Goal: Task Accomplishment & Management: Manage account settings

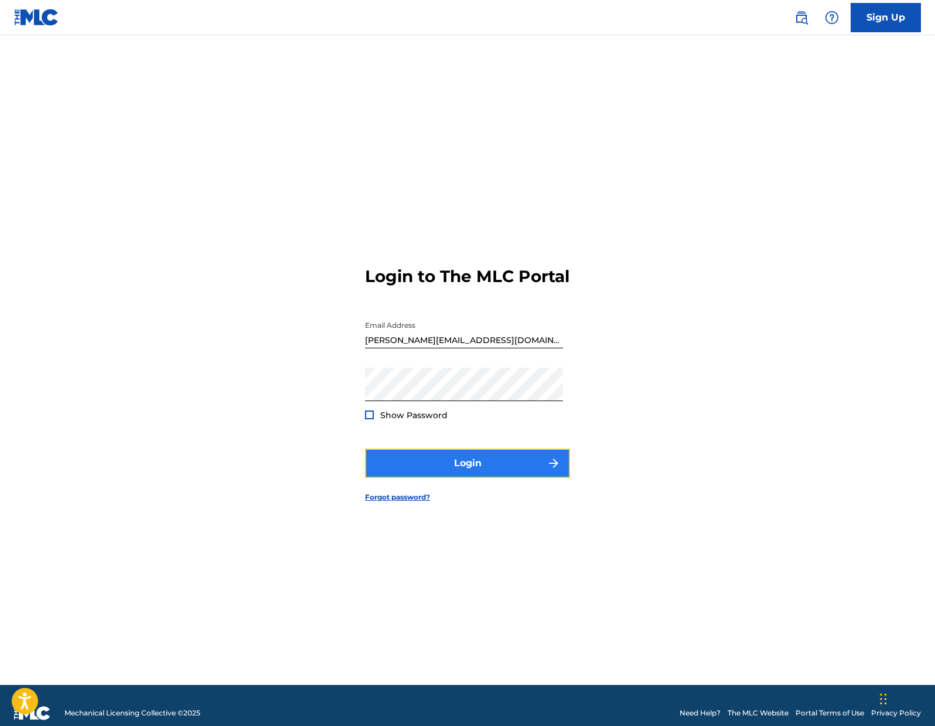
click at [484, 477] on button "Login" at bounding box center [467, 462] width 205 height 29
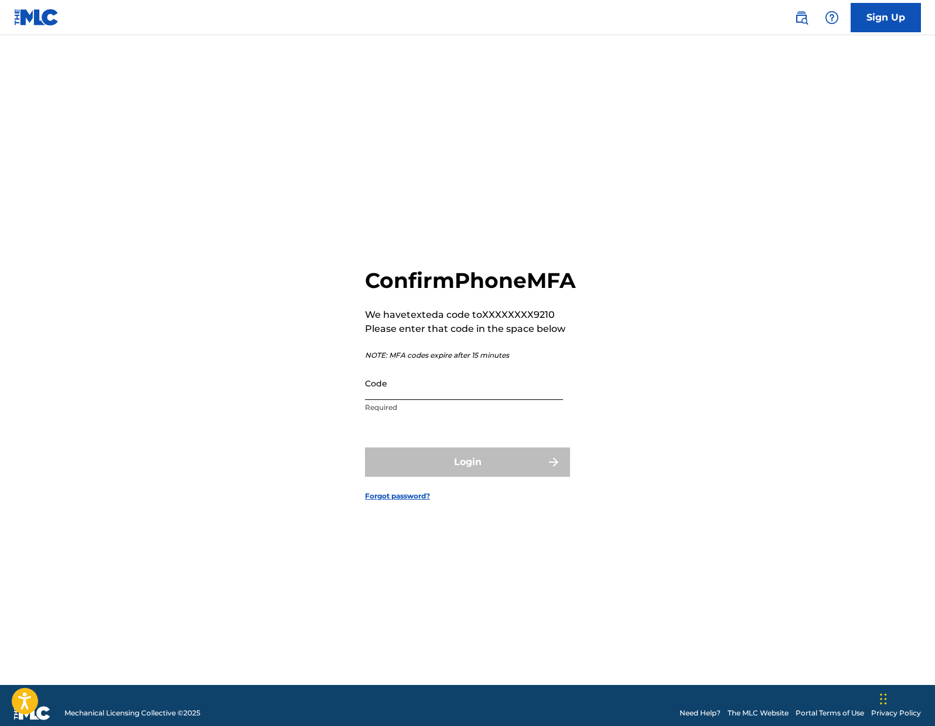
click at [483, 396] on input "Code" at bounding box center [464, 382] width 198 height 33
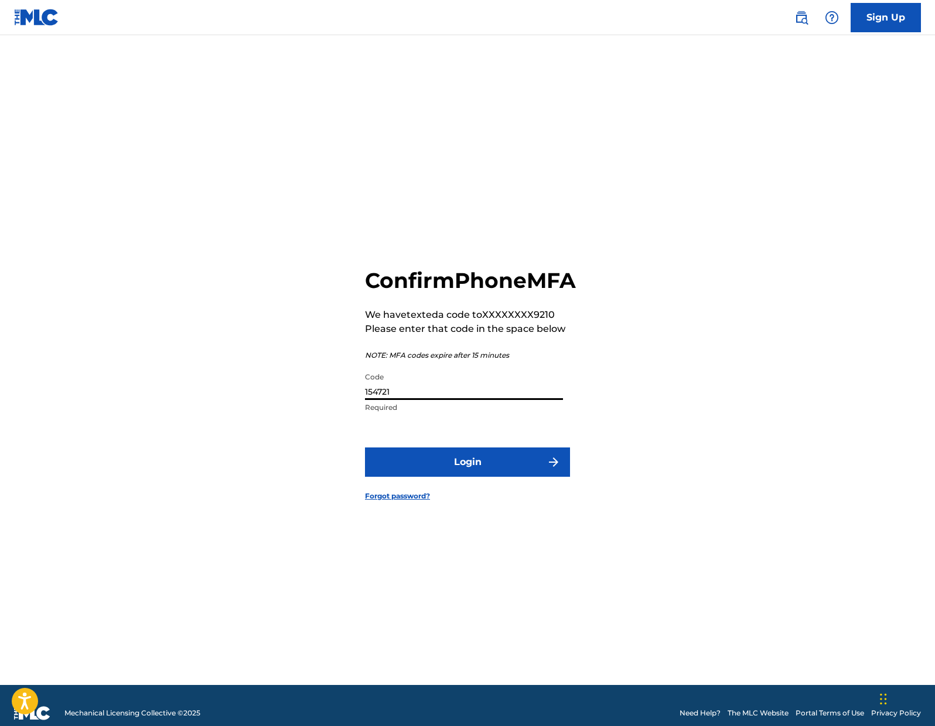
type input "154721"
click at [365, 447] on button "Login" at bounding box center [467, 461] width 205 height 29
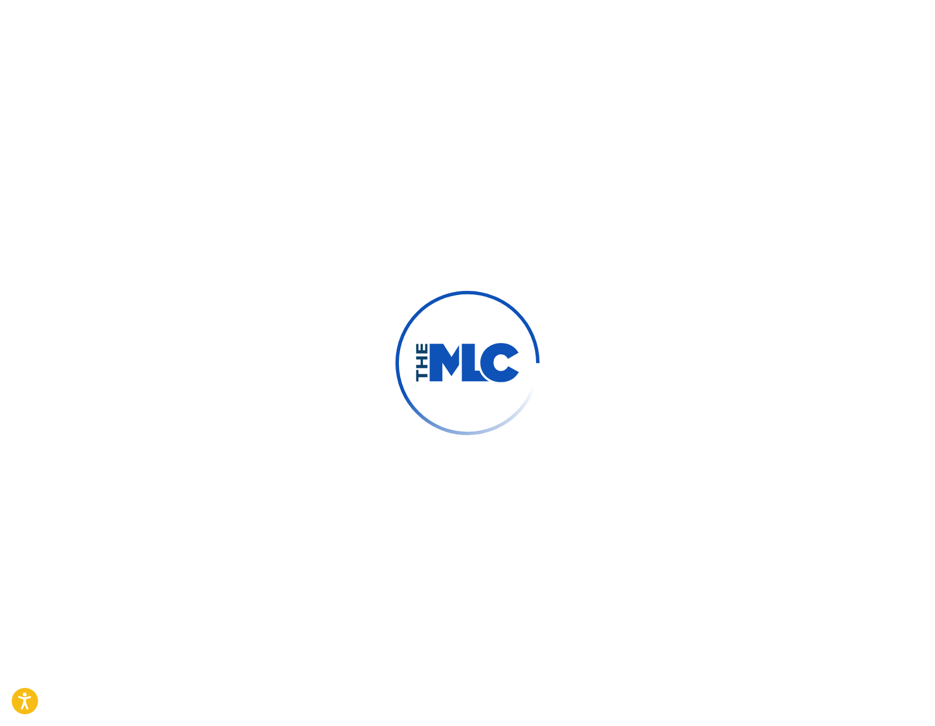
scroll to position [4, 0]
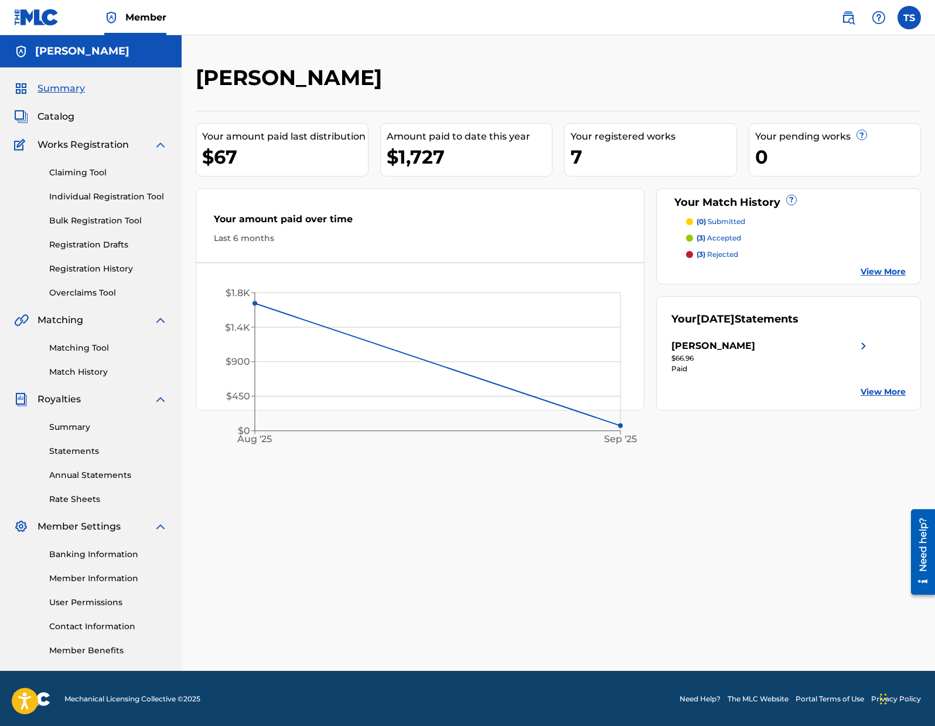
click at [721, 255] on p "(3) rejected" at bounding box center [718, 254] width 42 height 11
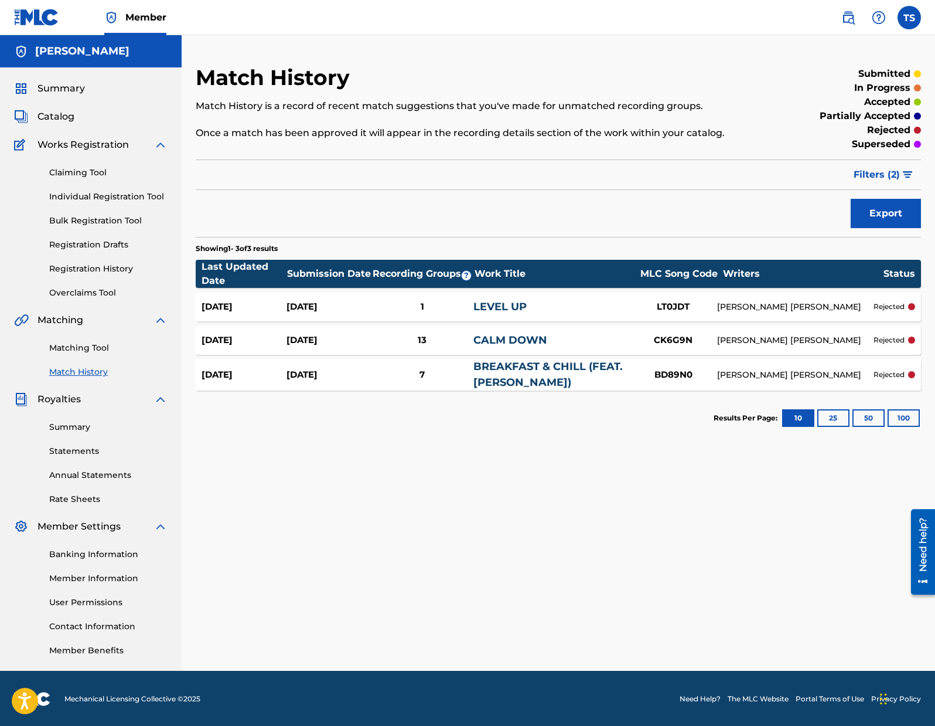
click at [874, 373] on p "rejected" at bounding box center [889, 374] width 31 height 11
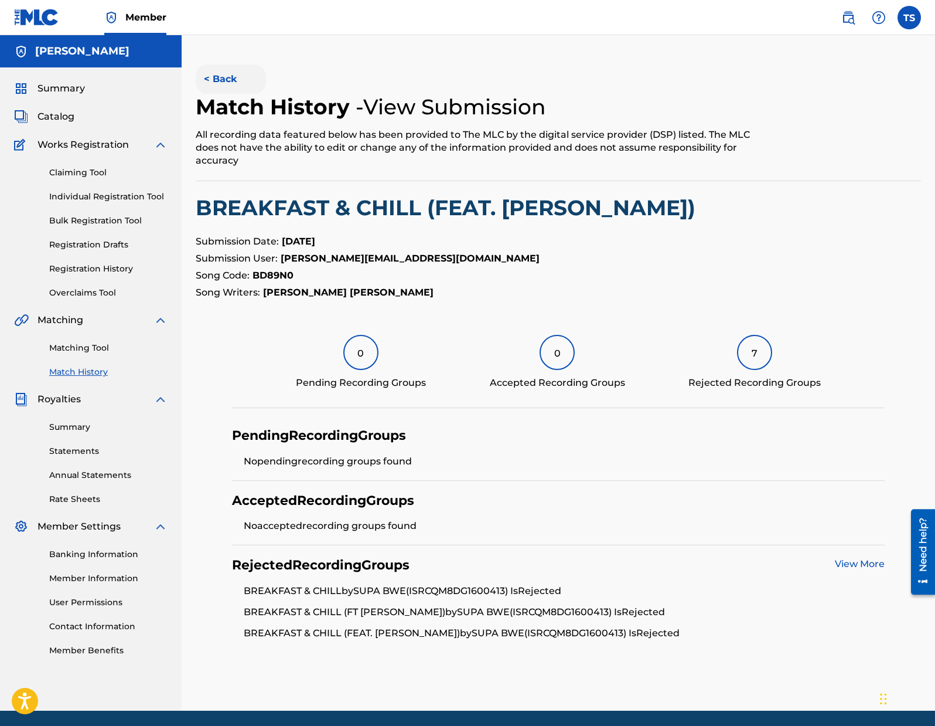
click at [209, 77] on button "< Back" at bounding box center [231, 78] width 70 height 29
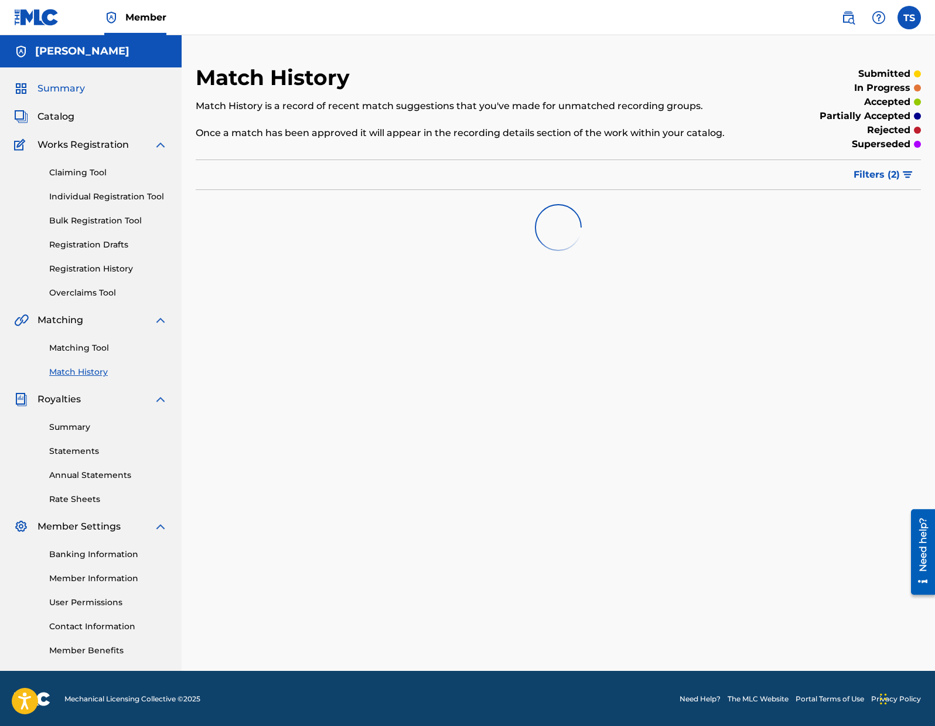
click at [62, 87] on span "Summary" at bounding box center [61, 88] width 47 height 14
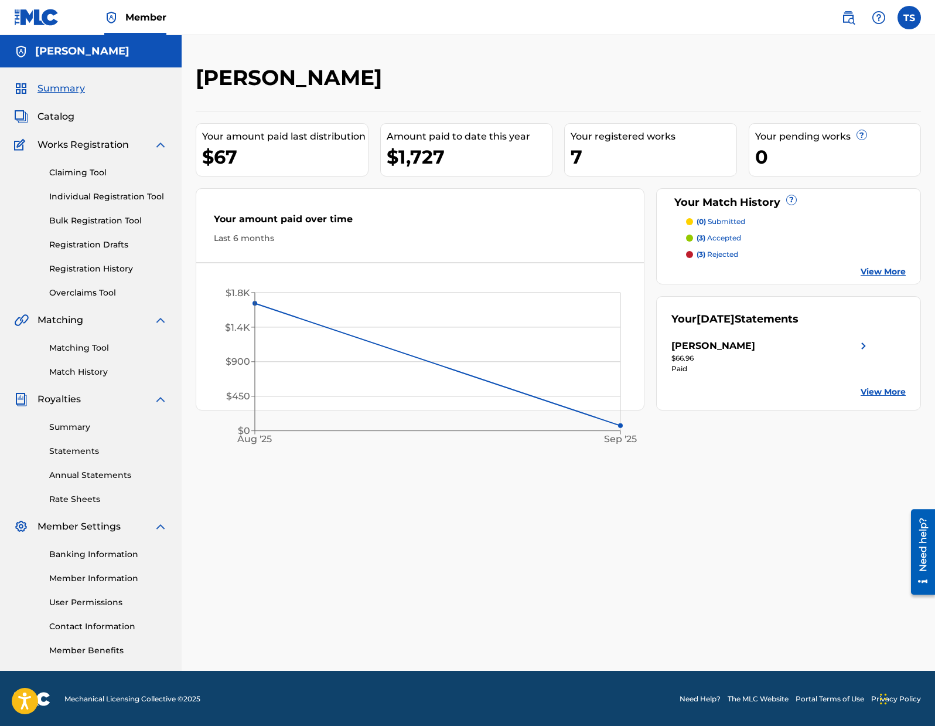
click at [718, 238] on p "(3) accepted" at bounding box center [719, 238] width 45 height 11
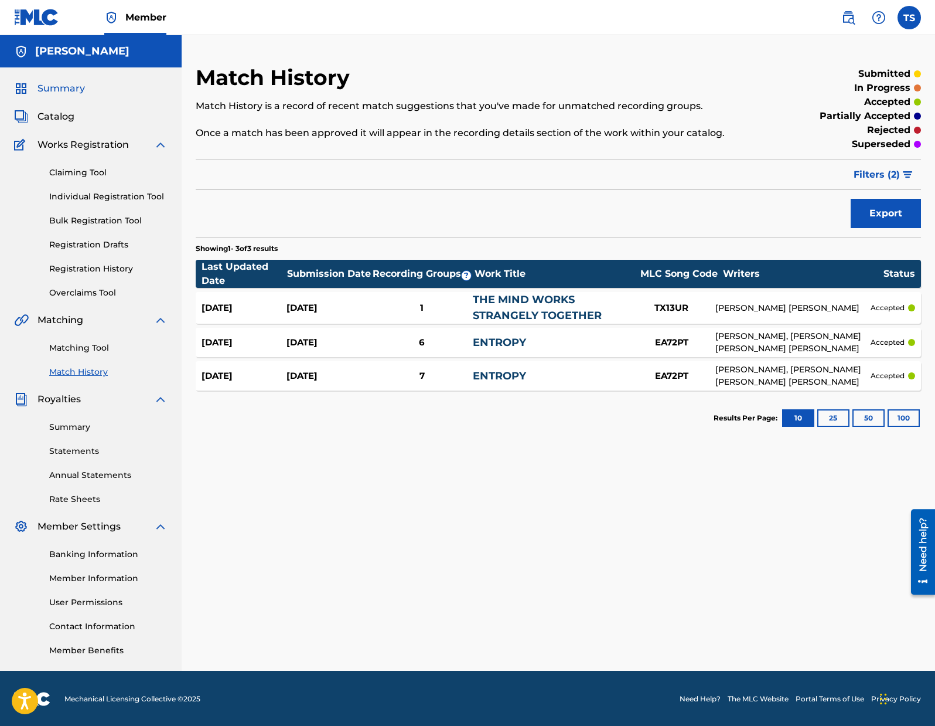
click at [57, 90] on span "Summary" at bounding box center [61, 88] width 47 height 14
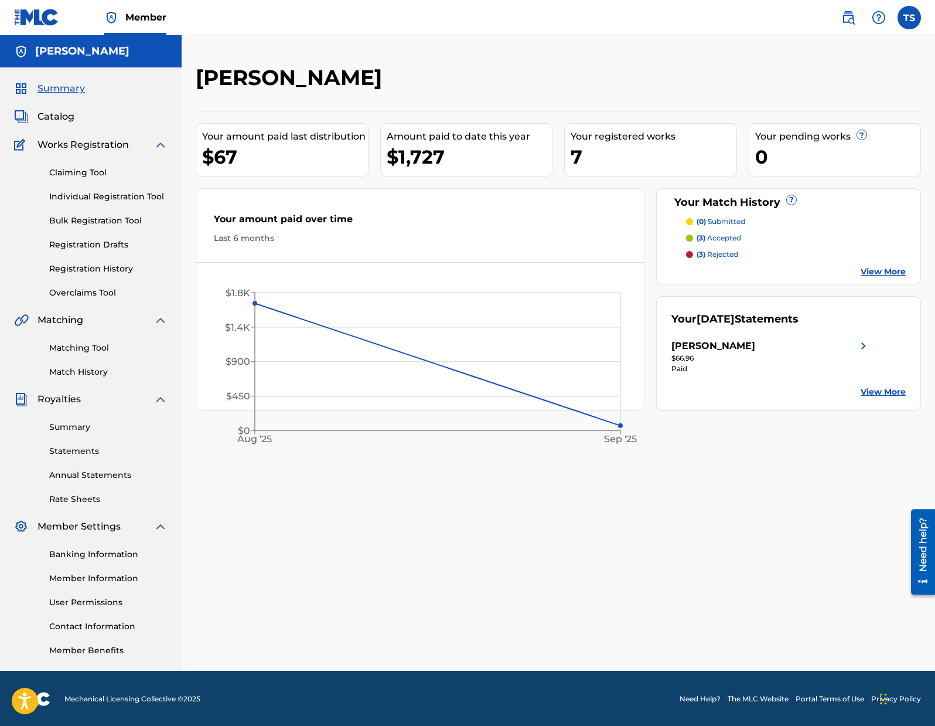
click at [870, 268] on link "View More" at bounding box center [883, 271] width 45 height 12
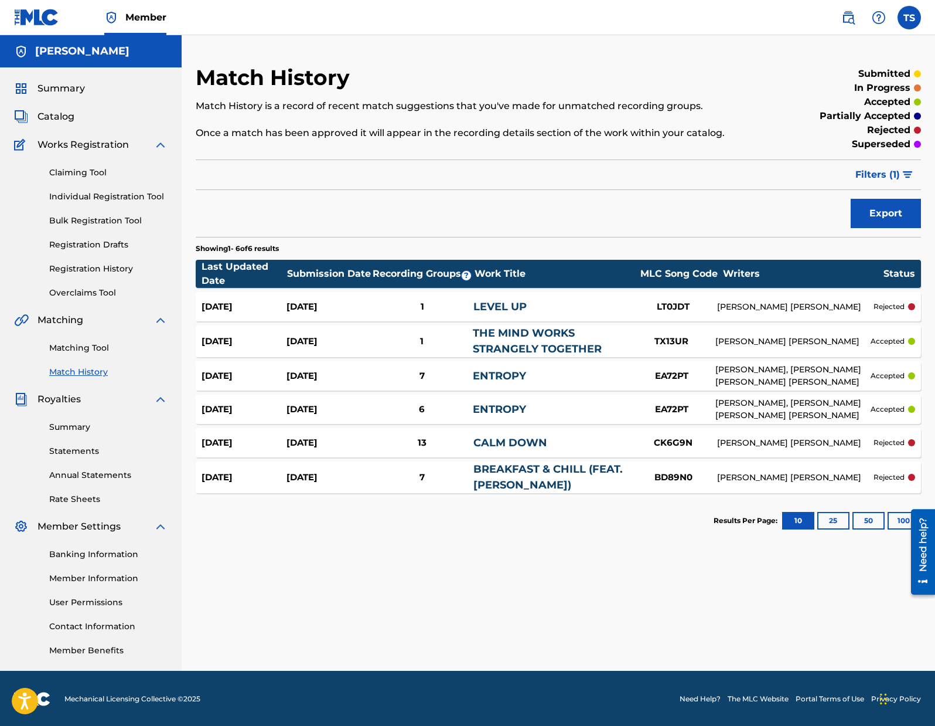
click at [530, 468] on link "BREAKFAST & CHILL (FEAT. [PERSON_NAME])" at bounding box center [548, 476] width 149 height 29
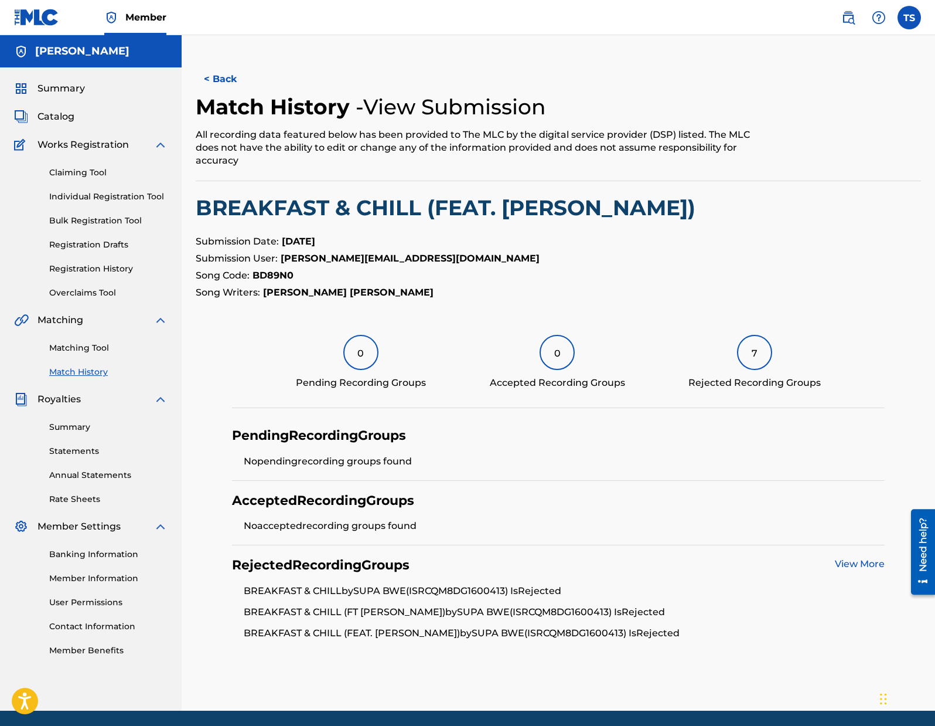
scroll to position [40, 0]
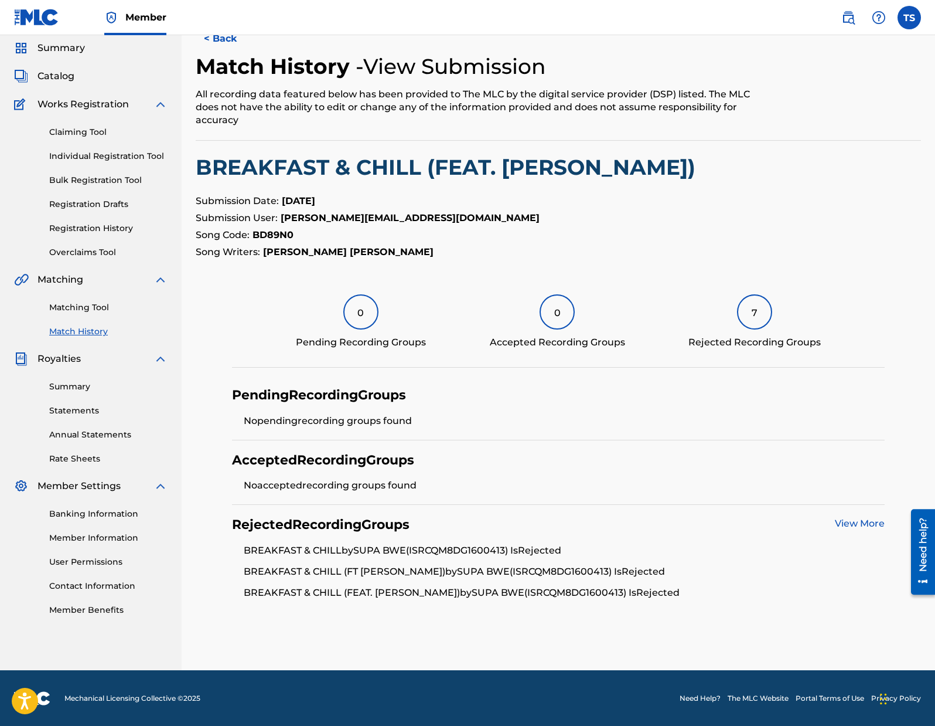
click at [859, 515] on div "Rejected Recording Groups View More BREAKFAST & CHILL by SUPA BWE (ISRC QM8DG16…" at bounding box center [558, 558] width 653 height 107
click at [856, 519] on link "View More" at bounding box center [860, 522] width 50 height 11
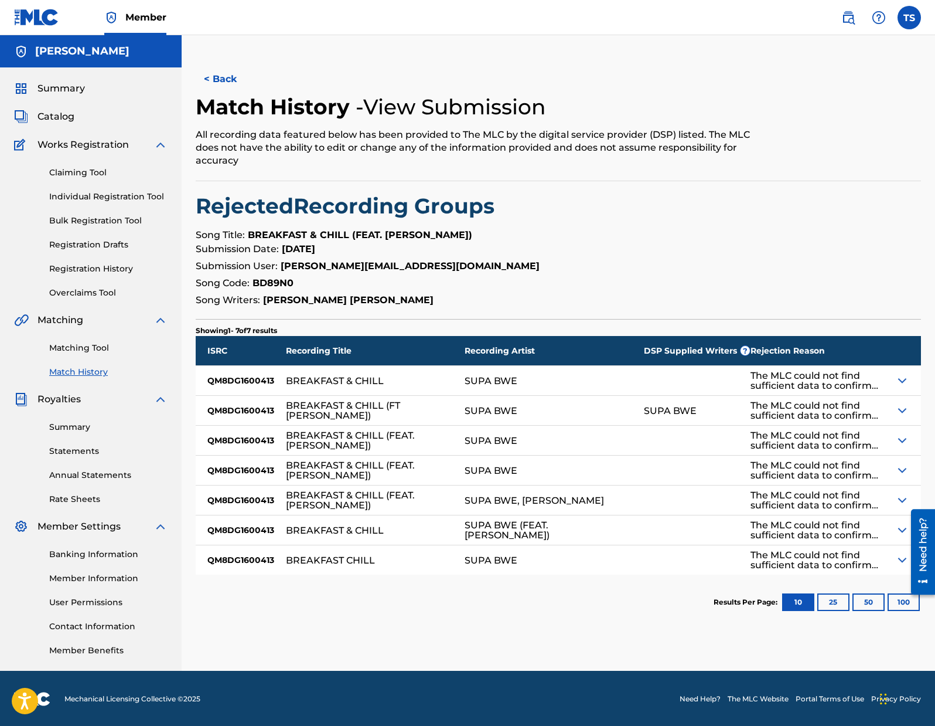
scroll to position [1, 0]
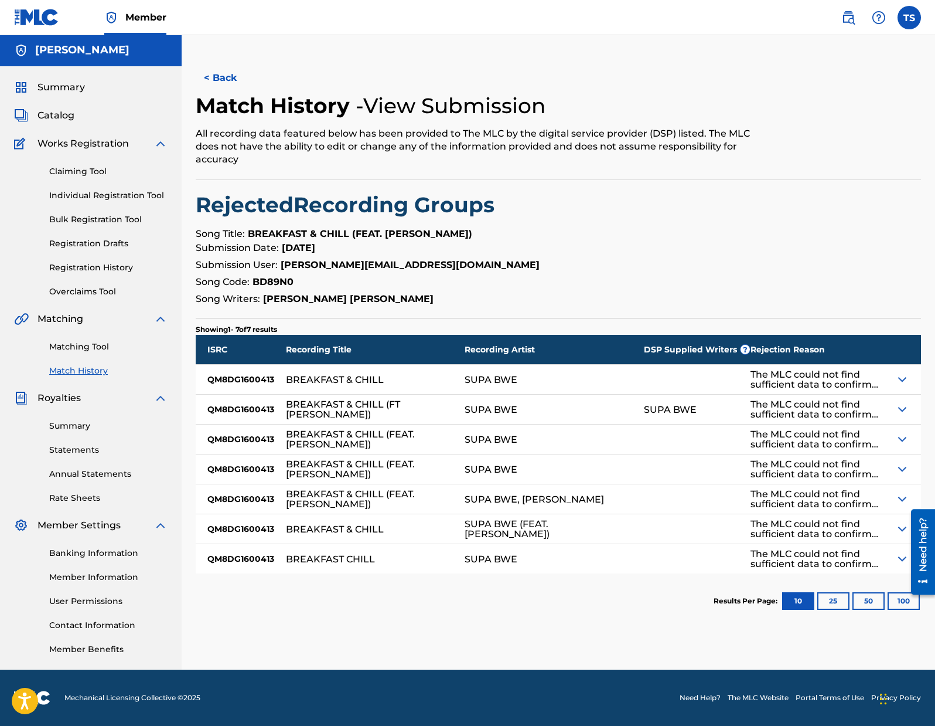
click at [900, 497] on img at bounding box center [902, 499] width 14 height 14
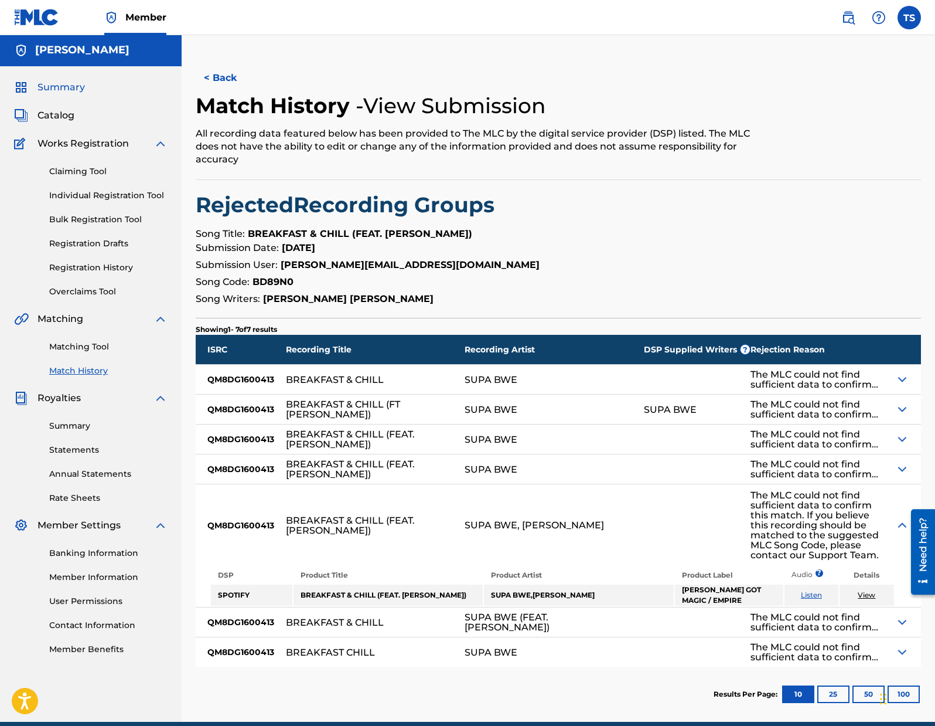
click at [49, 86] on span "Summary" at bounding box center [61, 87] width 47 height 14
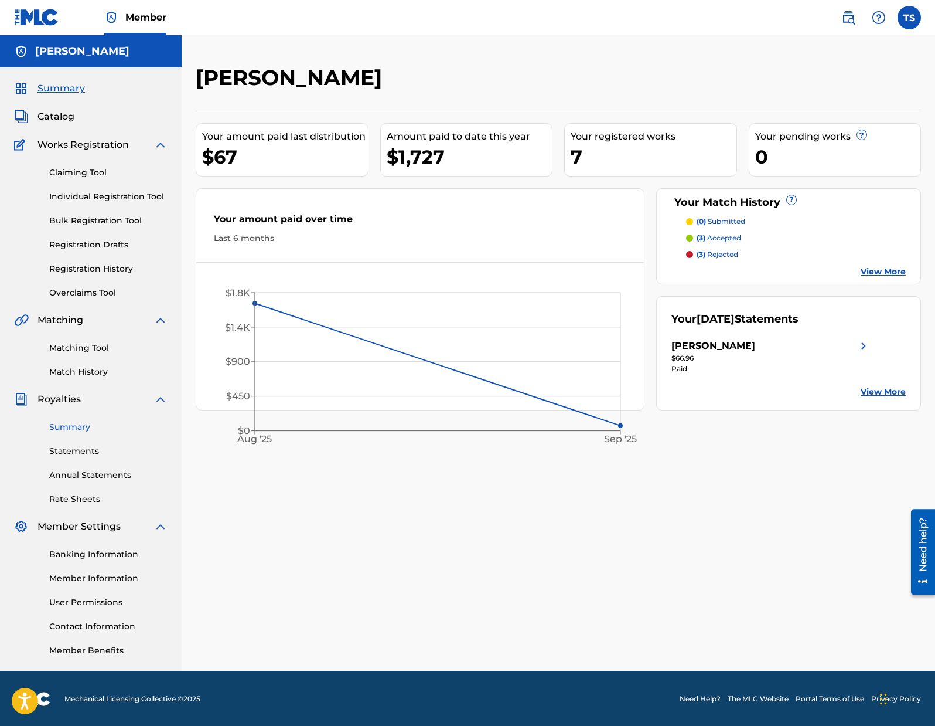
click at [77, 427] on link "Summary" at bounding box center [108, 427] width 118 height 12
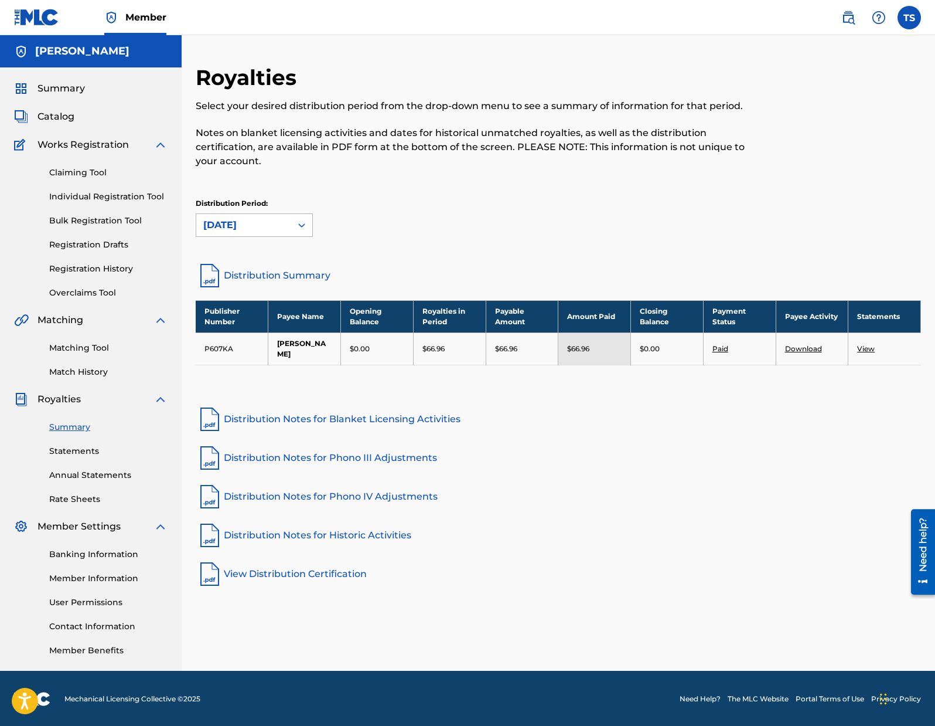
click at [233, 224] on div "[DATE]" at bounding box center [243, 225] width 81 height 14
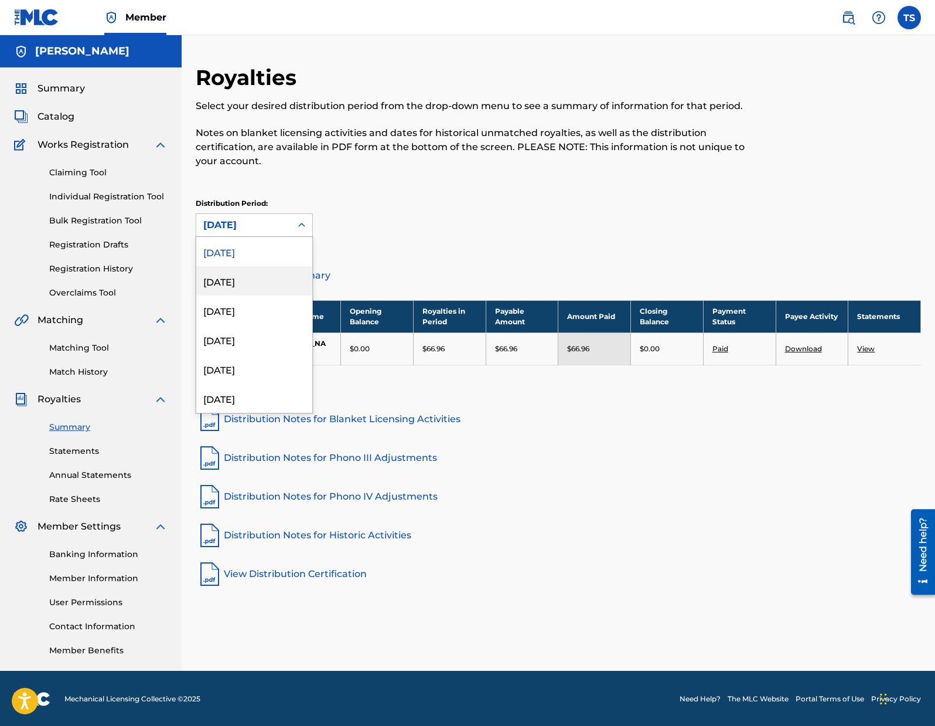
click at [235, 286] on div "August 2025" at bounding box center [254, 280] width 116 height 29
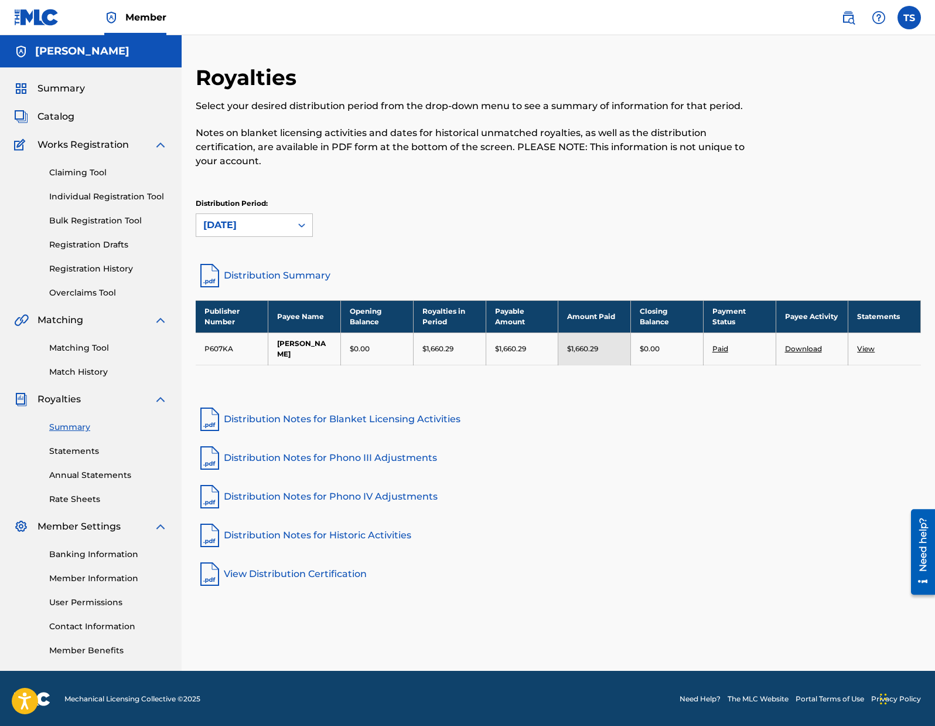
click at [873, 347] on link "View" at bounding box center [866, 348] width 18 height 9
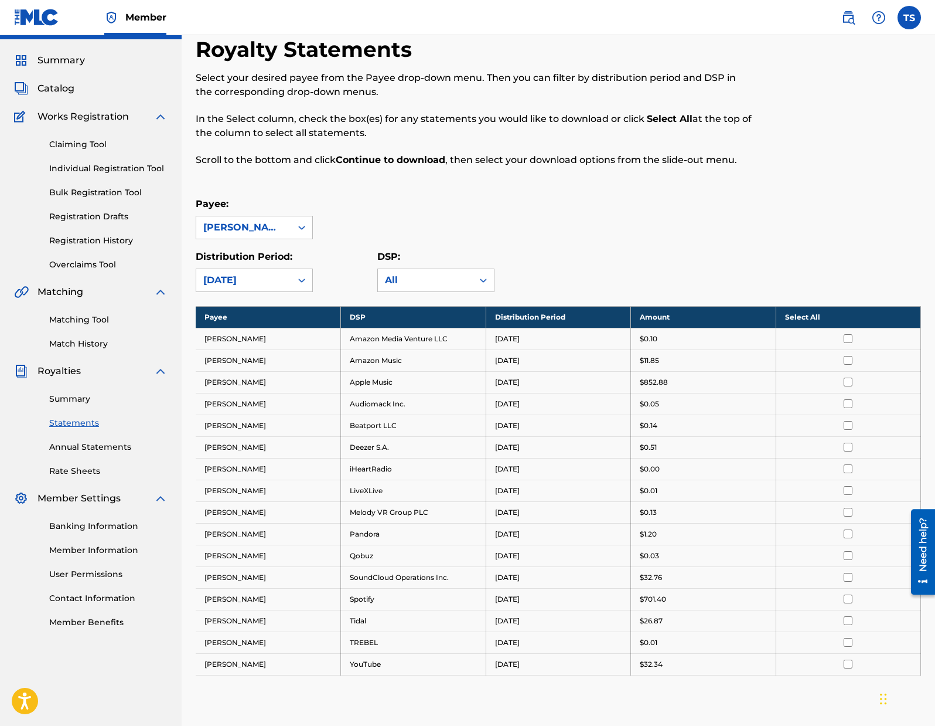
scroll to position [29, 0]
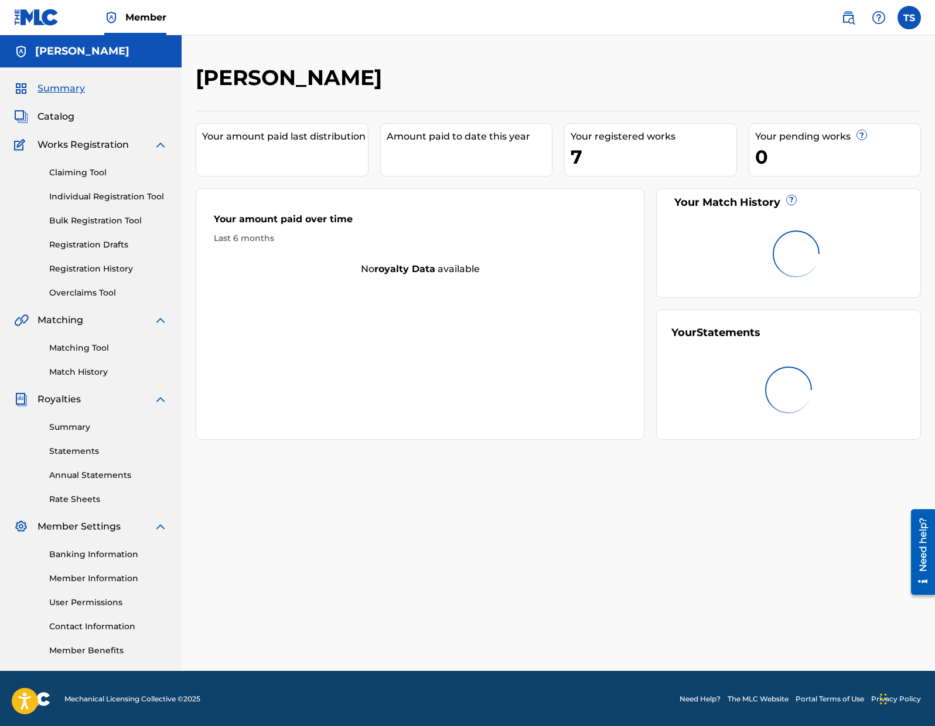
scroll to position [1, 0]
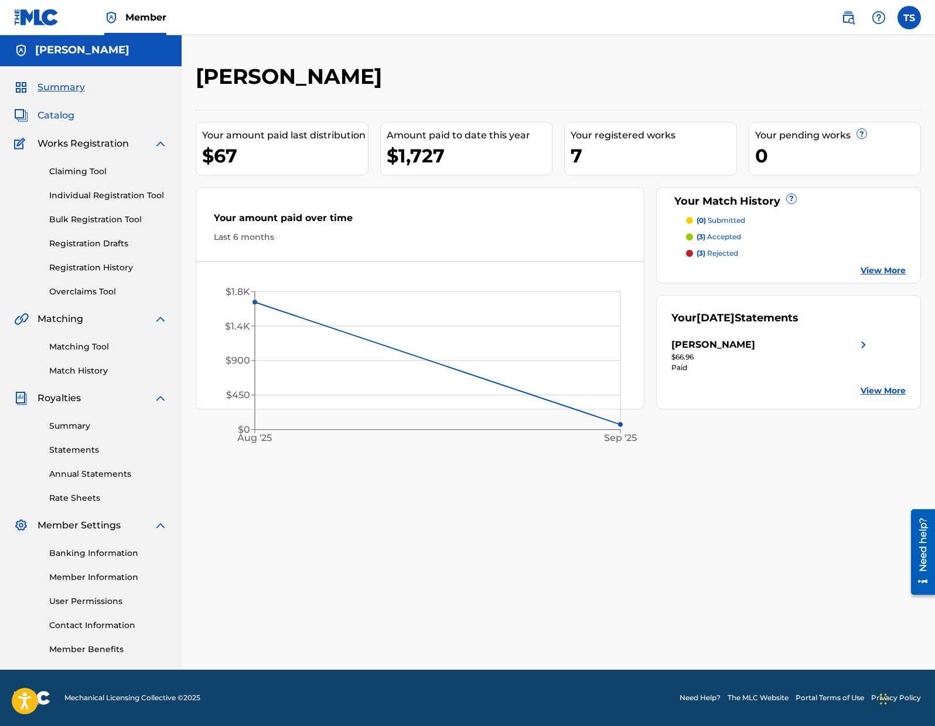
click at [58, 113] on span "Catalog" at bounding box center [56, 115] width 37 height 14
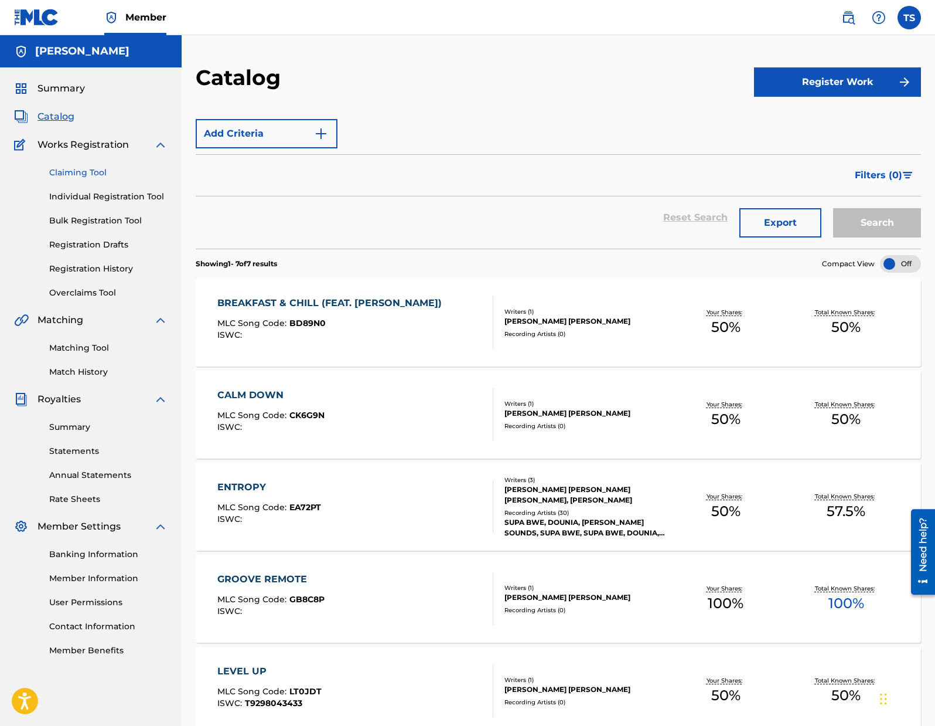
click at [84, 172] on link "Claiming Tool" at bounding box center [108, 172] width 118 height 12
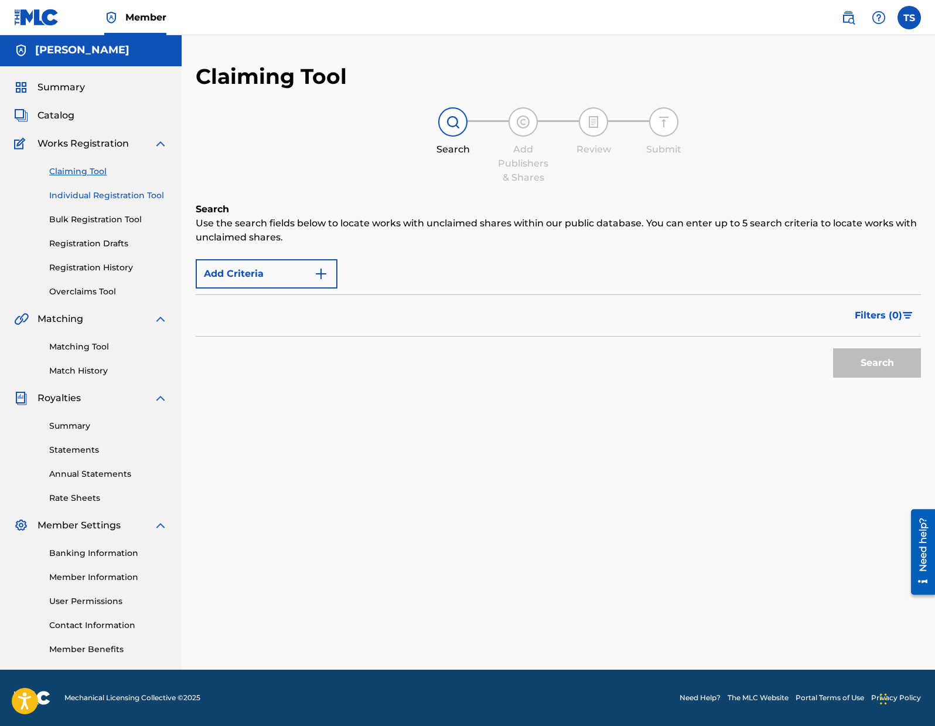
click at [131, 195] on link "Individual Registration Tool" at bounding box center [108, 195] width 118 height 12
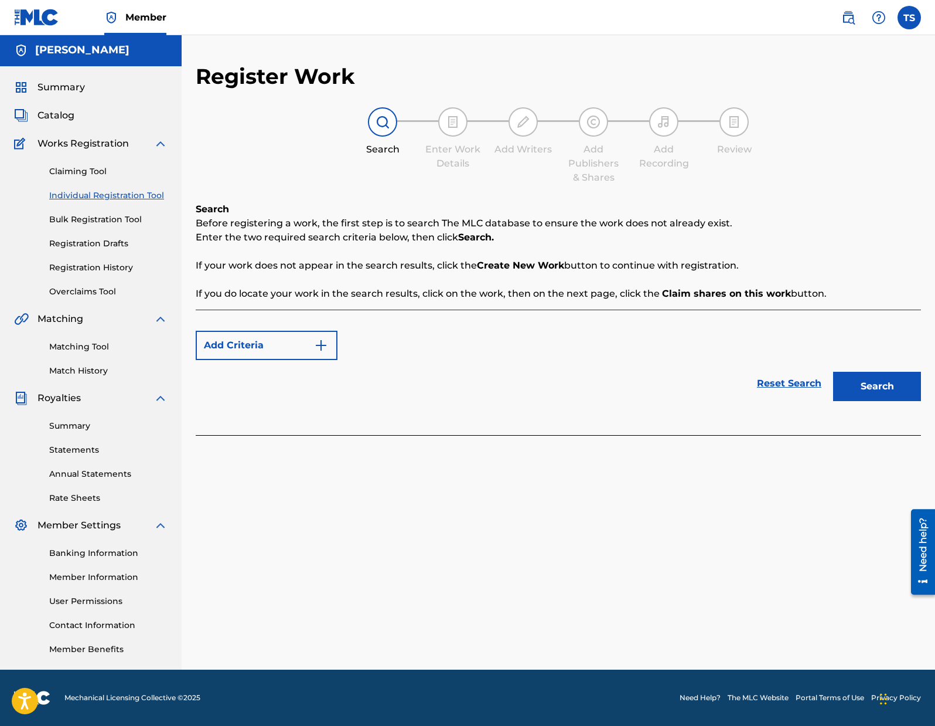
scroll to position [1, 0]
click at [130, 218] on link "Bulk Registration Tool" at bounding box center [108, 219] width 118 height 12
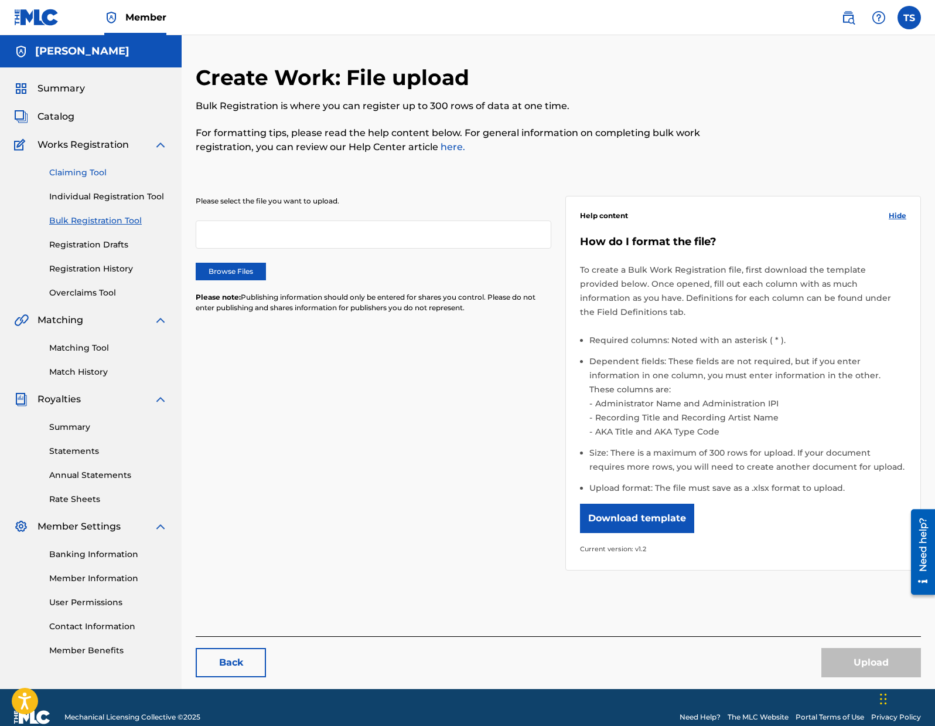
click at [89, 168] on link "Claiming Tool" at bounding box center [108, 172] width 118 height 12
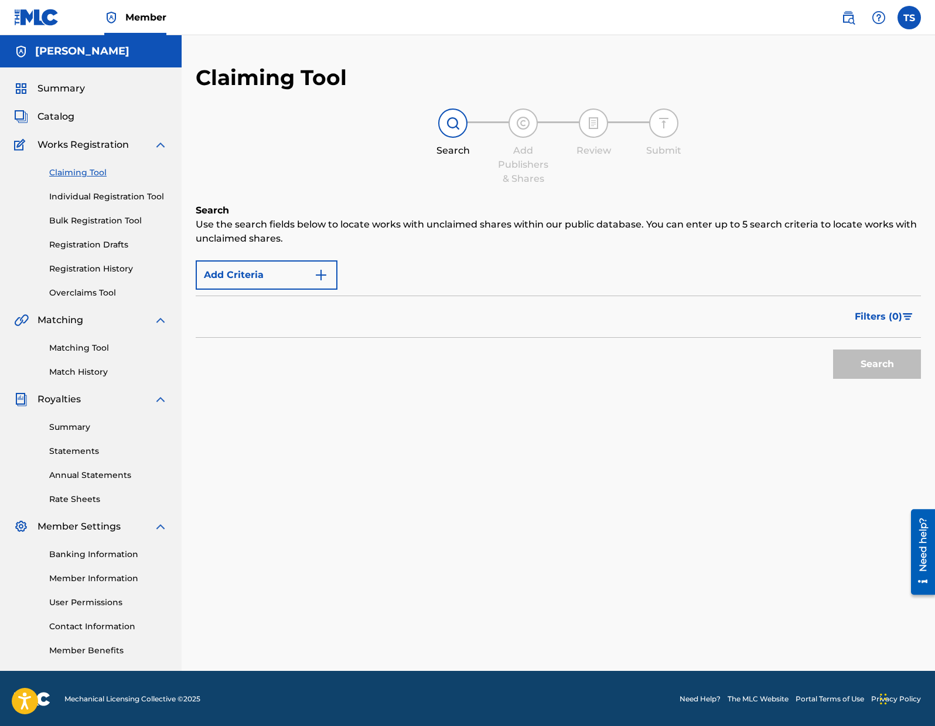
scroll to position [1, 0]
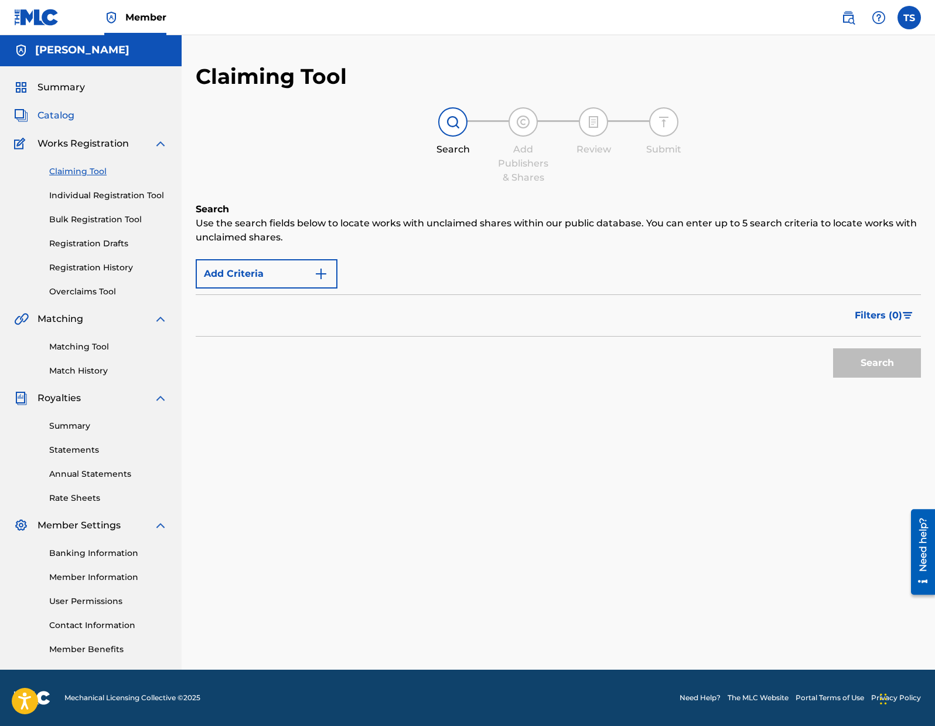
click at [69, 111] on span "Catalog" at bounding box center [56, 115] width 37 height 14
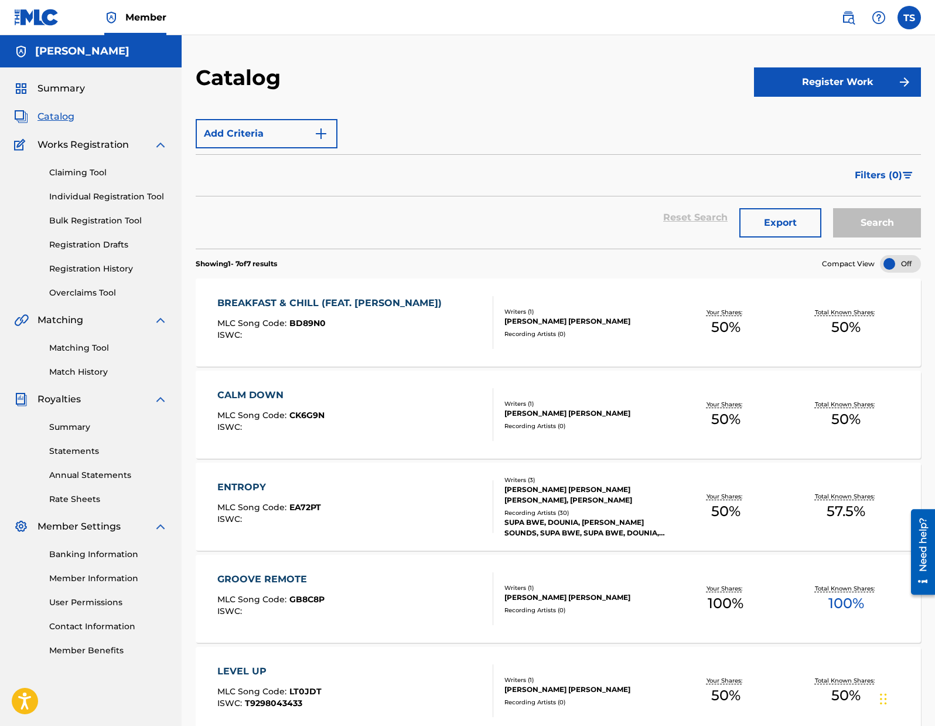
click at [308, 304] on div "BREAKFAST & CHILL (FEAT. [PERSON_NAME])" at bounding box center [332, 303] width 230 height 14
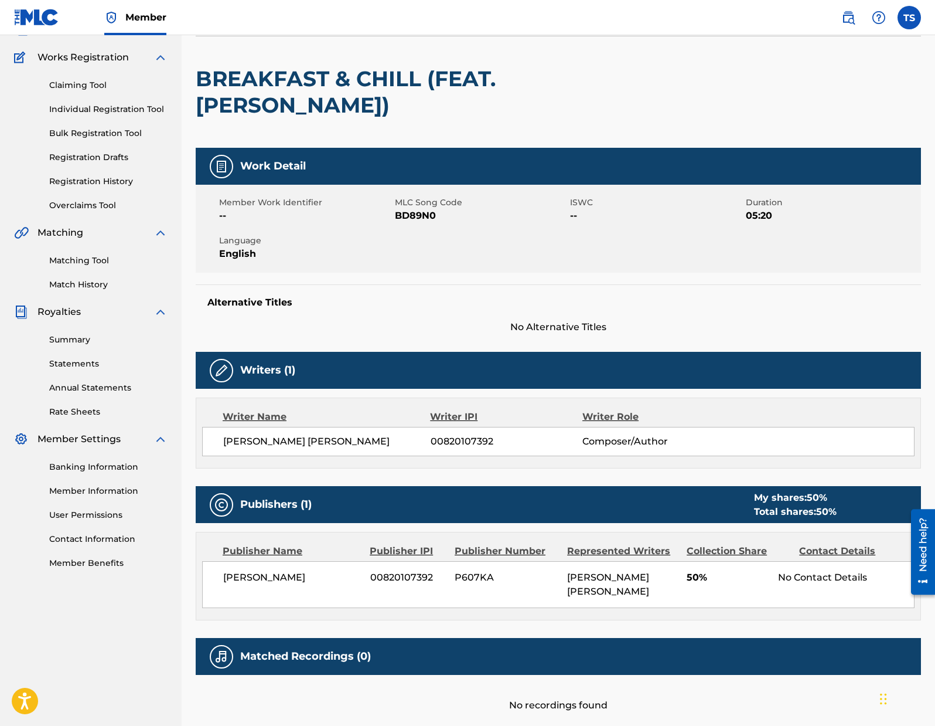
scroll to position [162, 0]
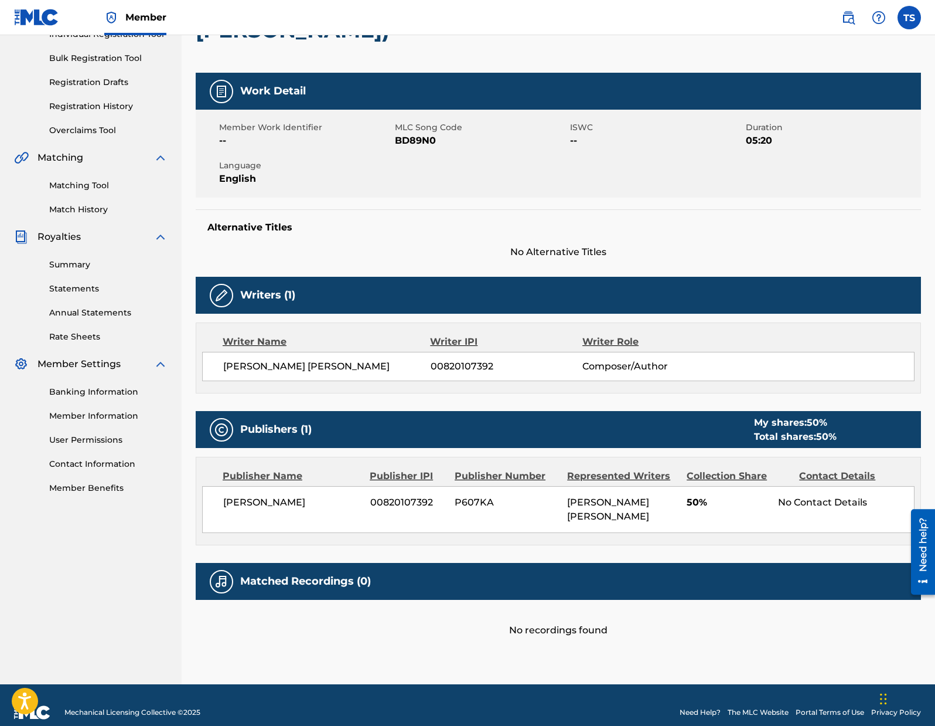
click at [93, 176] on div "Matching Tool Match History" at bounding box center [91, 190] width 154 height 51
click at [91, 182] on link "Matching Tool" at bounding box center [108, 185] width 118 height 12
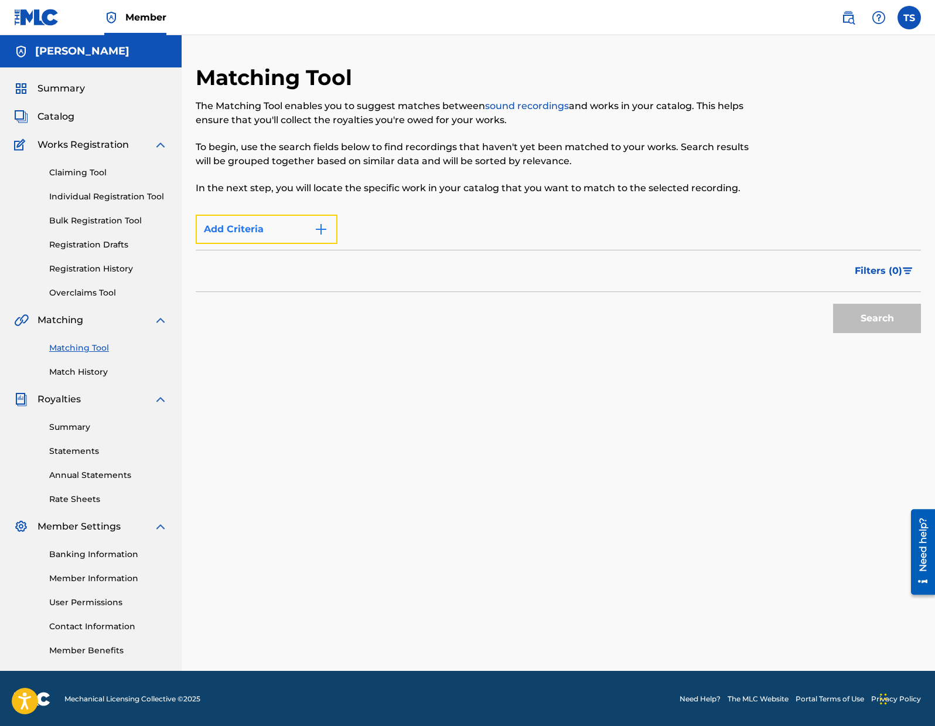
click at [308, 228] on button "Add Criteria" at bounding box center [267, 228] width 142 height 29
click at [275, 273] on div "Filters ( 0 )" at bounding box center [559, 271] width 726 height 42
click at [84, 370] on link "Match History" at bounding box center [108, 372] width 118 height 12
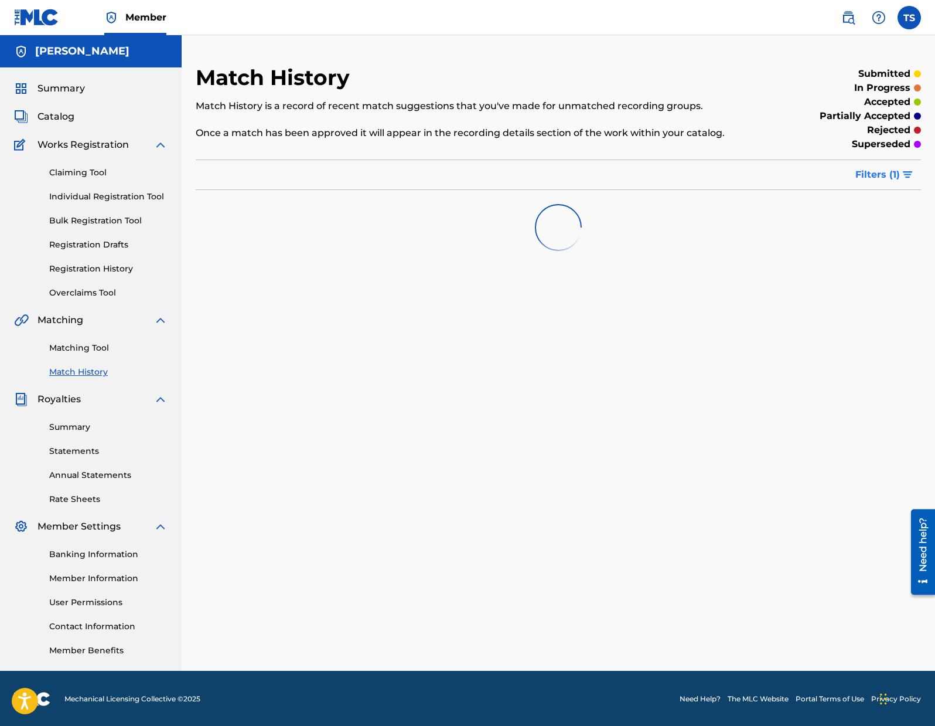
click at [906, 172] on img "submit" at bounding box center [908, 174] width 10 height 7
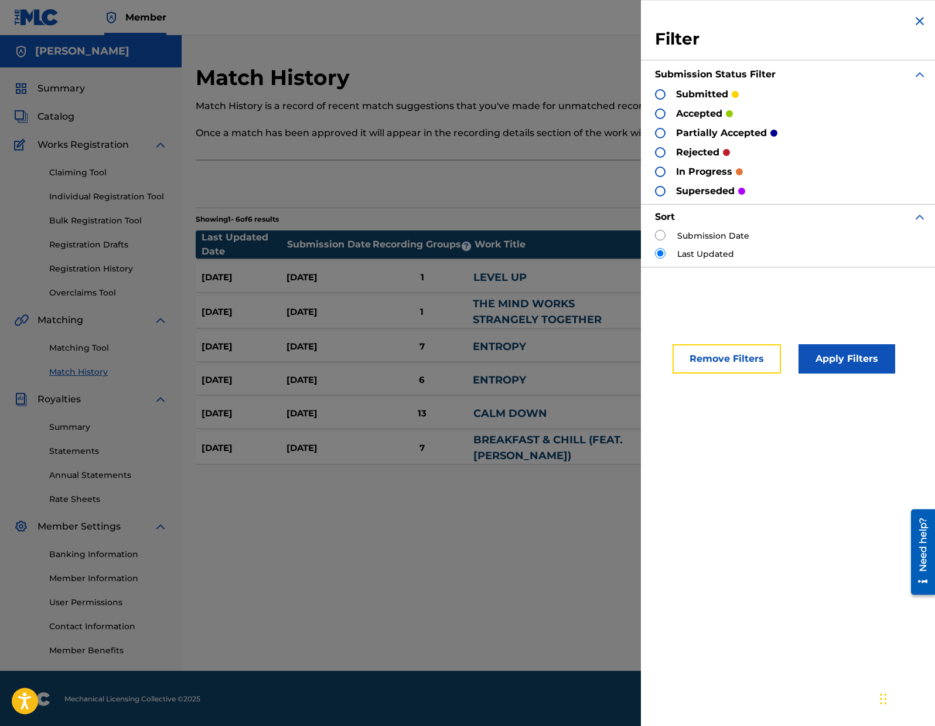
click at [744, 356] on button "Remove Filters" at bounding box center [727, 358] width 108 height 29
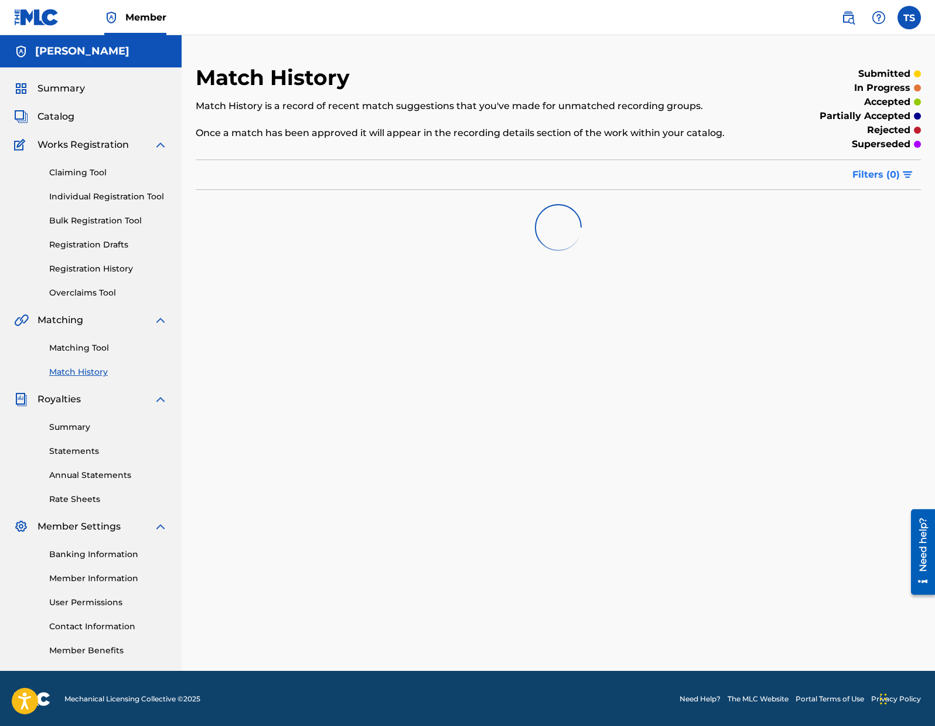
click at [877, 174] on span "Filters ( 0 )" at bounding box center [876, 175] width 47 height 14
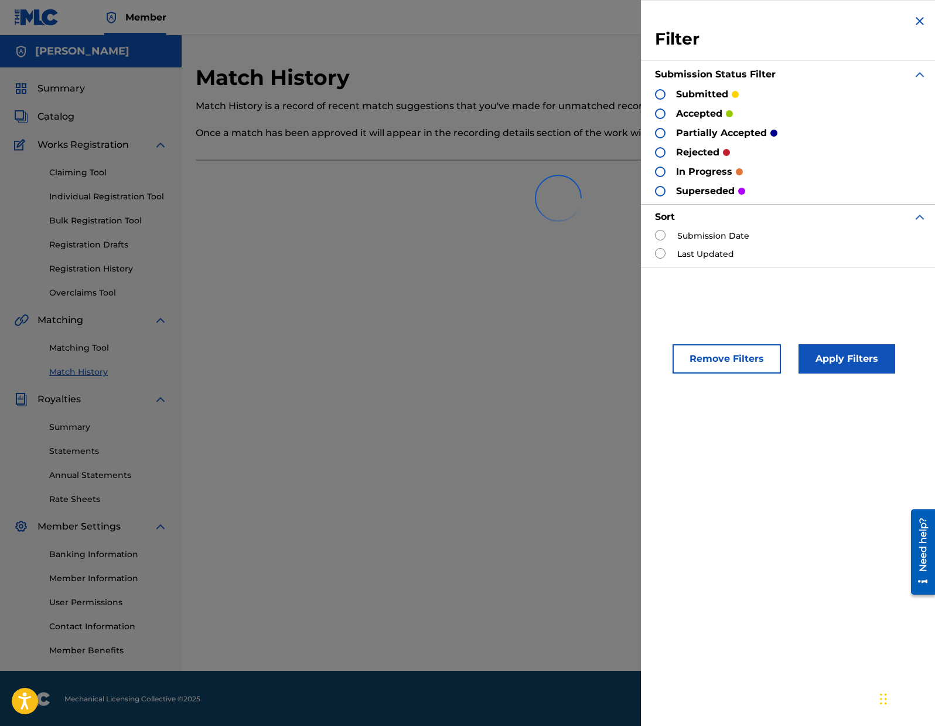
click at [921, 20] on img at bounding box center [920, 21] width 14 height 14
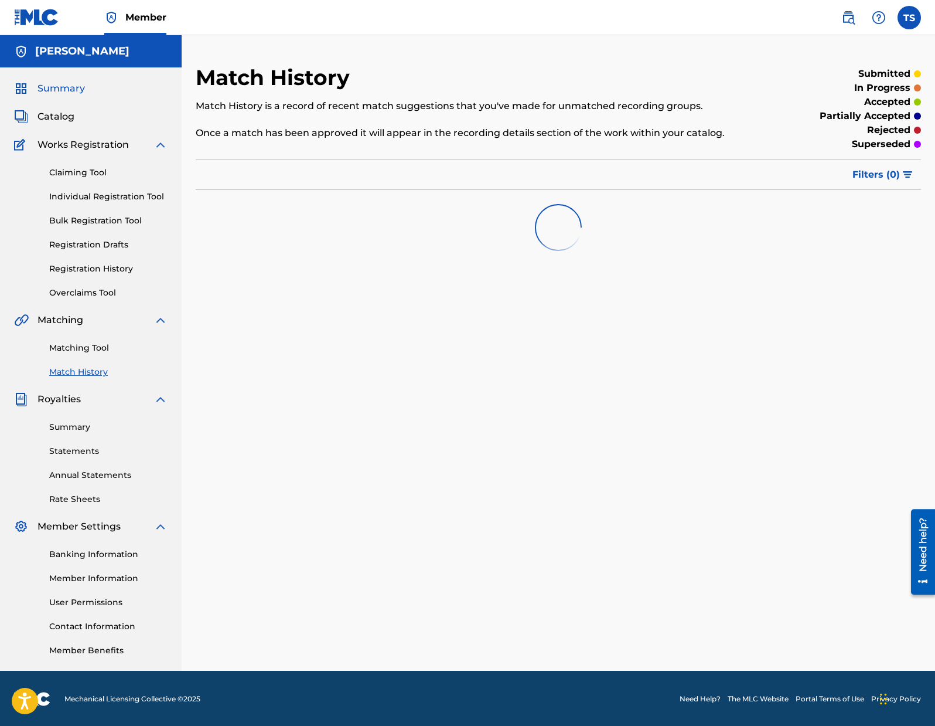
click at [66, 92] on span "Summary" at bounding box center [61, 88] width 47 height 14
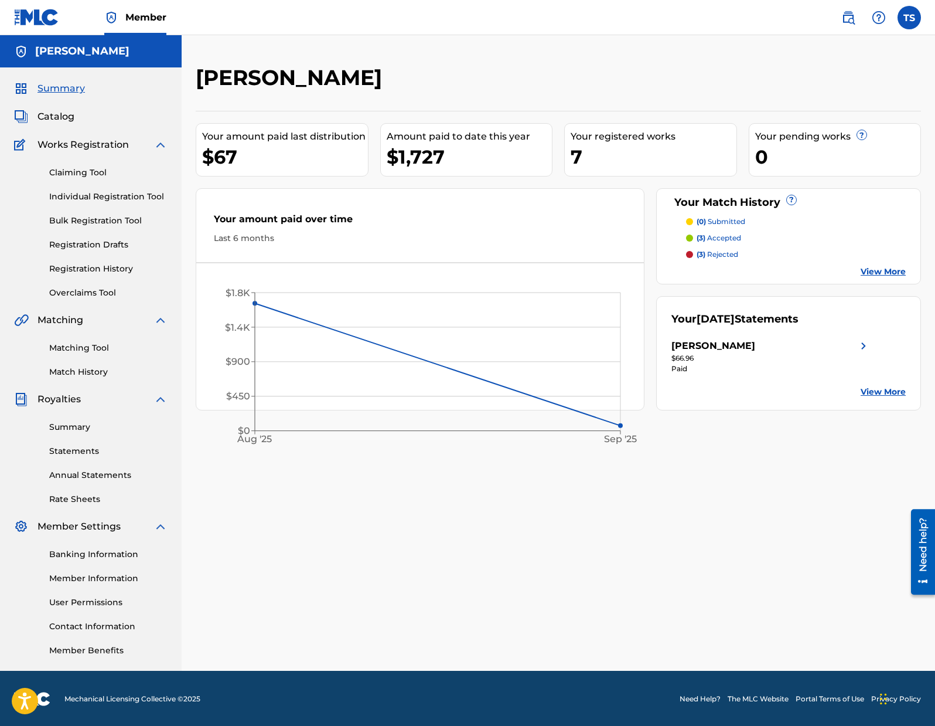
click at [567, 147] on div "Your registered works 7" at bounding box center [650, 149] width 173 height 53
click at [92, 168] on link "Claiming Tool" at bounding box center [108, 172] width 118 height 12
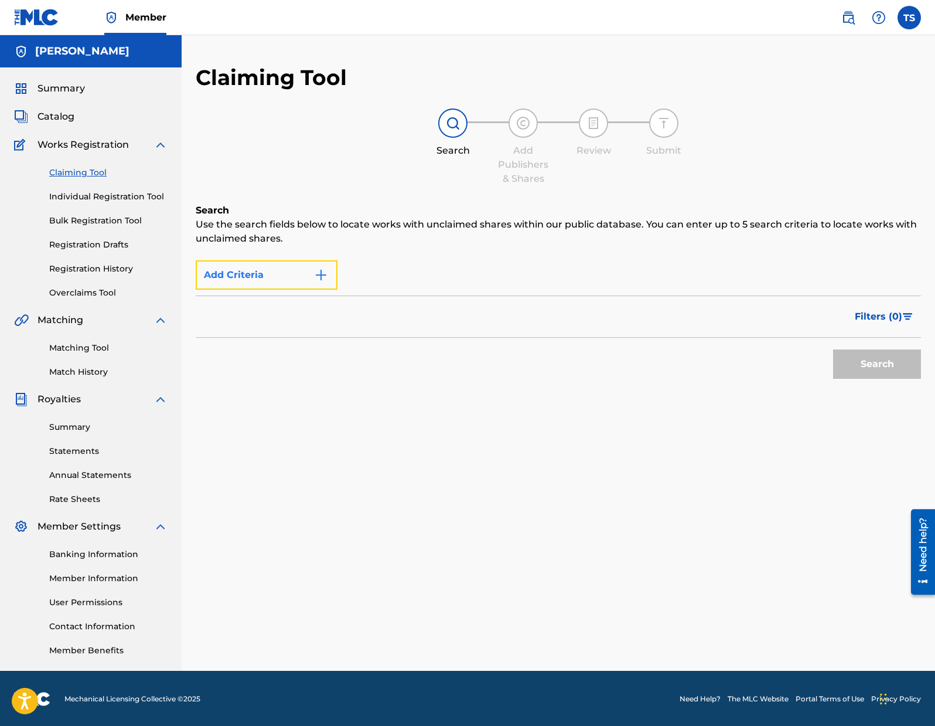
click at [291, 271] on button "Add Criteria" at bounding box center [267, 274] width 142 height 29
click at [314, 268] on img "Search Form" at bounding box center [321, 275] width 14 height 14
click at [330, 270] on button "Add Criteria" at bounding box center [267, 274] width 142 height 29
click at [884, 312] on span "Filters ( 0 )" at bounding box center [878, 316] width 47 height 14
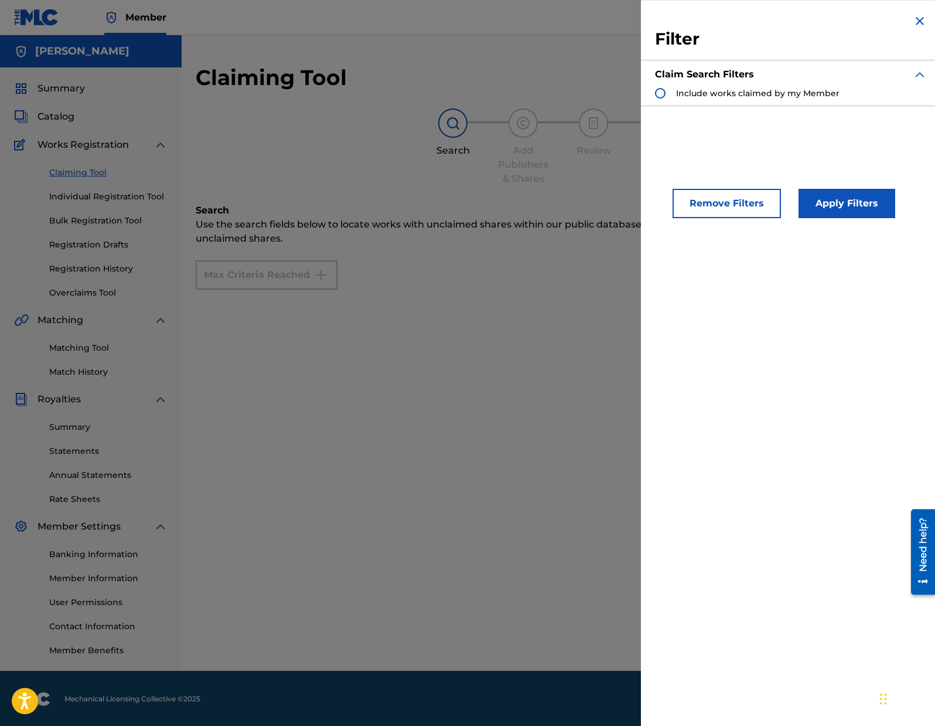
click at [917, 17] on img "Search Form" at bounding box center [920, 21] width 14 height 14
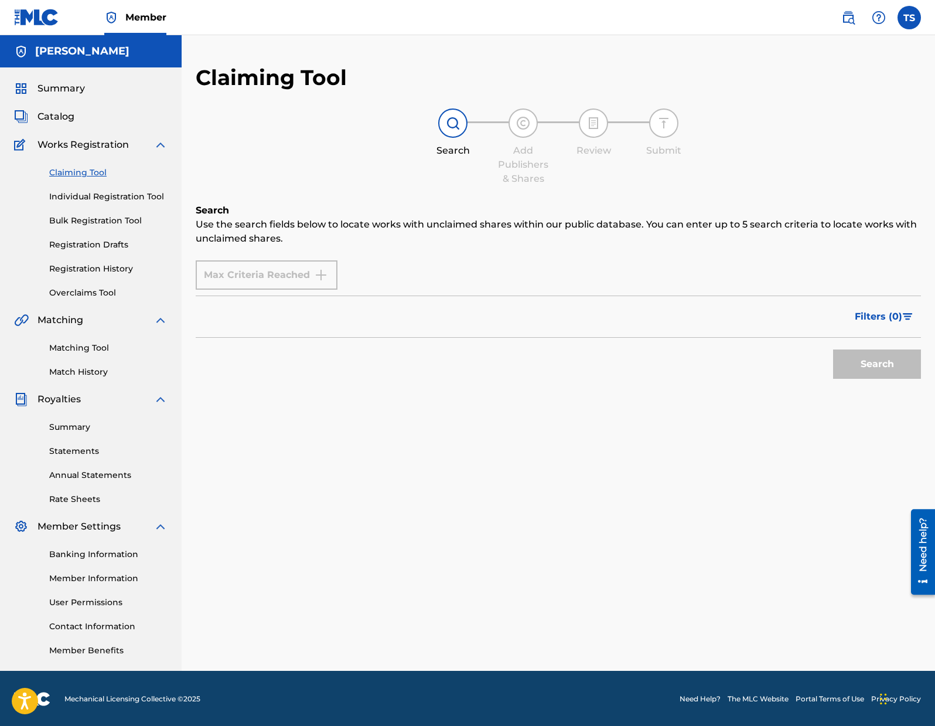
scroll to position [1, 0]
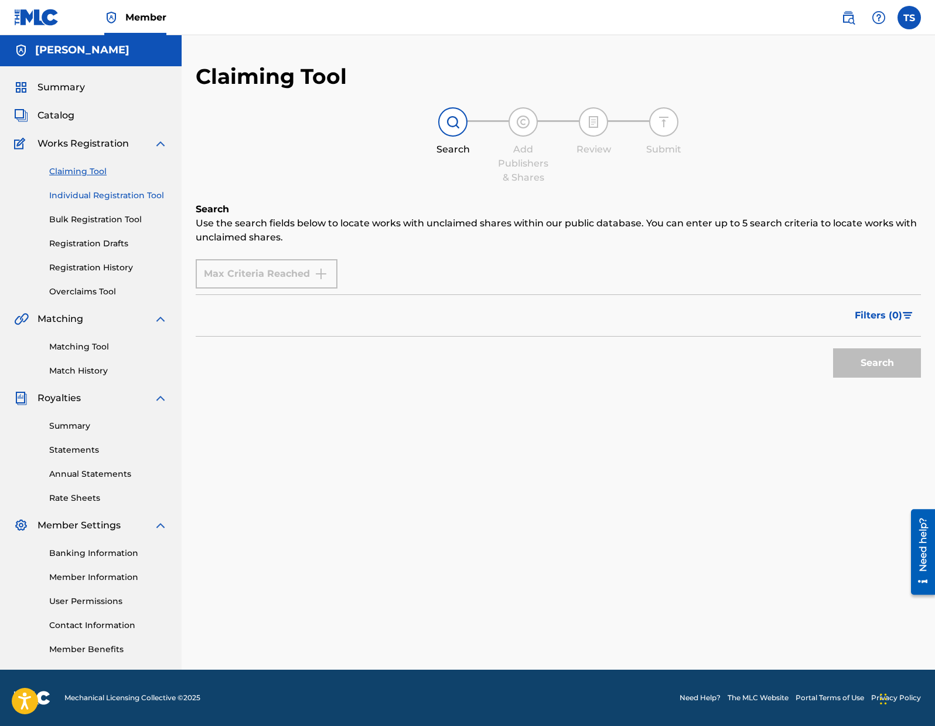
click at [97, 196] on link "Individual Registration Tool" at bounding box center [108, 195] width 118 height 12
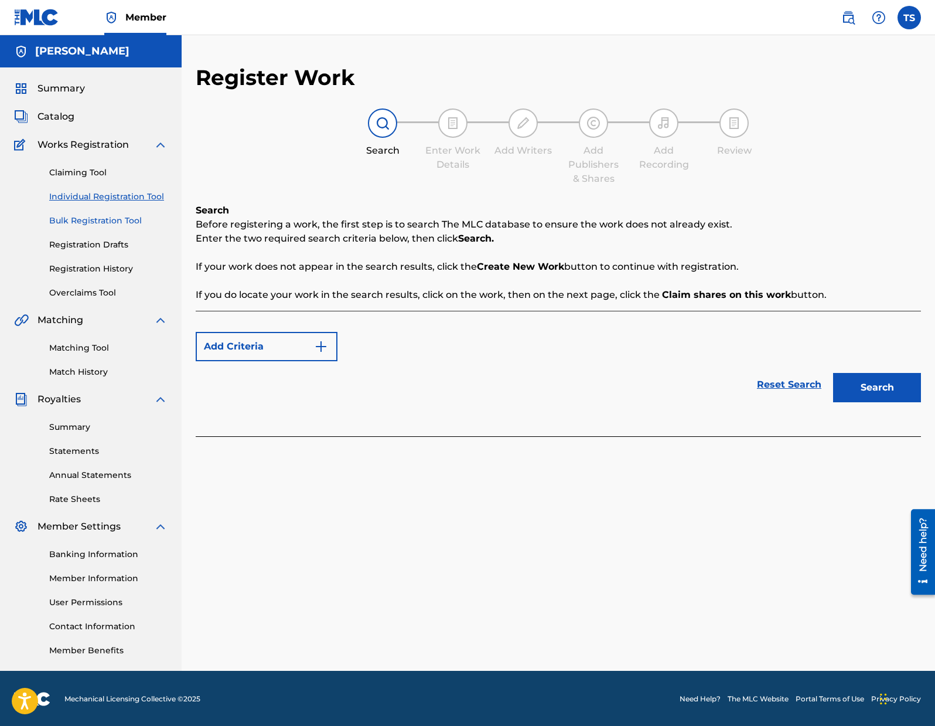
click at [101, 222] on link "Bulk Registration Tool" at bounding box center [108, 220] width 118 height 12
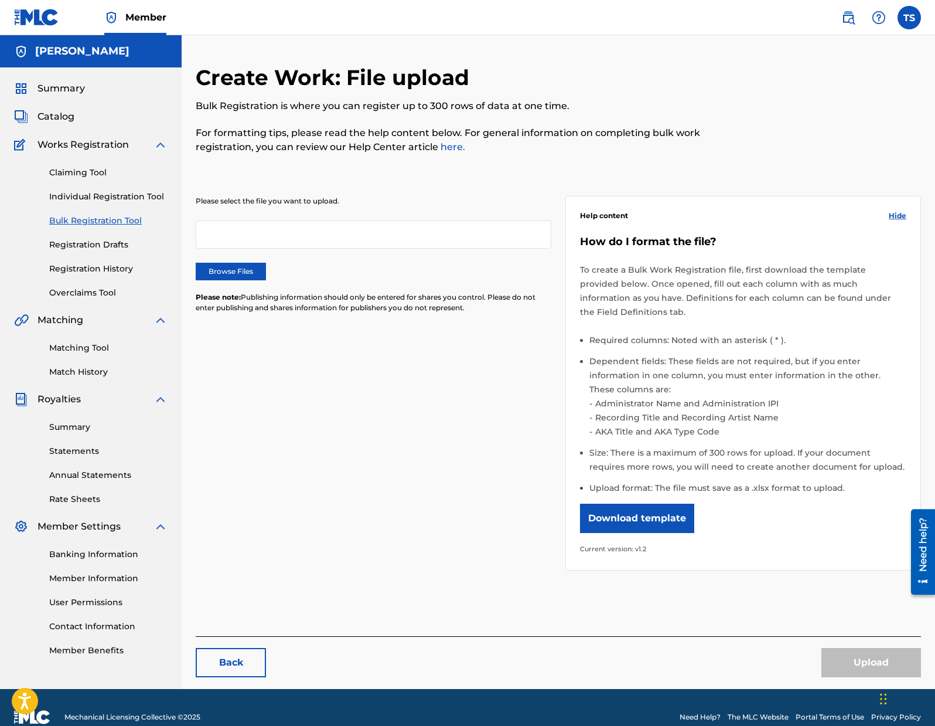
drag, startPoint x: 113, startPoint y: 245, endPoint x: 114, endPoint y: 251, distance: 6.0
click at [113, 245] on link "Registration Drafts" at bounding box center [108, 245] width 118 height 12
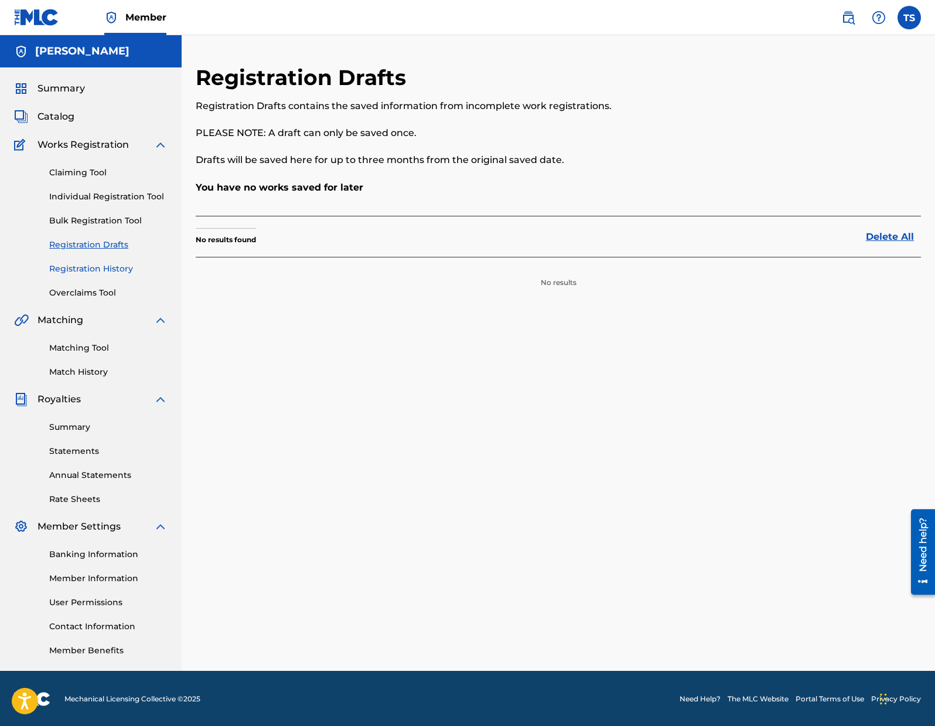
click at [118, 268] on link "Registration History" at bounding box center [108, 269] width 118 height 12
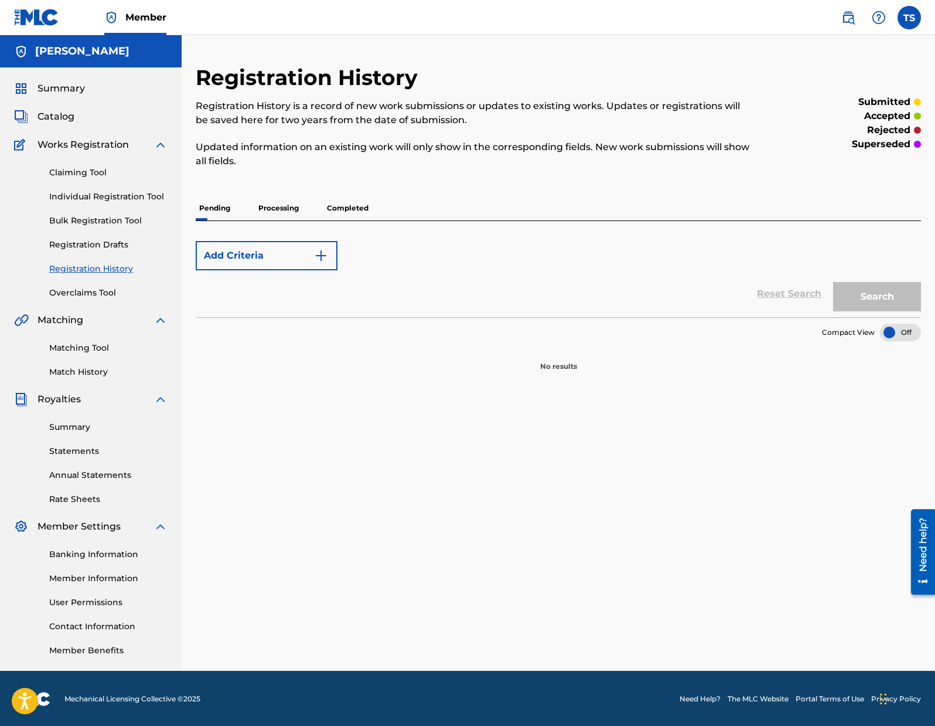
click at [274, 221] on div "Add Criteria Reset Search Search" at bounding box center [559, 269] width 726 height 96
click at [277, 211] on p "Processing" at bounding box center [278, 208] width 47 height 25
click at [364, 210] on p "Completed" at bounding box center [348, 208] width 49 height 25
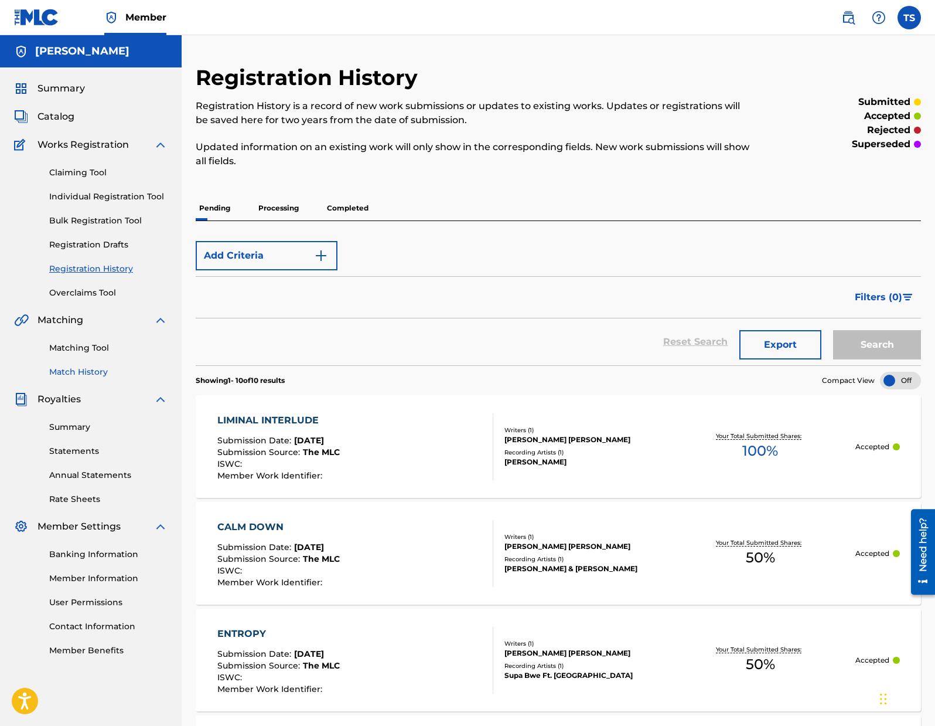
click at [89, 370] on link "Match History" at bounding box center [108, 372] width 118 height 12
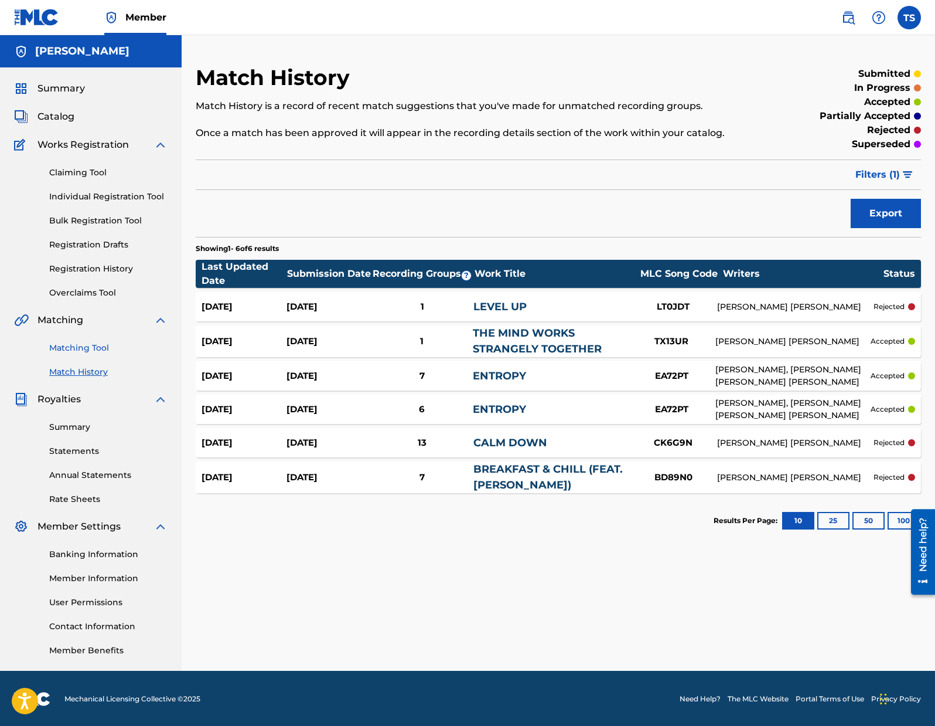
click at [77, 344] on link "Matching Tool" at bounding box center [108, 348] width 118 height 12
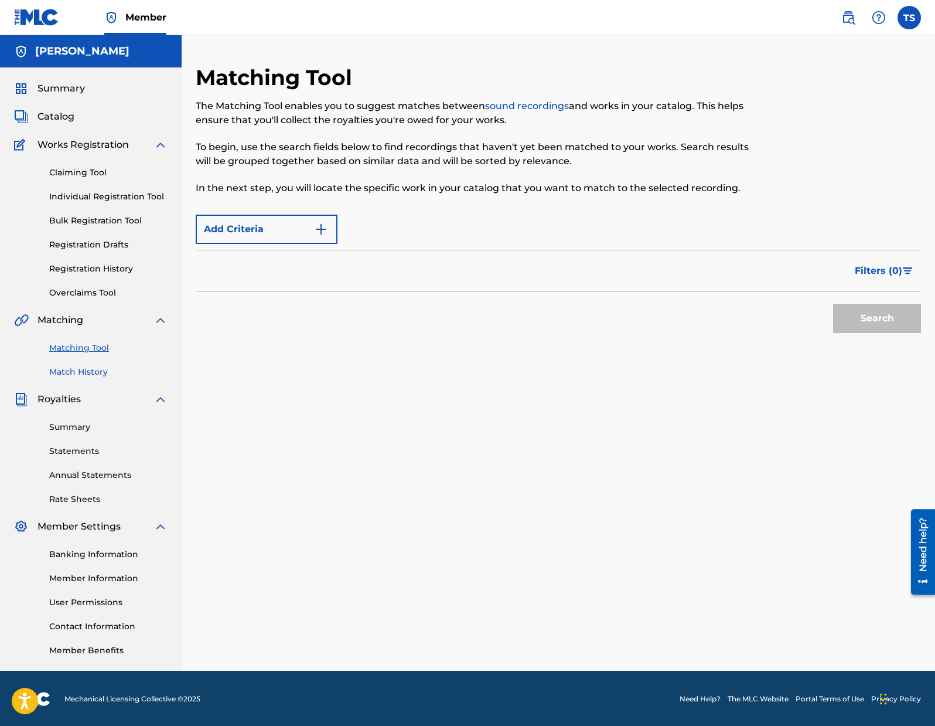
click at [87, 369] on link "Match History" at bounding box center [108, 372] width 118 height 12
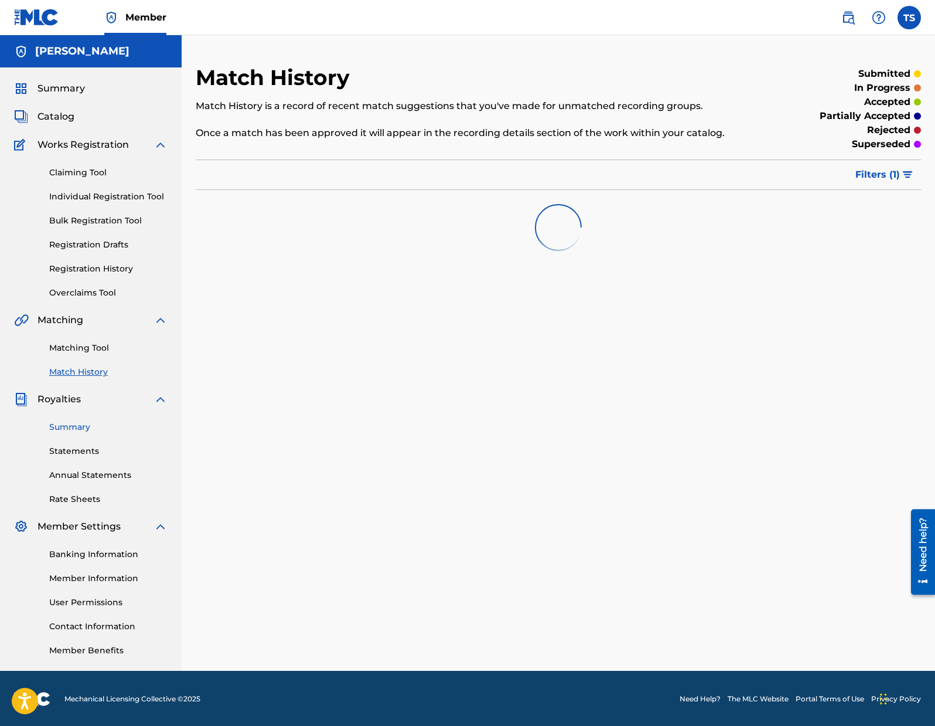
click at [82, 421] on link "Summary" at bounding box center [108, 427] width 118 height 12
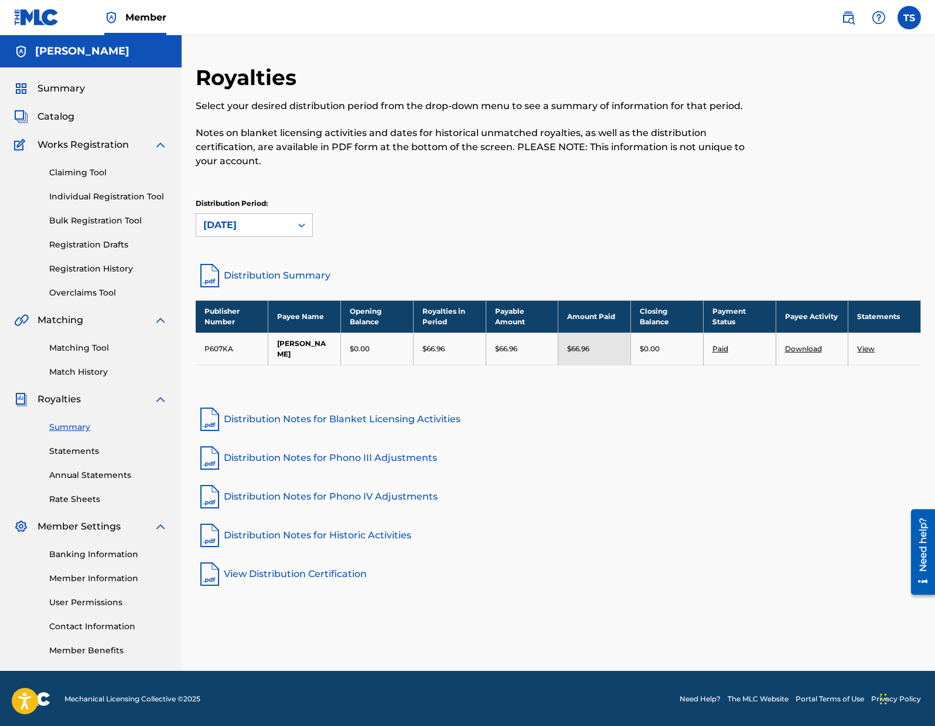
click at [866, 350] on link "View" at bounding box center [866, 348] width 18 height 9
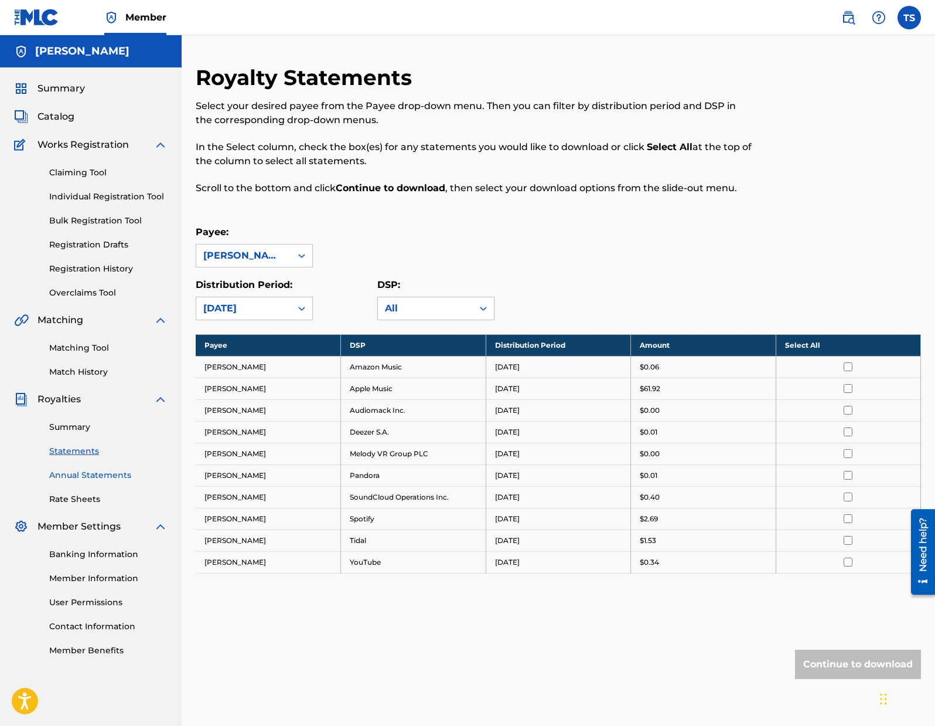
click at [96, 474] on link "Annual Statements" at bounding box center [108, 475] width 118 height 12
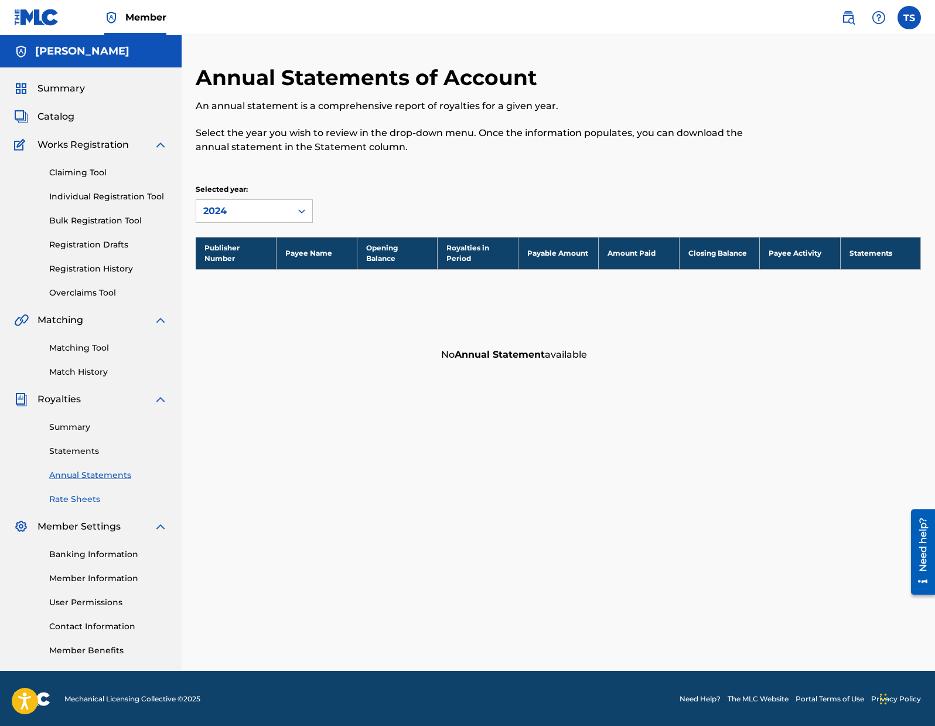
click at [89, 493] on link "Rate Sheets" at bounding box center [108, 499] width 118 height 12
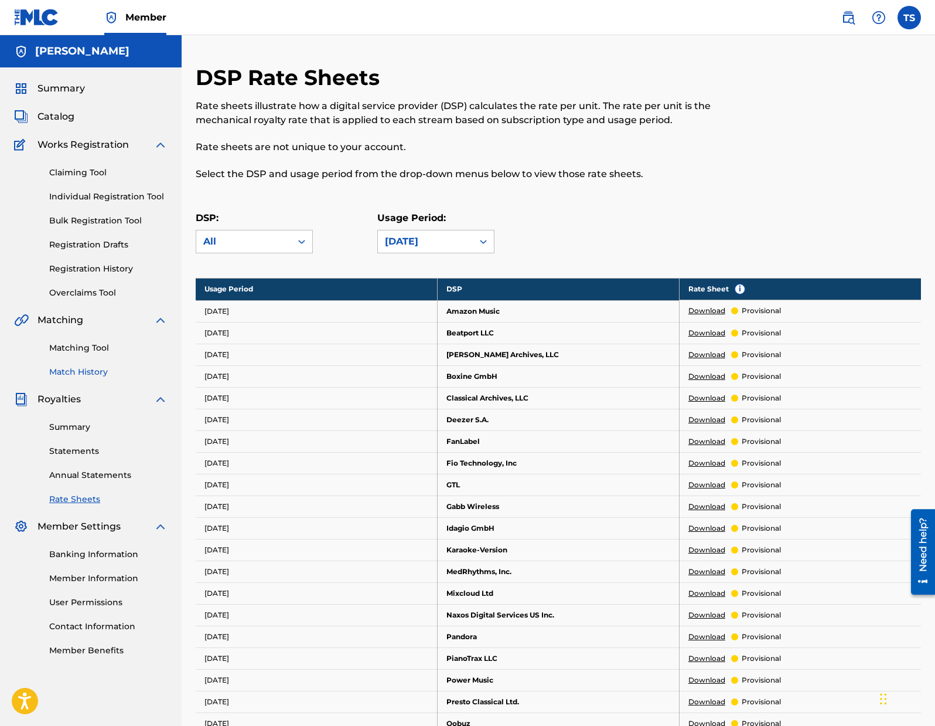
click at [94, 370] on link "Match History" at bounding box center [108, 372] width 118 height 12
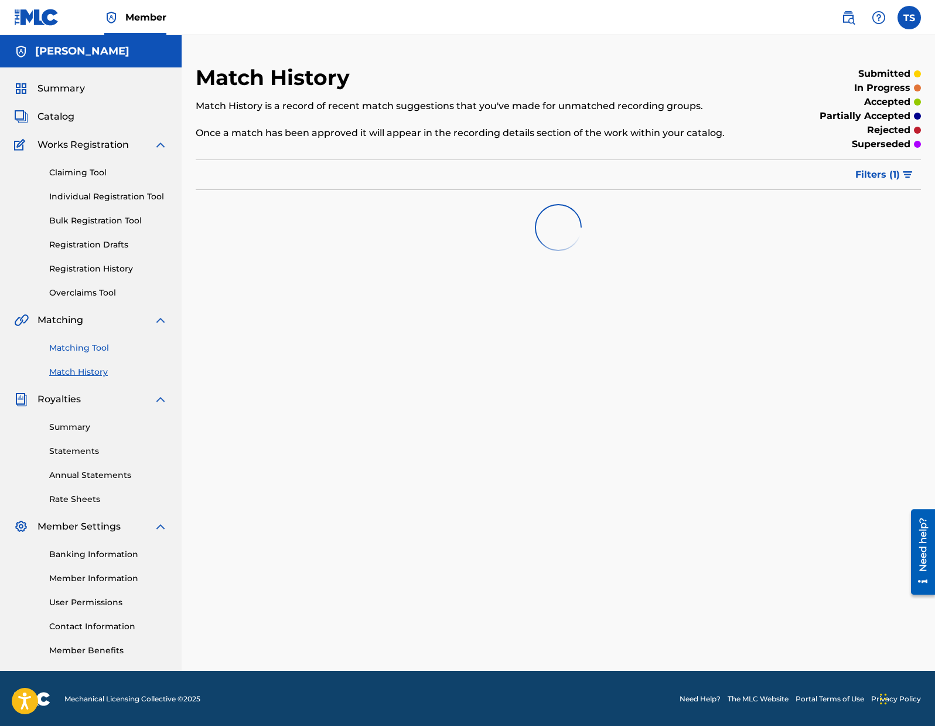
click at [97, 349] on link "Matching Tool" at bounding box center [108, 348] width 118 height 12
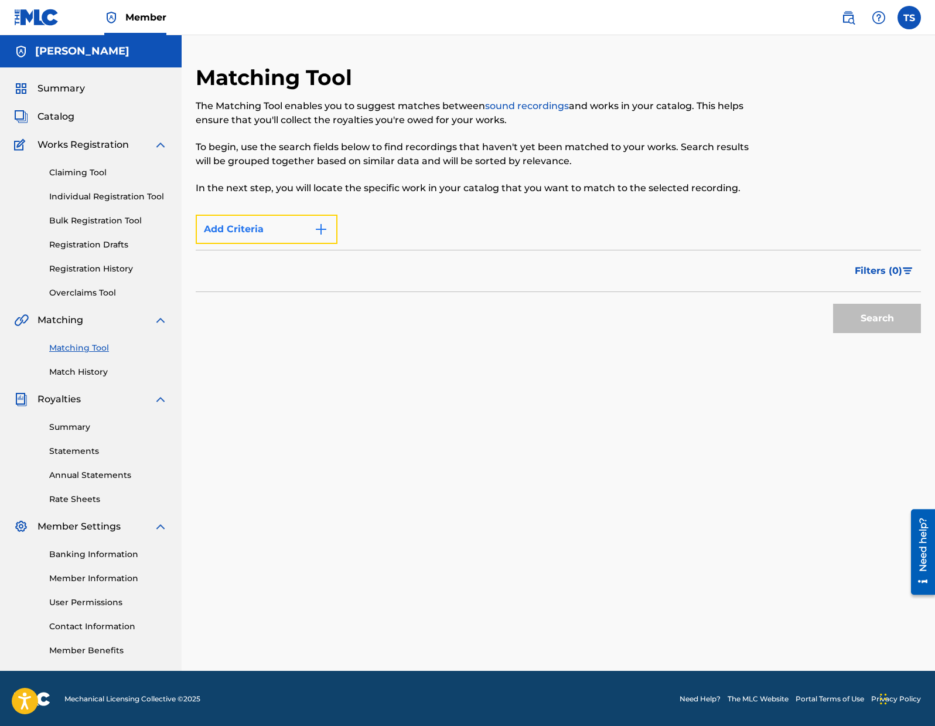
click at [325, 226] on img "Search Form" at bounding box center [321, 229] width 14 height 14
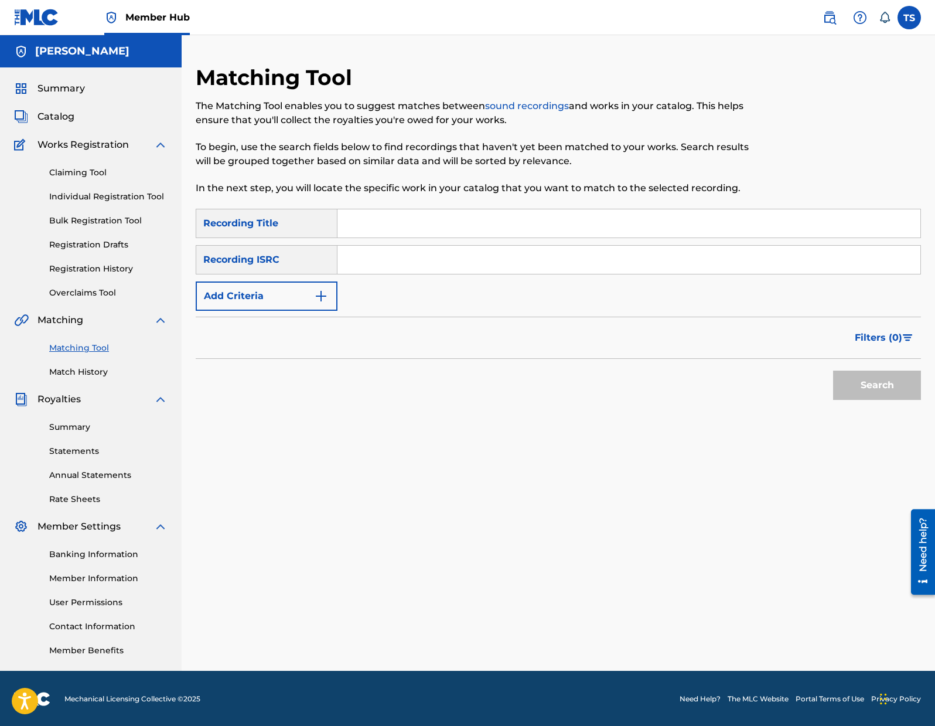
click at [362, 260] on input "Search Form" at bounding box center [629, 260] width 583 height 28
paste input "QM8DG1600413"
type input "QM8DG1600413"
click at [879, 385] on button "Search" at bounding box center [877, 384] width 88 height 29
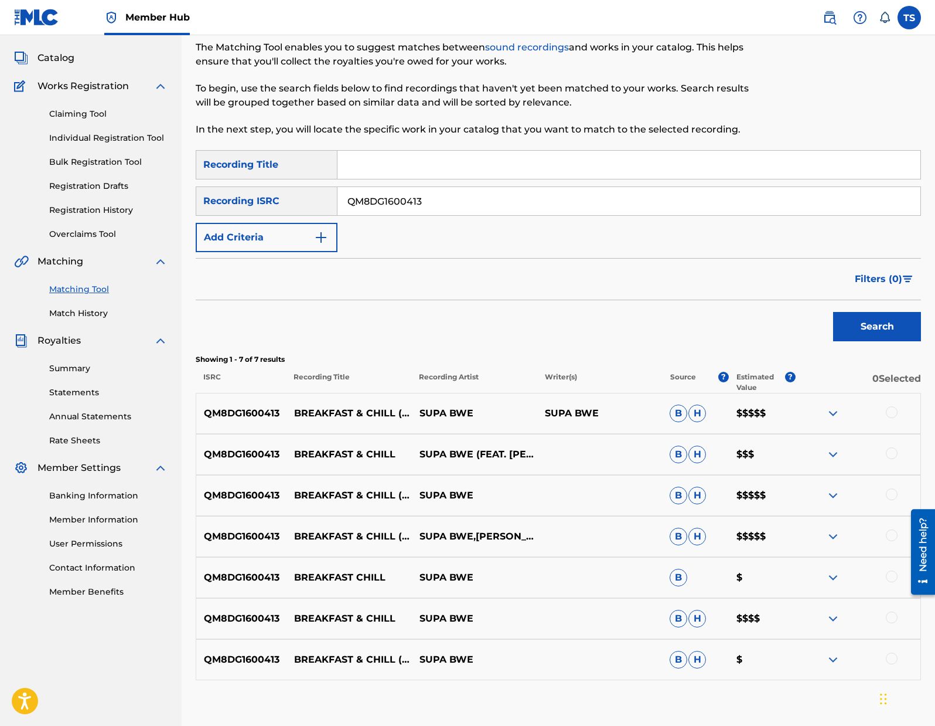
scroll to position [128, 0]
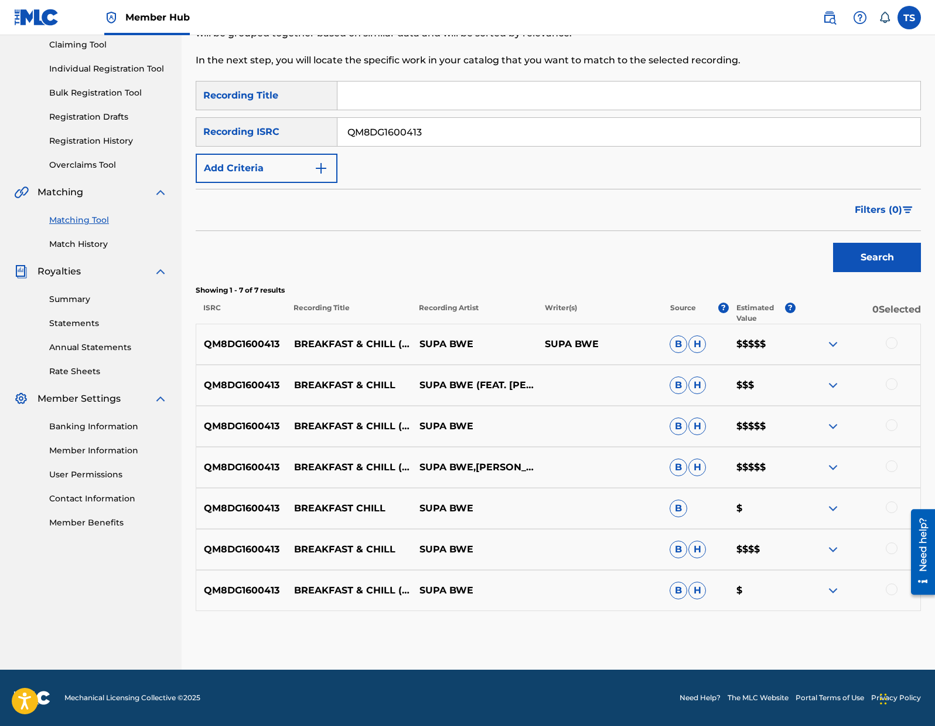
click at [895, 341] on div at bounding box center [892, 343] width 12 height 12
click at [890, 383] on div at bounding box center [892, 384] width 12 height 12
click at [890, 424] on div at bounding box center [892, 425] width 12 height 12
click at [891, 468] on div at bounding box center [892, 466] width 12 height 12
click at [894, 505] on div at bounding box center [892, 507] width 12 height 12
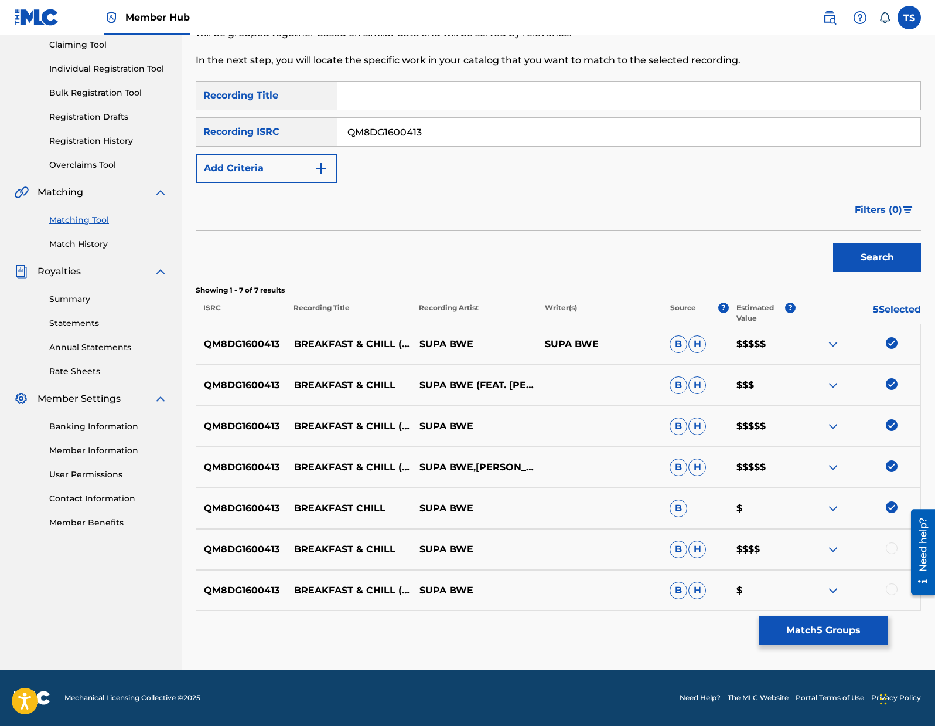
click at [895, 546] on div at bounding box center [892, 548] width 12 height 12
click at [890, 595] on div at bounding box center [857, 590] width 125 height 14
click at [895, 590] on div at bounding box center [892, 589] width 12 height 12
click at [847, 619] on button "Match 7 Groups" at bounding box center [824, 629] width 130 height 29
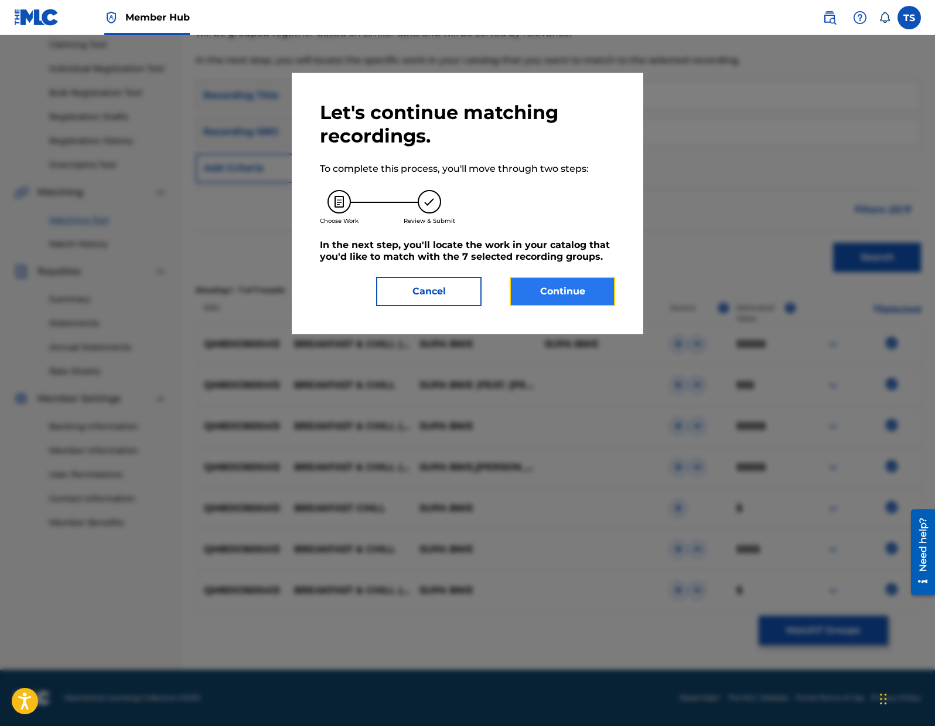
click at [527, 291] on button "Continue" at bounding box center [562, 291] width 105 height 29
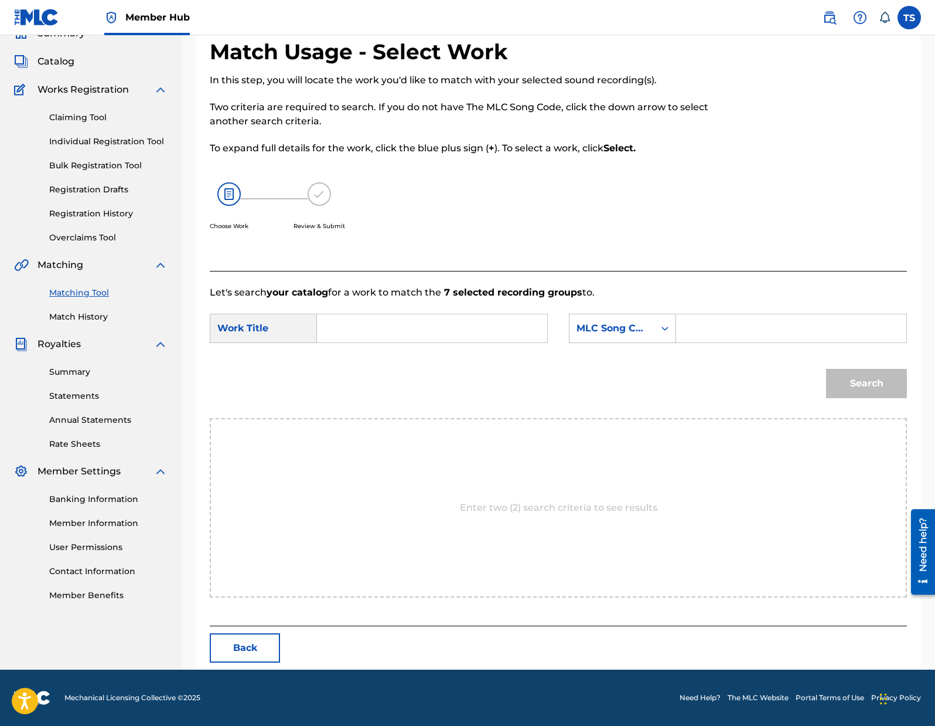
scroll to position [55, 0]
click at [372, 318] on input "Search Form" at bounding box center [432, 328] width 210 height 28
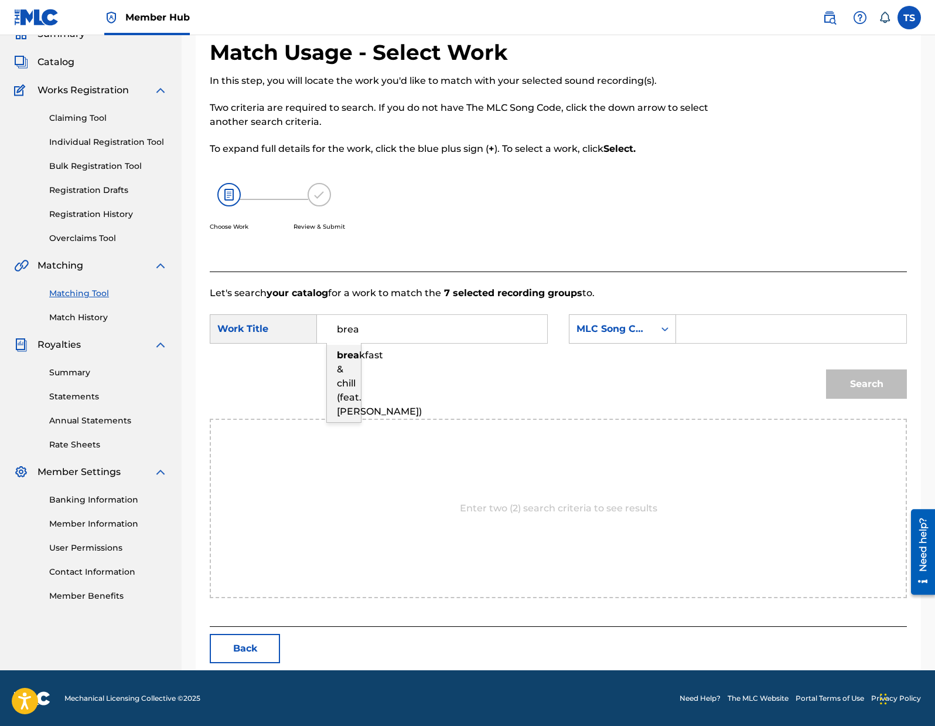
click at [349, 363] on div "brea kfast & chill (feat. mick jenkins)" at bounding box center [344, 383] width 34 height 77
type input "breakfast & chill (feat. mick jenkins)"
click at [633, 322] on div "MLC Song Code" at bounding box center [612, 329] width 71 height 14
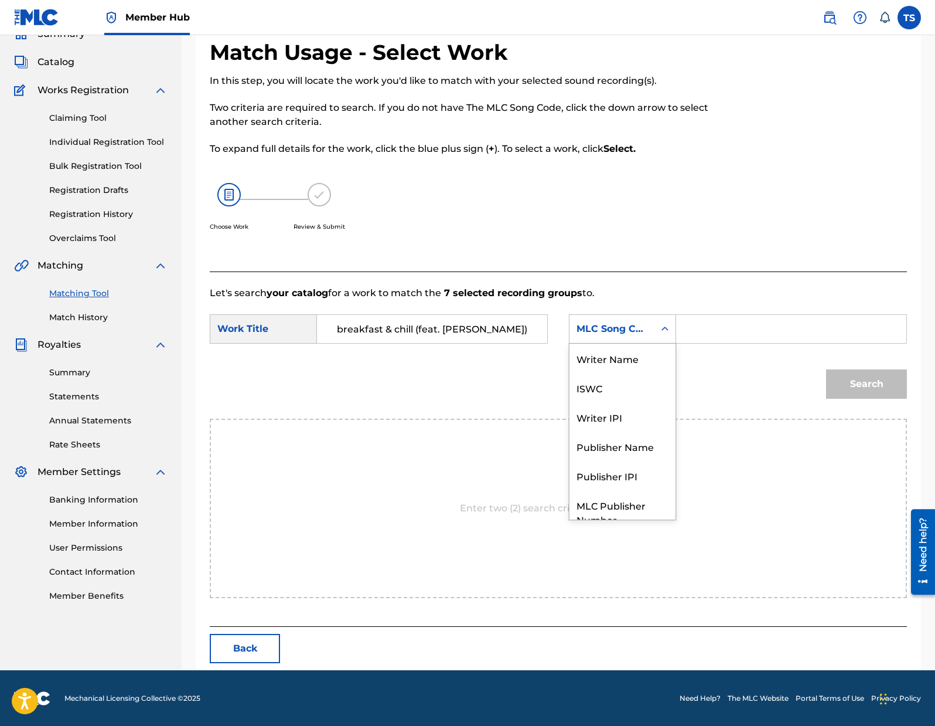
scroll to position [43, 0]
click at [634, 322] on div "MLC Song Code" at bounding box center [612, 329] width 71 height 14
click at [648, 319] on div "MLC Song Code" at bounding box center [612, 329] width 85 height 22
click at [630, 351] on div "ISWC" at bounding box center [623, 343] width 106 height 29
click at [694, 331] on input "Search Form" at bounding box center [791, 329] width 210 height 28
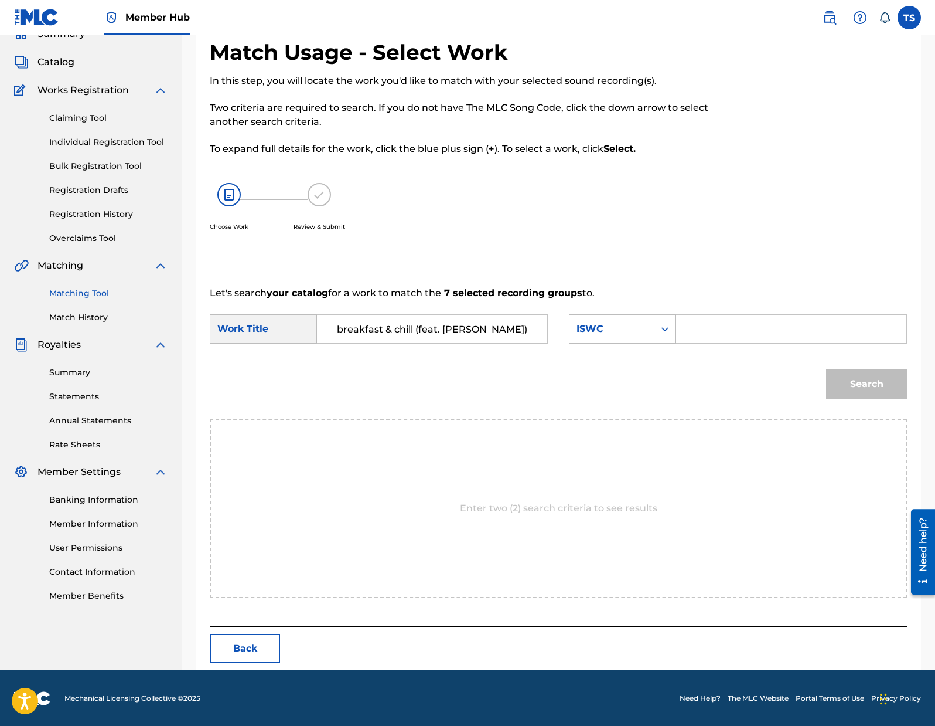
paste input "QM8DG1600413"
type input "QM8DG1600413"
click at [866, 383] on button "Search" at bounding box center [866, 383] width 81 height 29
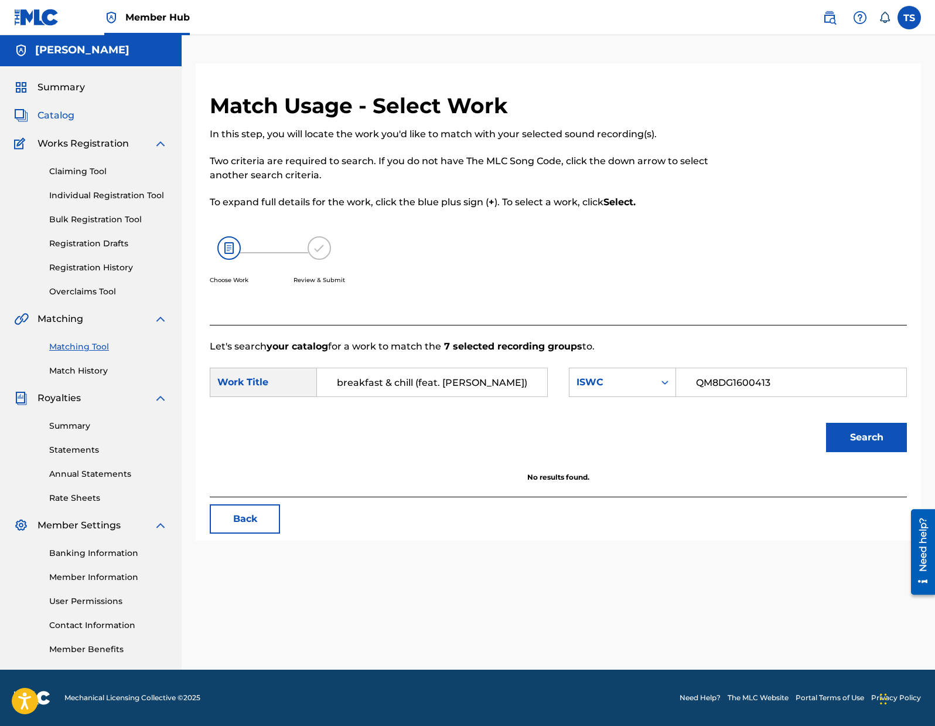
click at [65, 114] on span "Catalog" at bounding box center [56, 115] width 37 height 14
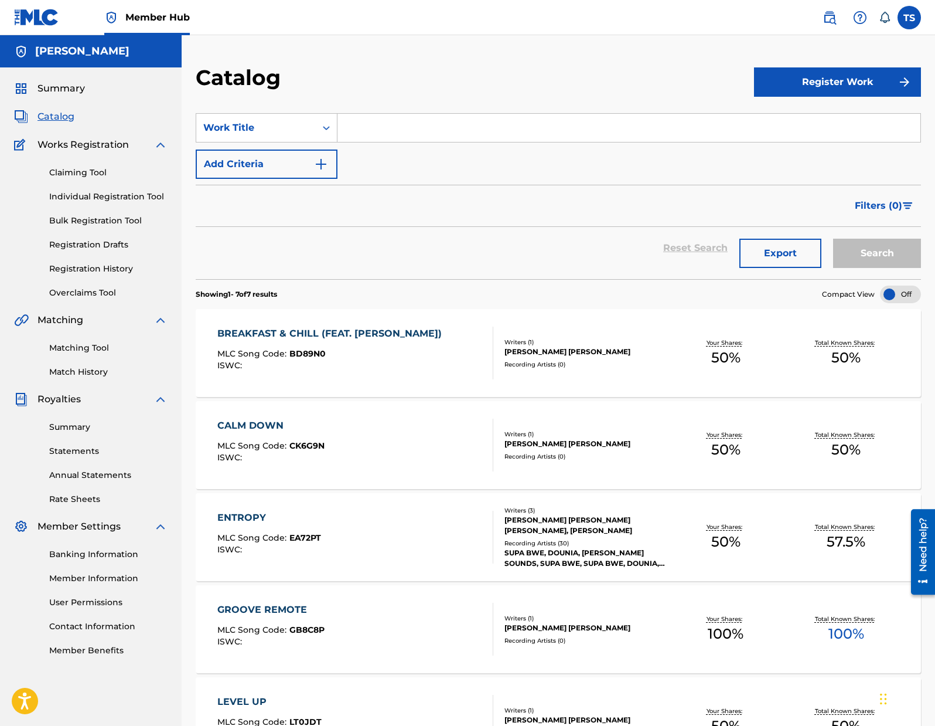
click at [374, 334] on div "BREAKFAST & CHILL (FEAT. [PERSON_NAME])" at bounding box center [332, 333] width 230 height 14
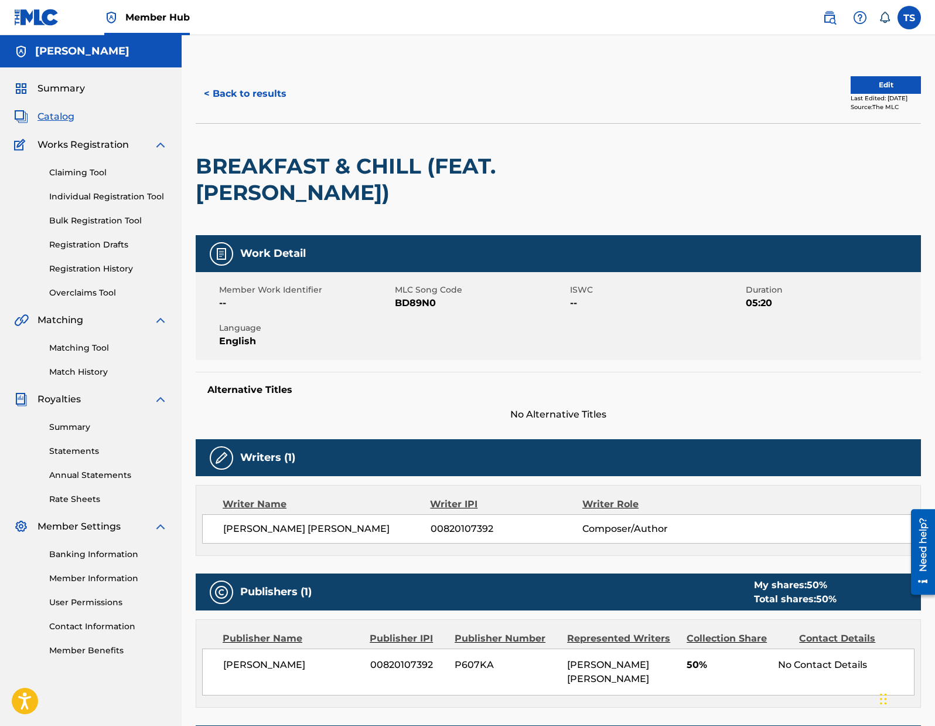
click at [866, 74] on div "< Back to results Edit Last Edited: May 22, 2025 Source: The MLC" at bounding box center [559, 93] width 726 height 59
click at [866, 78] on button "Edit" at bounding box center [886, 85] width 70 height 18
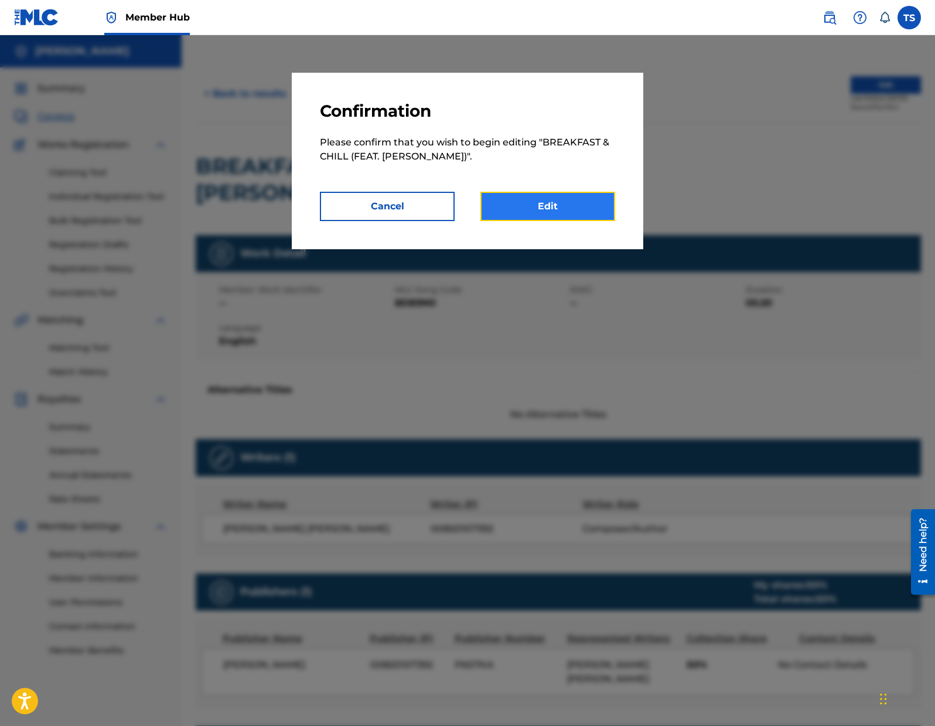
click at [593, 197] on link "Edit" at bounding box center [548, 206] width 135 height 29
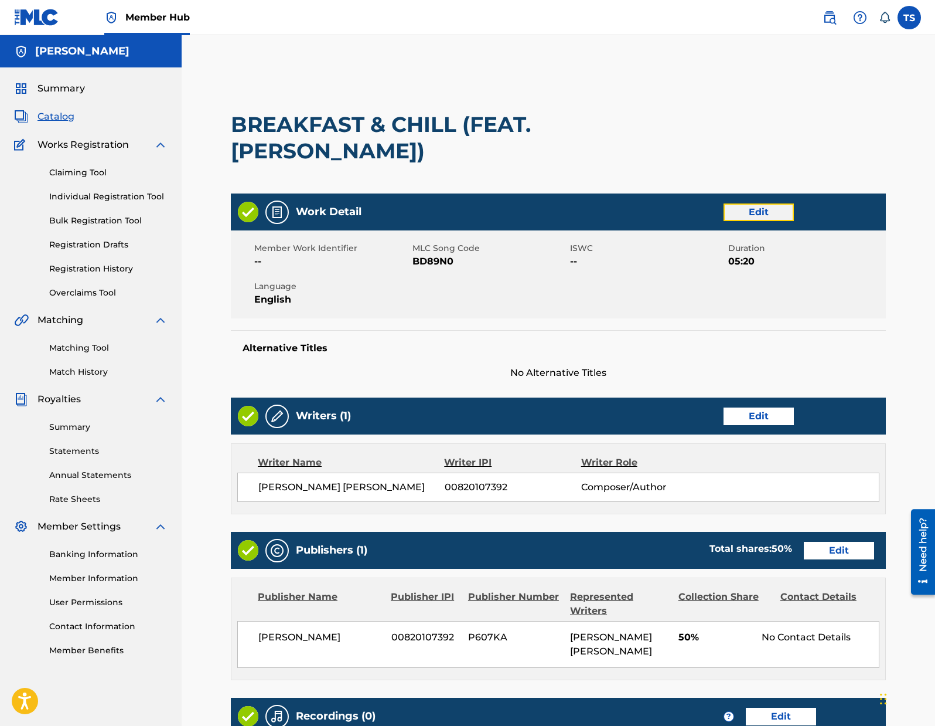
click at [775, 211] on link "Edit" at bounding box center [759, 212] width 70 height 18
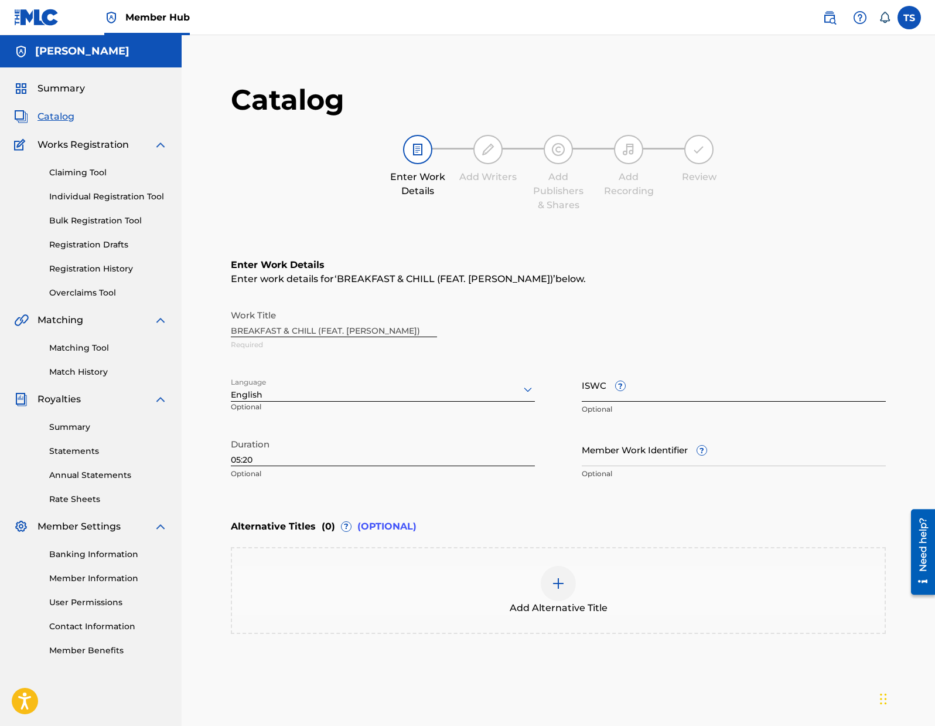
click at [612, 391] on input "ISWC ?" at bounding box center [734, 384] width 304 height 33
paste input "QM8DG1600413"
type input "QM8DG1600413"
drag, startPoint x: 604, startPoint y: 379, endPoint x: 572, endPoint y: 376, distance: 32.4
click at [572, 376] on div "Work Title BREAKFAST & CHILL (FEAT. MICK JENKINS) Required Language English Opt…" at bounding box center [558, 395] width 655 height 182
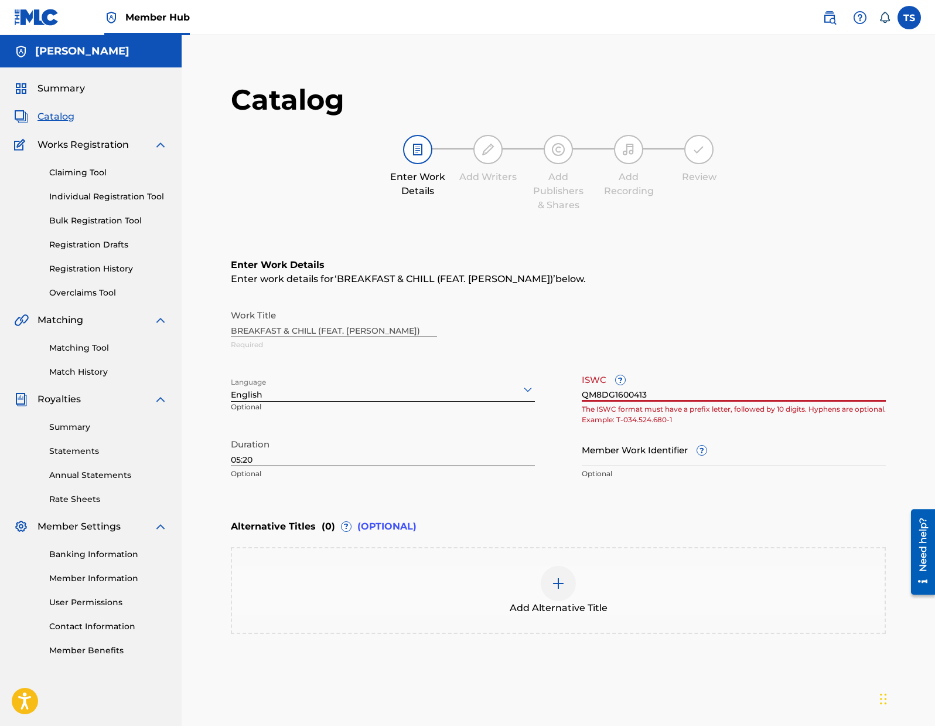
click at [591, 376] on input "QM8DG1600413" at bounding box center [734, 384] width 304 height 33
drag, startPoint x: 585, startPoint y: 376, endPoint x: 610, endPoint y: 379, distance: 24.7
click at [611, 377] on input "QM8DG1600413" at bounding box center [734, 384] width 304 height 33
click at [609, 379] on input "QM8DG1600413" at bounding box center [734, 384] width 304 height 33
click at [686, 392] on input "QM8DG1600413" at bounding box center [734, 384] width 304 height 33
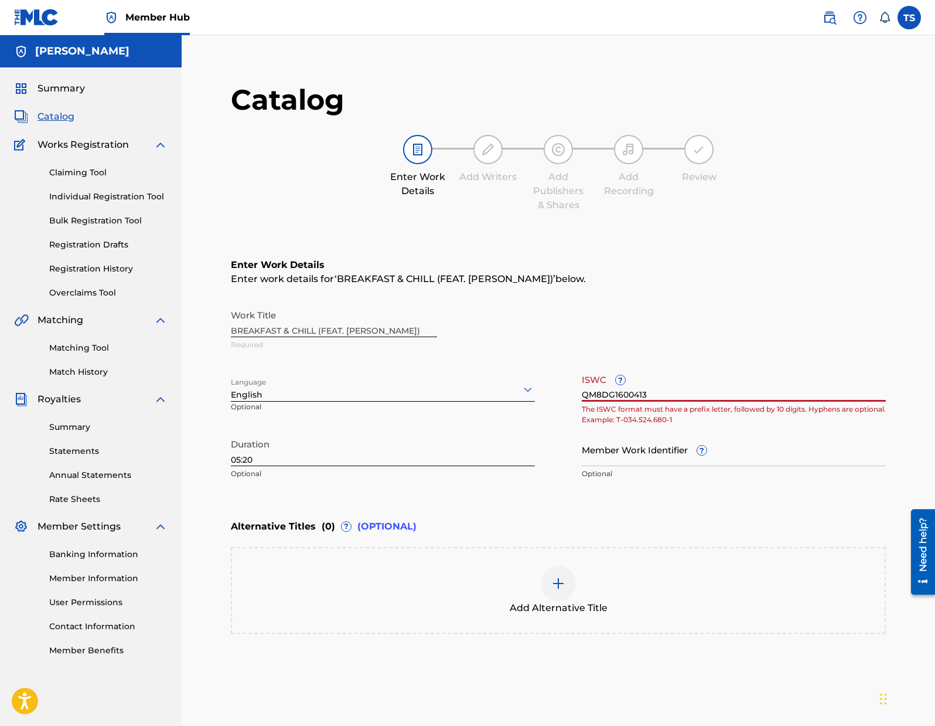
drag, startPoint x: 658, startPoint y: 400, endPoint x: 547, endPoint y: 398, distance: 110.8
click at [547, 398] on div "Work Title BREAKFAST & CHILL (FEAT. MICK JENKINS) Required Language English Opt…" at bounding box center [558, 395] width 655 height 182
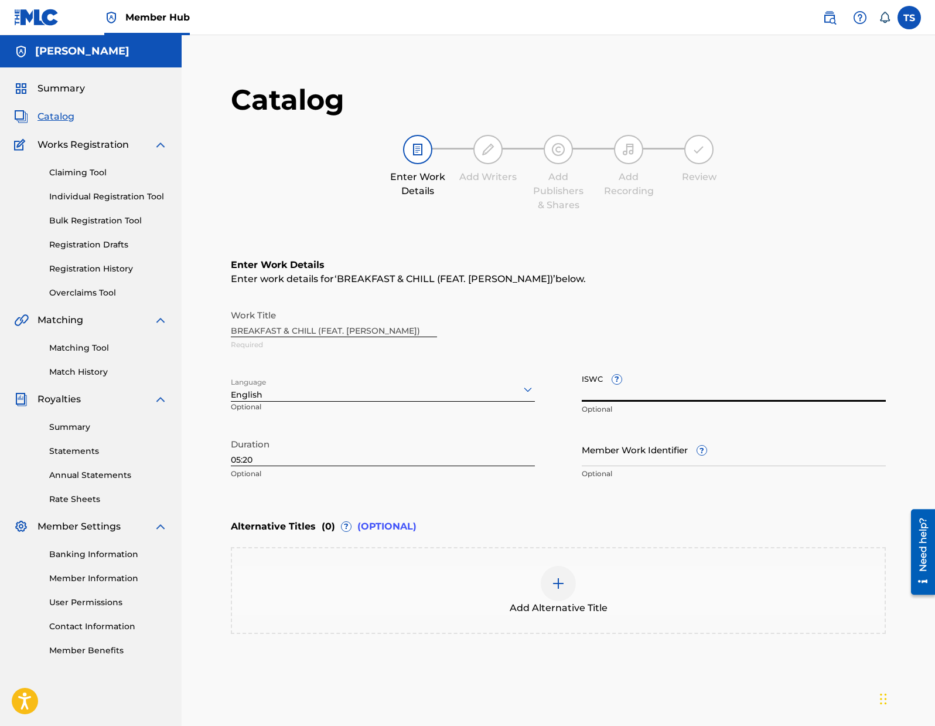
scroll to position [121, 0]
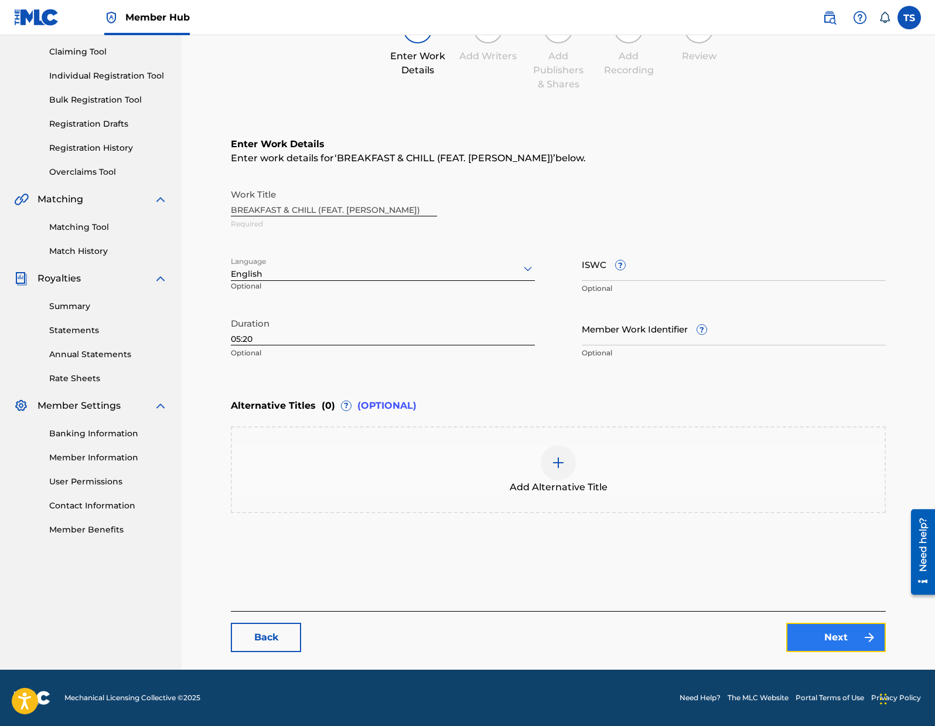
click at [850, 639] on link "Next" at bounding box center [836, 636] width 100 height 29
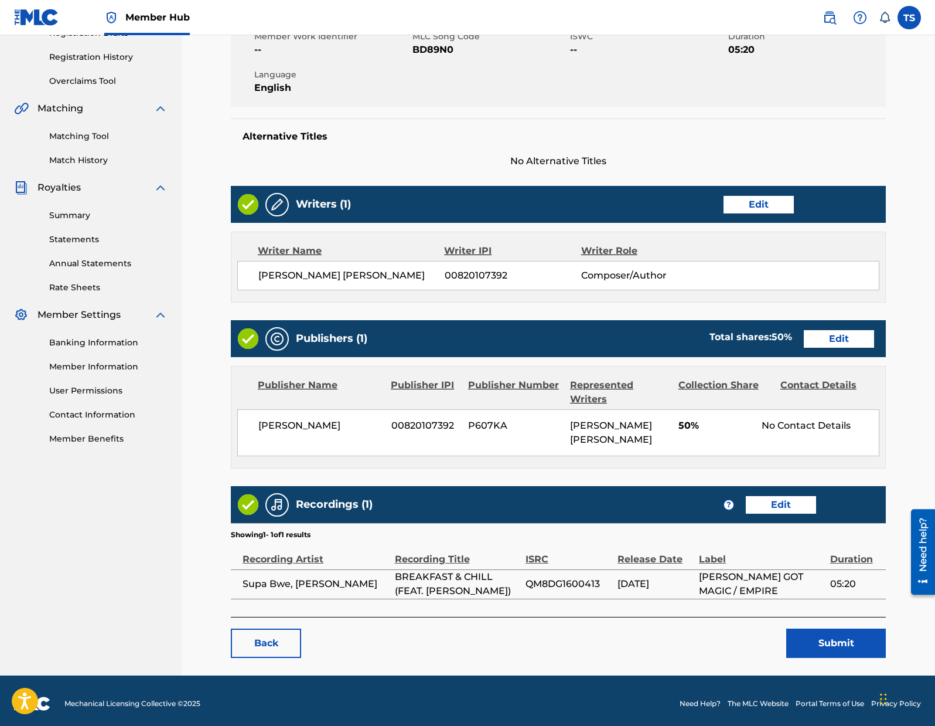
scroll to position [216, 0]
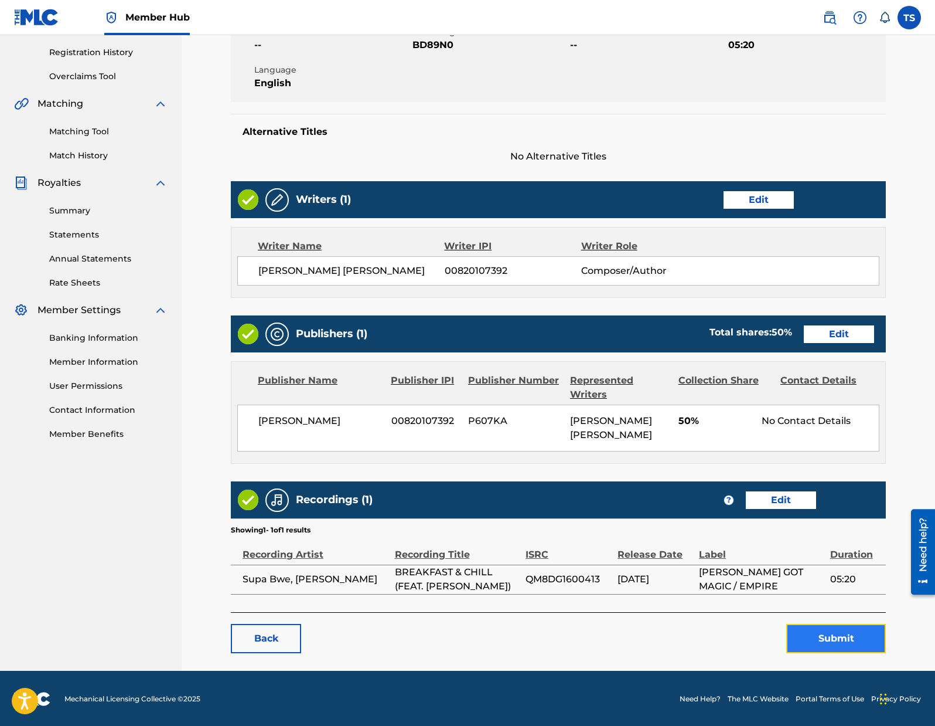
click at [811, 641] on button "Submit" at bounding box center [836, 638] width 100 height 29
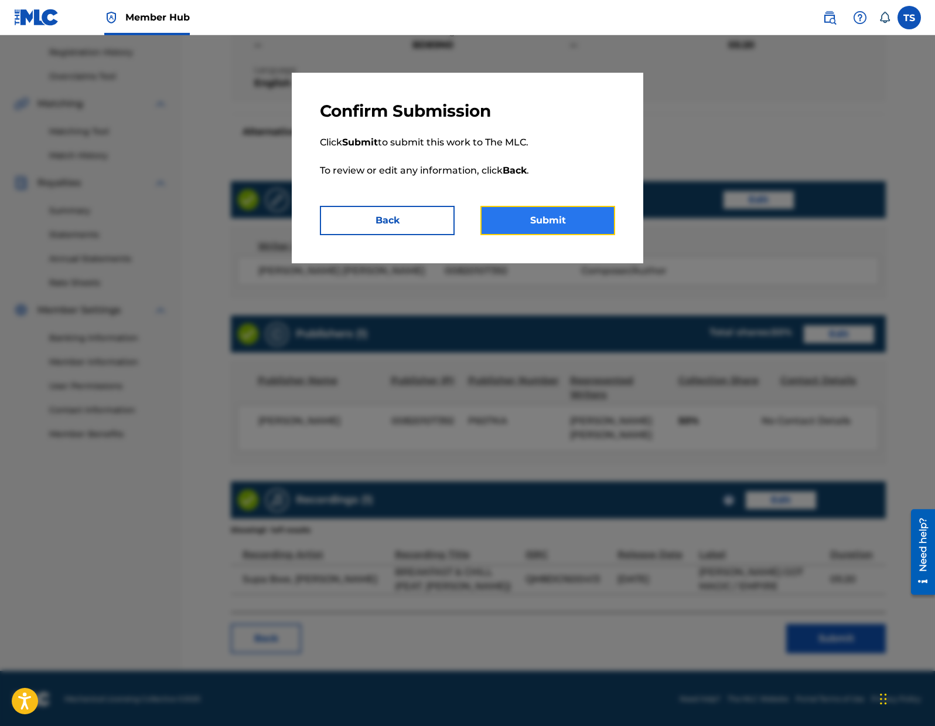
click at [550, 221] on button "Submit" at bounding box center [548, 220] width 135 height 29
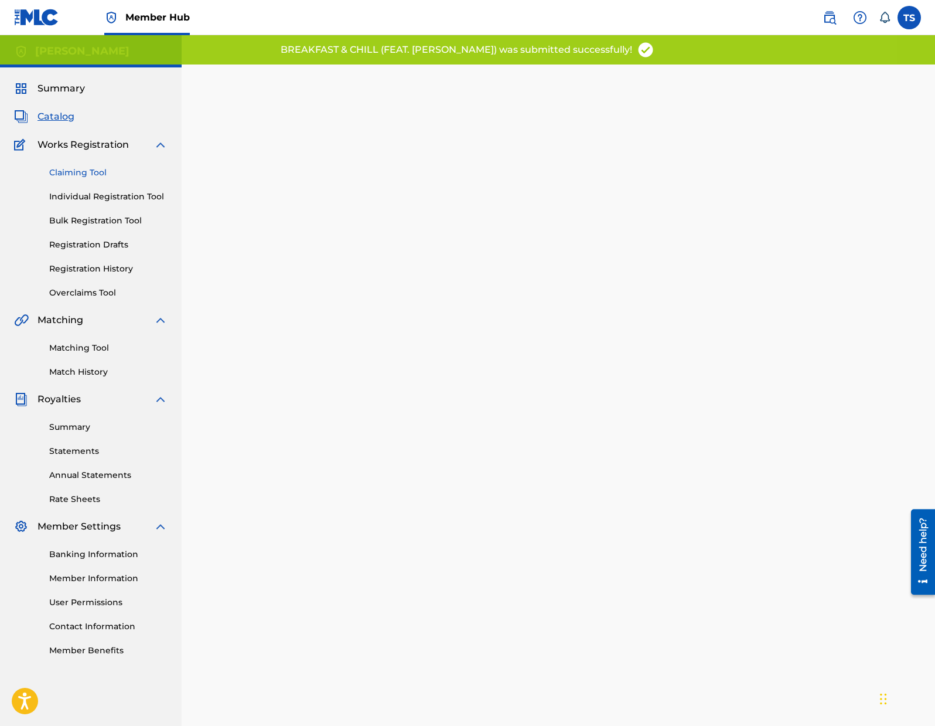
click at [76, 172] on link "Claiming Tool" at bounding box center [108, 172] width 118 height 12
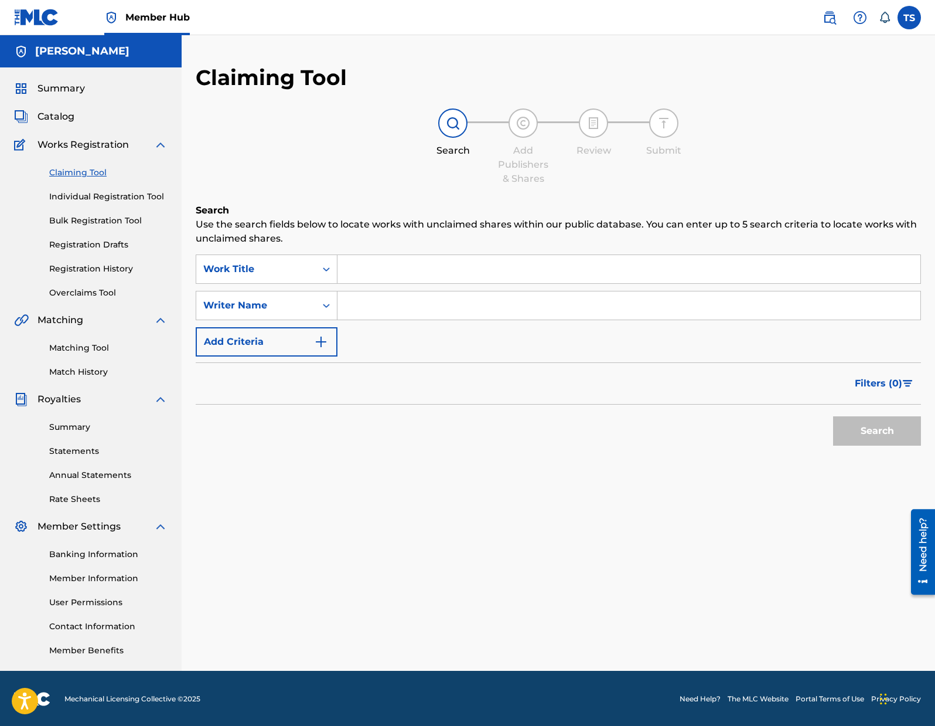
click at [384, 268] on input "Search Form" at bounding box center [629, 269] width 583 height 28
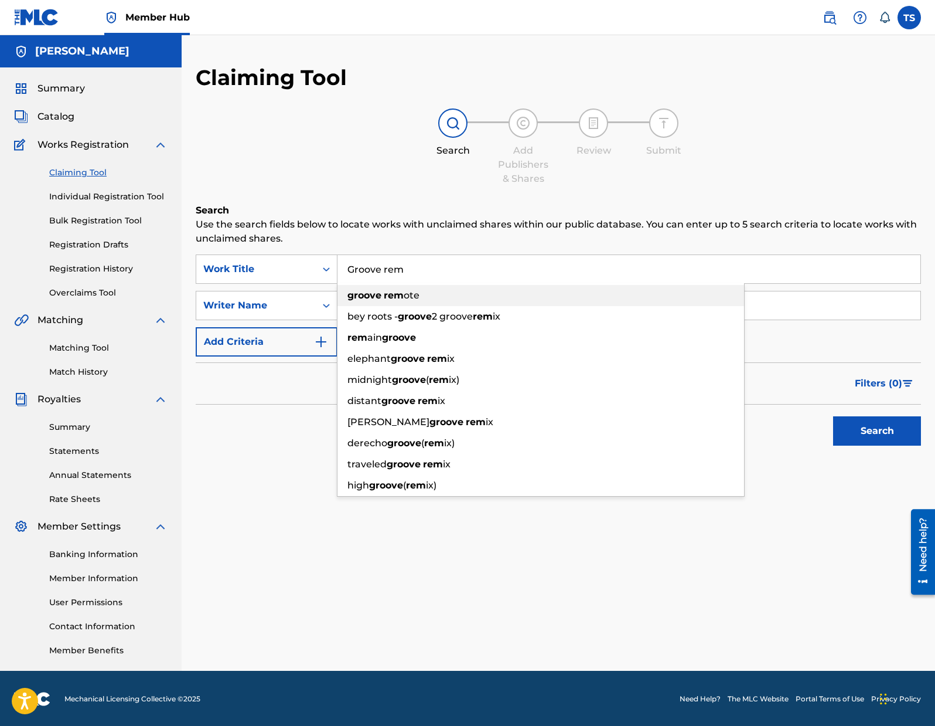
click at [393, 294] on strong "rem" at bounding box center [394, 295] width 20 height 11
type input "groove remote"
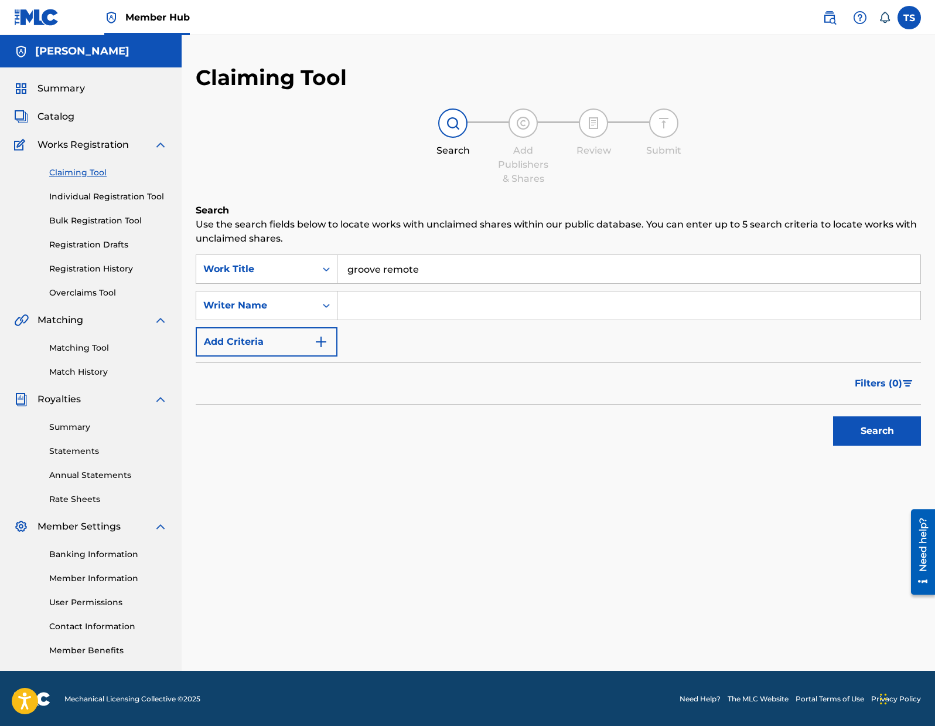
click at [368, 307] on input "Search Form" at bounding box center [629, 305] width 583 height 28
type input "Taylor Jon Shepard"
click at [833, 416] on button "Search" at bounding box center [877, 430] width 88 height 29
drag, startPoint x: 451, startPoint y: 307, endPoint x: 319, endPoint y: 307, distance: 131.9
click at [319, 307] on div "SearchWithCriteria289b0ae7-4185-455b-be91-6a900738b82c Writer Name Taylor Jon S…" at bounding box center [559, 305] width 726 height 29
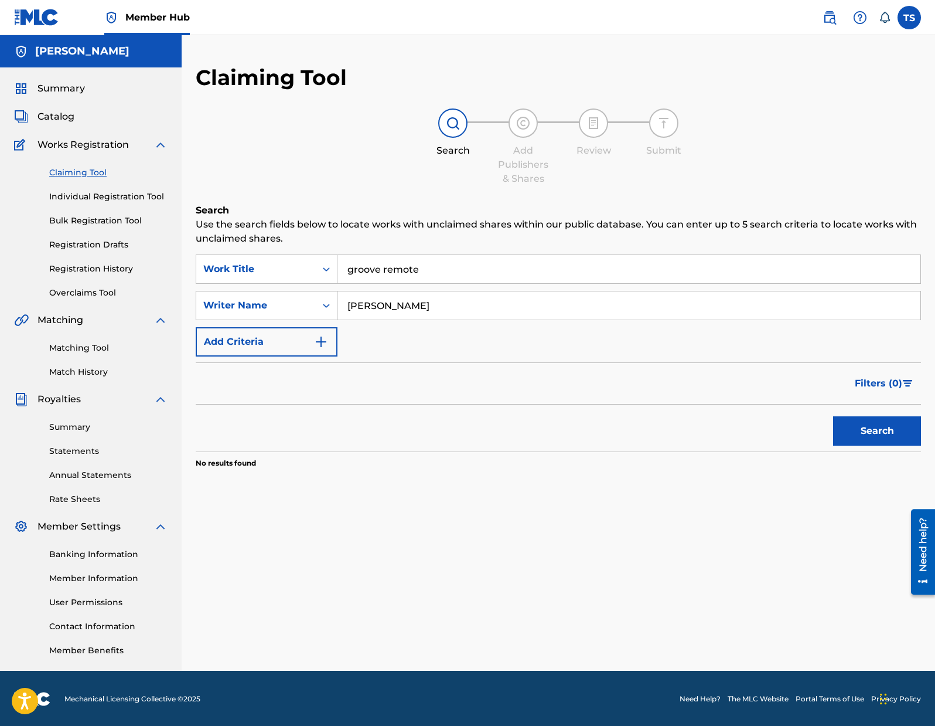
type input "[PERSON_NAME]"
click at [833, 416] on button "Search" at bounding box center [877, 430] width 88 height 29
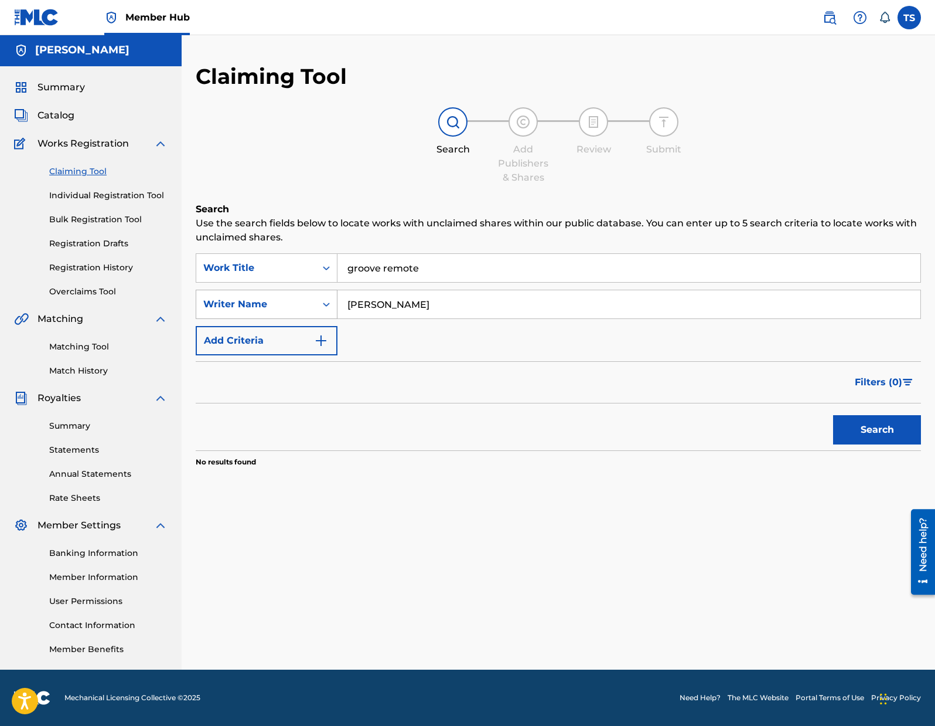
drag, startPoint x: 416, startPoint y: 308, endPoint x: 314, endPoint y: 292, distance: 103.3
click at [314, 292] on div "SearchWithCriteria289b0ae7-4185-455b-be91-6a900738b82c Writer Name shepard" at bounding box center [559, 304] width 726 height 29
click at [324, 305] on icon "Search Form" at bounding box center [327, 304] width 12 height 12
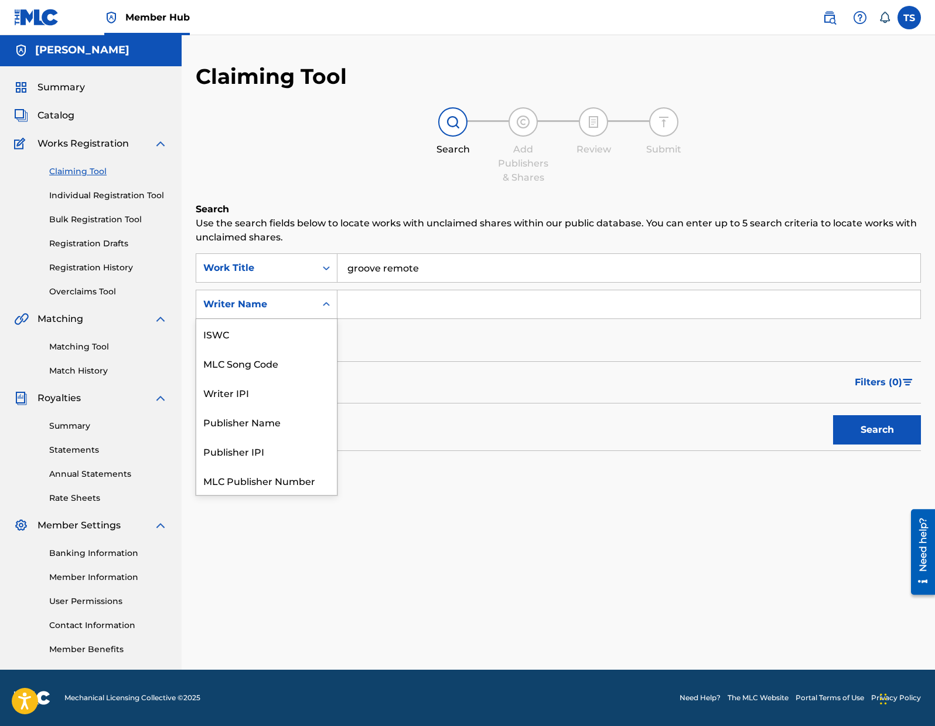
scroll to position [29, 0]
click at [301, 357] on div "Writer IPI" at bounding box center [266, 362] width 141 height 29
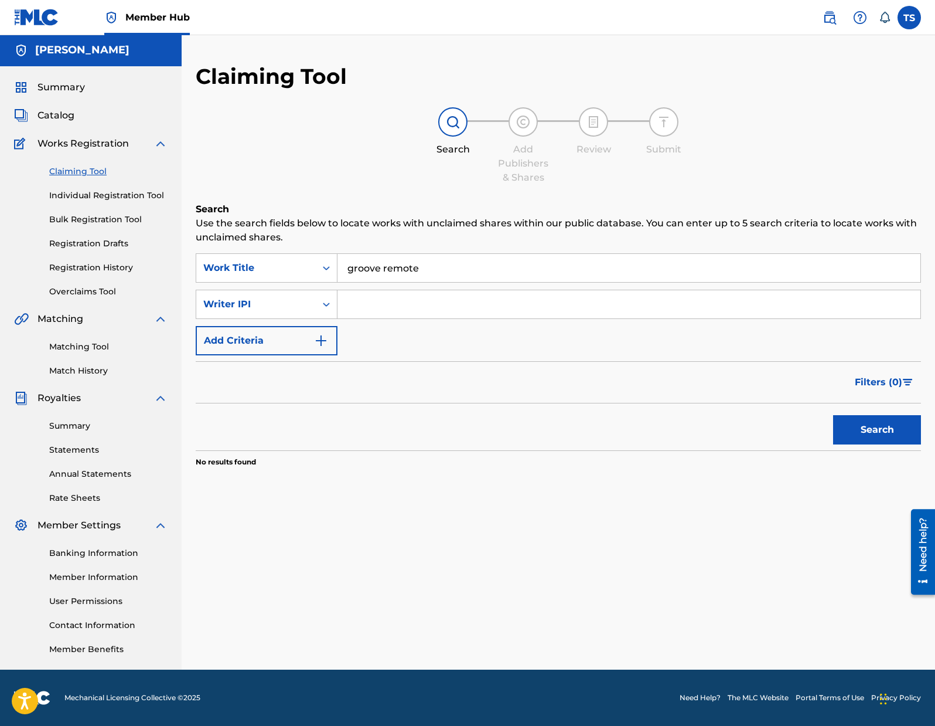
click at [397, 305] on input "Search Form" at bounding box center [629, 304] width 583 height 28
paste input "820107392"
type input "820107392"
click at [860, 438] on button "Search" at bounding box center [877, 429] width 88 height 29
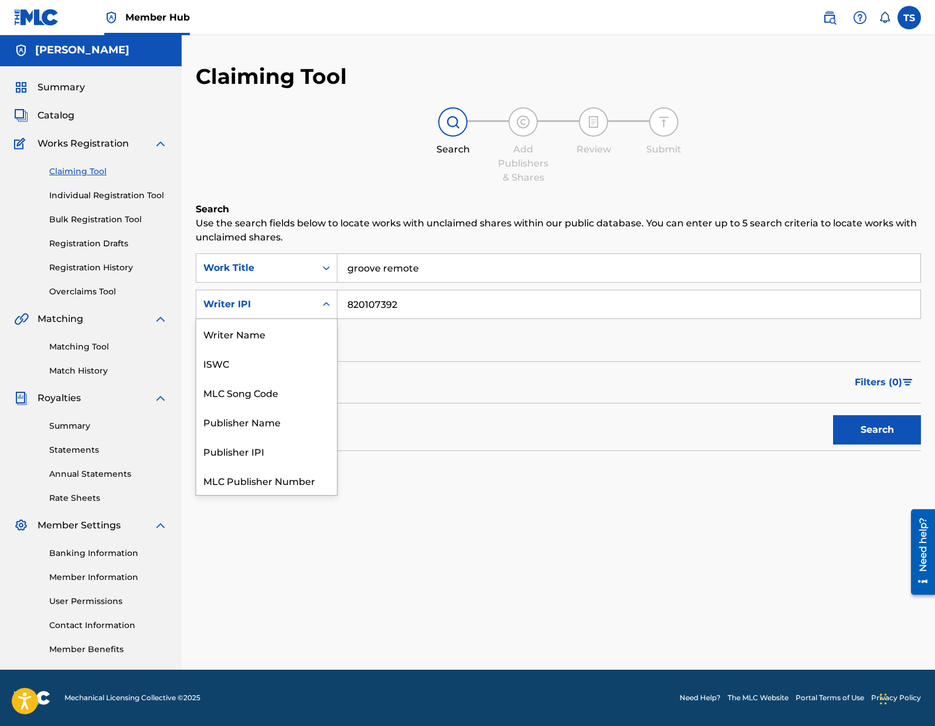
click at [325, 302] on icon "Search Form" at bounding box center [327, 304] width 12 height 12
click at [277, 333] on div "ISWC" at bounding box center [266, 333] width 141 height 29
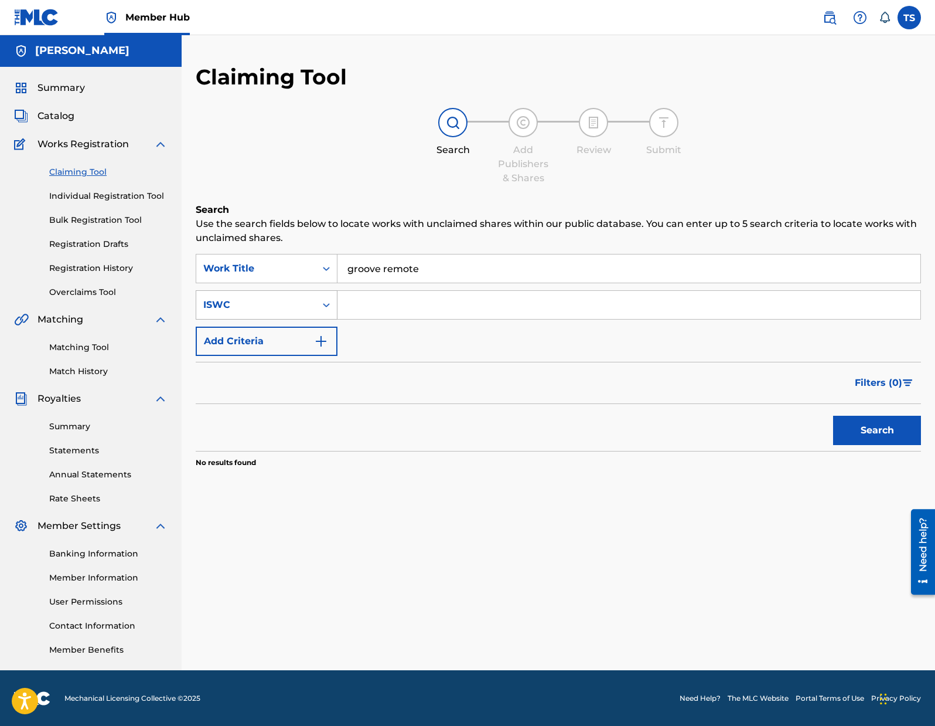
scroll to position [1, 0]
click at [98, 349] on link "Matching Tool" at bounding box center [108, 346] width 118 height 12
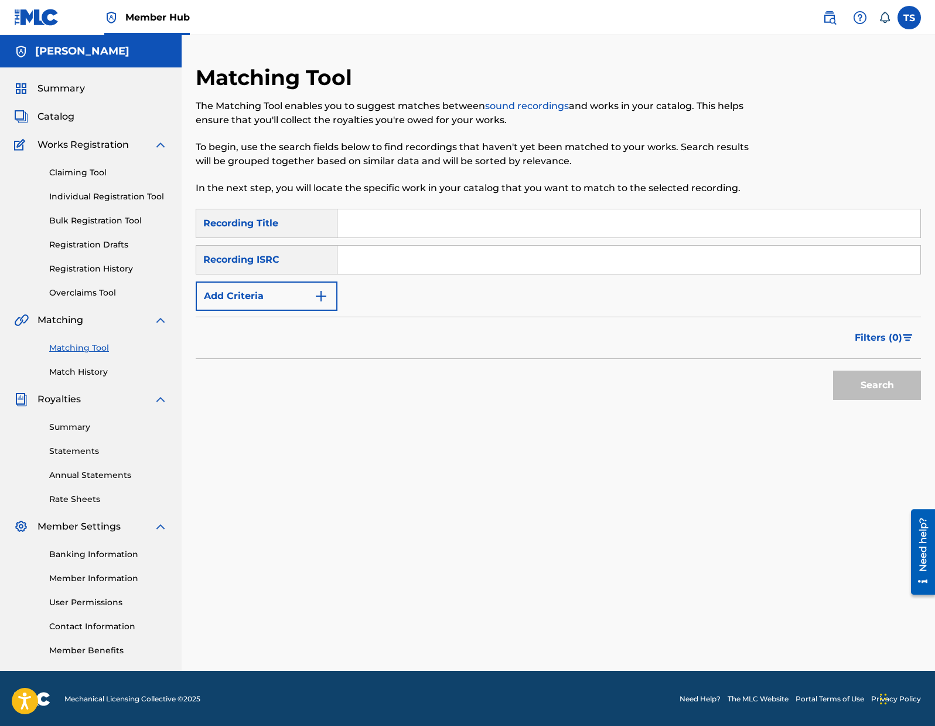
click at [357, 222] on input "Search Form" at bounding box center [629, 223] width 583 height 28
type input "Groove REMOTE"
click at [342, 265] on input "Search Form" at bounding box center [629, 260] width 583 height 28
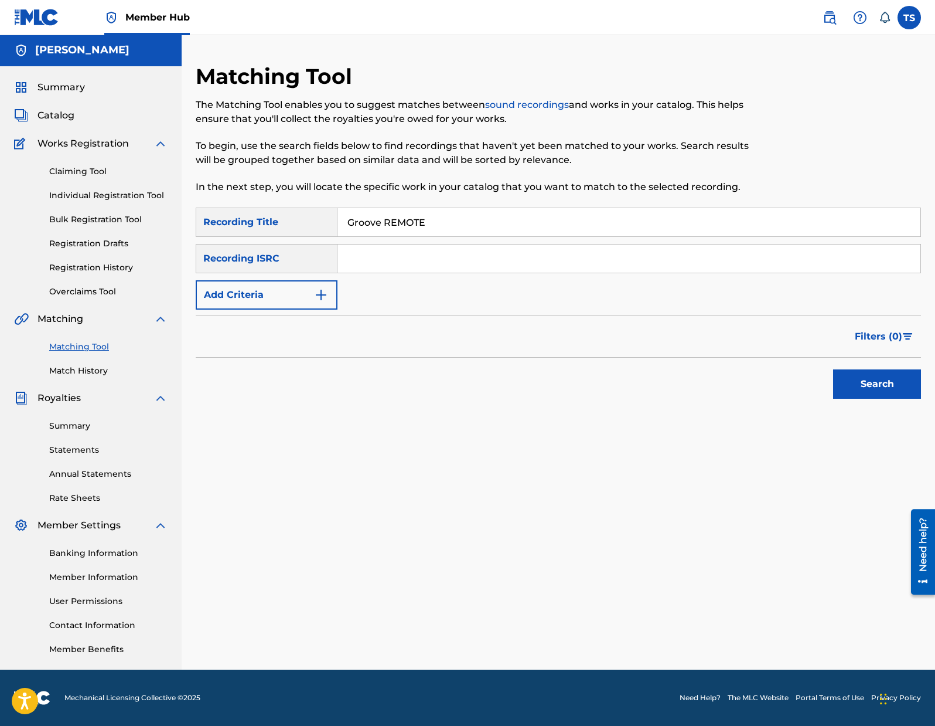
paste input "US23A1589750"
type input "US23A1589750"
click at [859, 387] on button "Search" at bounding box center [877, 383] width 88 height 29
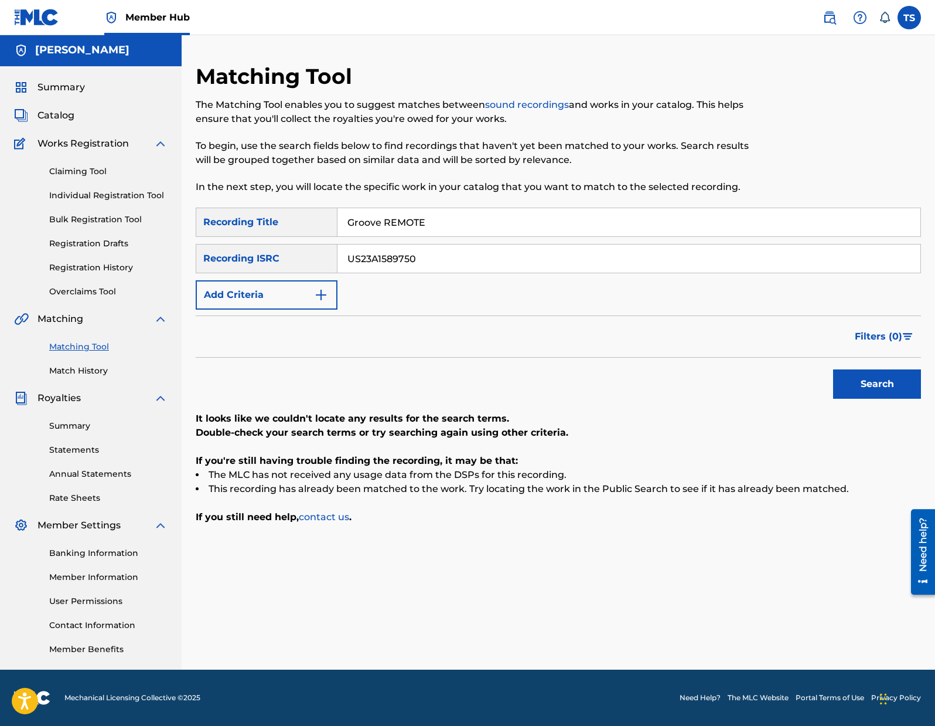
scroll to position [0, 0]
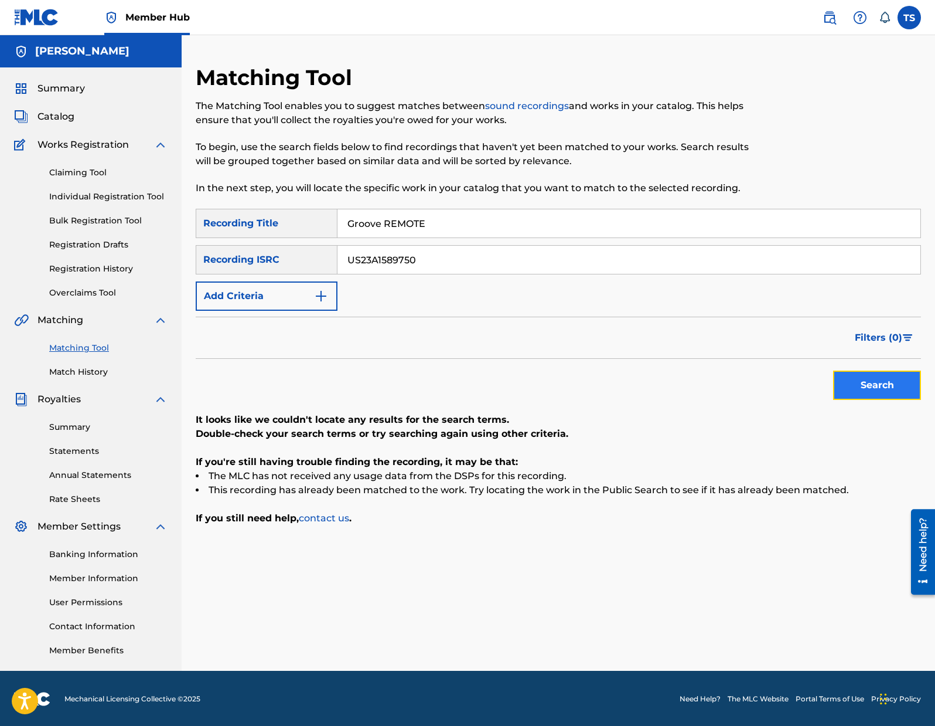
click at [864, 374] on button "Search" at bounding box center [877, 384] width 88 height 29
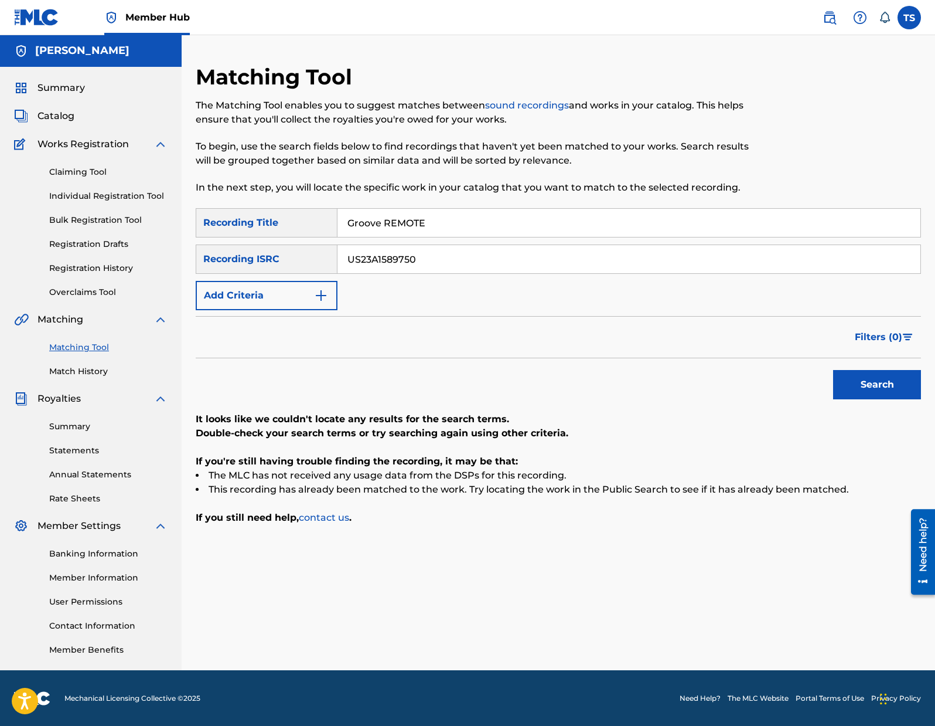
scroll to position [1, 0]
click at [323, 297] on img "Search Form" at bounding box center [321, 295] width 14 height 14
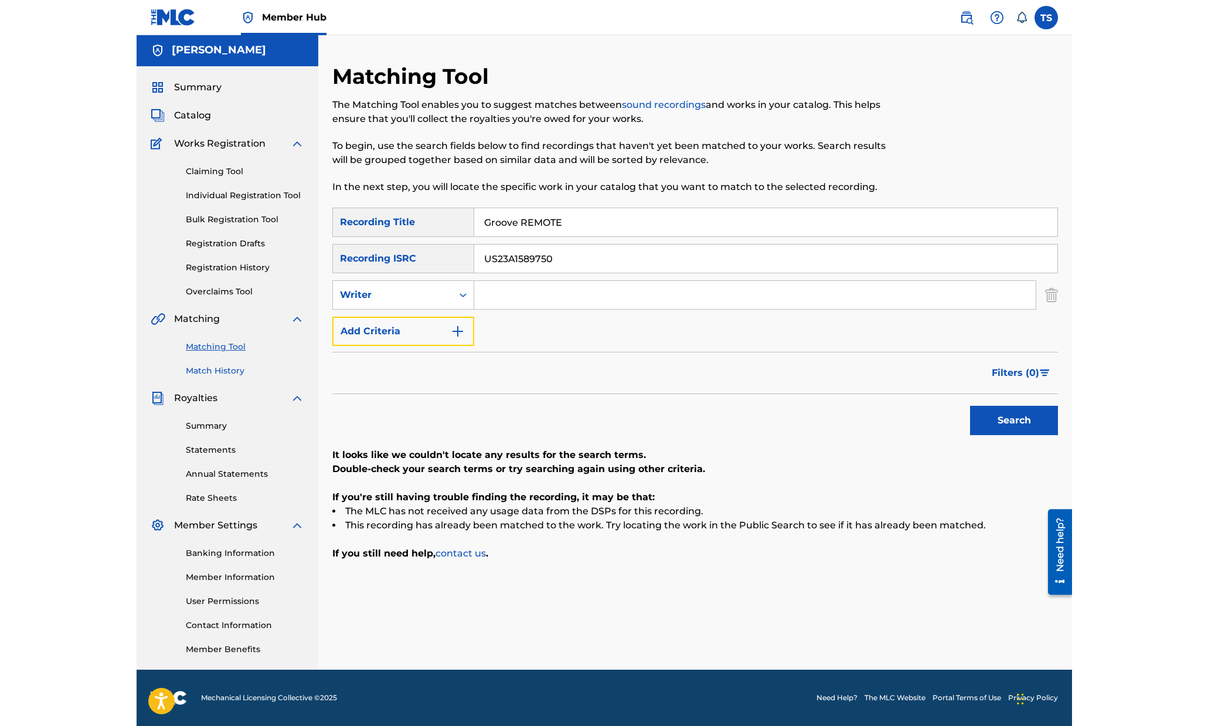
scroll to position [0, 0]
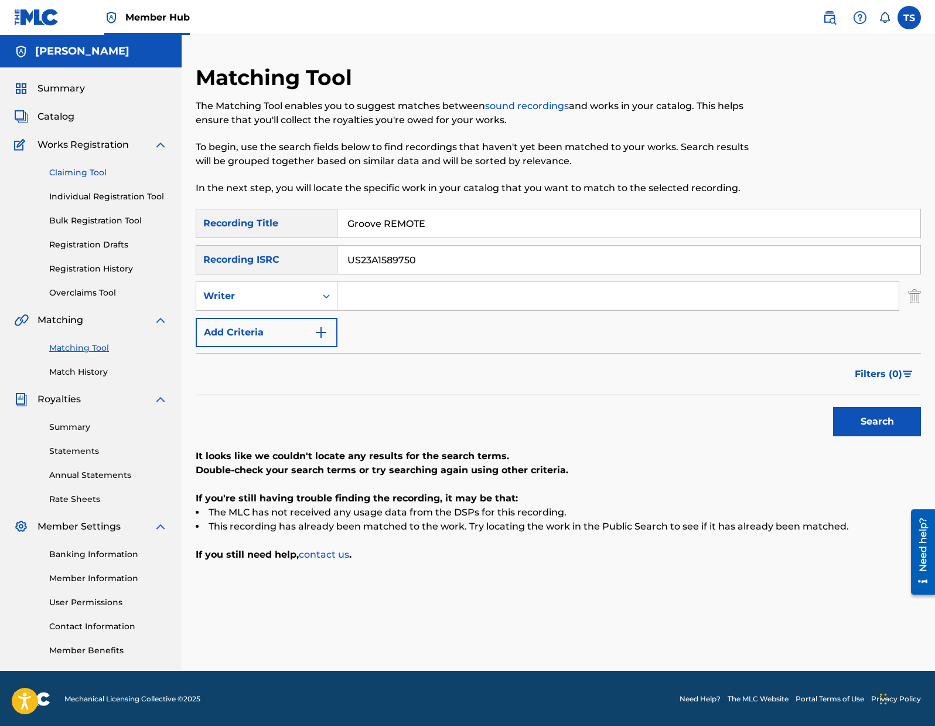
click at [96, 169] on link "Claiming Tool" at bounding box center [108, 172] width 118 height 12
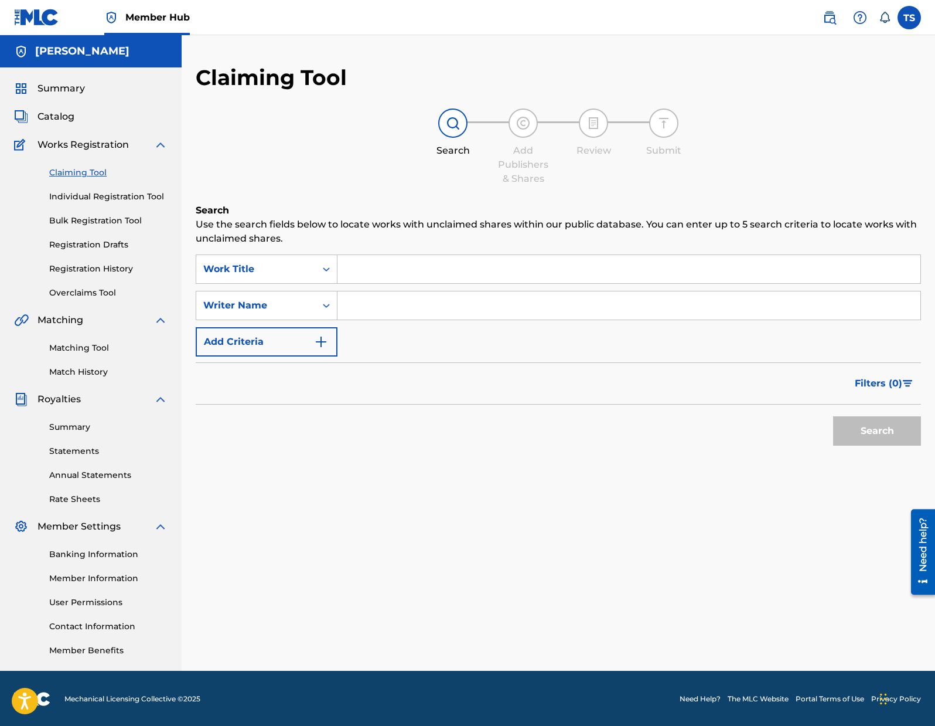
click at [387, 277] on input "Search Form" at bounding box center [629, 269] width 583 height 28
type input "groove remote"
click at [833, 416] on button "Search" at bounding box center [877, 430] width 88 height 29
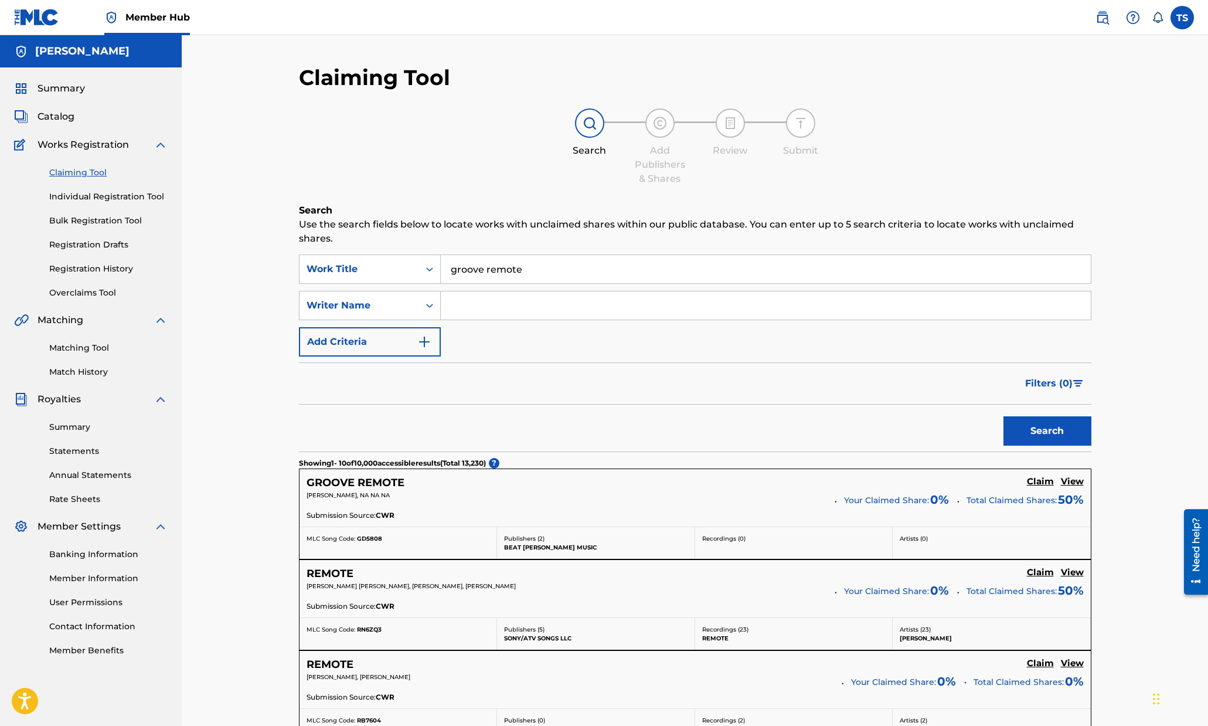
click at [484, 306] on input "Search Form" at bounding box center [766, 305] width 650 height 28
type input "taylor jon shepard"
click at [935, 416] on button "Search" at bounding box center [1047, 430] width 88 height 29
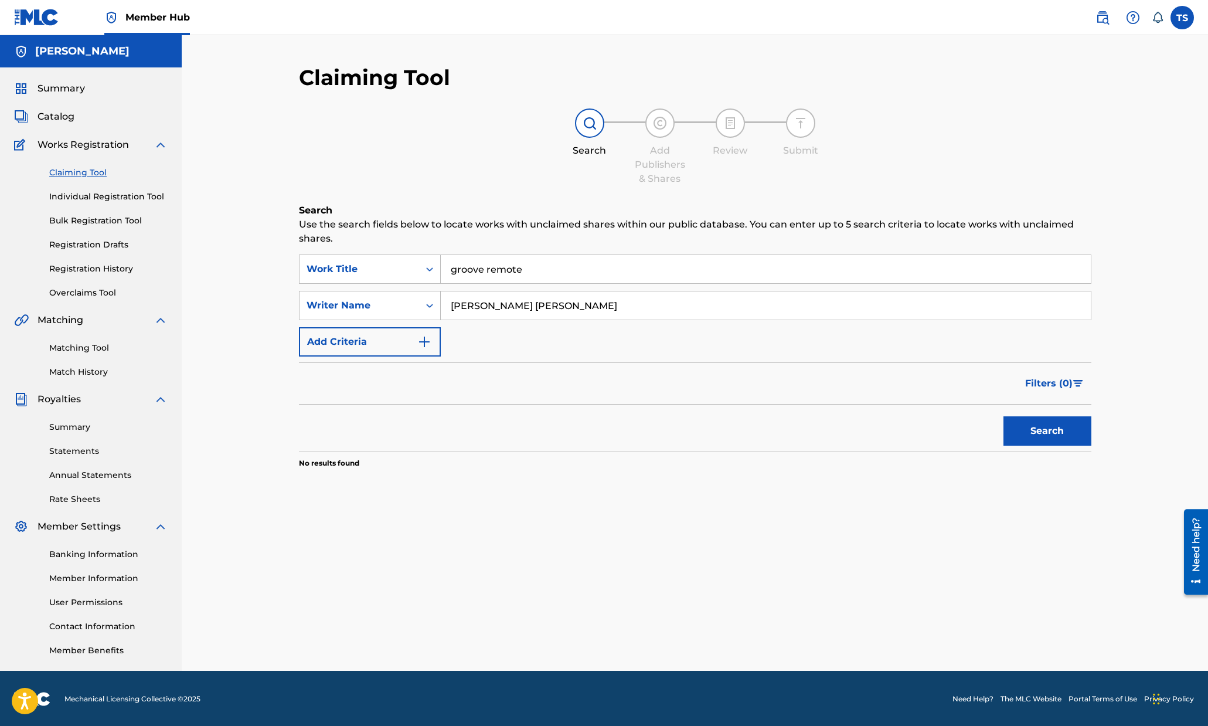
scroll to position [1, 0]
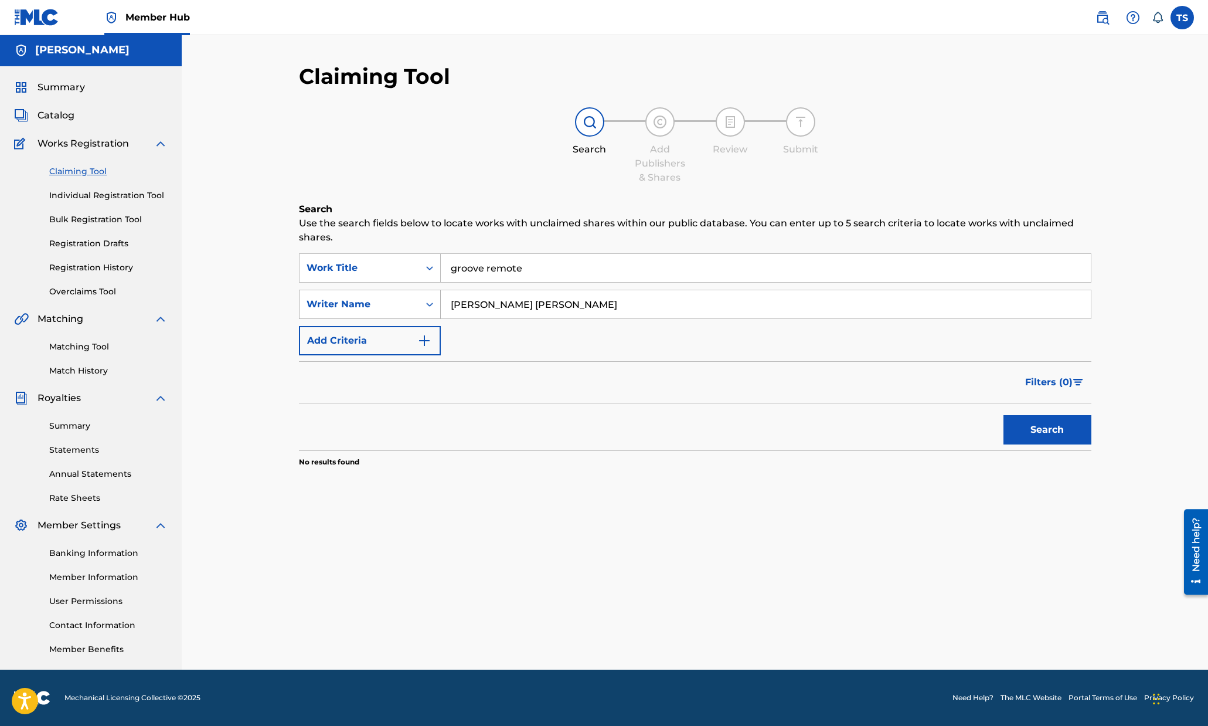
drag, startPoint x: 559, startPoint y: 303, endPoint x: 349, endPoint y: 291, distance: 210.2
click at [349, 291] on div "SearchWithCriteria289b0ae7-4185-455b-be91-6a900738b82c Writer Name taylor jon s…" at bounding box center [695, 304] width 792 height 29
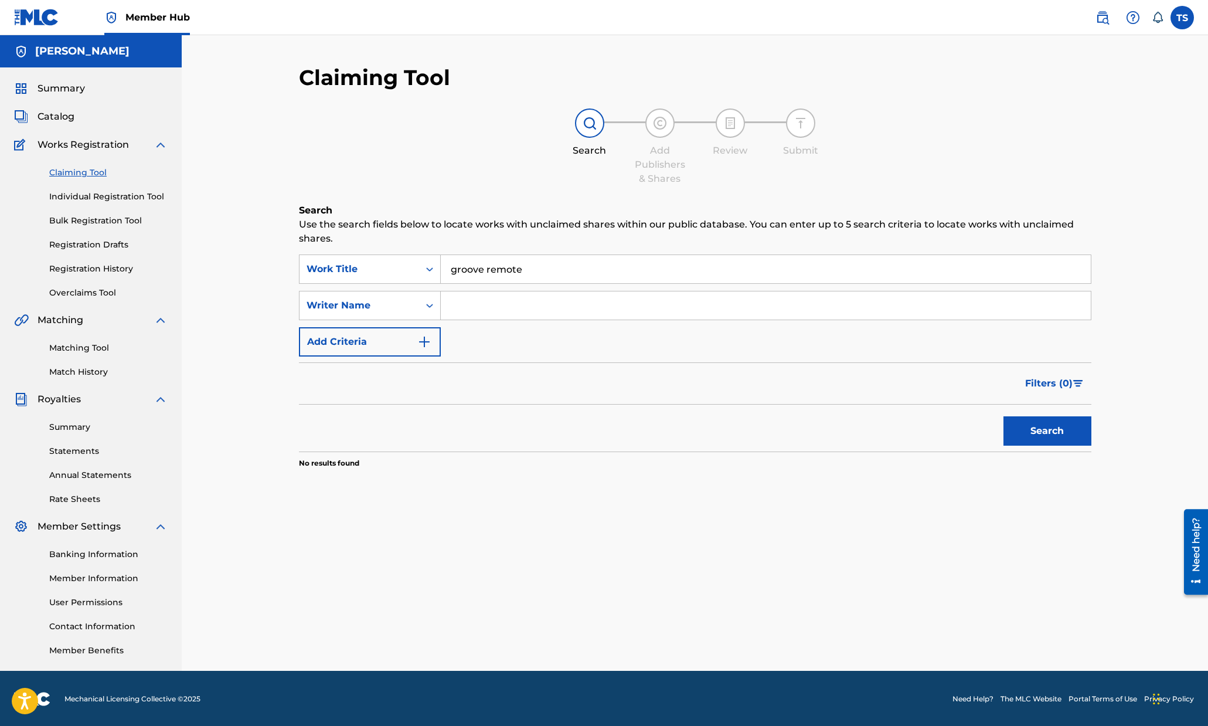
scroll to position [0, 0]
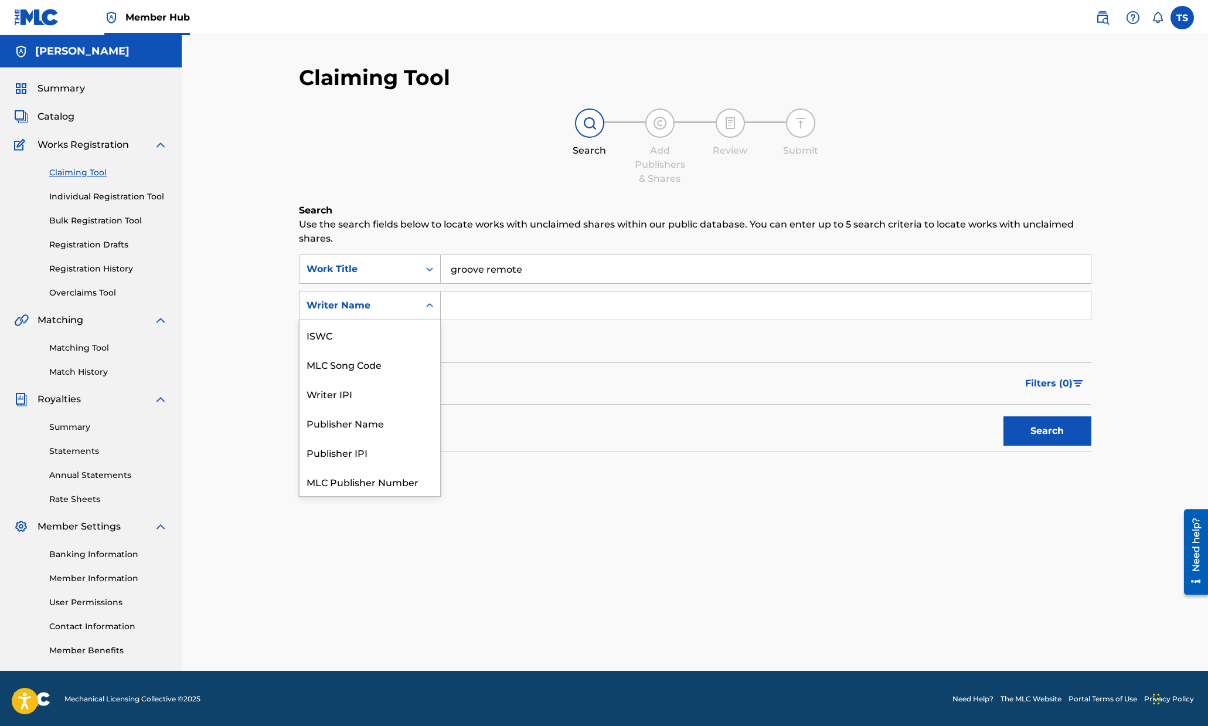
click at [421, 300] on div "Search Form" at bounding box center [429, 305] width 21 height 21
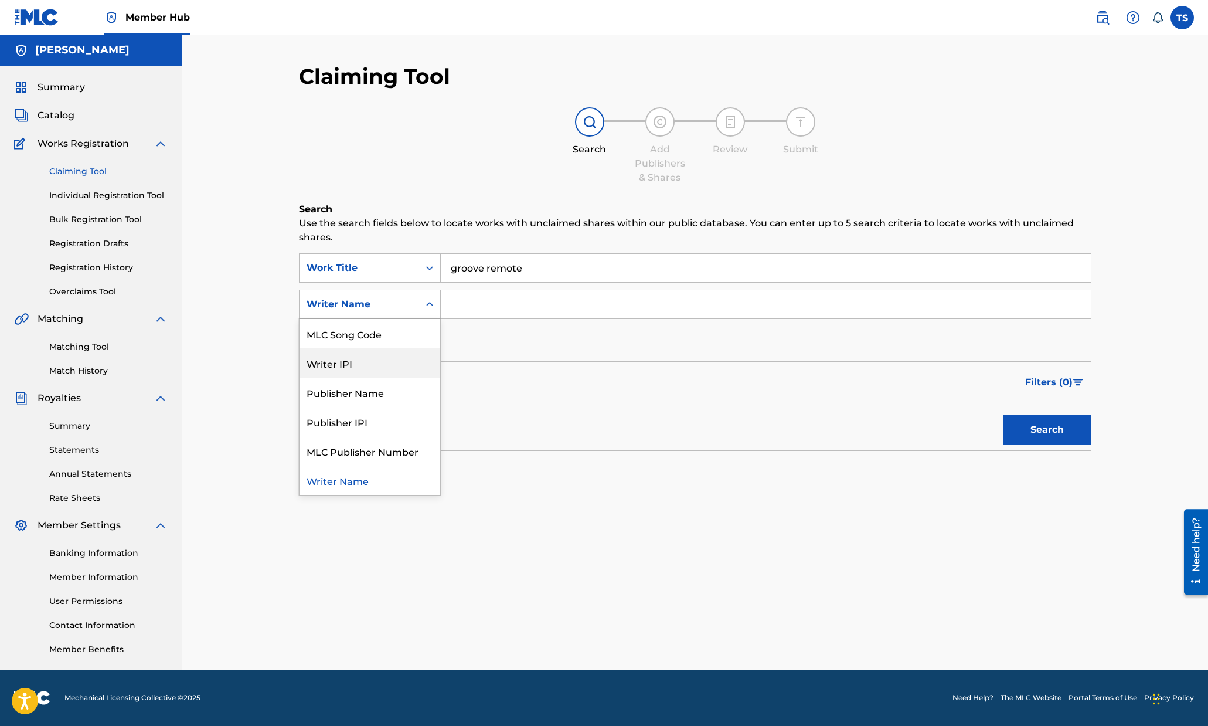
click at [393, 353] on div "Writer IPI" at bounding box center [369, 362] width 141 height 29
click at [424, 294] on div "Search Form" at bounding box center [429, 304] width 21 height 21
click at [70, 110] on span "Catalog" at bounding box center [56, 115] width 37 height 14
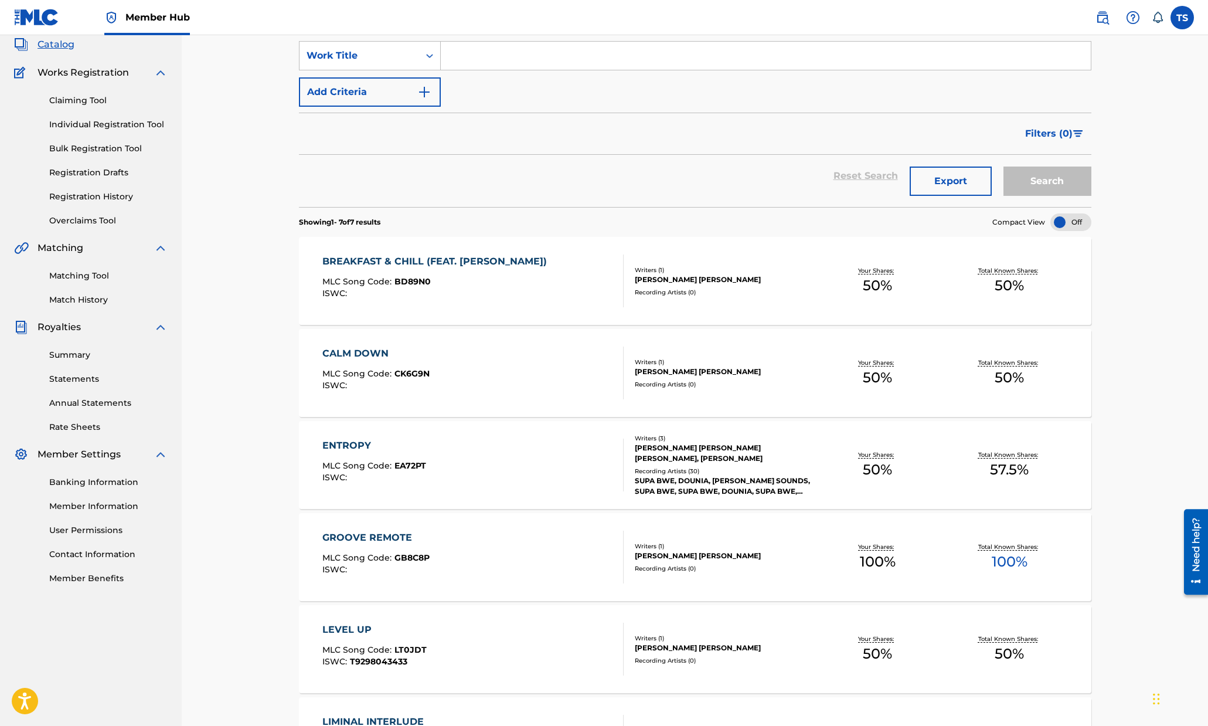
scroll to position [104, 0]
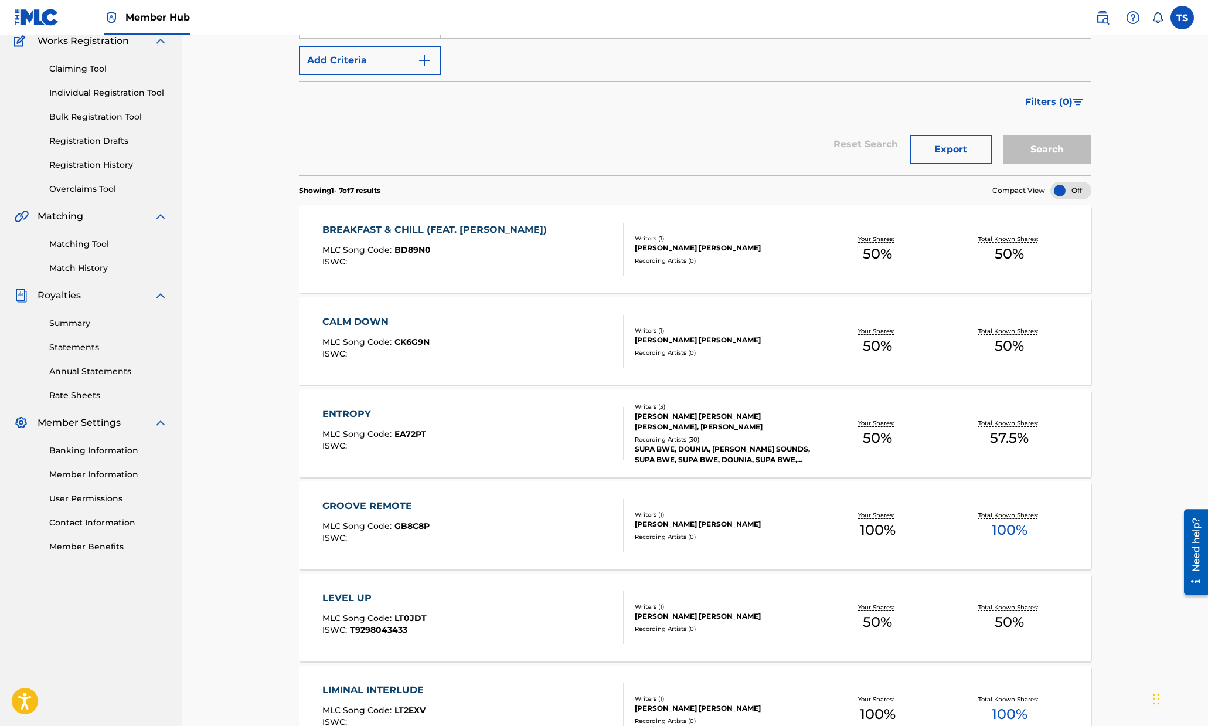
click at [390, 502] on div "GROOVE REMOTE" at bounding box center [375, 506] width 107 height 14
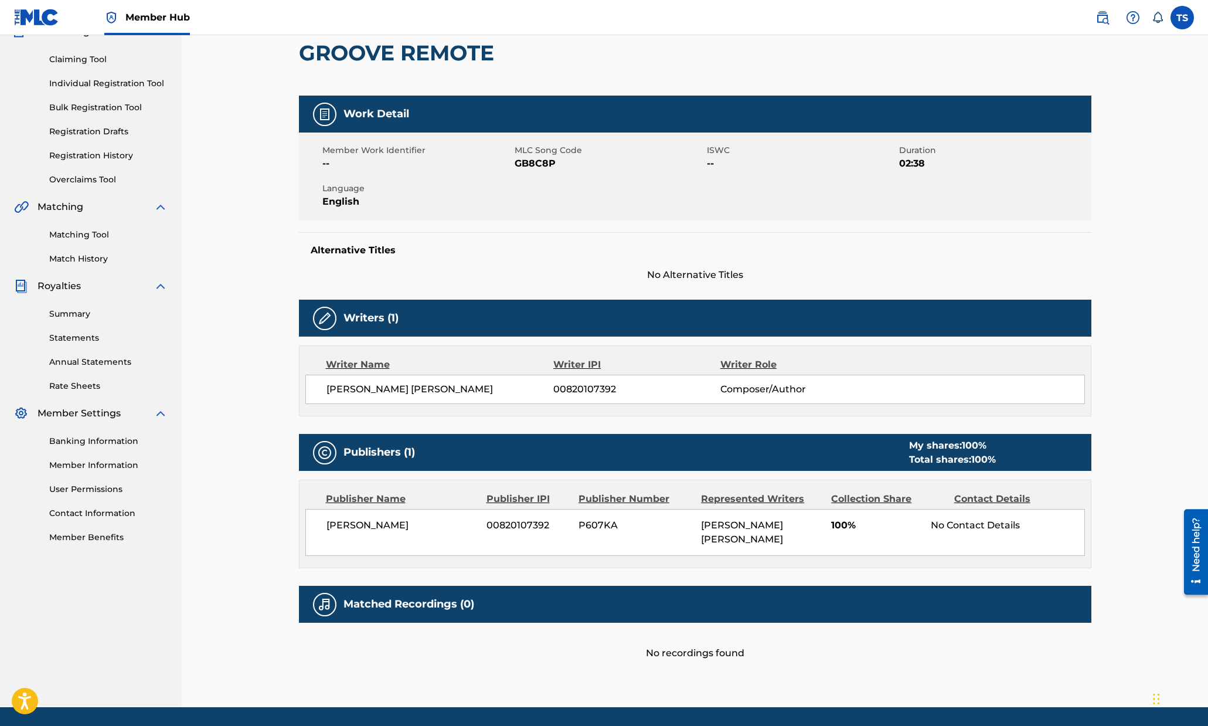
scroll to position [124, 0]
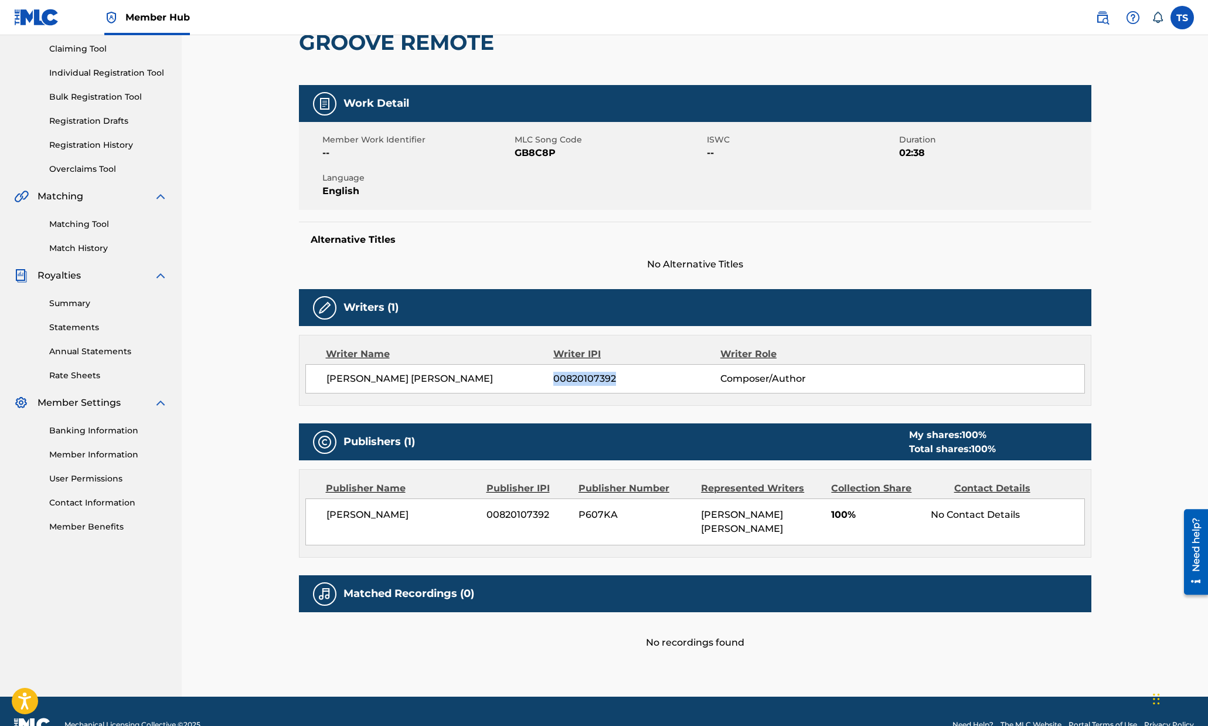
drag, startPoint x: 554, startPoint y: 376, endPoint x: 652, endPoint y: 382, distance: 97.5
click at [652, 382] on span "00820107392" at bounding box center [636, 379] width 166 height 14
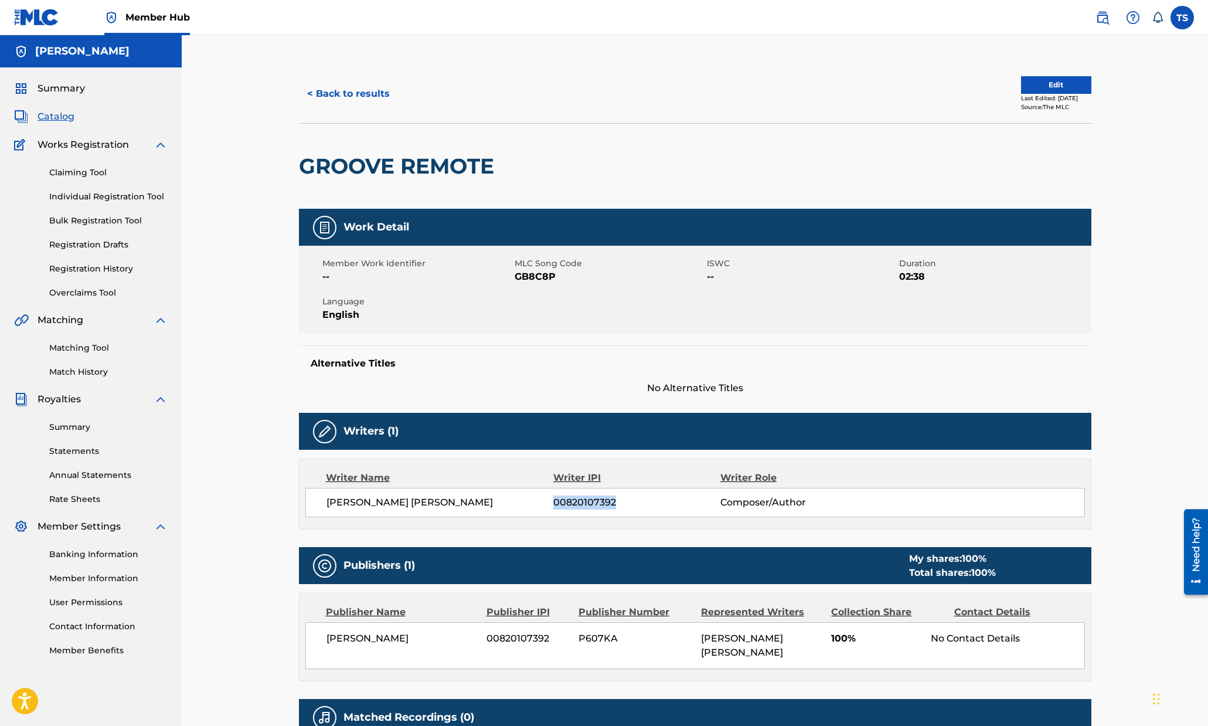
scroll to position [2, 0]
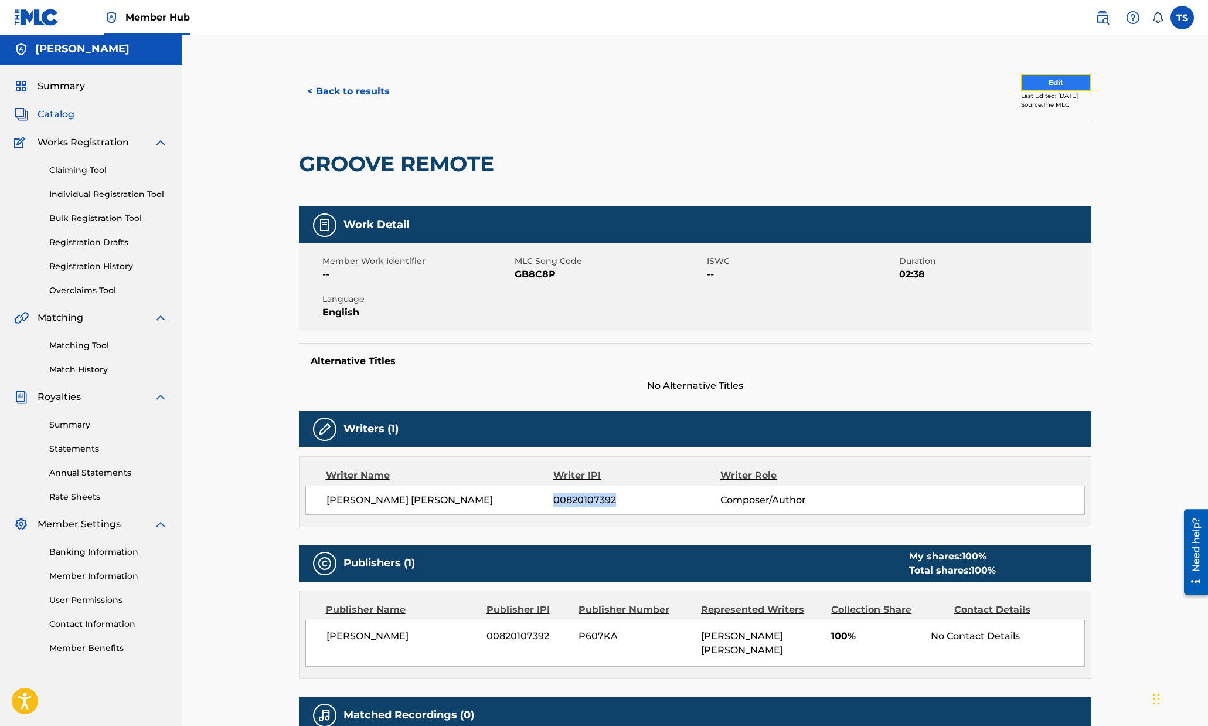
click at [935, 86] on button "Edit" at bounding box center [1056, 83] width 70 height 18
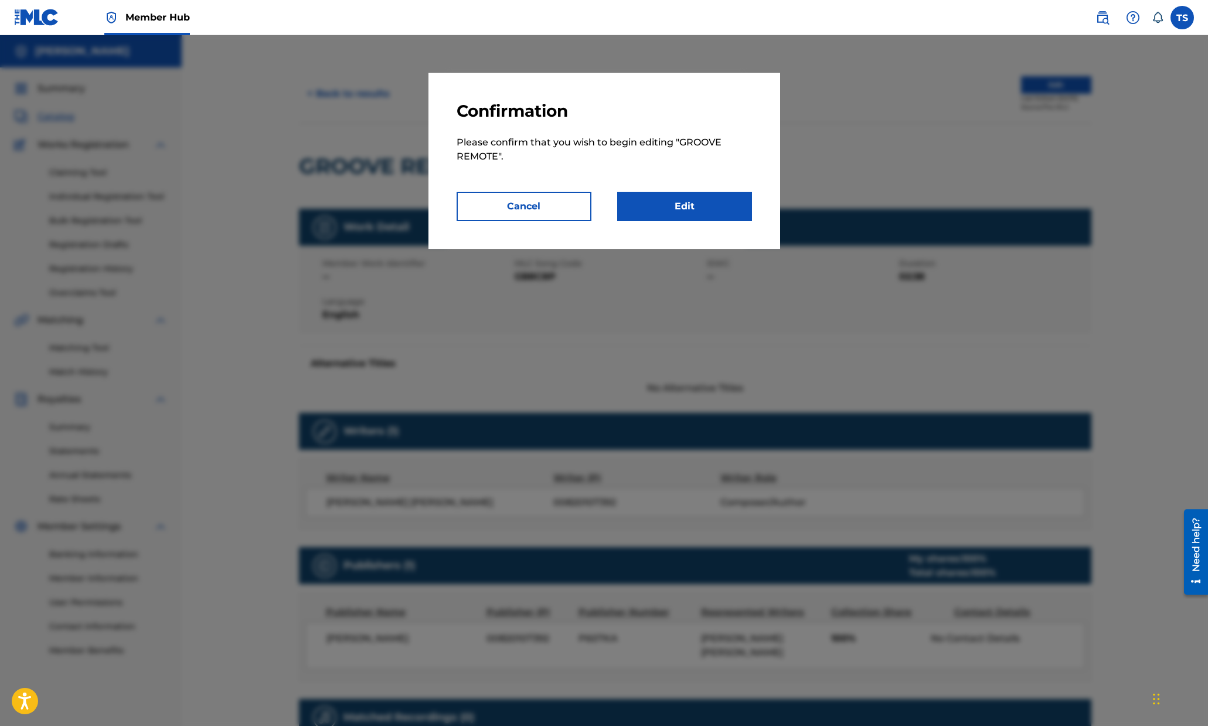
click at [651, 190] on p "Please confirm that you wish to begin editing " GROOVE REMOTE "." at bounding box center [604, 156] width 295 height 70
click at [648, 198] on link "Edit" at bounding box center [684, 206] width 135 height 29
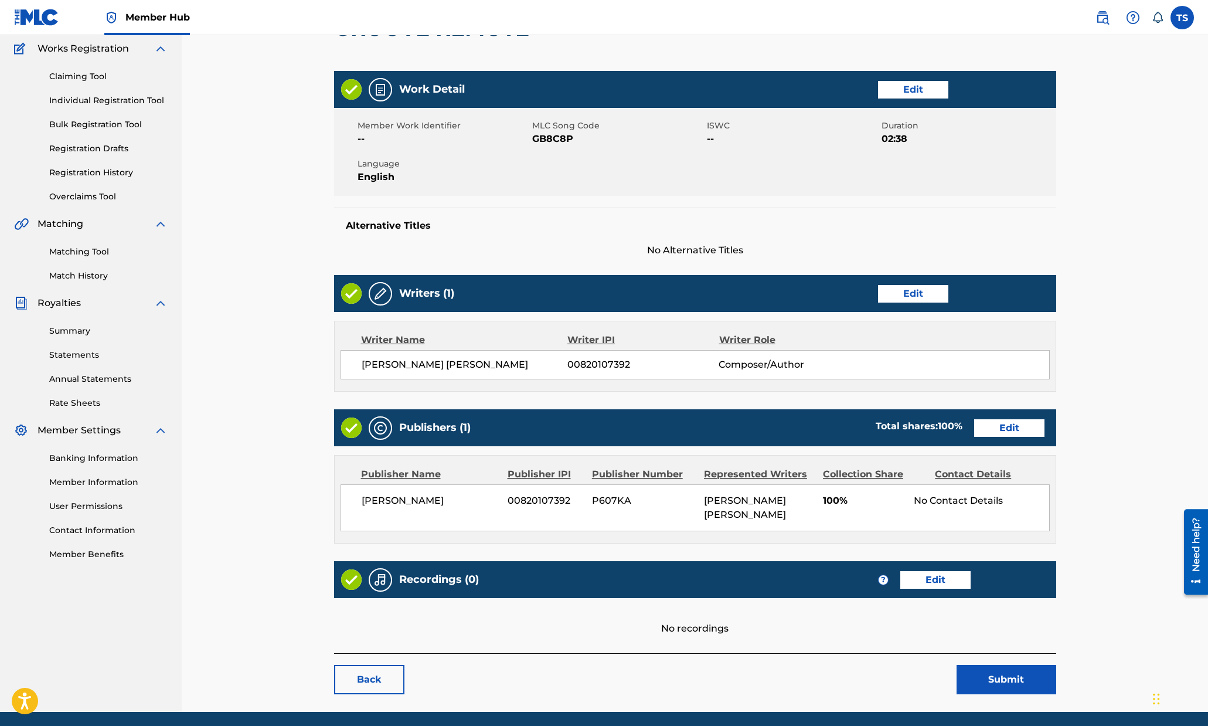
scroll to position [138, 0]
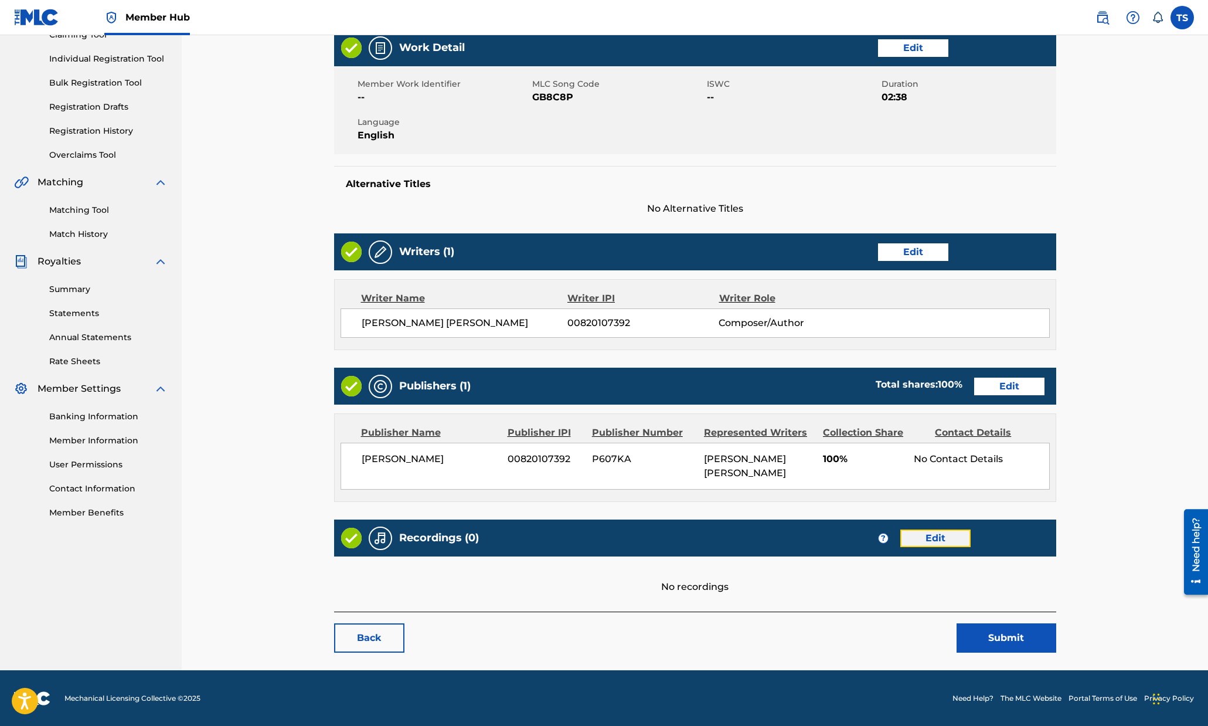
click at [932, 532] on link "Edit" at bounding box center [935, 538] width 70 height 18
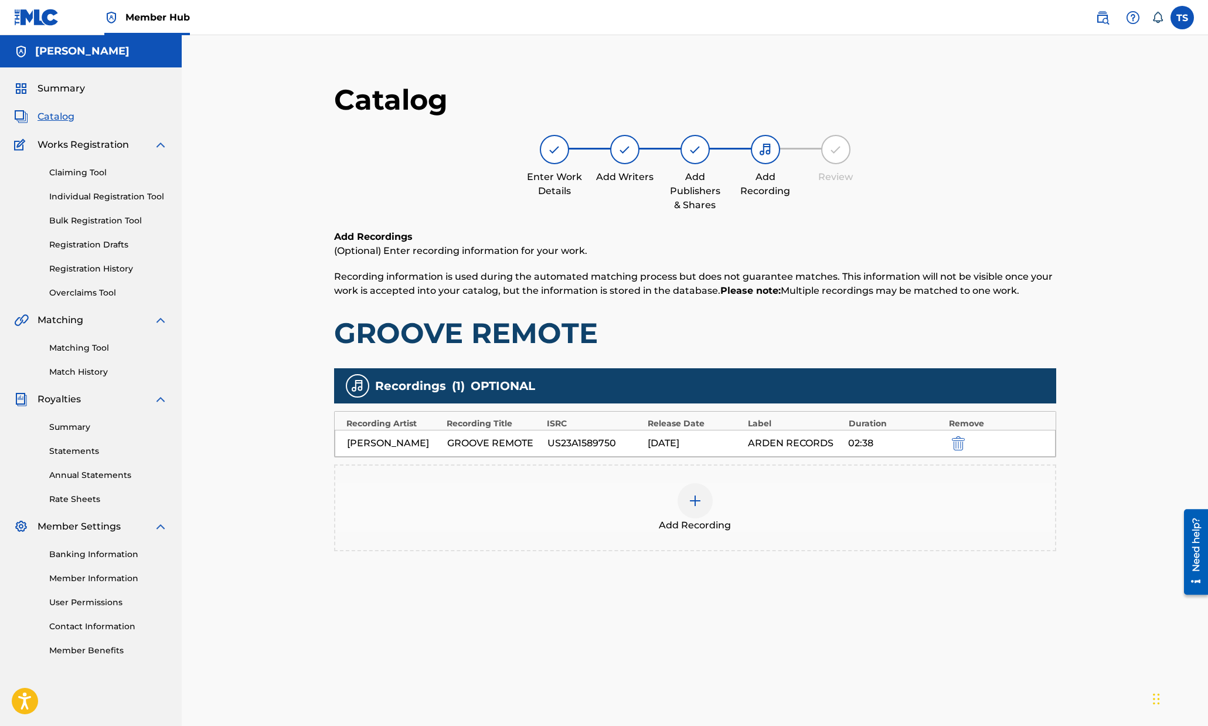
click at [693, 494] on img at bounding box center [695, 500] width 14 height 14
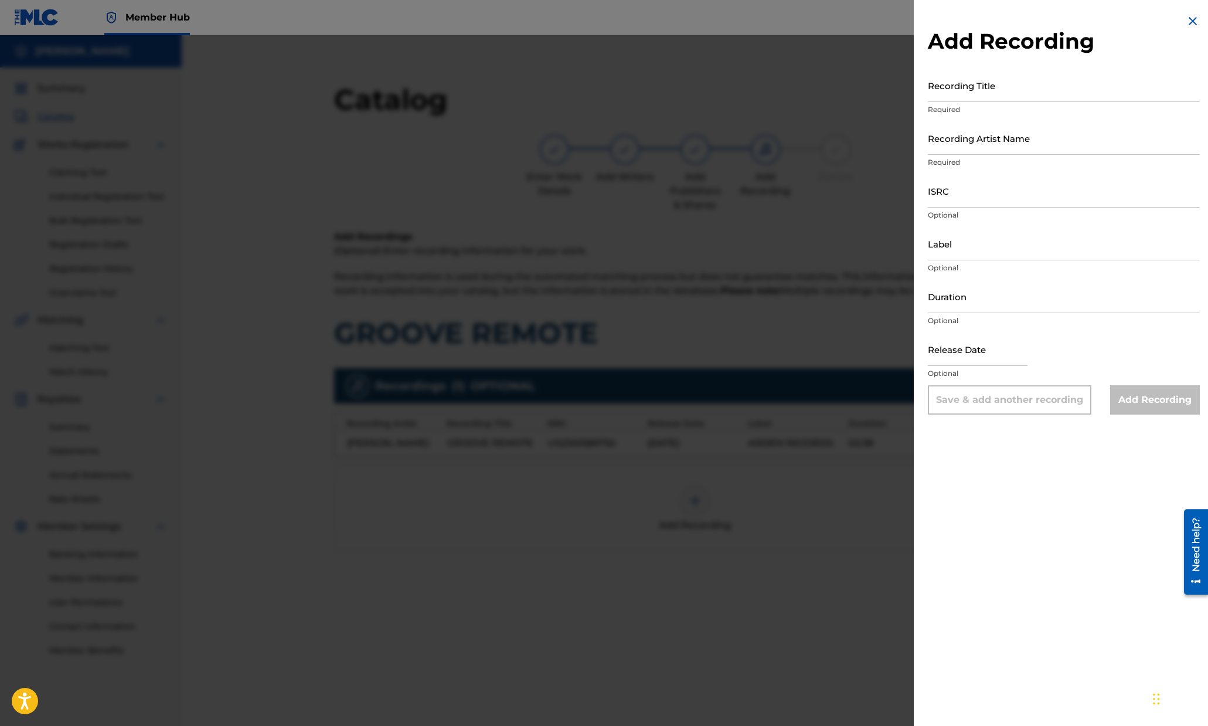
click at [935, 23] on img at bounding box center [1193, 21] width 14 height 14
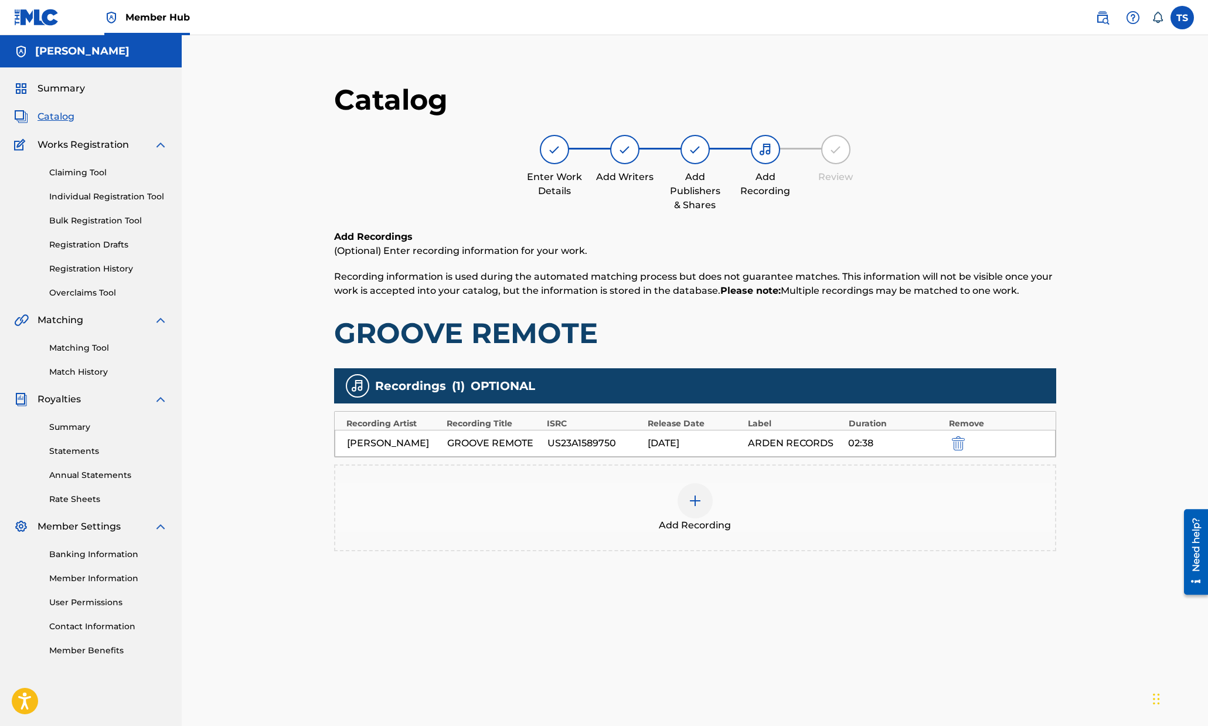
click at [912, 436] on div "02:38" at bounding box center [895, 443] width 94 height 14
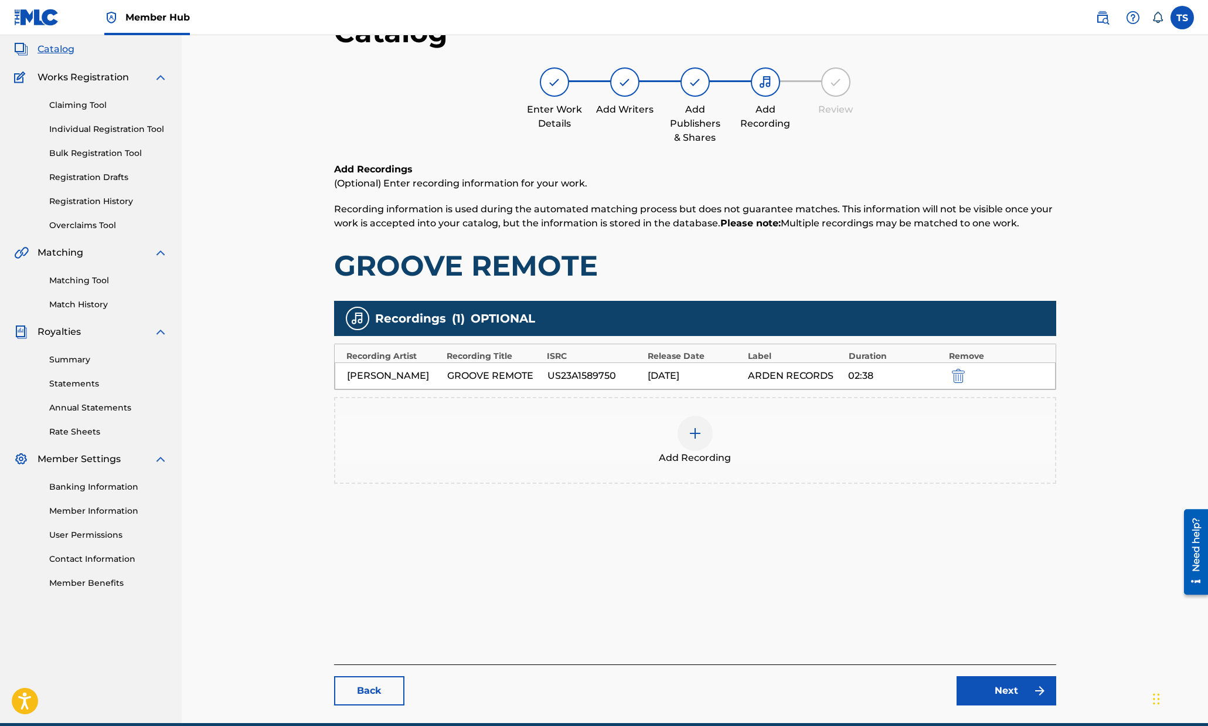
scroll to position [121, 0]
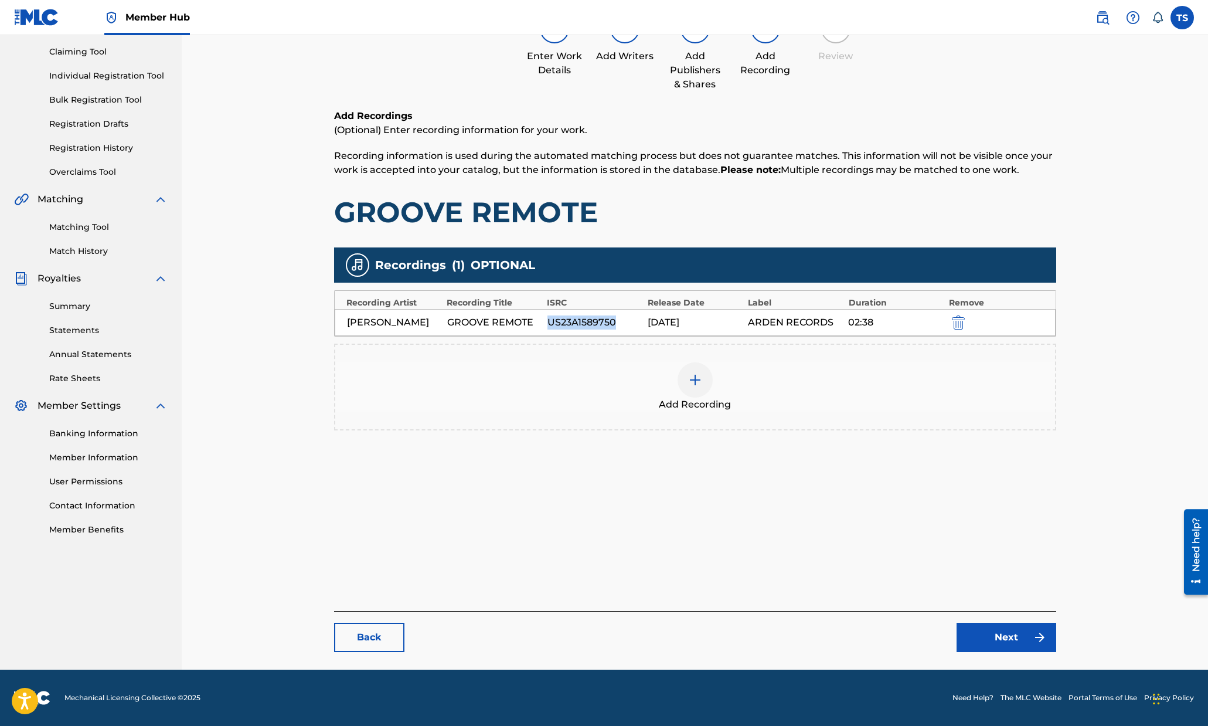
drag, startPoint x: 547, startPoint y: 323, endPoint x: 643, endPoint y: 325, distance: 95.6
click at [643, 325] on div "Shepard GROOVE REMOTE US23A1589750 01/14/2025 ARDEN RECORDS 02:38" at bounding box center [695, 322] width 721 height 27
copy div "US23A1589750"
click at [935, 642] on link "Next" at bounding box center [1006, 636] width 100 height 29
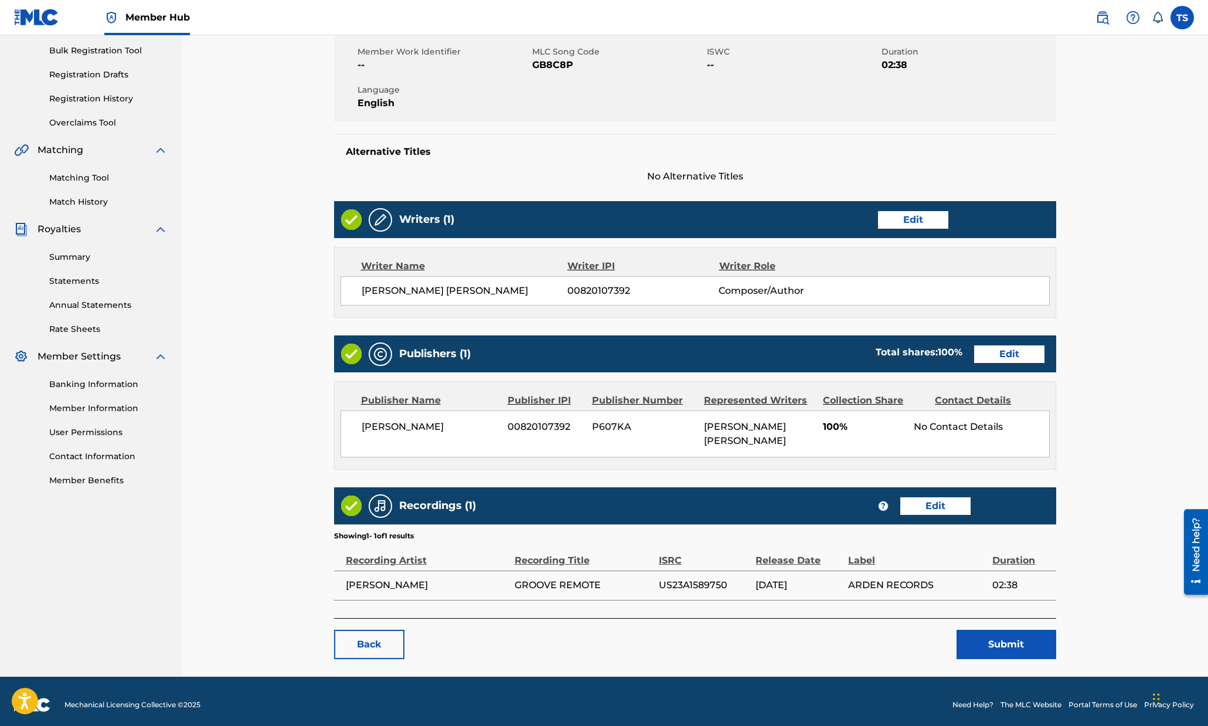
scroll to position [176, 0]
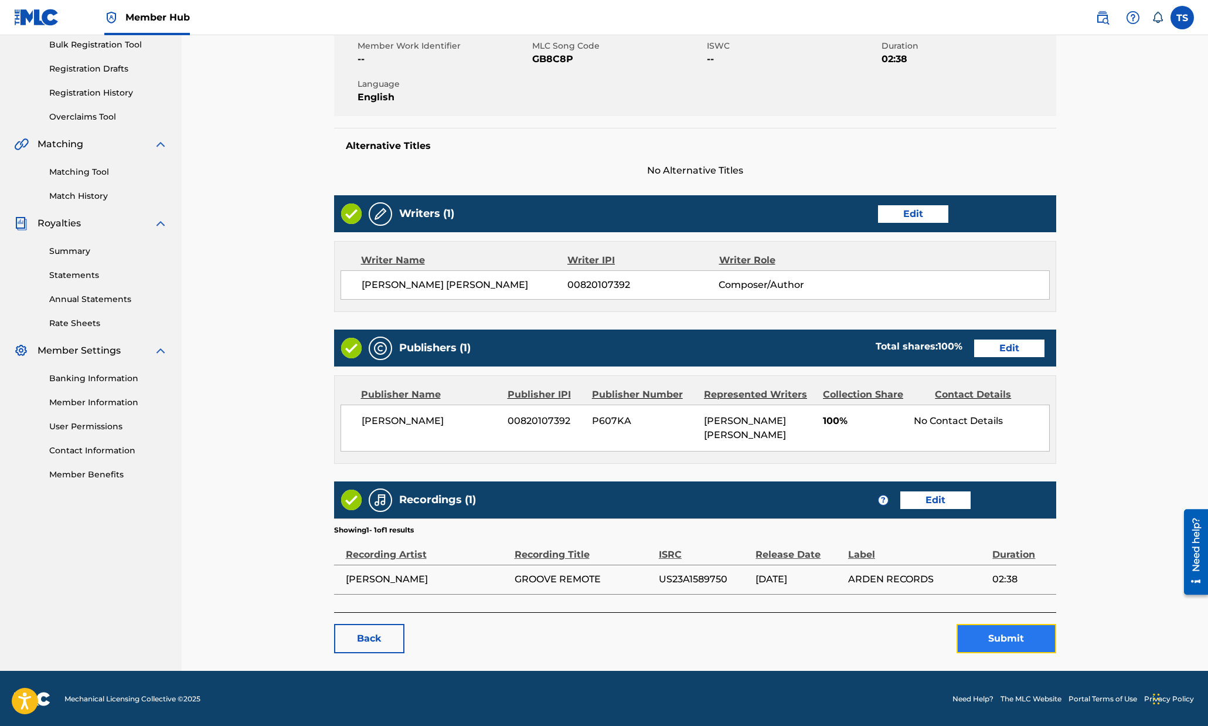
click at [935, 637] on button "Submit" at bounding box center [1006, 638] width 100 height 29
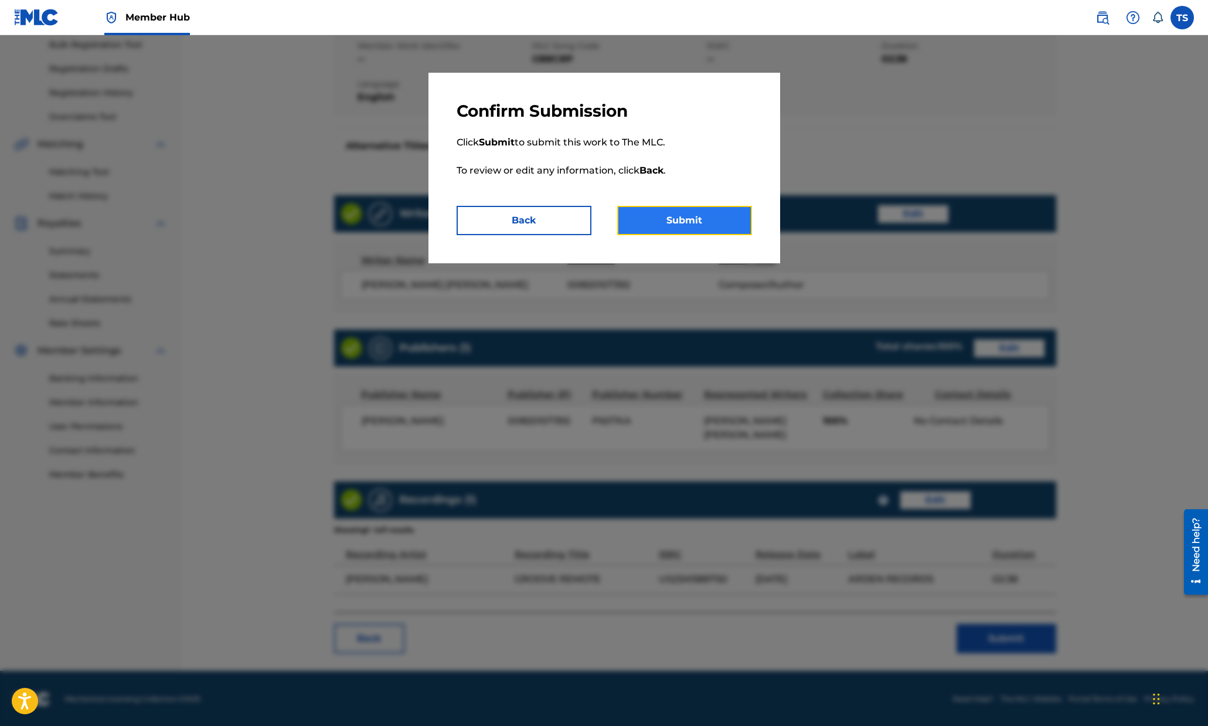
click at [694, 219] on button "Submit" at bounding box center [684, 220] width 135 height 29
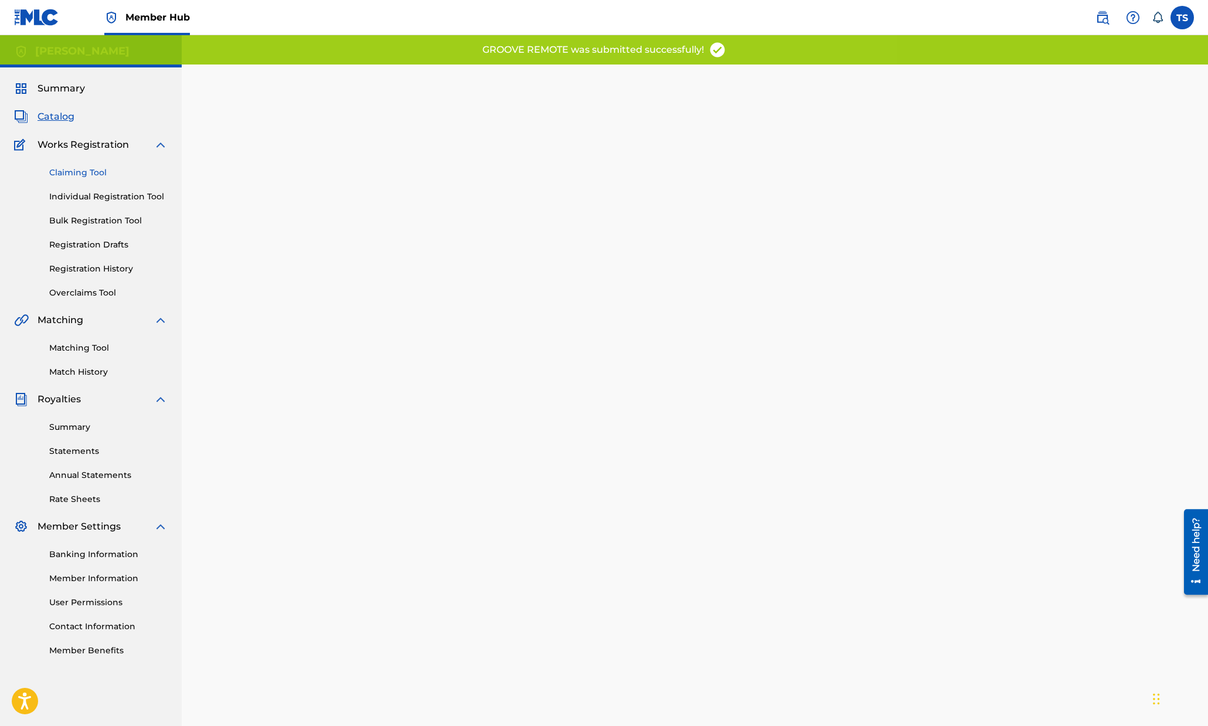
click at [102, 169] on link "Claiming Tool" at bounding box center [108, 172] width 118 height 12
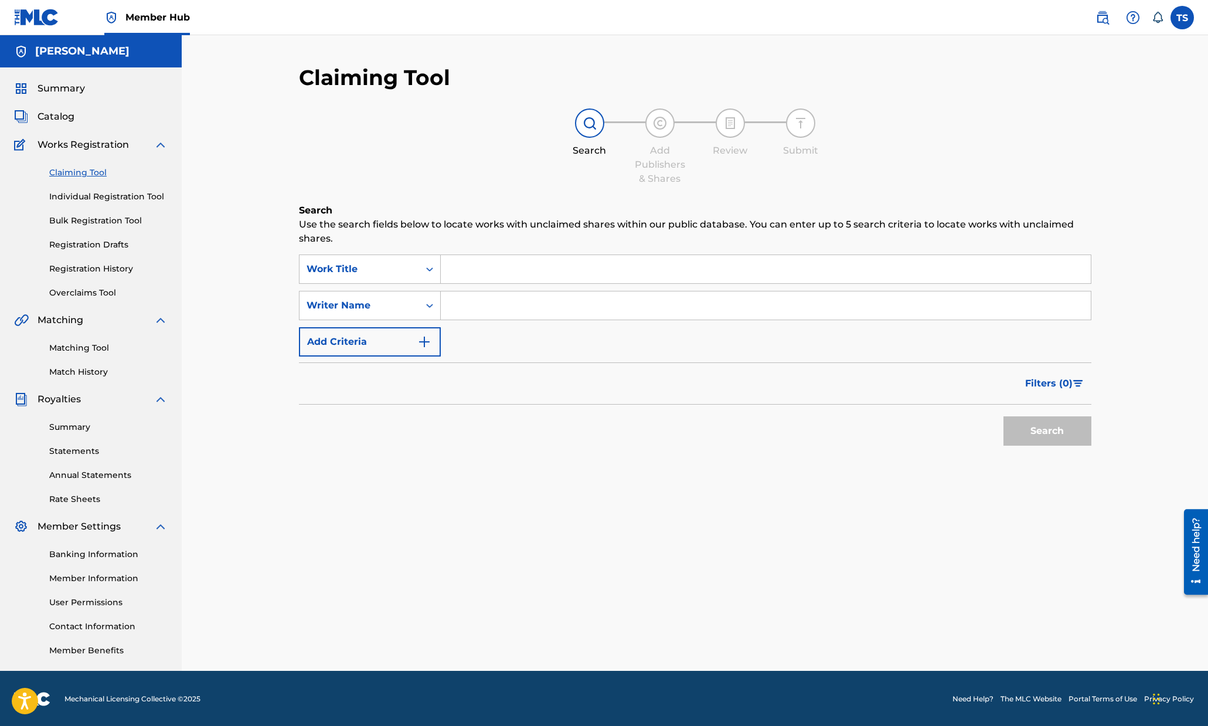
click at [472, 268] on input "Search Form" at bounding box center [766, 269] width 650 height 28
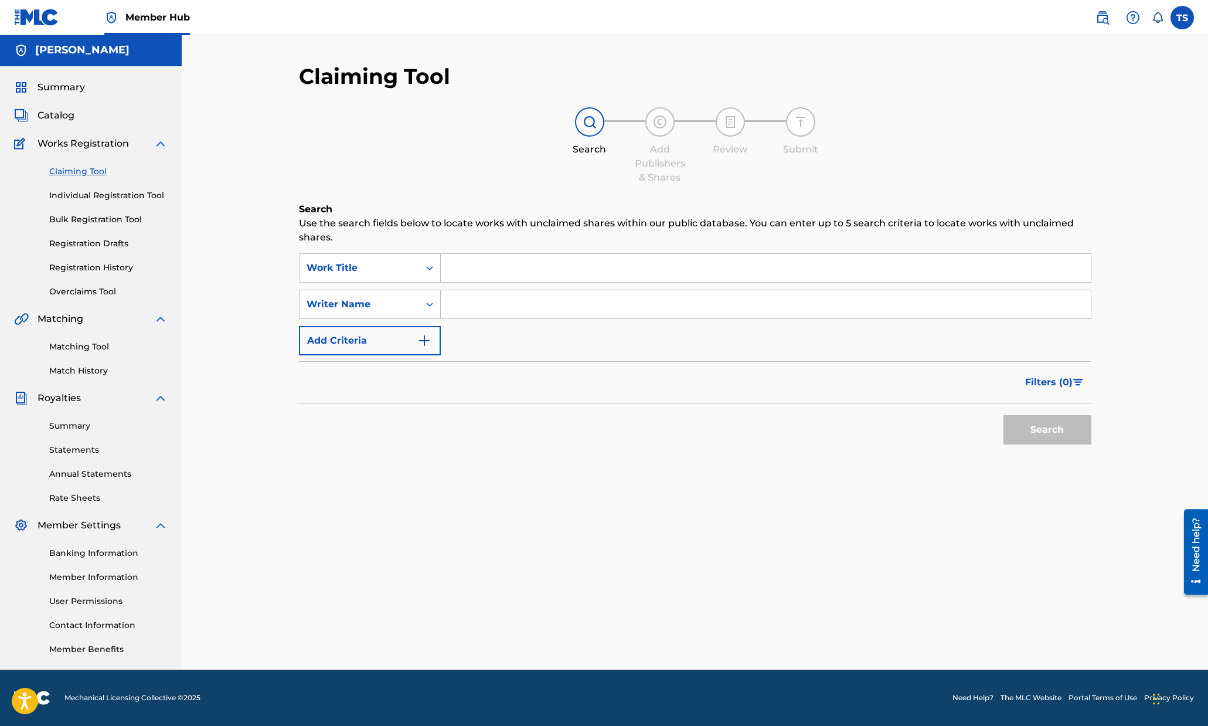
paste input "US23A1589750"
type input "US23A1589750"
drag, startPoint x: 527, startPoint y: 270, endPoint x: 362, endPoint y: 262, distance: 165.4
click at [362, 262] on div "SearchWithCriteria74d2eab9-15f9-4951-8630-1c84eb982f8e Work Title US23A1589750" at bounding box center [695, 267] width 792 height 29
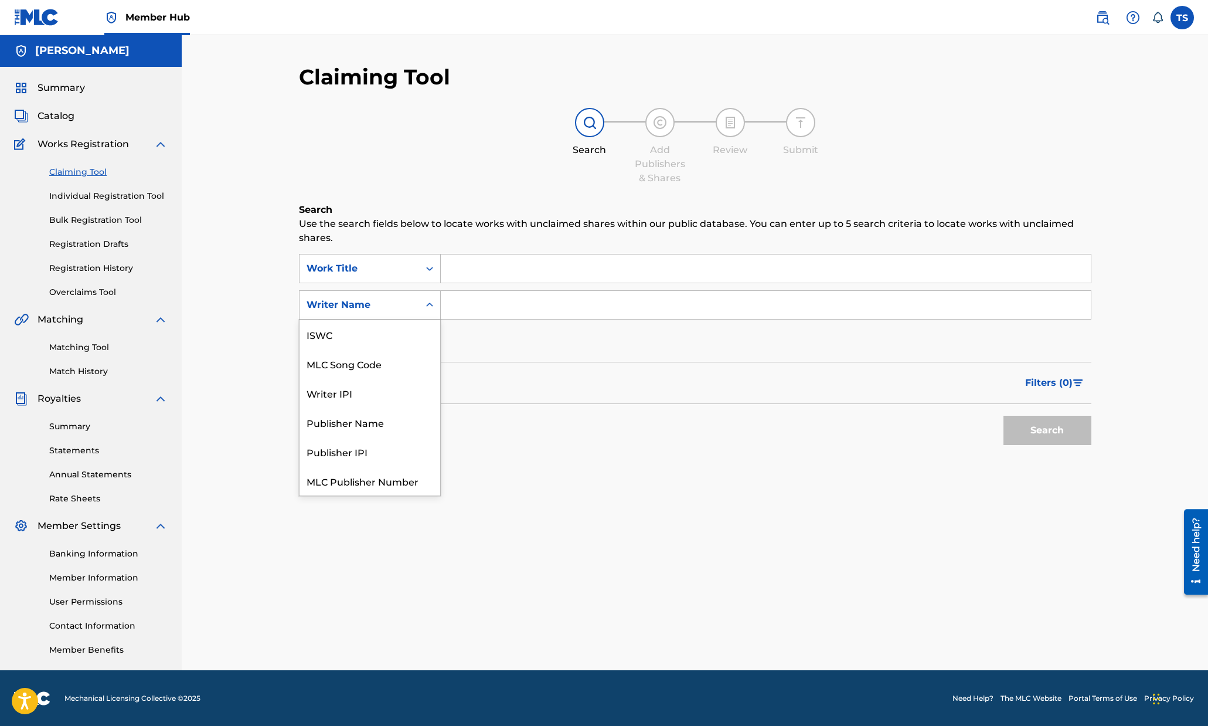
click at [419, 301] on div "Search Form" at bounding box center [429, 304] width 21 height 21
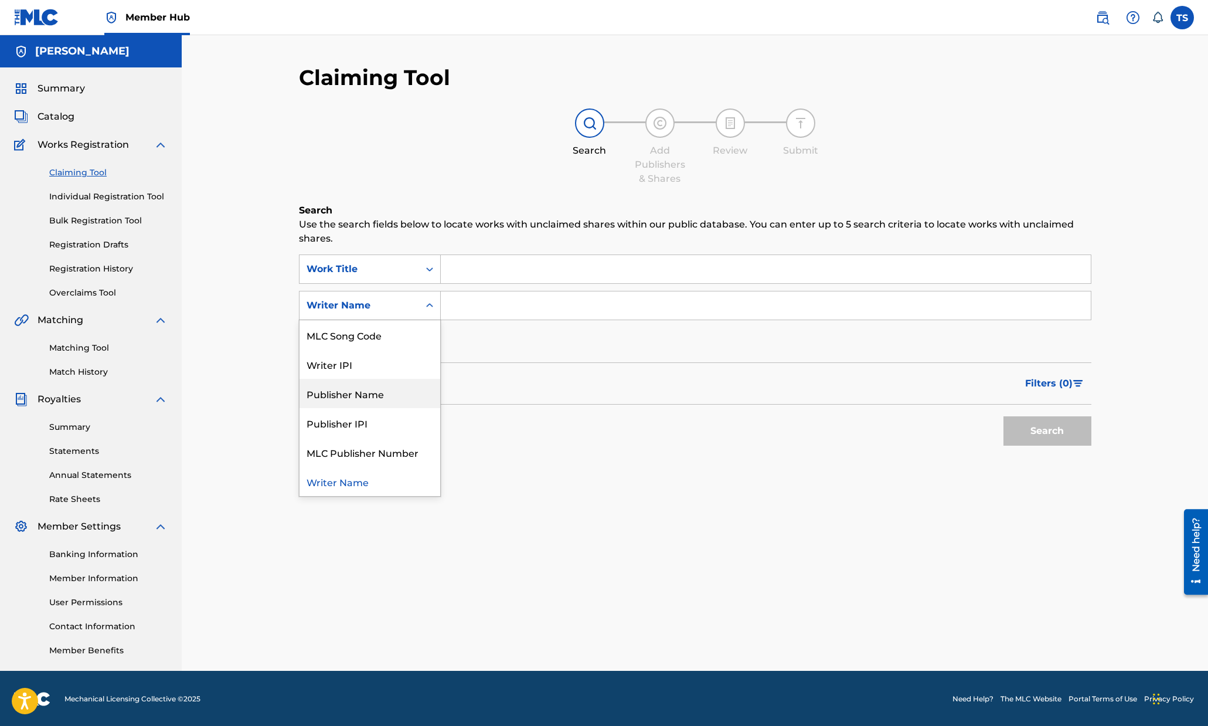
click at [510, 397] on div "Filters ( 0 )" at bounding box center [695, 383] width 792 height 42
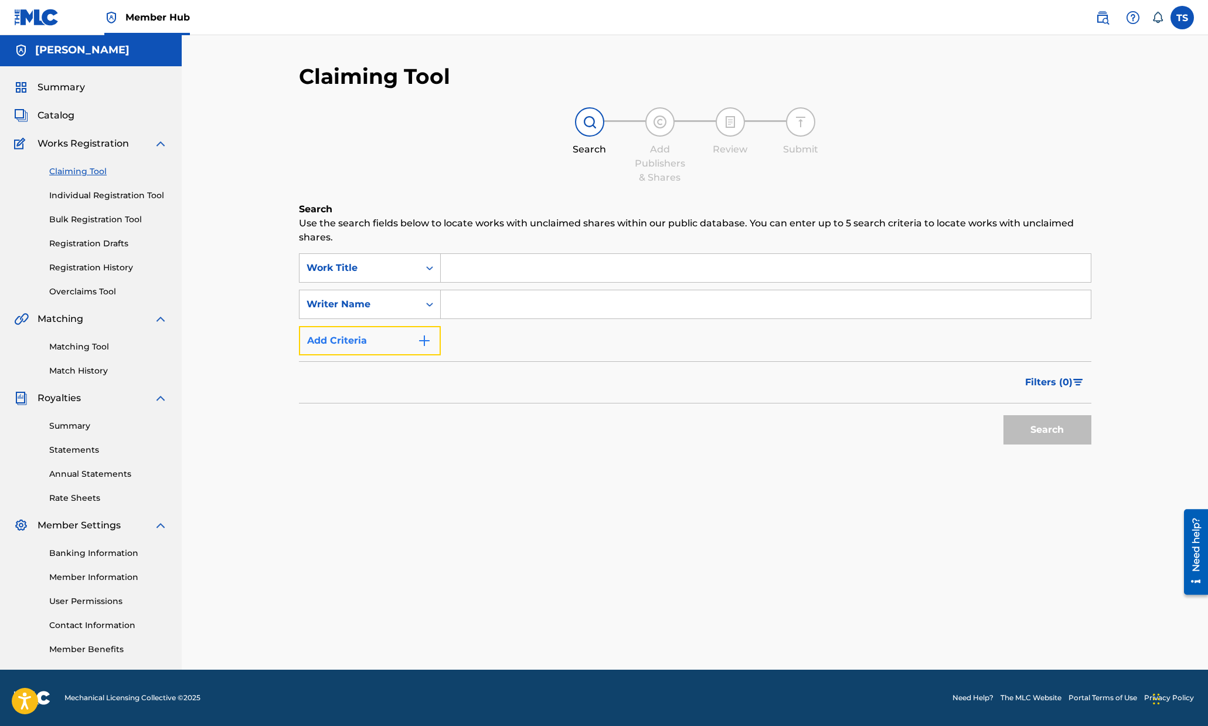
click at [402, 336] on button "Add Criteria" at bounding box center [370, 340] width 142 height 29
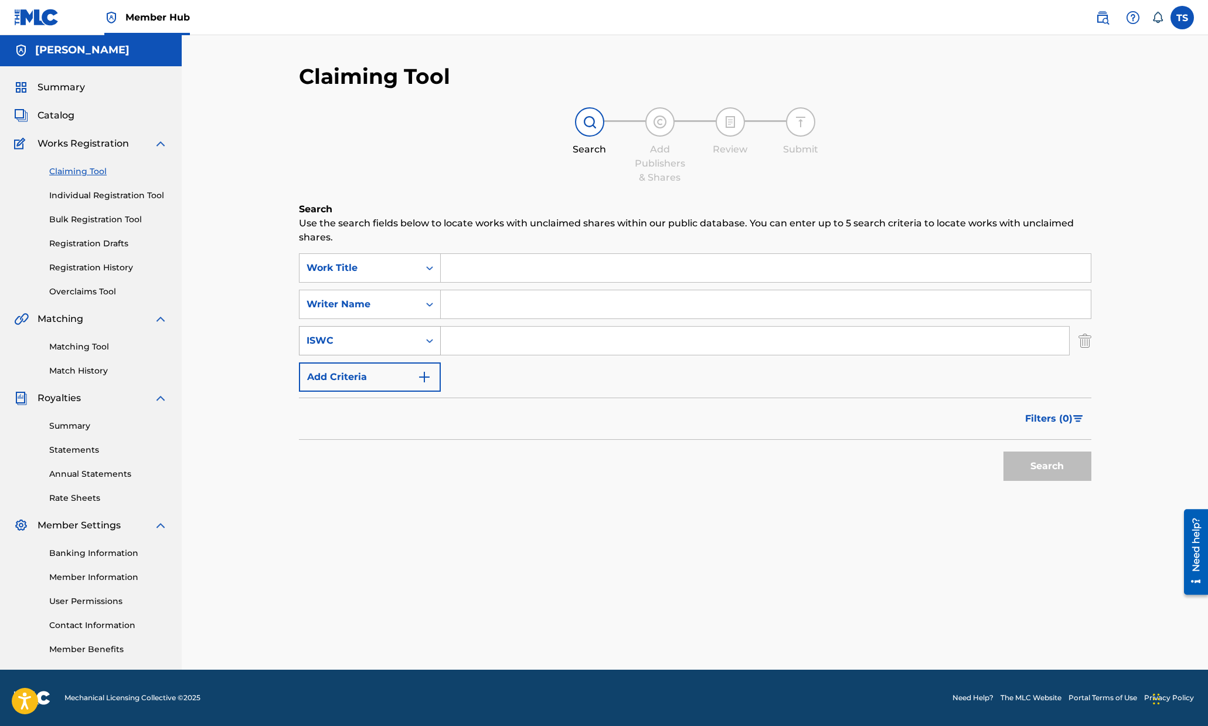
click at [428, 346] on icon "Search Form" at bounding box center [430, 341] width 12 height 12
click at [478, 338] on input "Search Form" at bounding box center [755, 340] width 628 height 28
paste input "US23A1589750"
type input "US23A1589750"
click at [488, 270] on input "Search Form" at bounding box center [766, 268] width 650 height 28
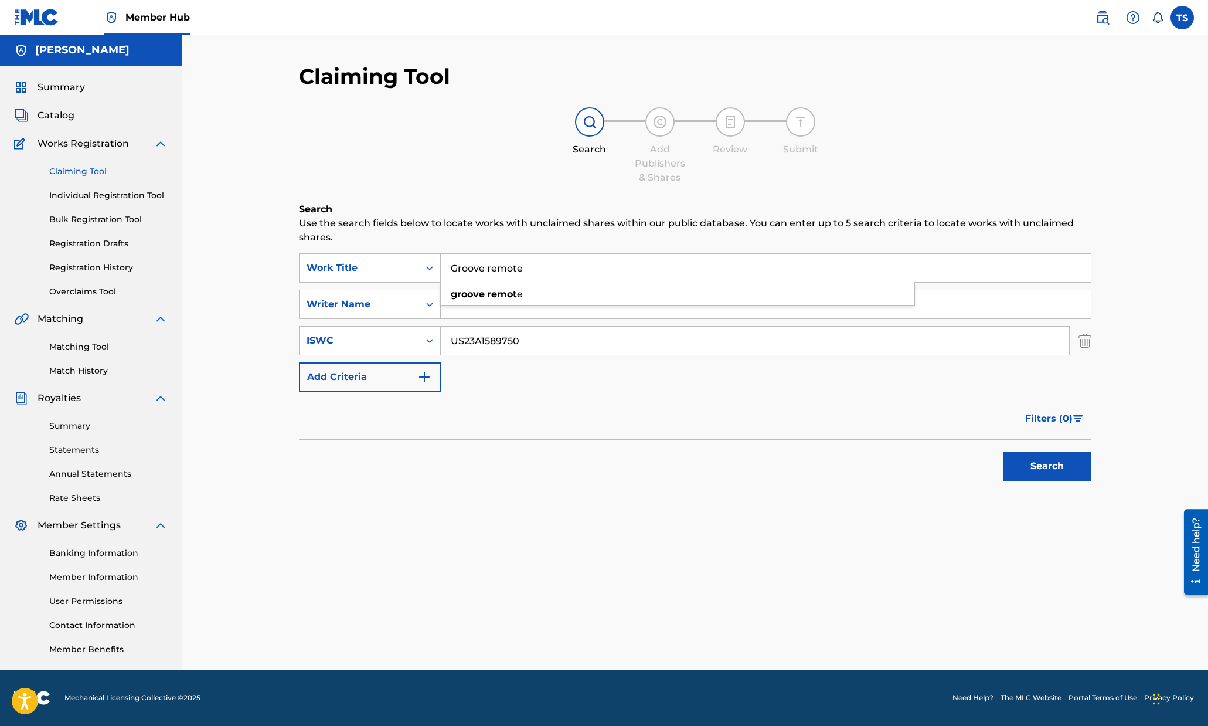
type input "Groove remote"
click at [935, 451] on button "Search" at bounding box center [1047, 465] width 88 height 29
click at [425, 302] on icon "Search Form" at bounding box center [430, 304] width 12 height 12
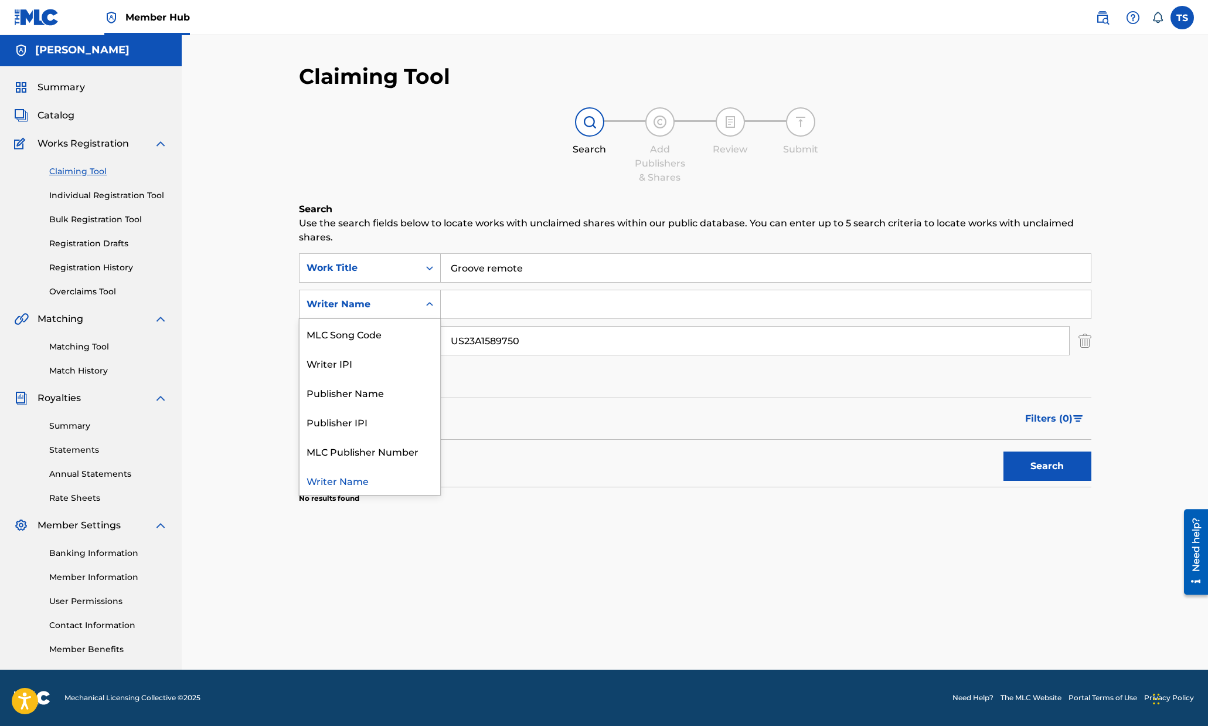
click at [425, 302] on icon "Search Form" at bounding box center [430, 304] width 12 height 12
click at [535, 314] on input "Search Form" at bounding box center [766, 304] width 650 height 28
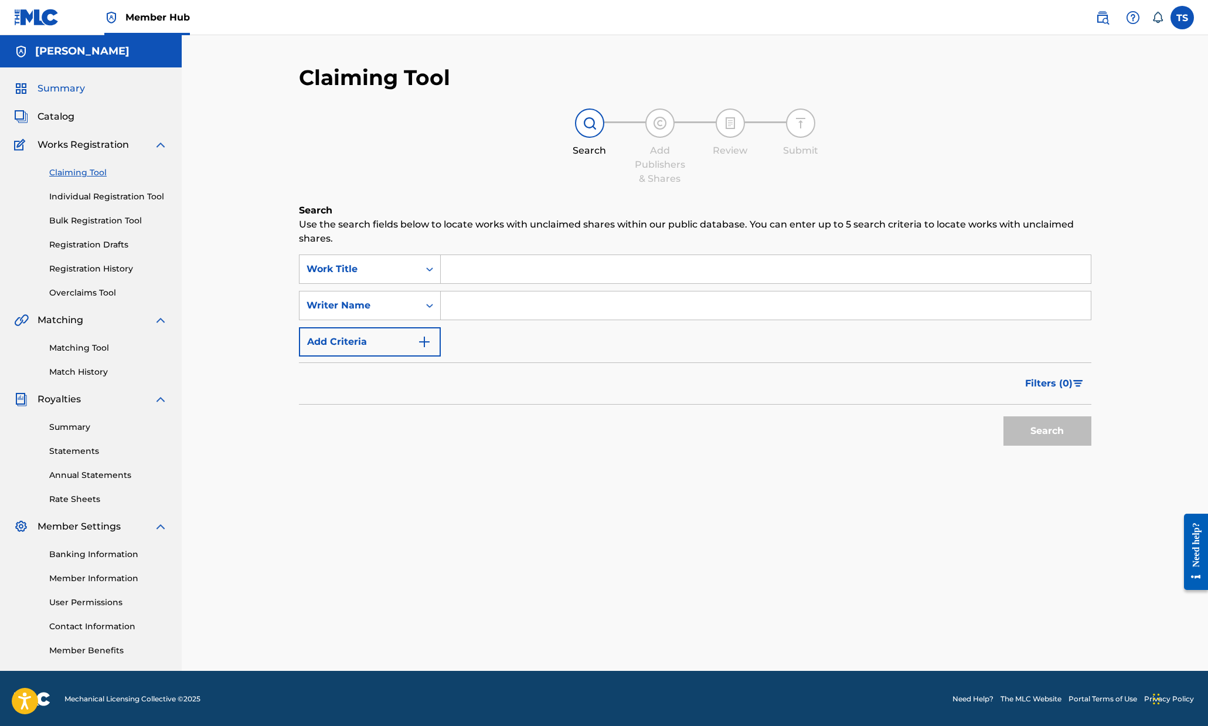
click at [60, 90] on span "Summary" at bounding box center [61, 88] width 47 height 14
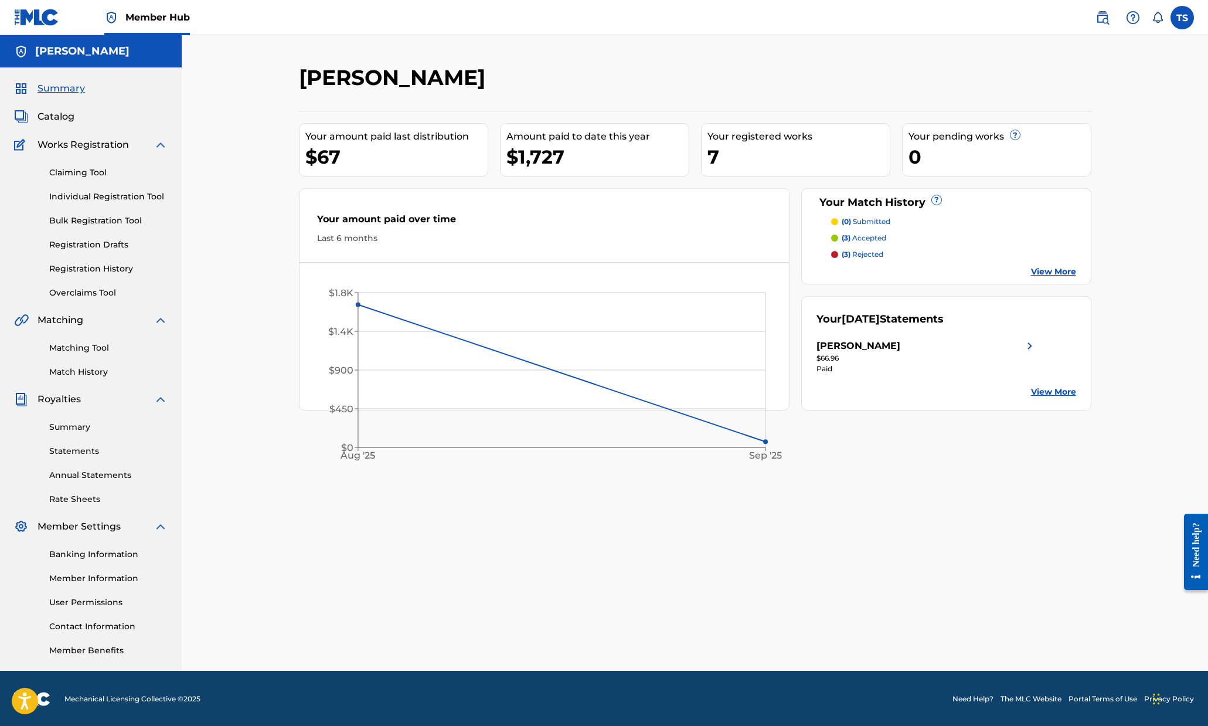
click at [863, 251] on p "(3) rejected" at bounding box center [863, 254] width 42 height 11
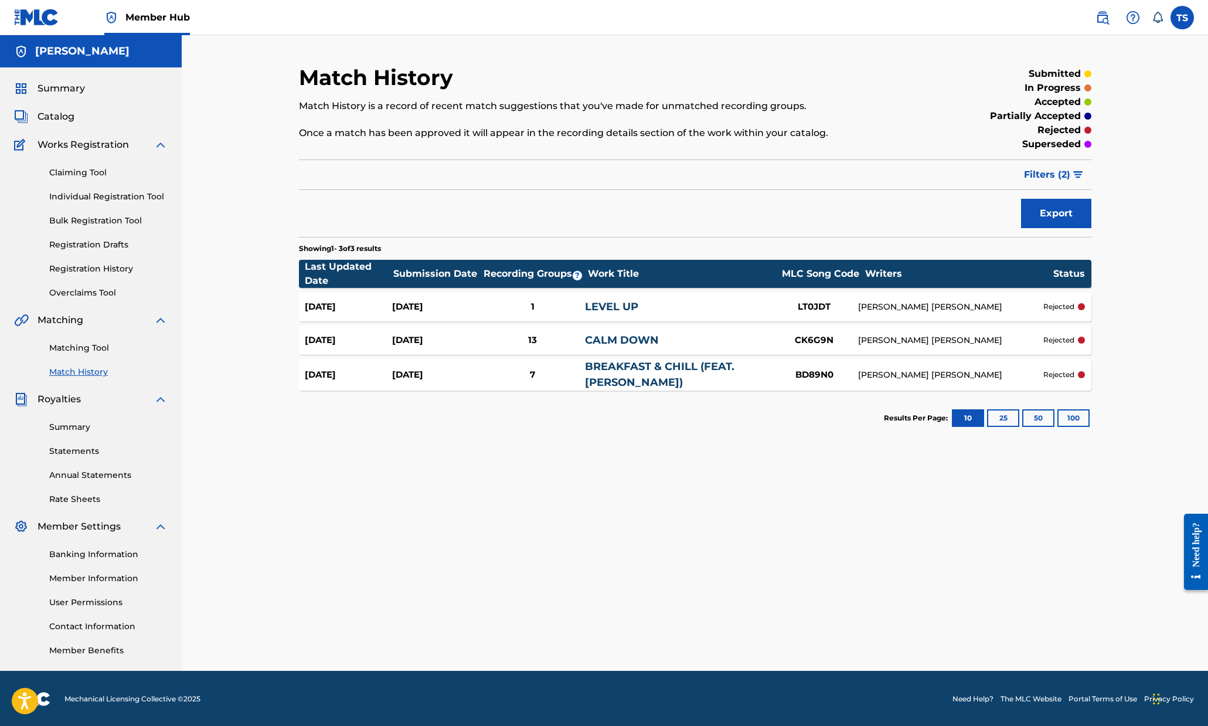
click at [1080, 307] on div at bounding box center [1081, 306] width 7 height 7
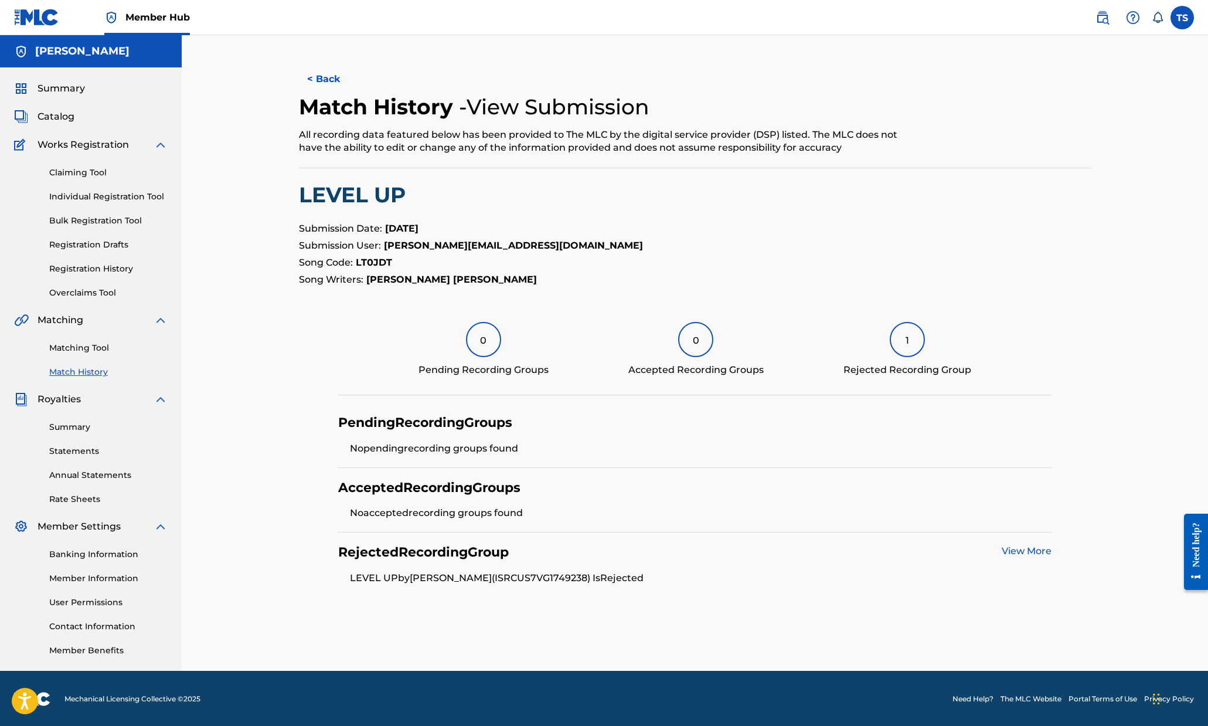
scroll to position [1, 0]
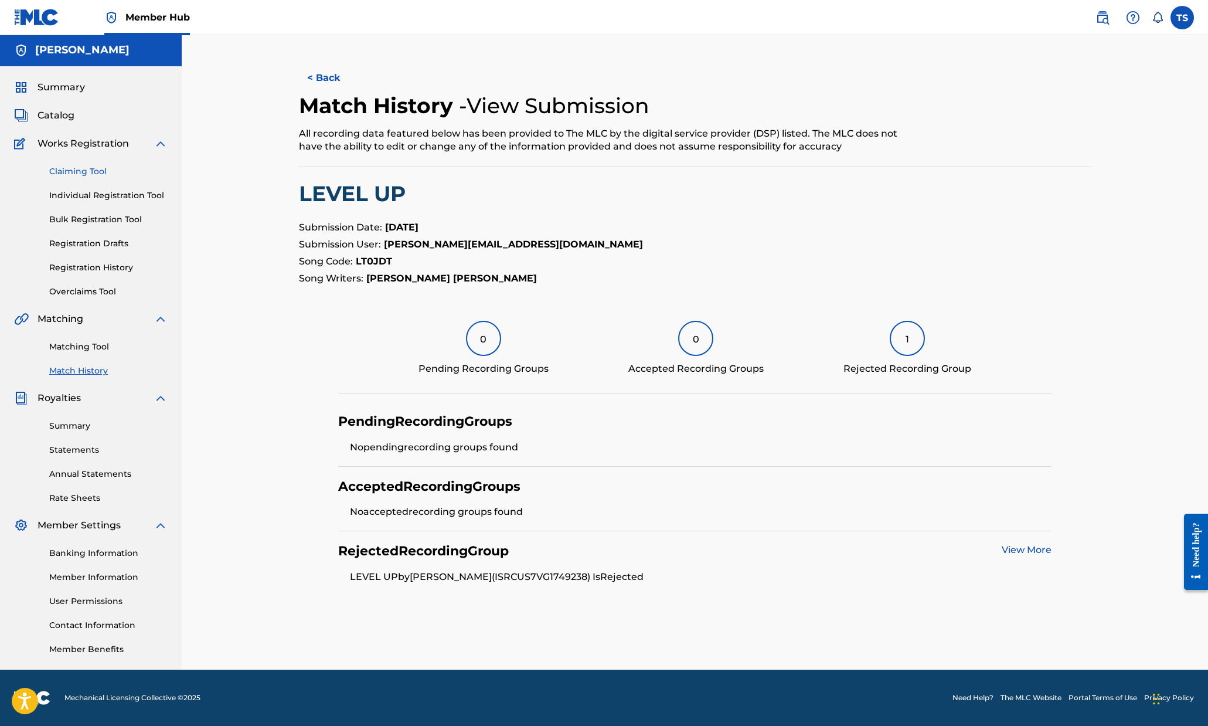
click at [96, 173] on link "Claiming Tool" at bounding box center [108, 171] width 118 height 12
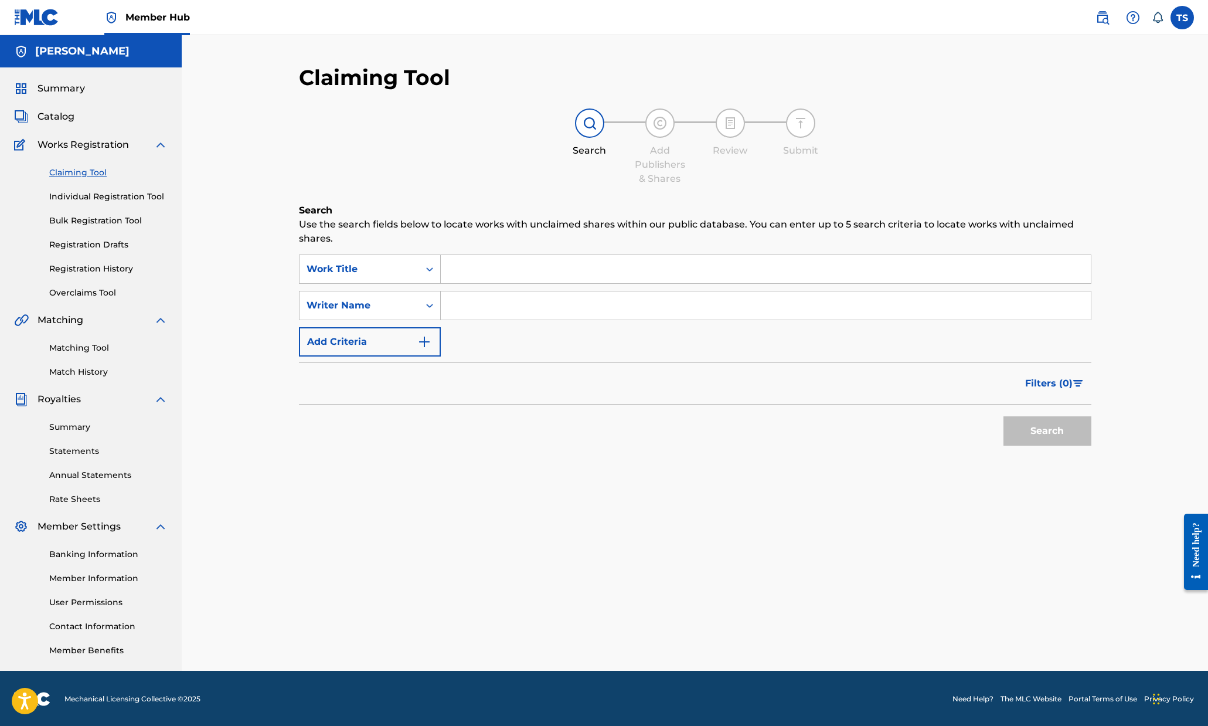
click at [108, 275] on div "Claiming Tool Individual Registration Tool Bulk Registration Tool Registration …" at bounding box center [91, 225] width 154 height 147
click at [111, 267] on link "Registration History" at bounding box center [108, 269] width 118 height 12
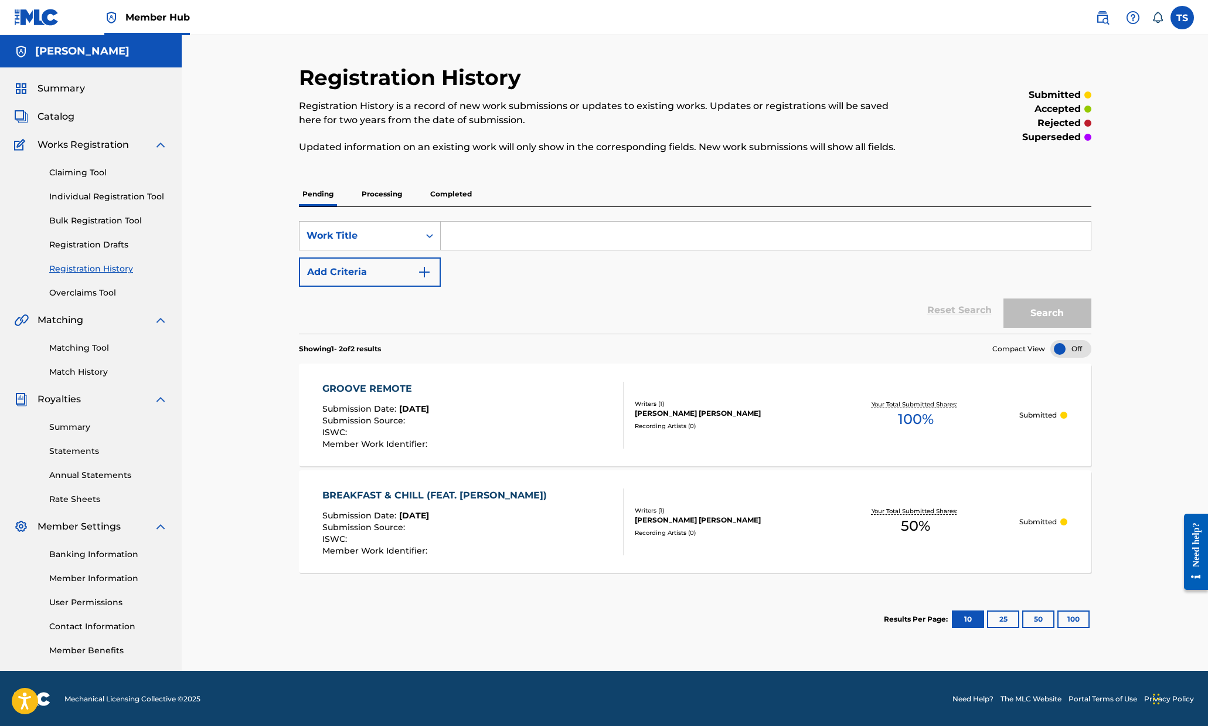
click at [378, 196] on p "Processing" at bounding box center [381, 194] width 47 height 25
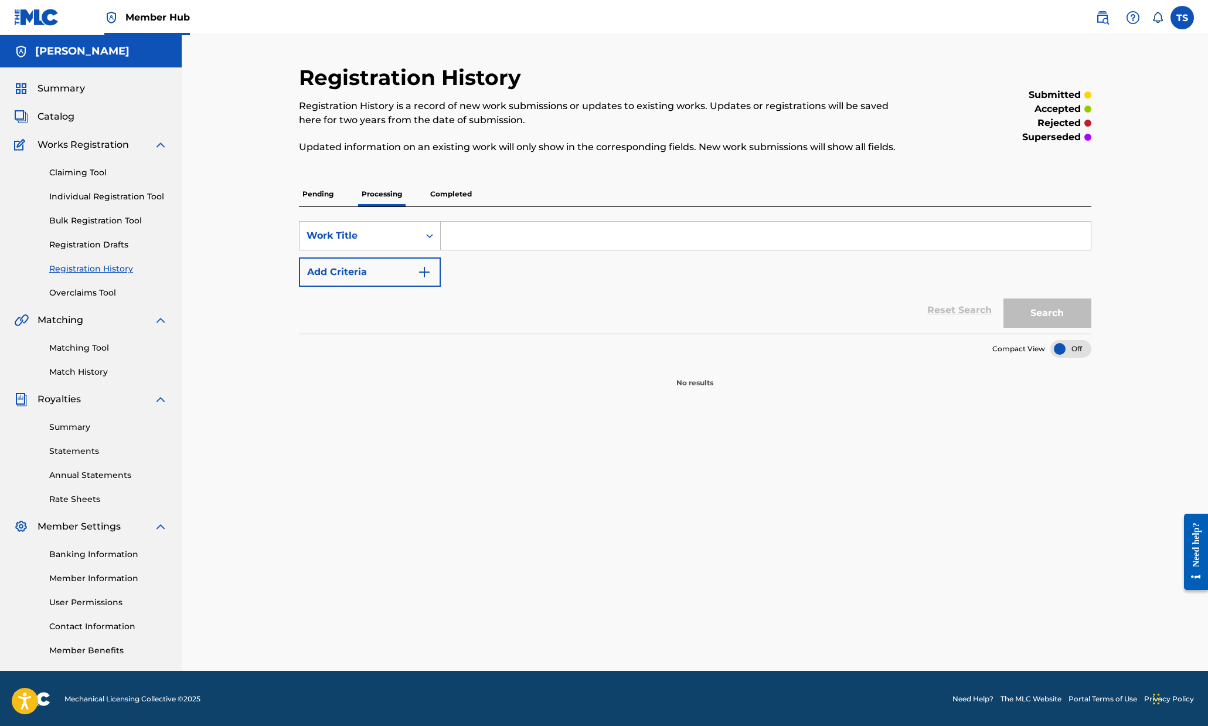
click at [461, 188] on p "Completed" at bounding box center [451, 194] width 49 height 25
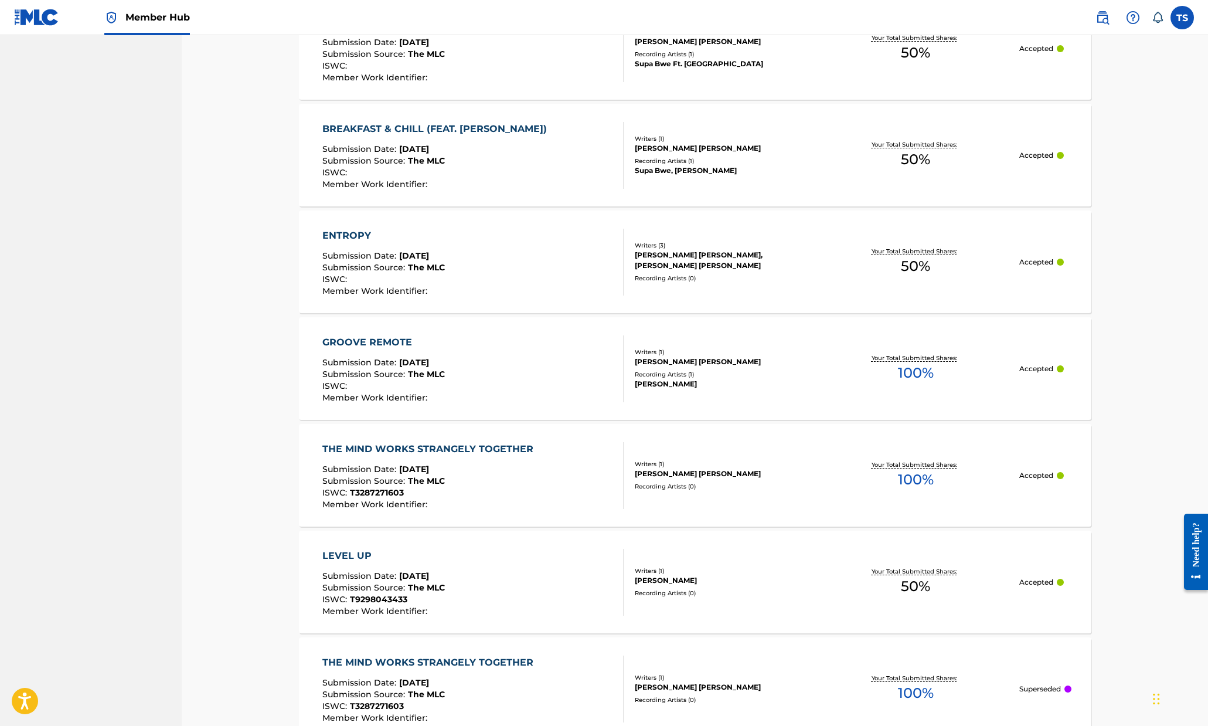
scroll to position [634, 0]
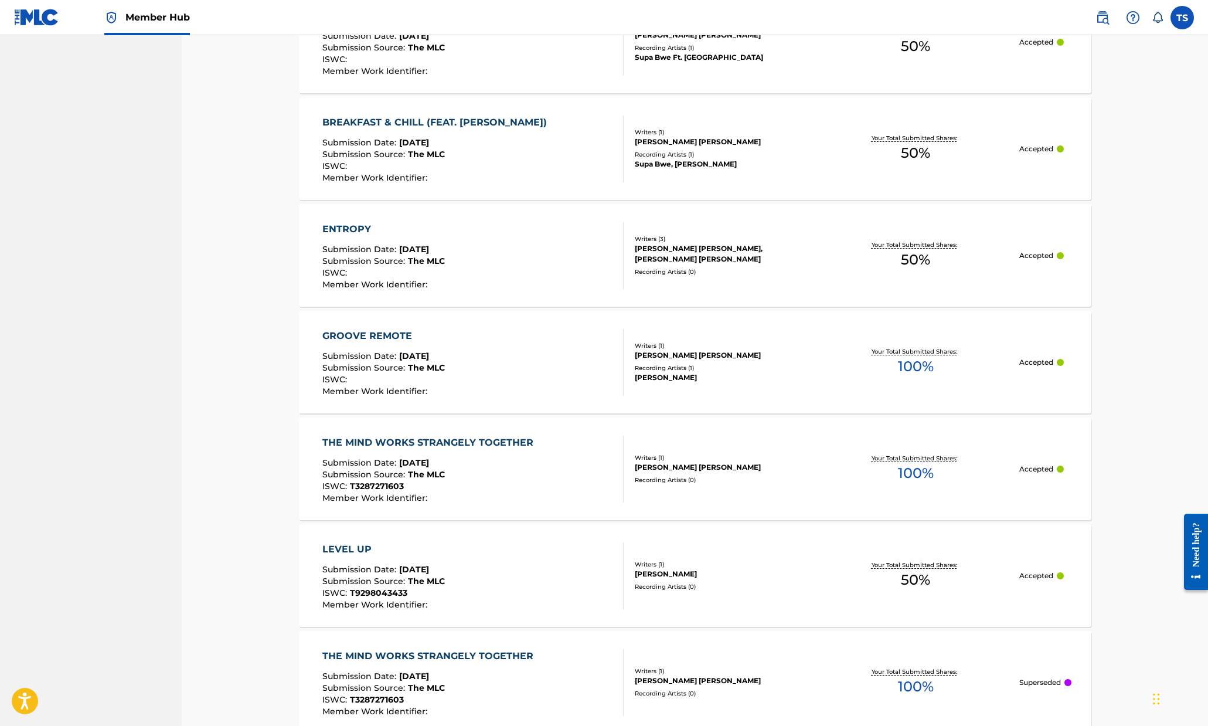
click at [352, 329] on div "GROOVE REMOTE" at bounding box center [383, 336] width 122 height 14
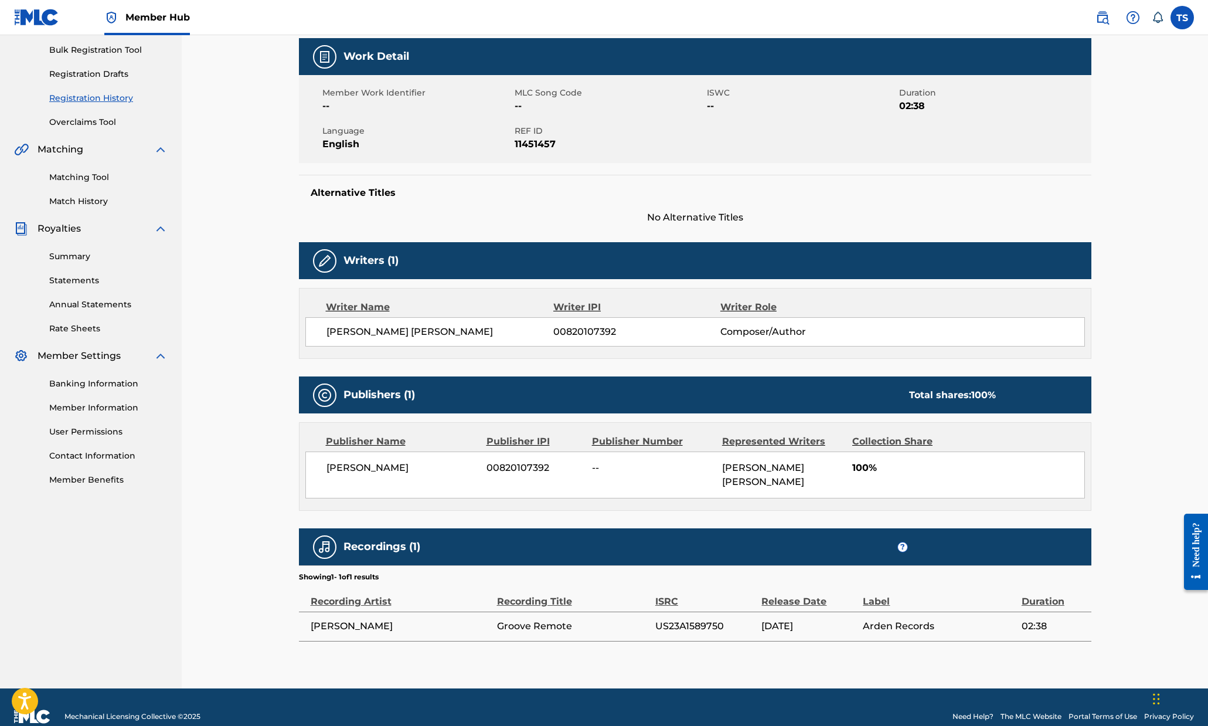
scroll to position [174, 0]
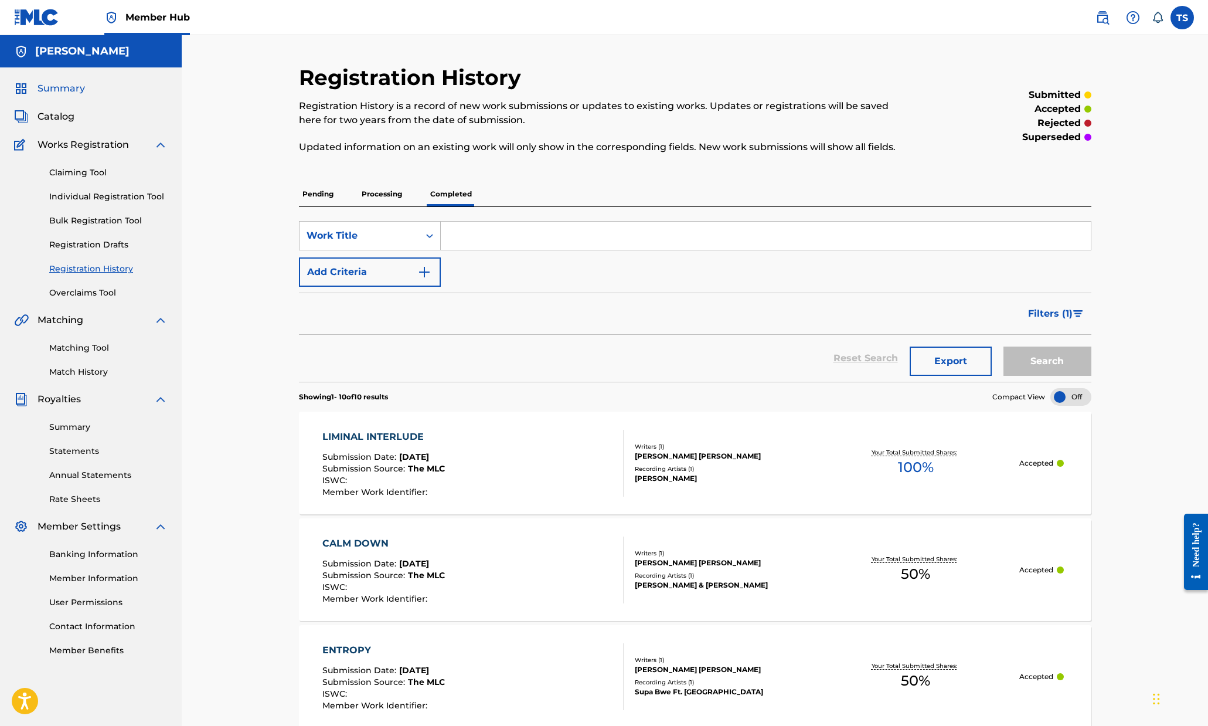
click at [70, 88] on span "Summary" at bounding box center [61, 88] width 47 height 14
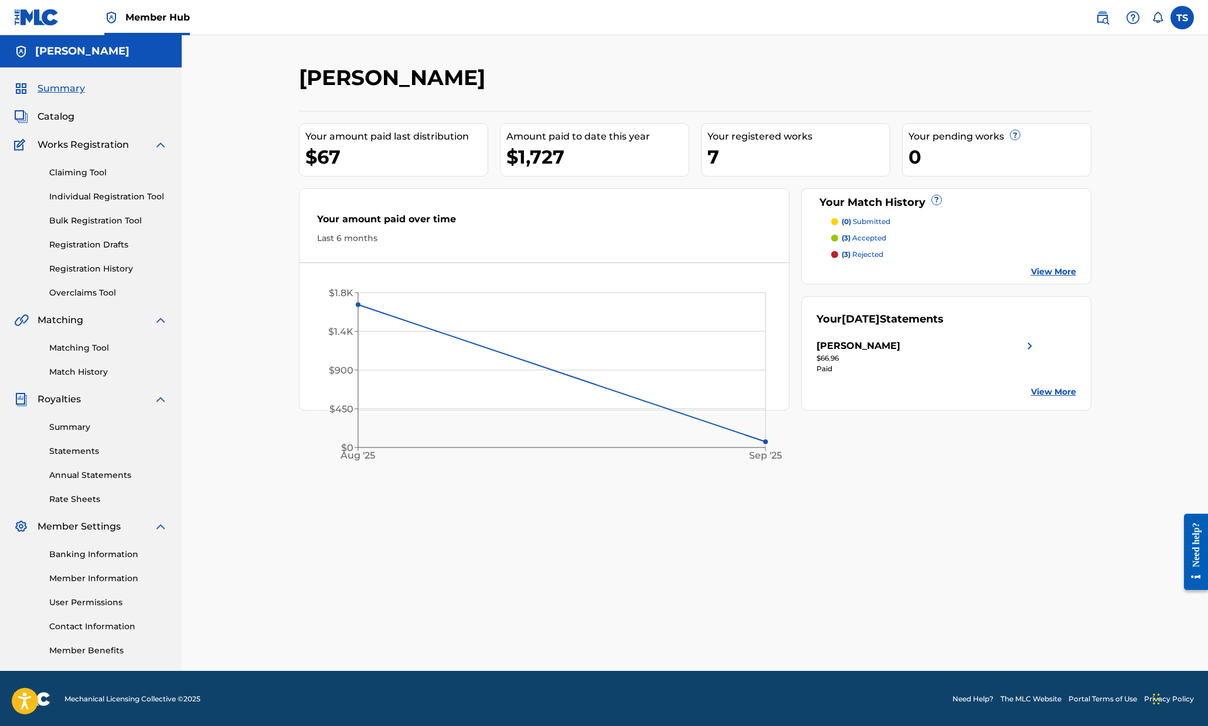
click at [864, 236] on p "(3) accepted" at bounding box center [864, 238] width 45 height 11
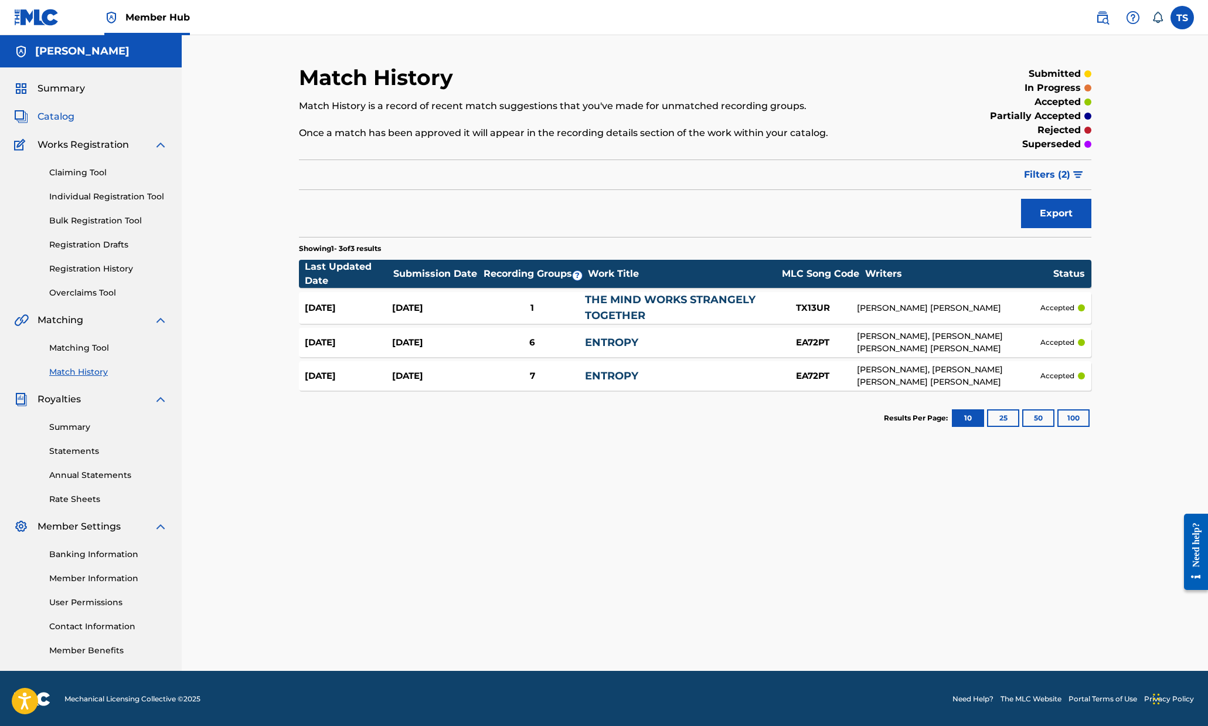
click at [56, 114] on span "Catalog" at bounding box center [56, 117] width 37 height 14
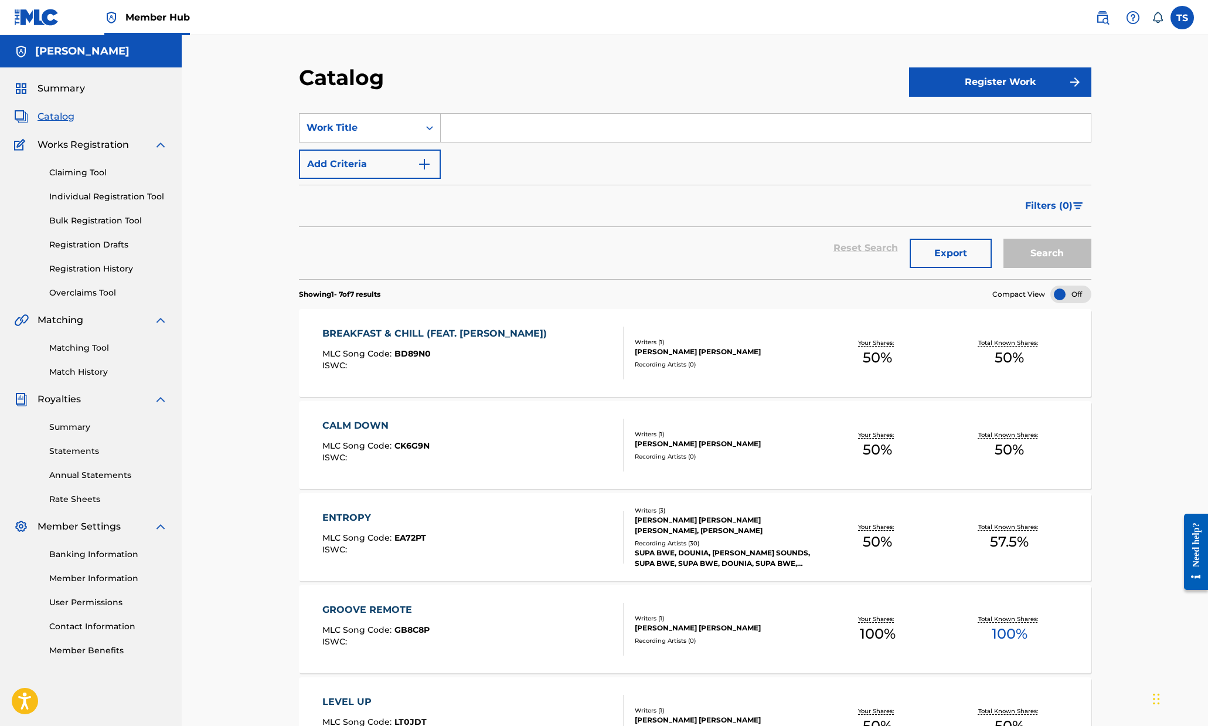
click at [156, 145] on img at bounding box center [161, 145] width 14 height 14
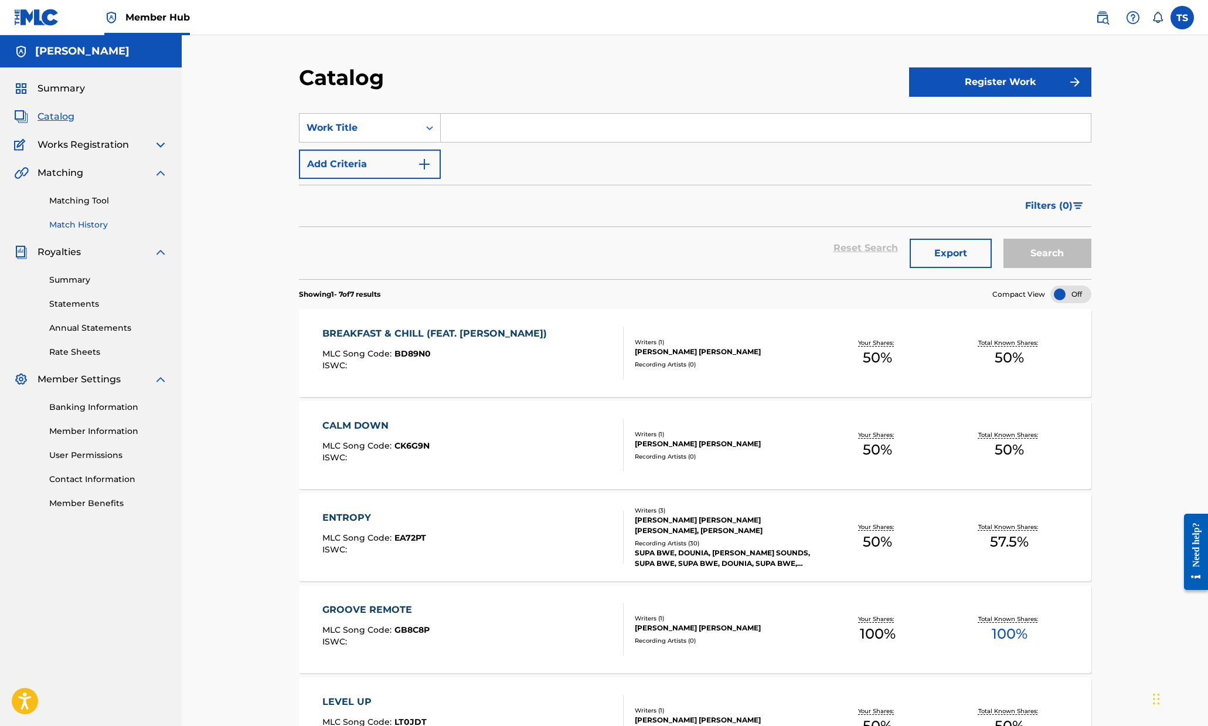
click at [88, 224] on link "Match History" at bounding box center [108, 225] width 118 height 12
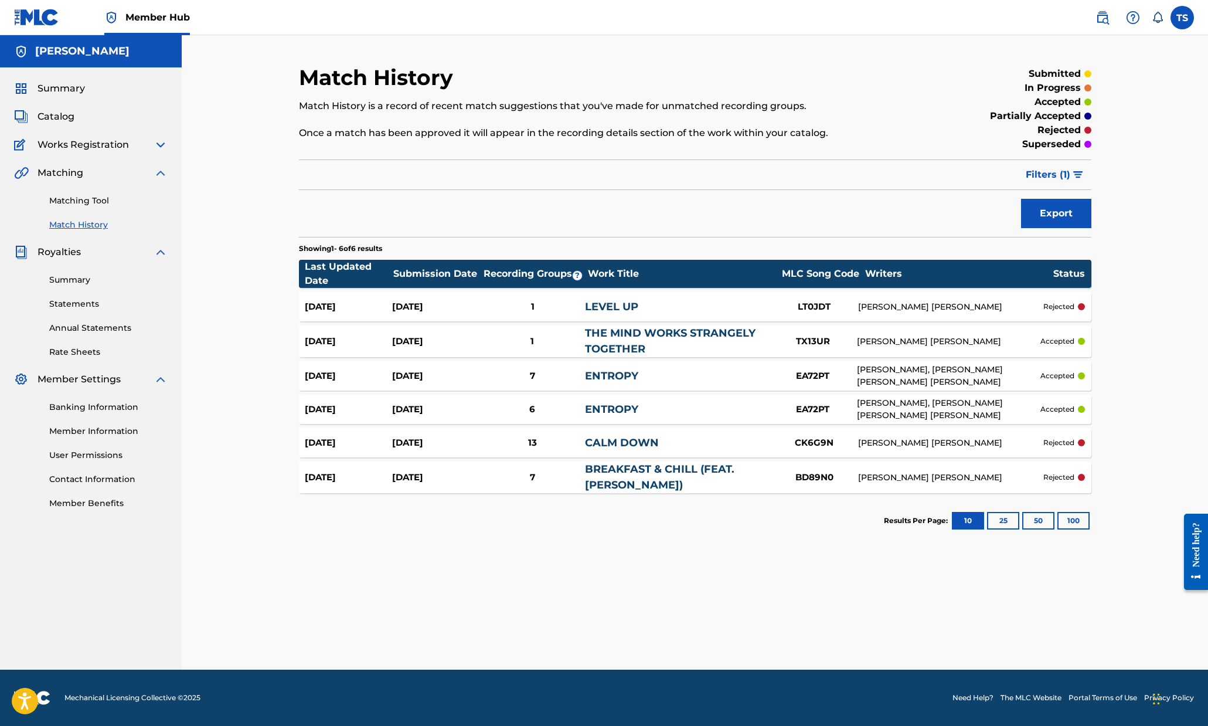
click at [1018, 444] on div "[PERSON_NAME] [PERSON_NAME]" at bounding box center [950, 443] width 185 height 12
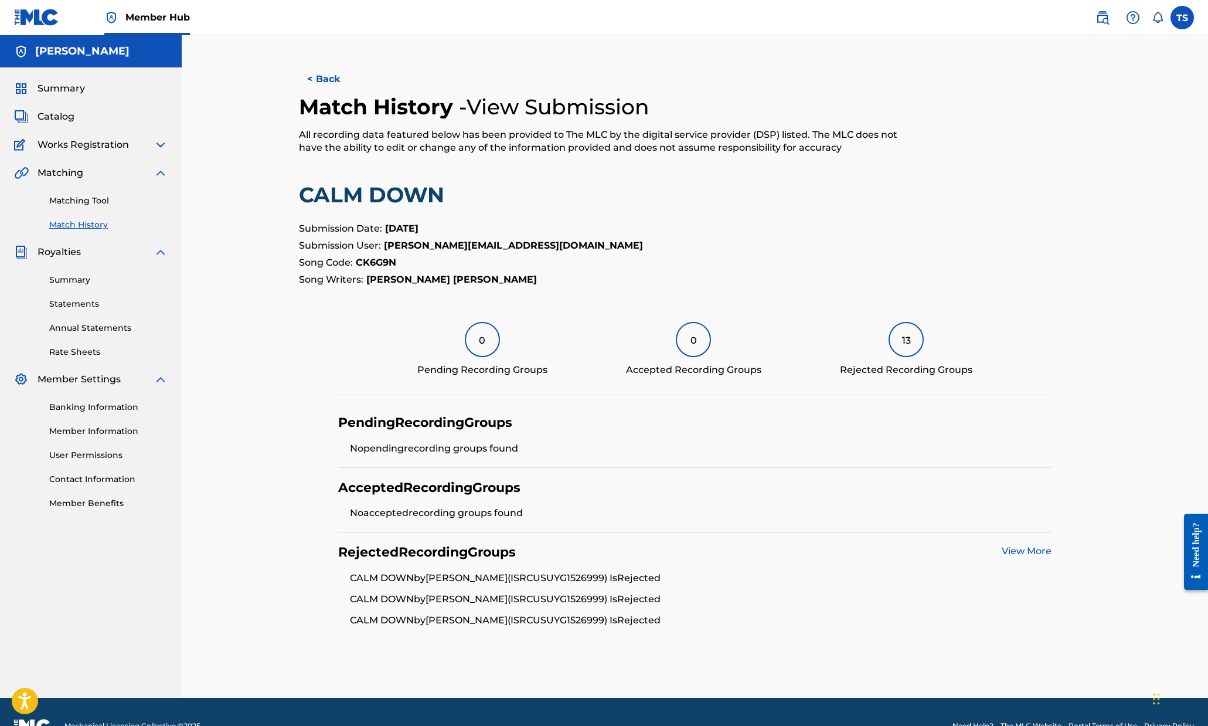
click at [1037, 547] on link "View More" at bounding box center [1027, 550] width 50 height 11
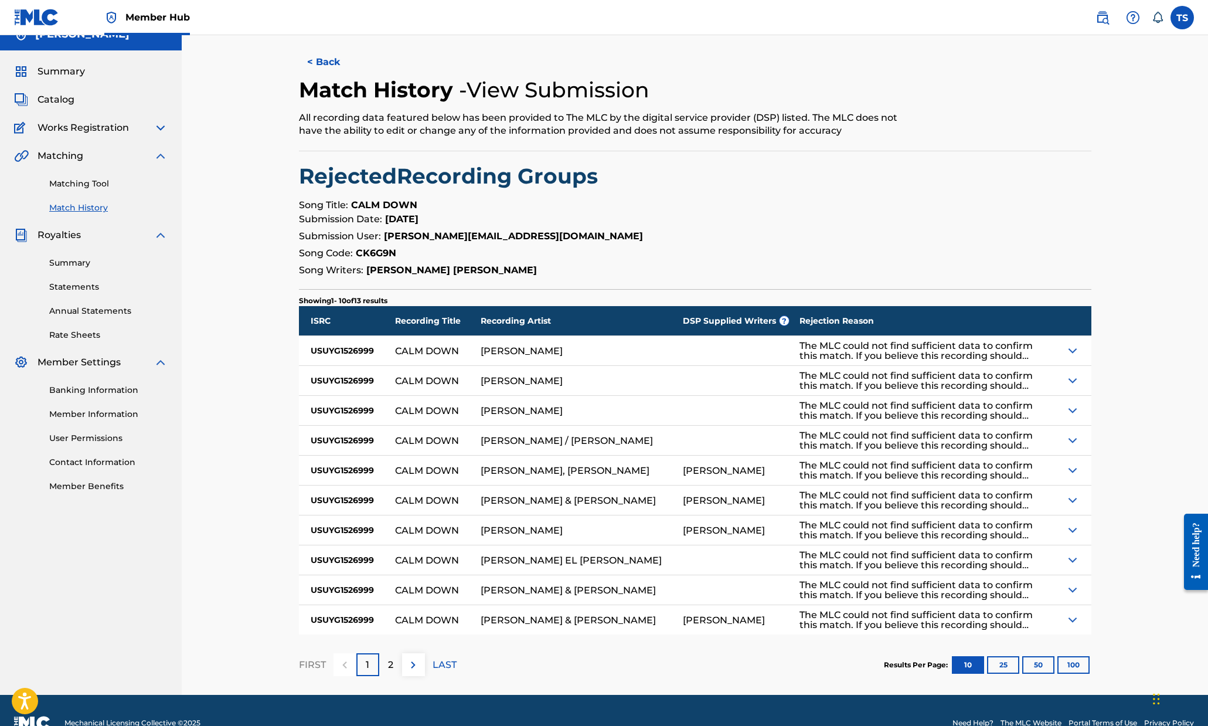
click at [1080, 583] on div at bounding box center [1073, 589] width 36 height 29
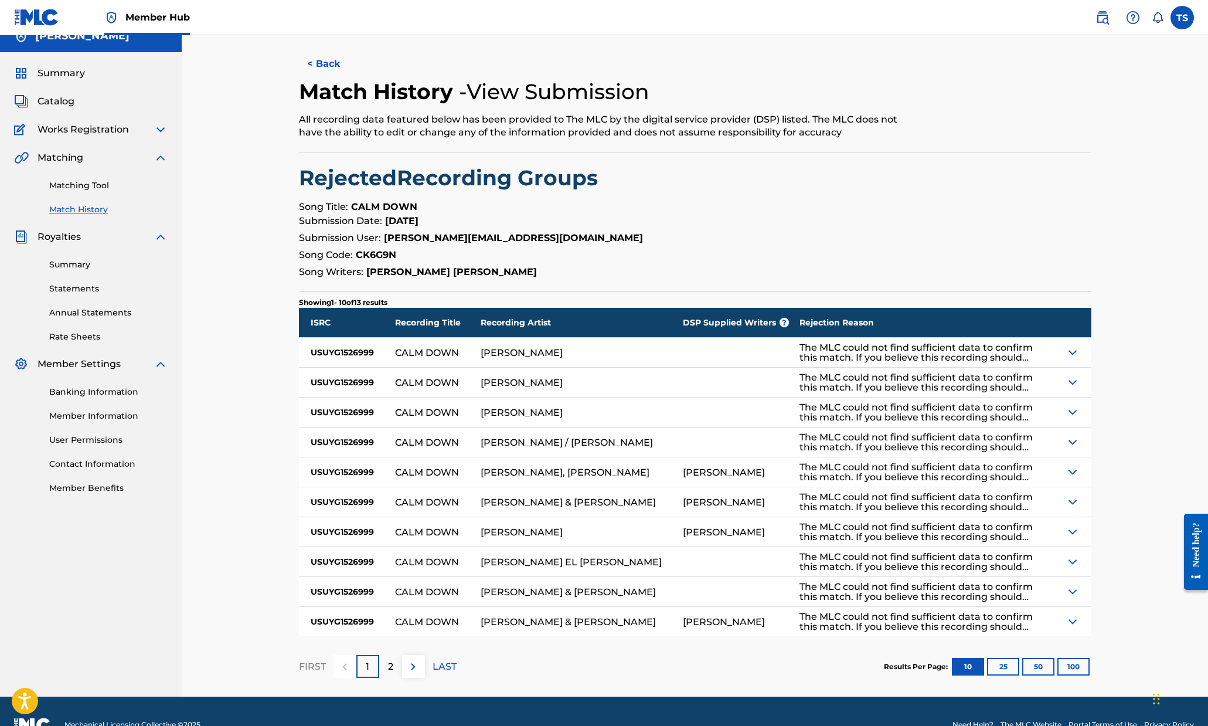
click at [1071, 590] on img at bounding box center [1072, 591] width 14 height 14
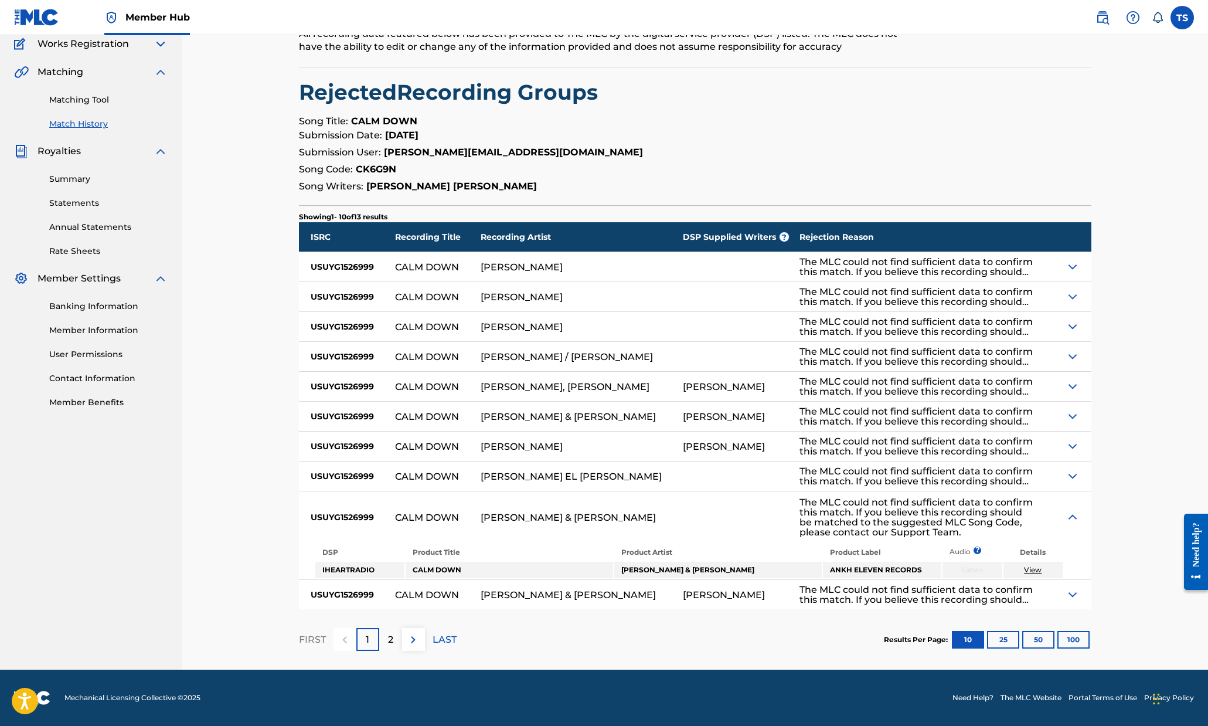
scroll to position [95, 0]
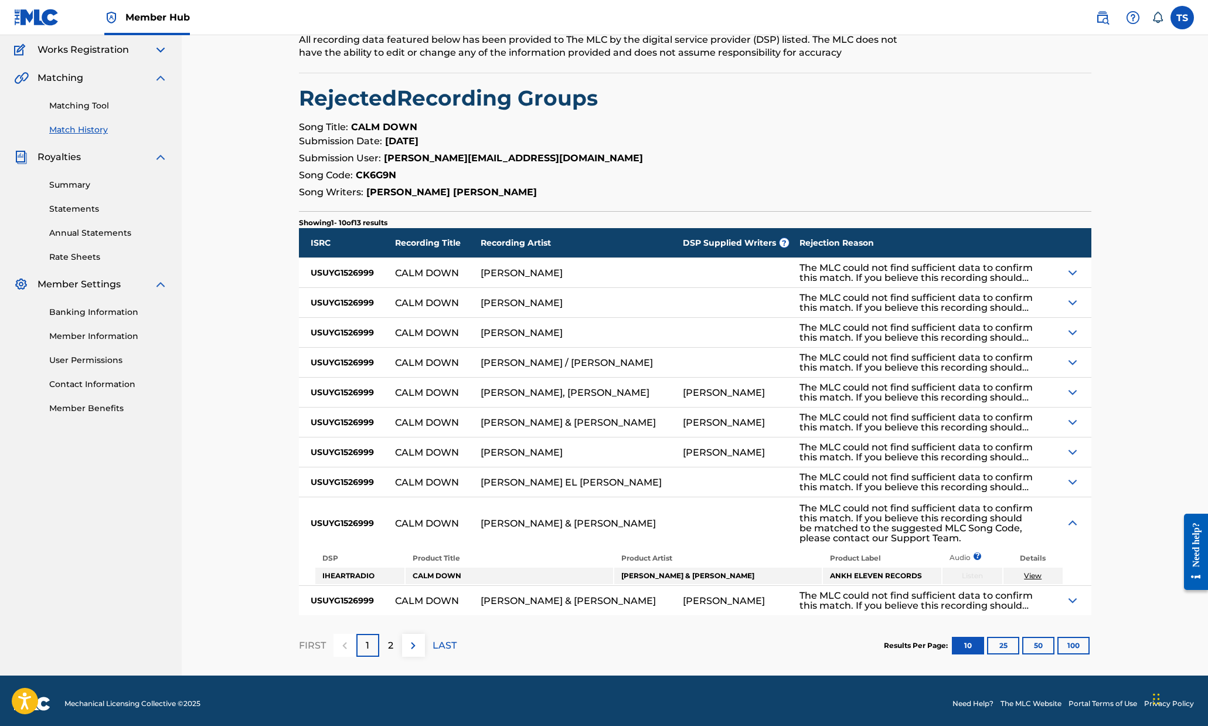
click at [76, 53] on span "Works Registration" at bounding box center [83, 50] width 91 height 14
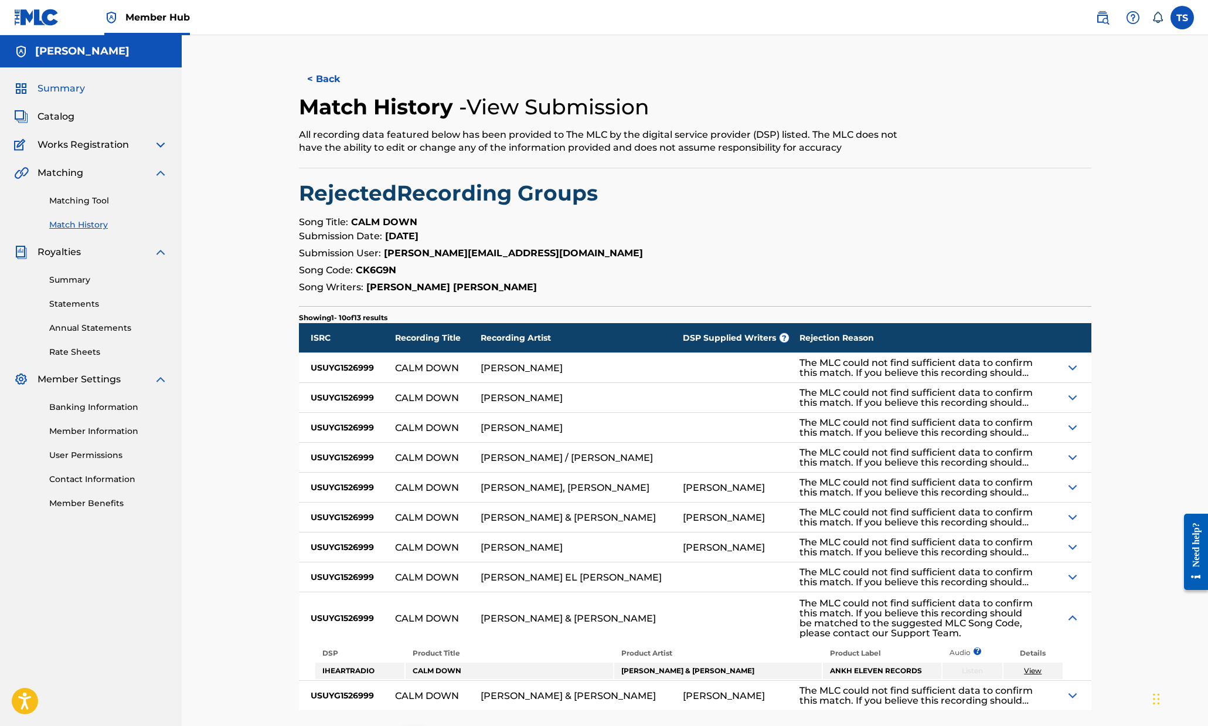
click at [69, 88] on span "Summary" at bounding box center [61, 88] width 47 height 14
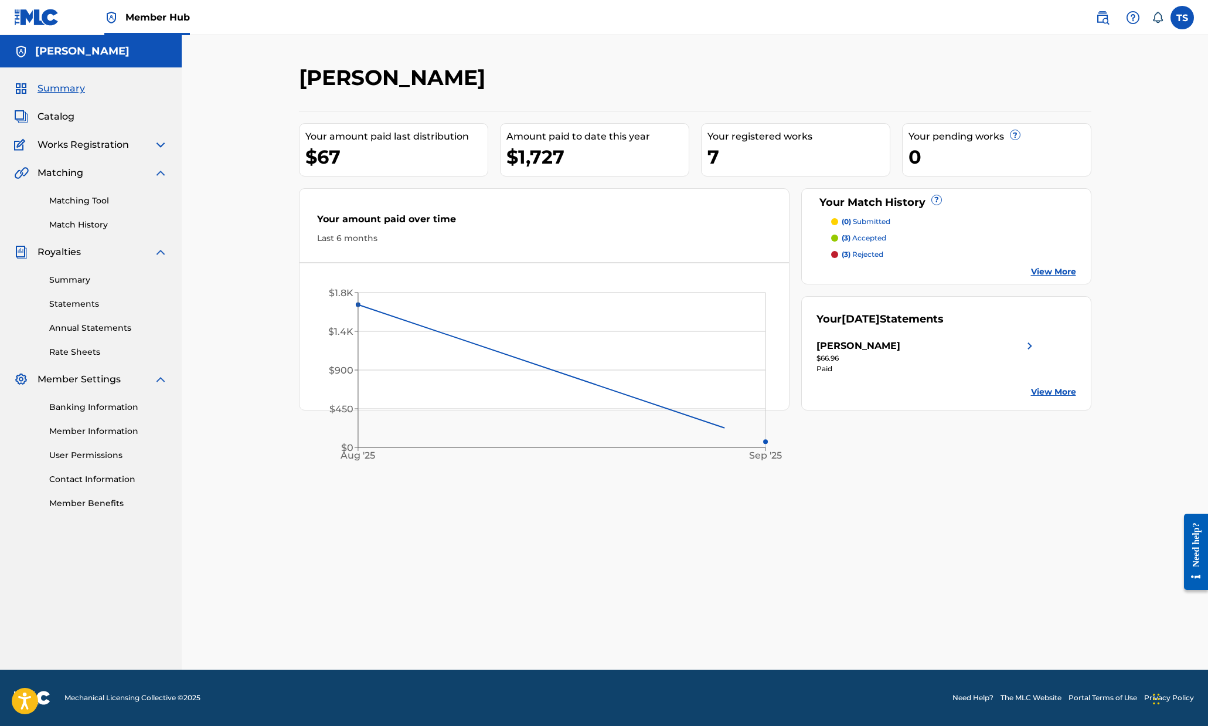
click at [108, 137] on div "Summary Catalog Works Registration Claiming Tool Individual Registration Tool B…" at bounding box center [91, 295] width 182 height 456
click at [165, 144] on img at bounding box center [161, 145] width 14 height 14
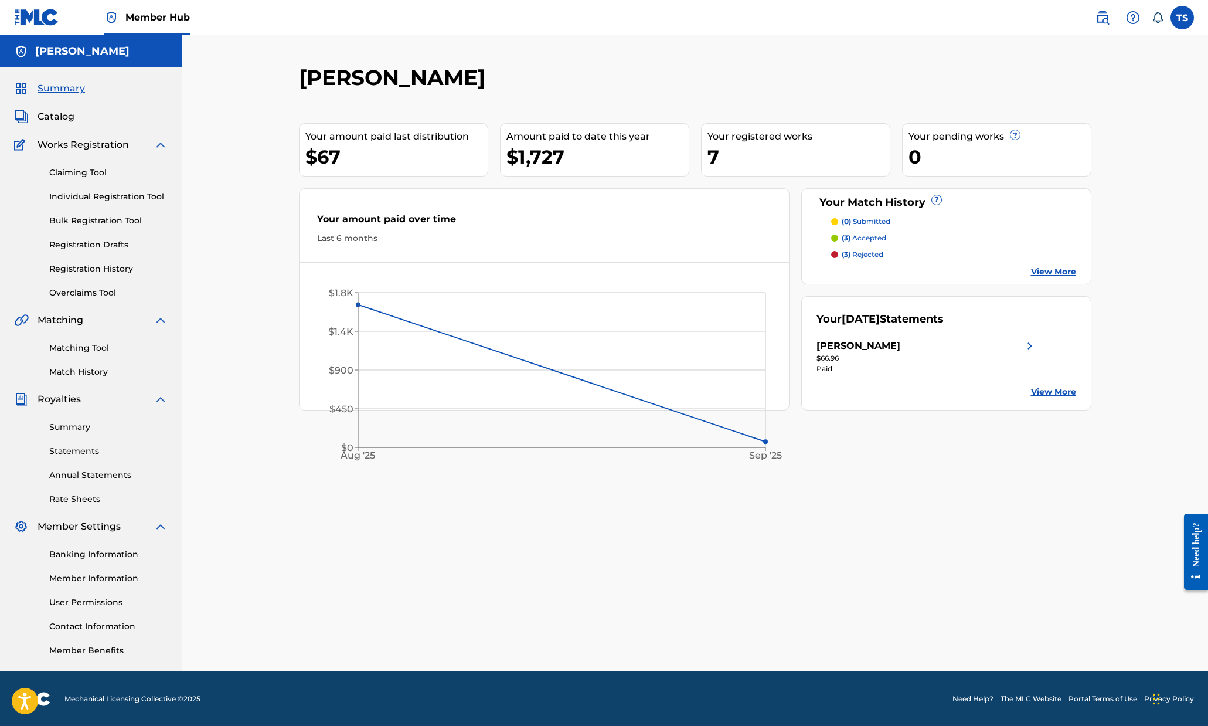
click at [159, 142] on img at bounding box center [161, 145] width 14 height 14
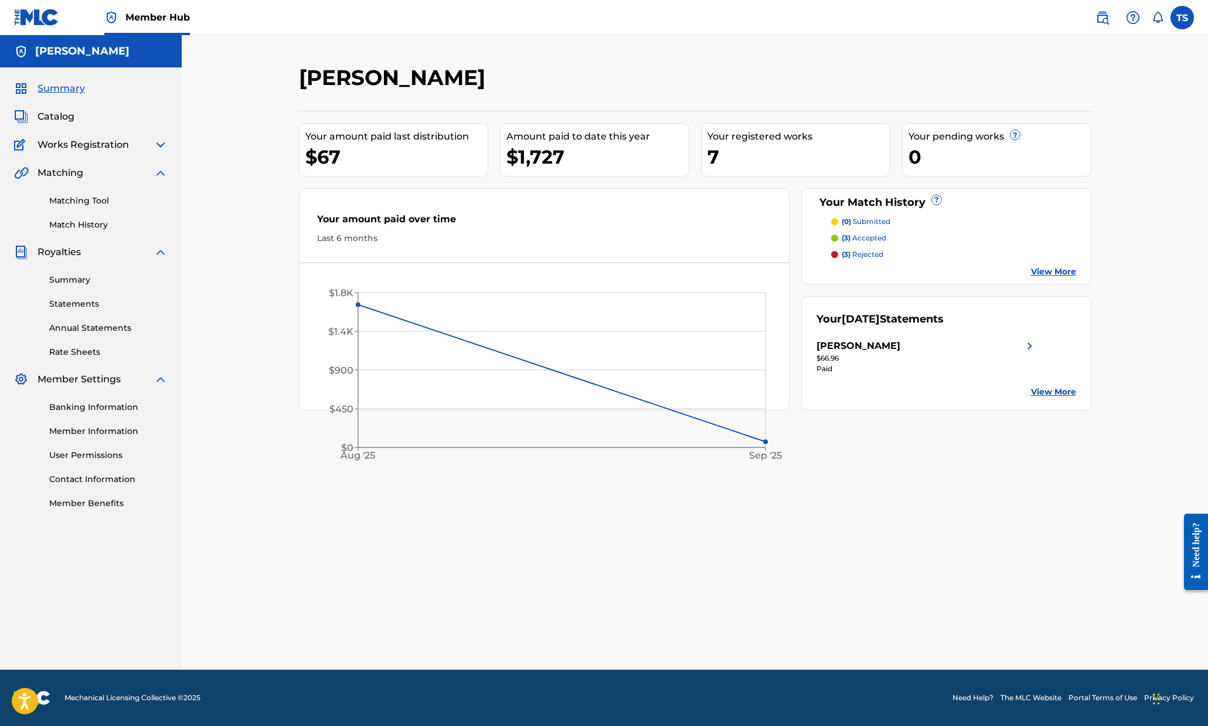
click at [158, 142] on img at bounding box center [161, 145] width 14 height 14
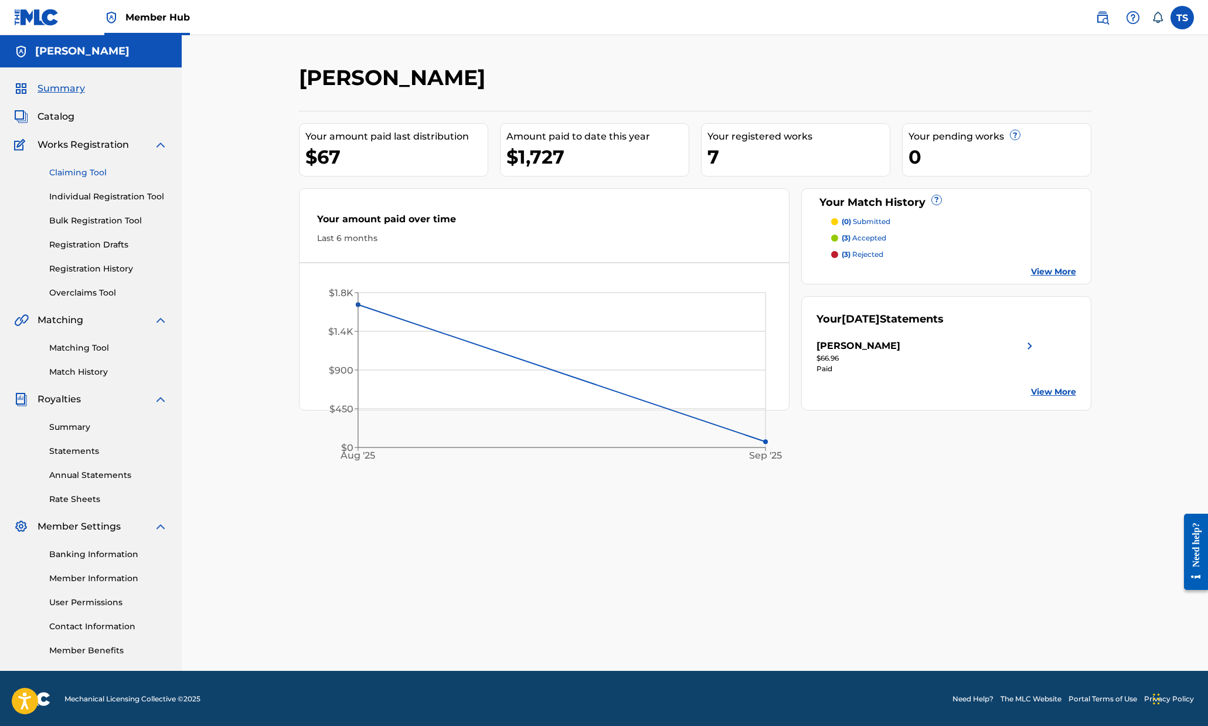
click at [90, 167] on link "Claiming Tool" at bounding box center [108, 172] width 118 height 12
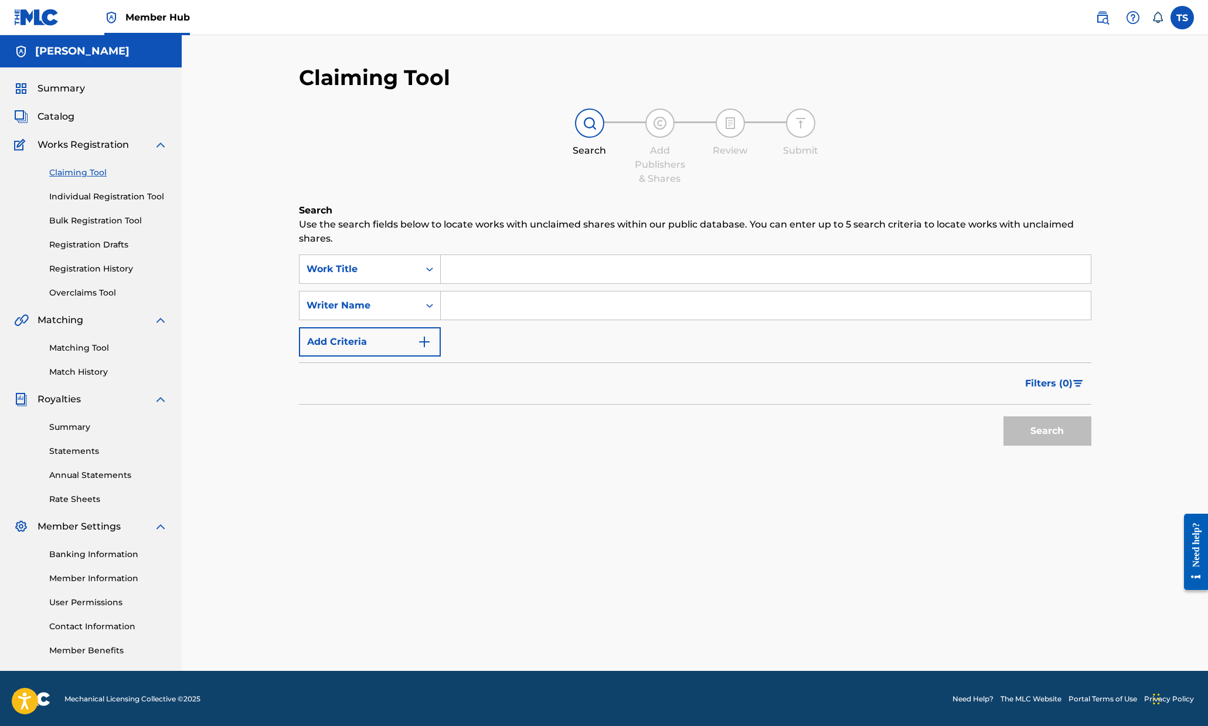
click at [538, 269] on input "Search Form" at bounding box center [766, 269] width 650 height 28
type input "liminal interlude"
click at [1003, 416] on button "Search" at bounding box center [1047, 430] width 88 height 29
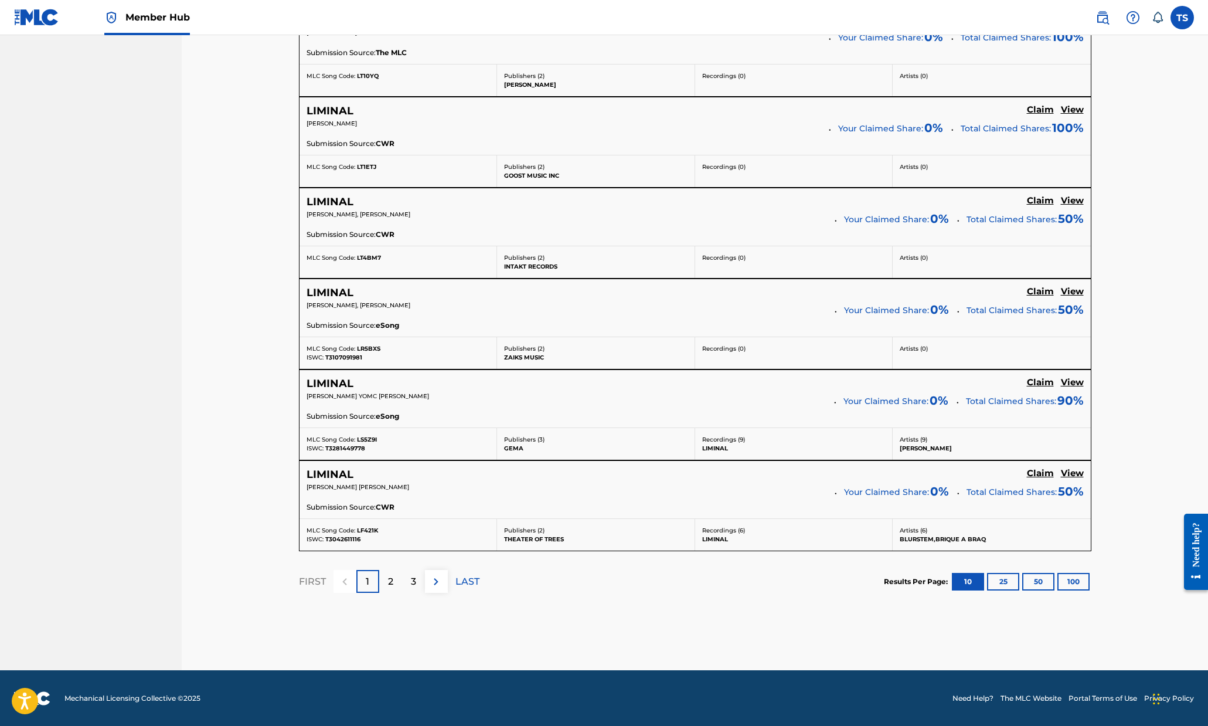
scroll to position [818, 0]
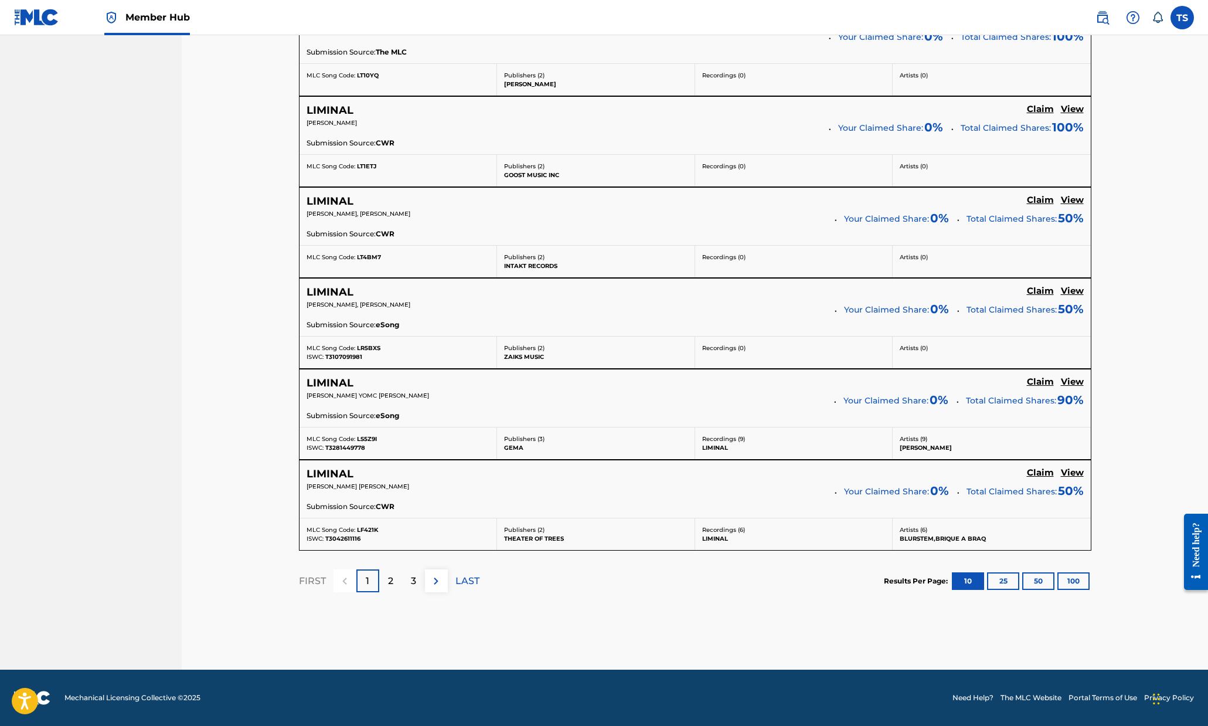
click at [386, 588] on div "2" at bounding box center [390, 580] width 23 height 23
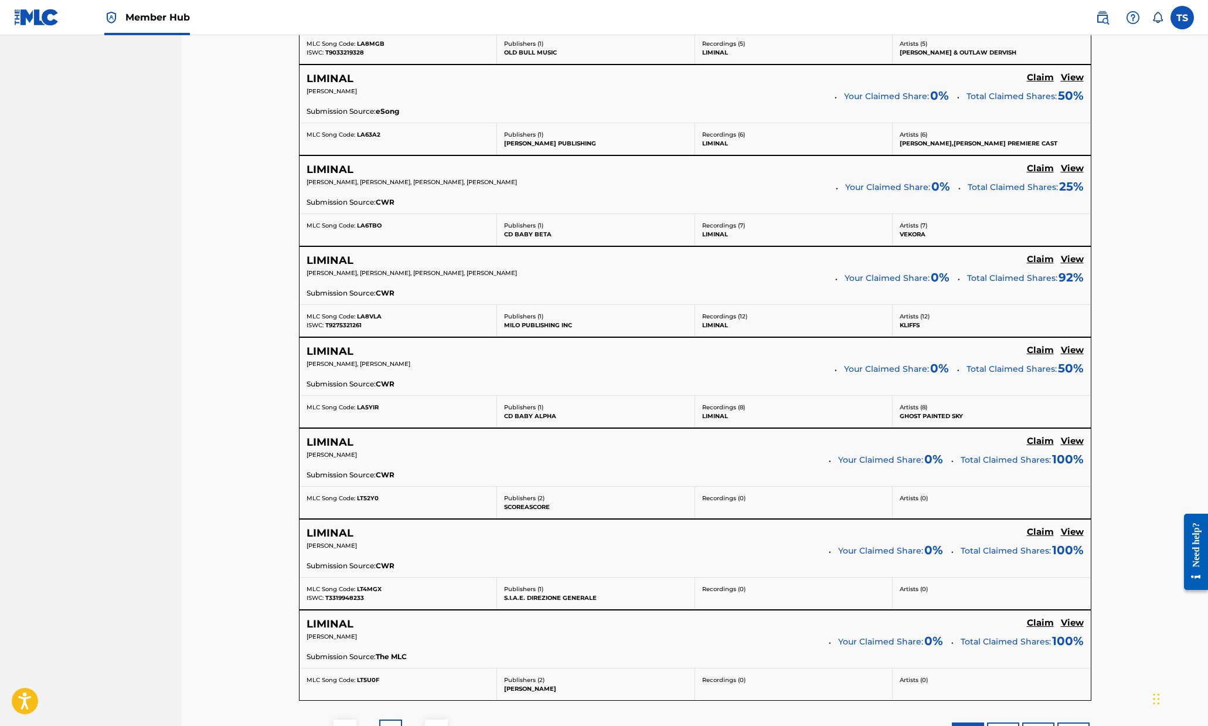
scroll to position [0, 0]
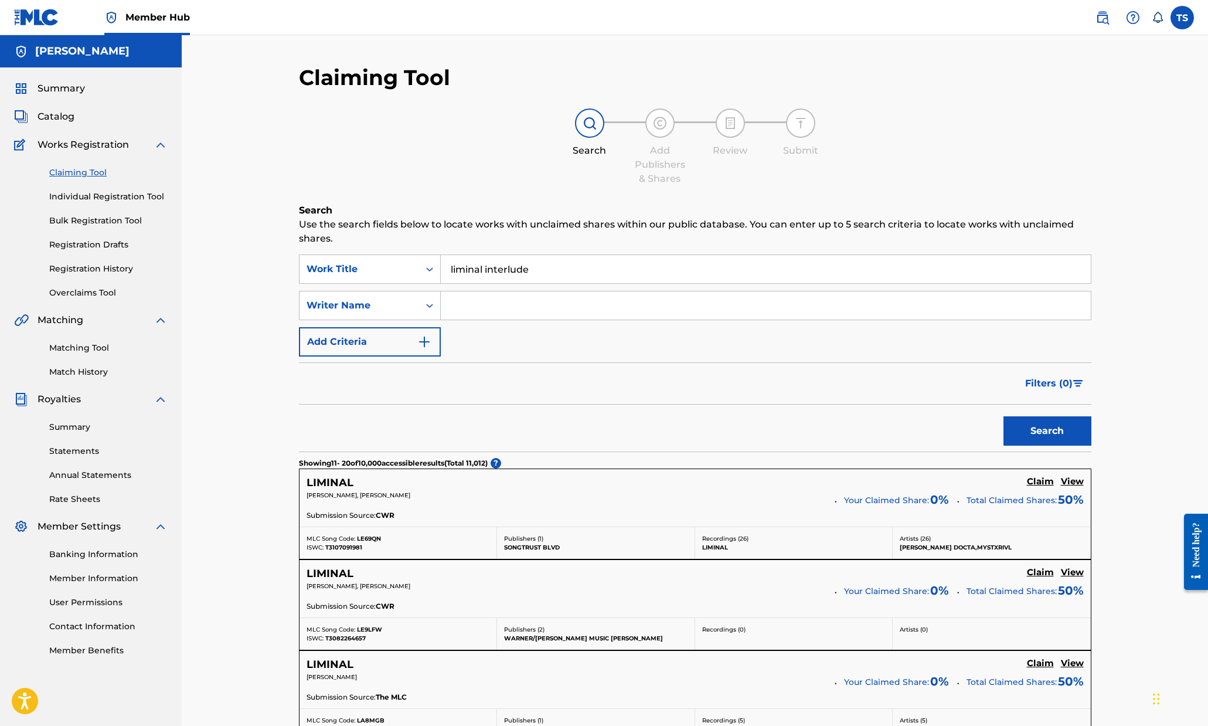
click at [472, 299] on input "Search Form" at bounding box center [766, 305] width 650 height 28
type input "[PERSON_NAME]"
click at [1003, 416] on button "Search" at bounding box center [1047, 430] width 88 height 29
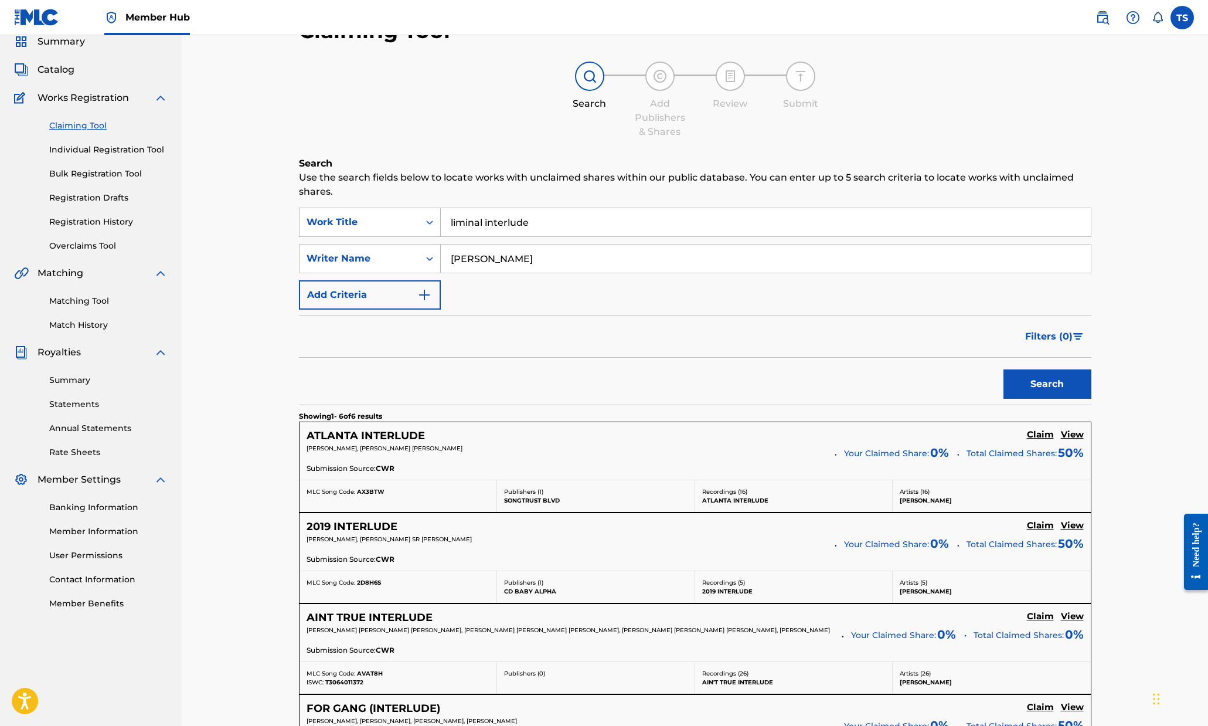
scroll to position [47, 0]
click at [424, 295] on img "Search Form" at bounding box center [424, 294] width 14 height 14
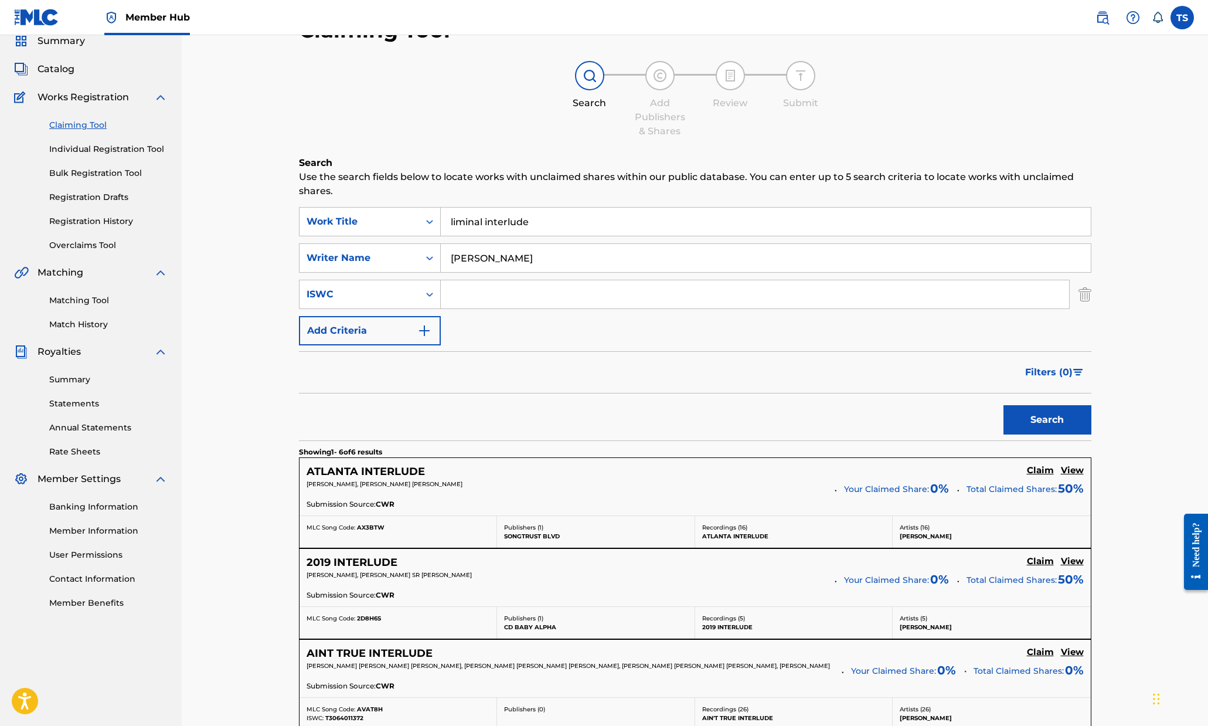
click at [449, 295] on input "Search Form" at bounding box center [755, 294] width 628 height 28
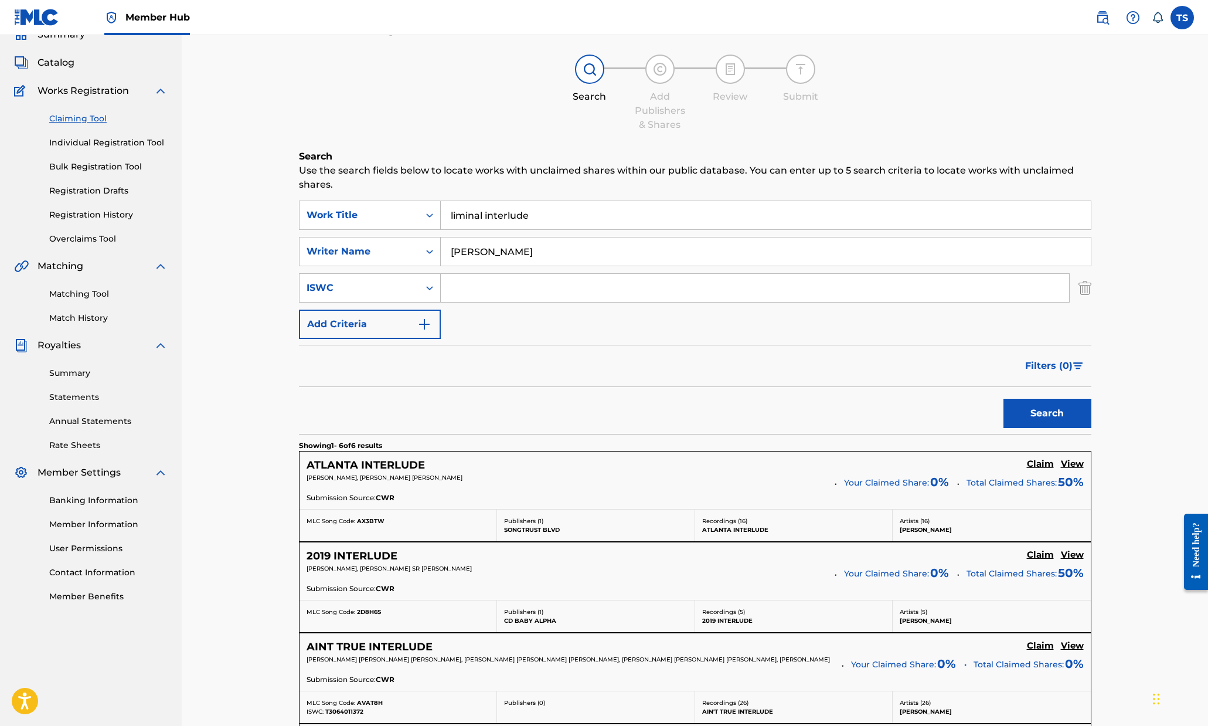
paste input "T3287271307"
type input "T3287271307"
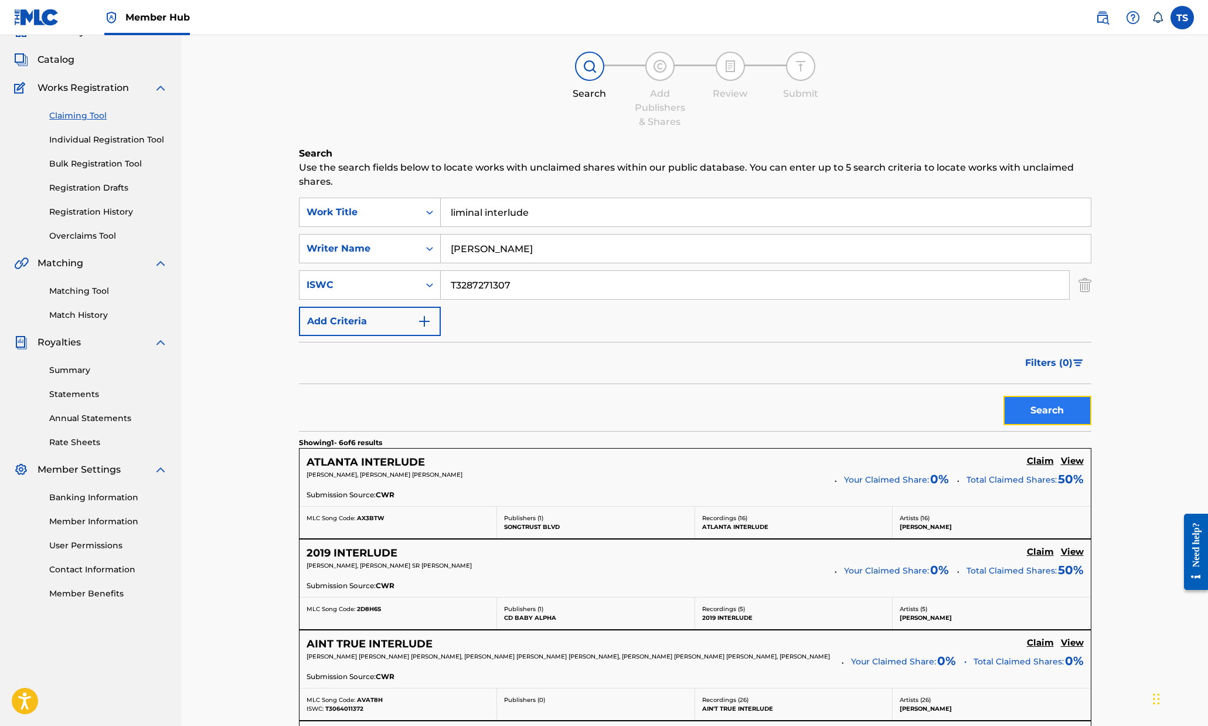
click at [1037, 415] on button "Search" at bounding box center [1047, 410] width 88 height 29
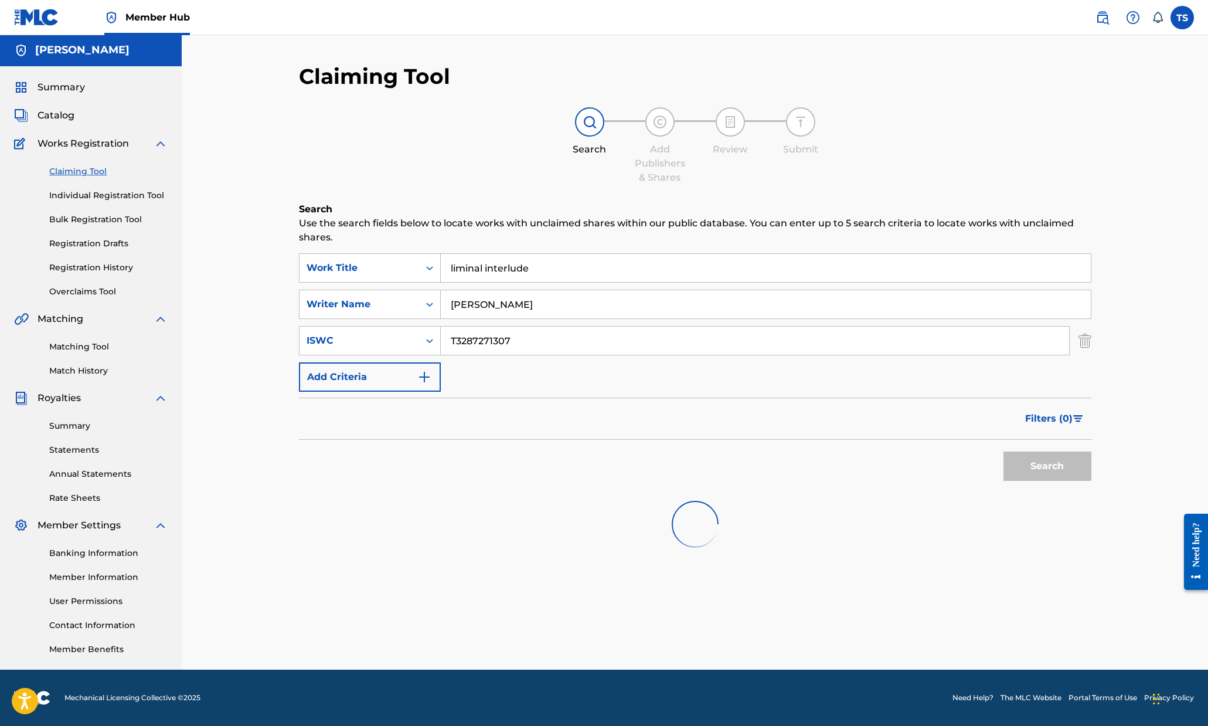
scroll to position [1, 0]
drag, startPoint x: 536, startPoint y: 307, endPoint x: 425, endPoint y: 287, distance: 112.5
click at [426, 287] on div "SearchWithCriteria7d085152-eba9-4c7a-98b4-b60dba998a26 Work Title liminal inter…" at bounding box center [695, 322] width 792 height 138
click at [1003, 451] on button "Search" at bounding box center [1047, 465] width 88 height 29
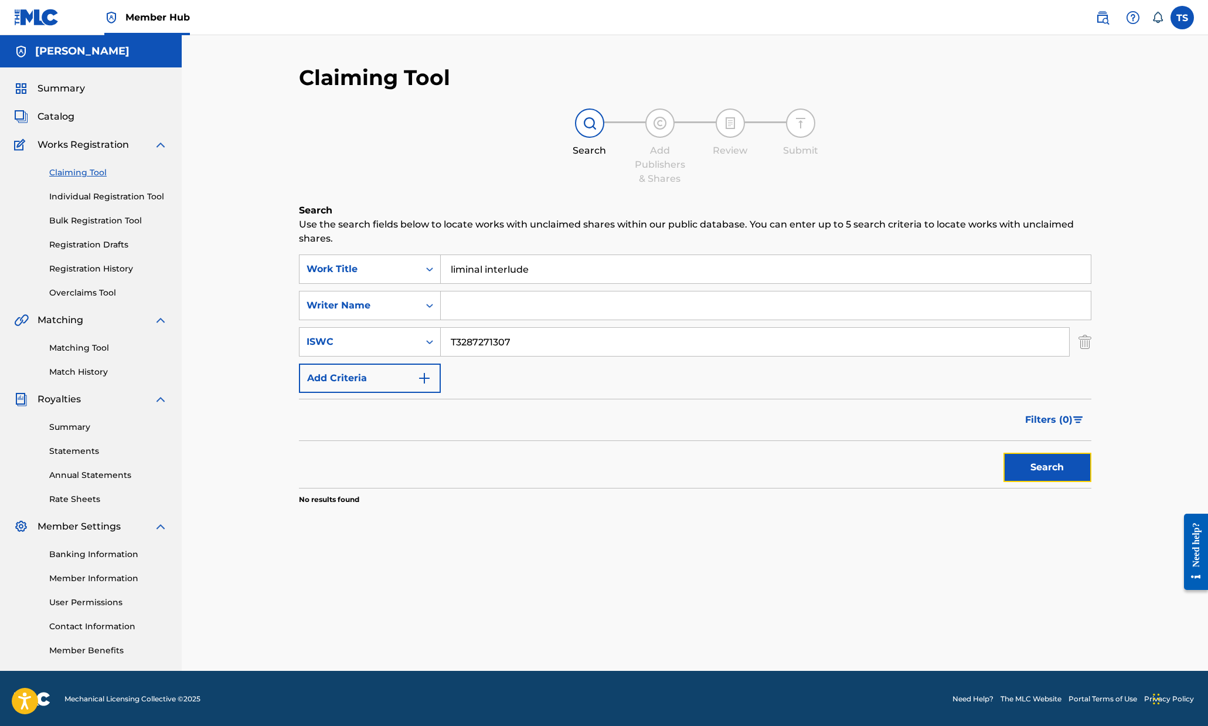
click at [1061, 468] on button "Search" at bounding box center [1047, 466] width 88 height 29
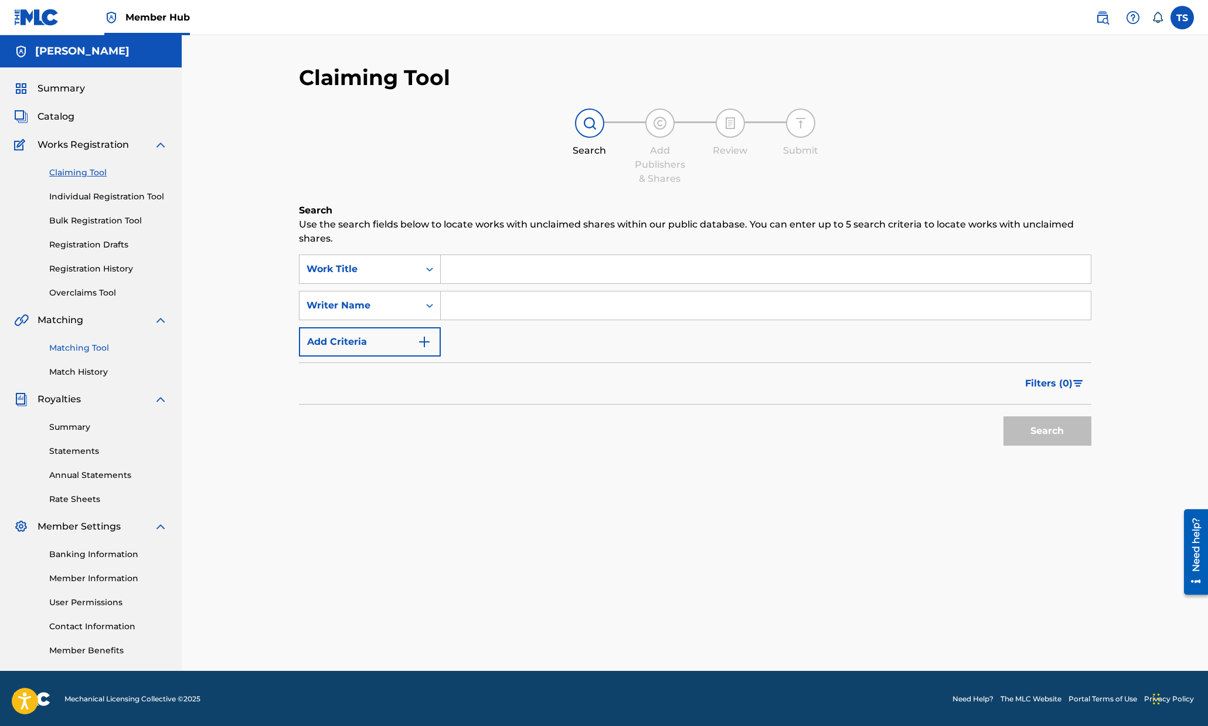
click at [98, 346] on link "Matching Tool" at bounding box center [108, 348] width 118 height 12
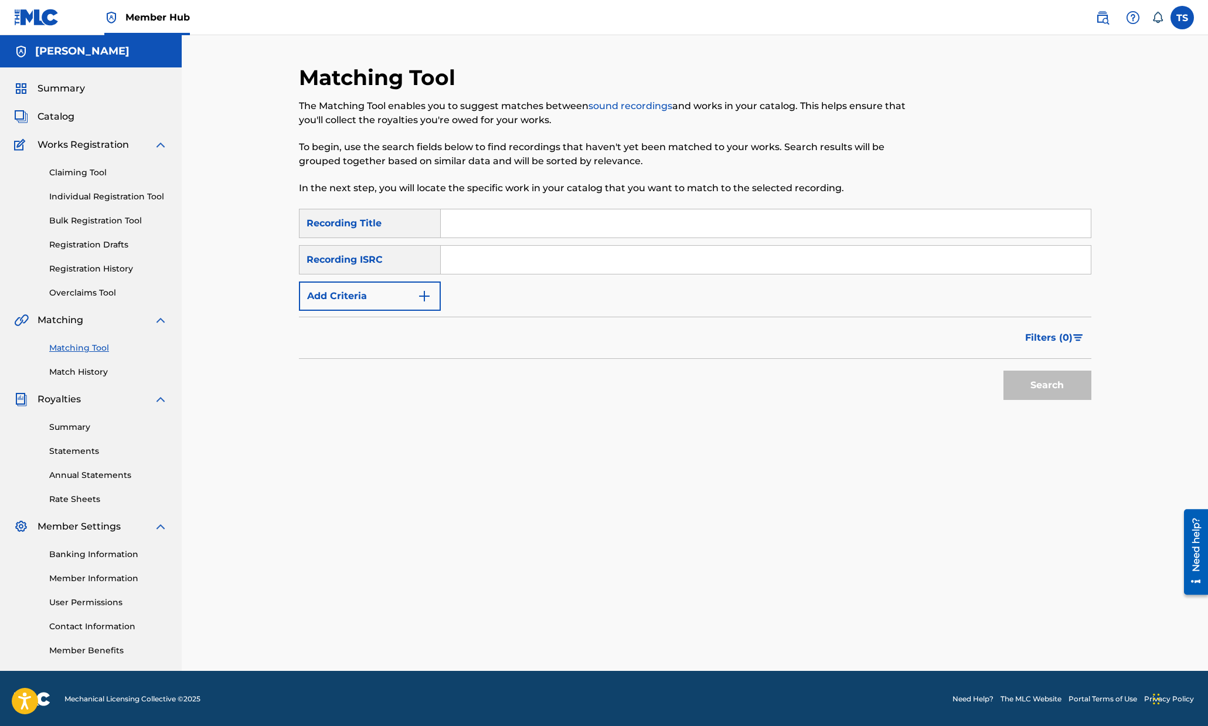
click at [474, 264] on input "Search Form" at bounding box center [766, 260] width 650 height 28
paste input "T3287271307"
type input "T3287271307"
click at [495, 224] on input "Search Form" at bounding box center [766, 223] width 650 height 28
click at [1041, 390] on button "Search" at bounding box center [1047, 384] width 88 height 29
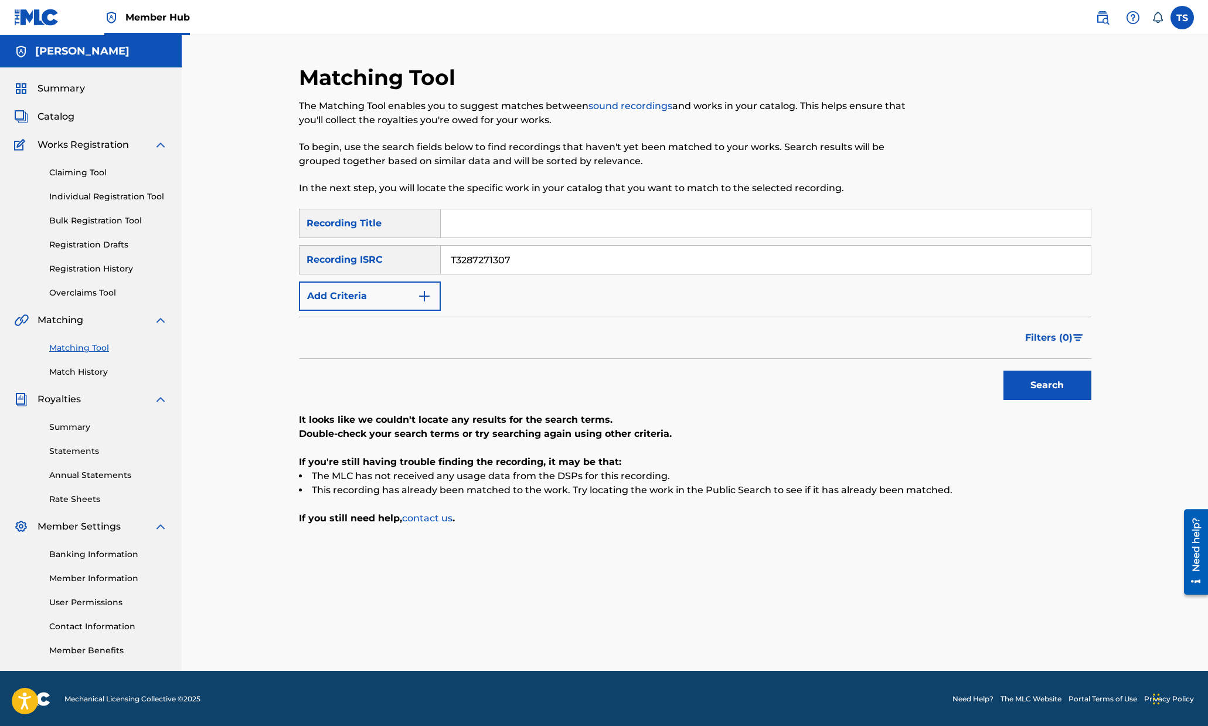
click at [529, 222] on input "Search Form" at bounding box center [766, 223] width 650 height 28
type input "liminal interlude"
click at [1003, 370] on button "Search" at bounding box center [1047, 384] width 88 height 29
click at [46, 23] on img at bounding box center [36, 17] width 45 height 17
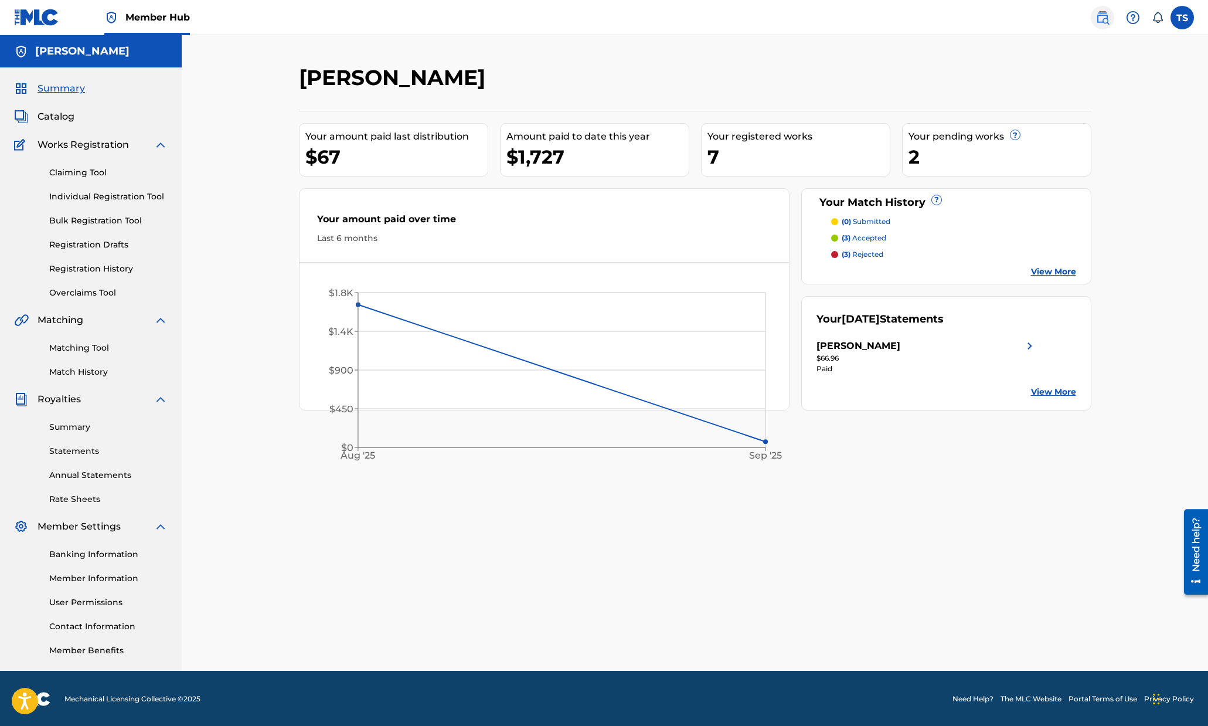
click at [1095, 14] on img at bounding box center [1102, 18] width 14 height 14
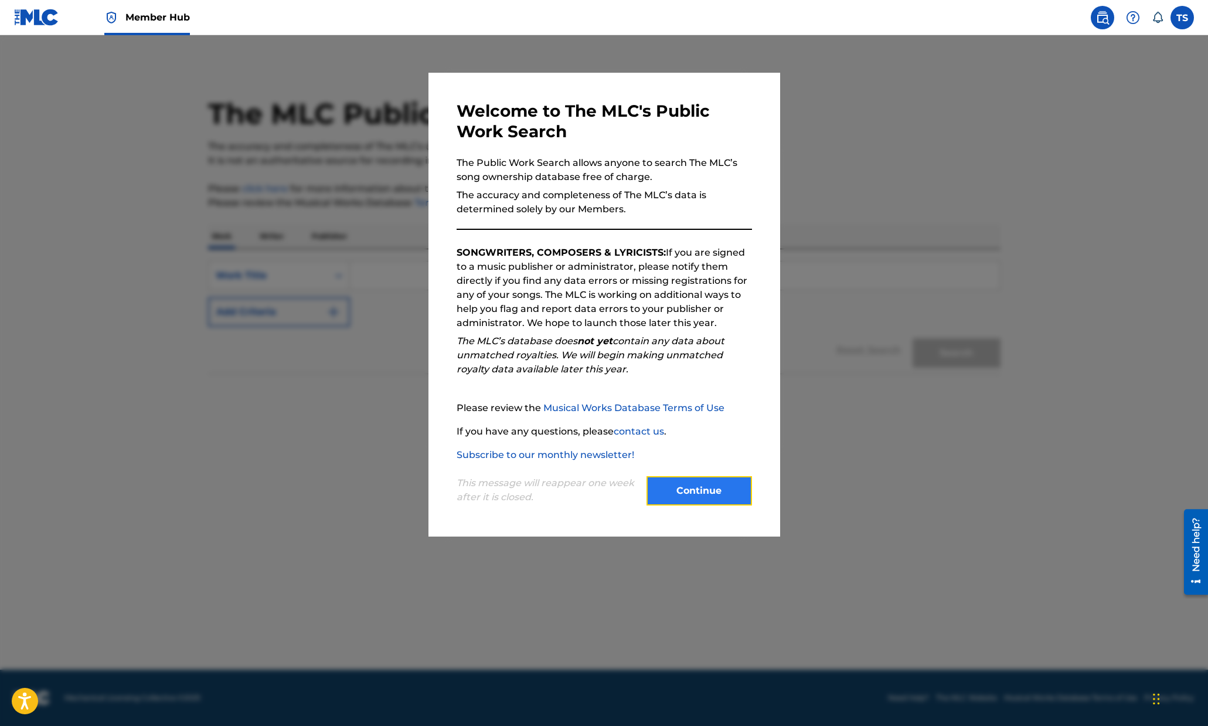
click at [712, 502] on button "Continue" at bounding box center [698, 490] width 105 height 29
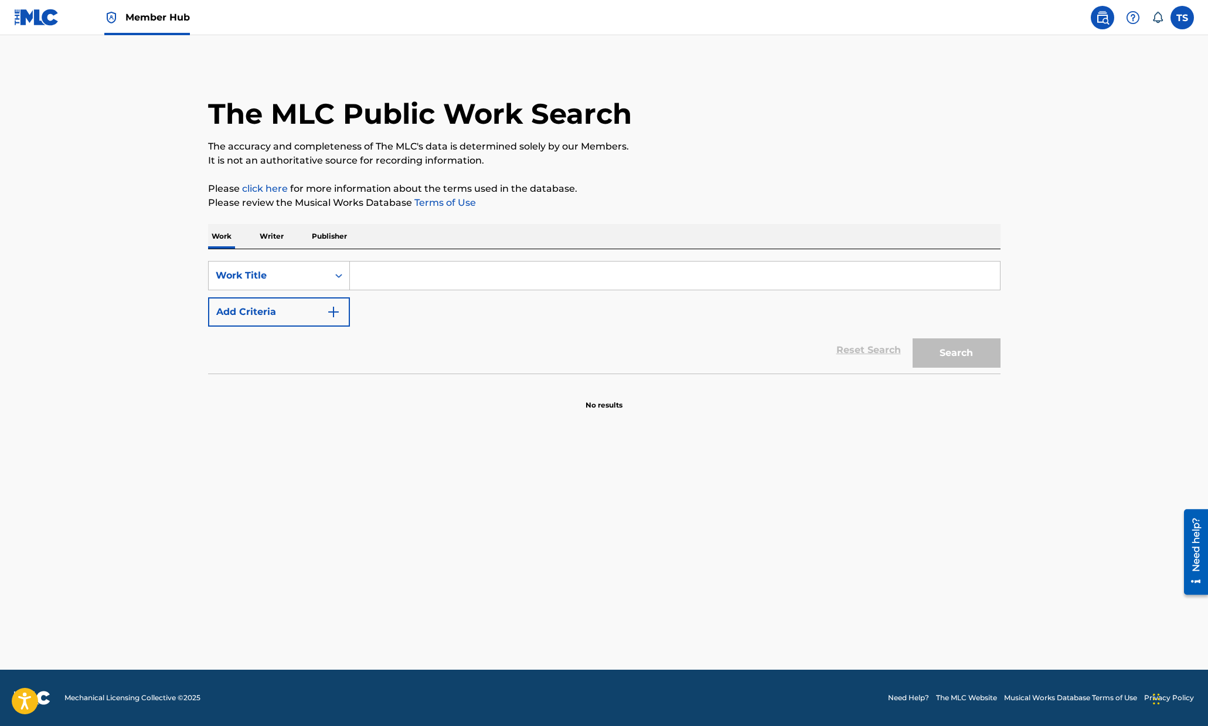
click at [471, 280] on input "Search Form" at bounding box center [675, 275] width 650 height 28
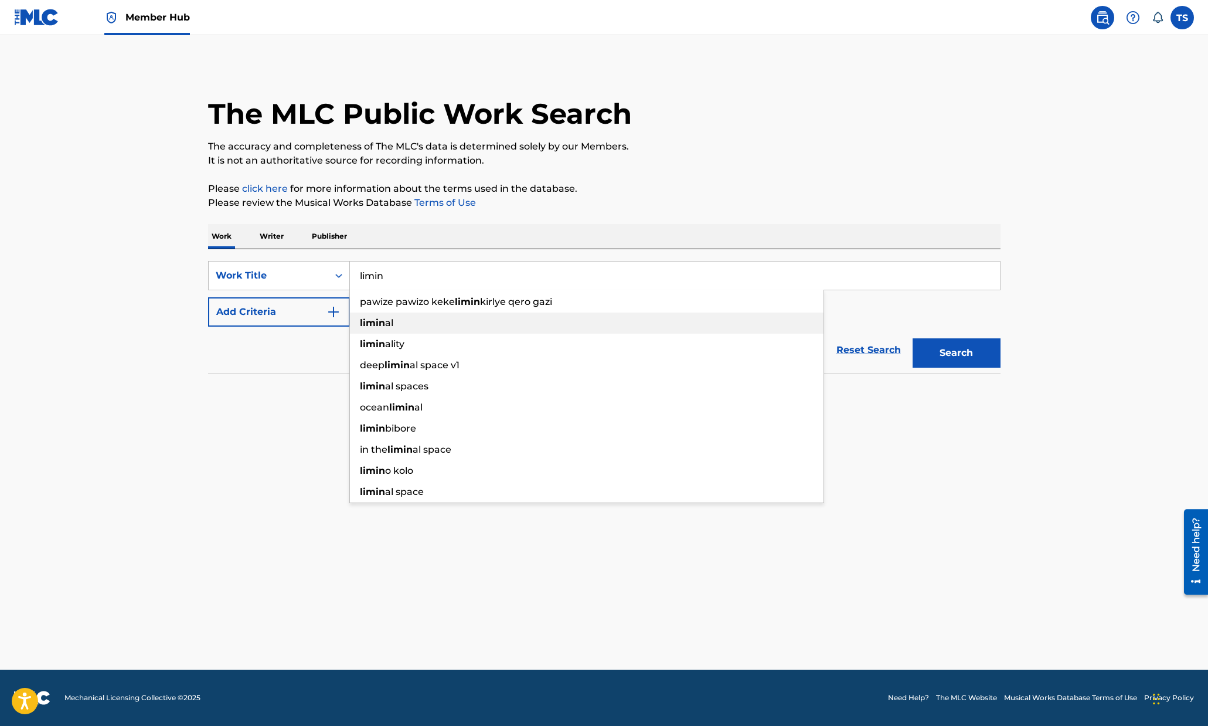
drag, startPoint x: 403, startPoint y: 325, endPoint x: 391, endPoint y: 310, distance: 18.8
click at [399, 321] on div "limin al" at bounding box center [587, 322] width 474 height 21
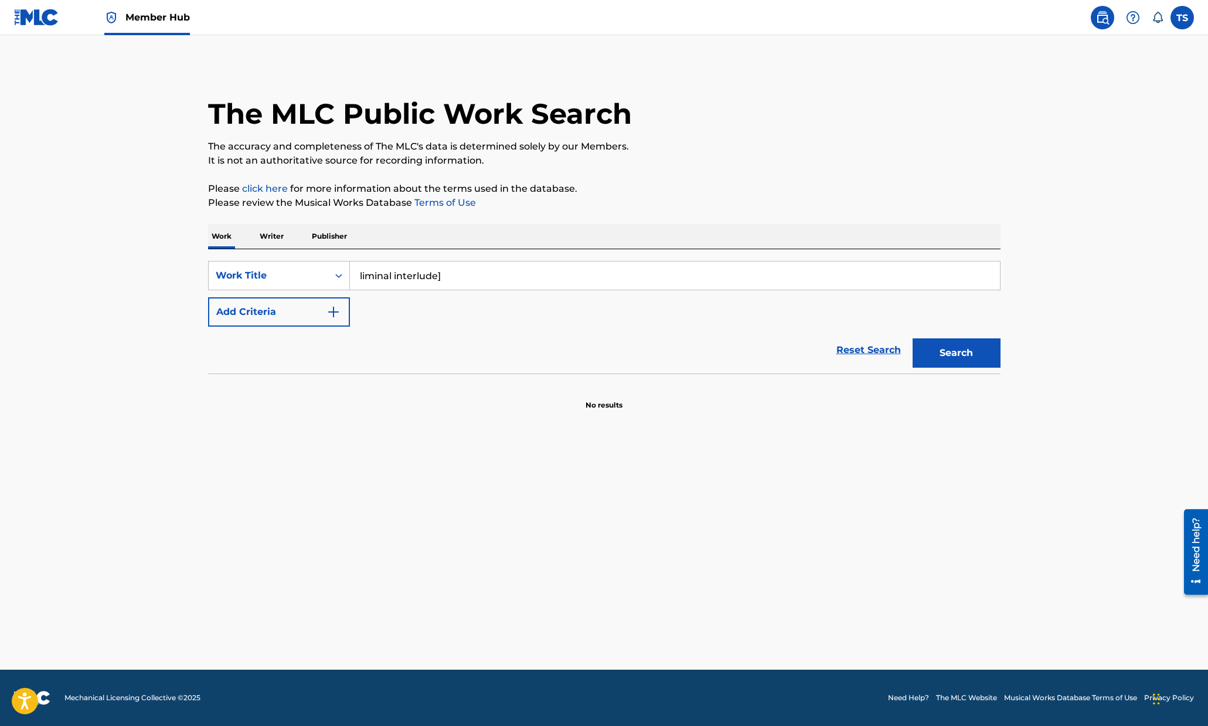
click at [486, 273] on input "liminal interlude]" at bounding box center [675, 275] width 650 height 28
type input "liminal interlude"
click at [961, 349] on button "Search" at bounding box center [956, 352] width 88 height 29
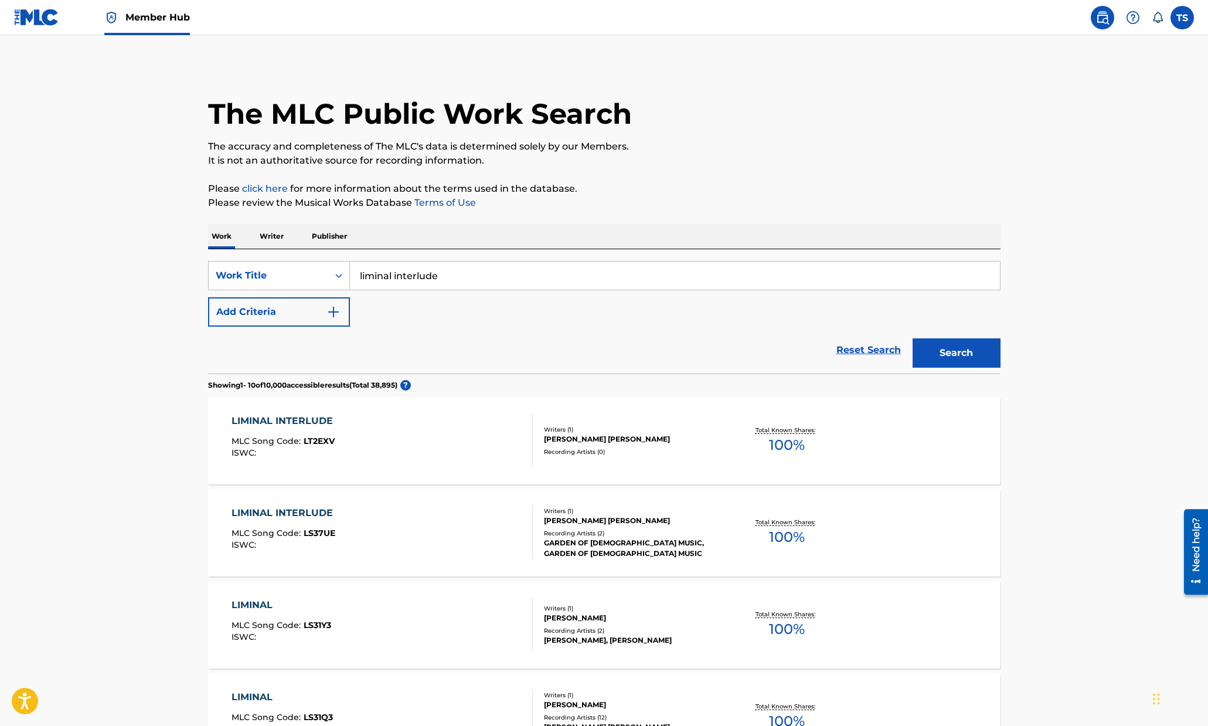
scroll to position [12, 0]
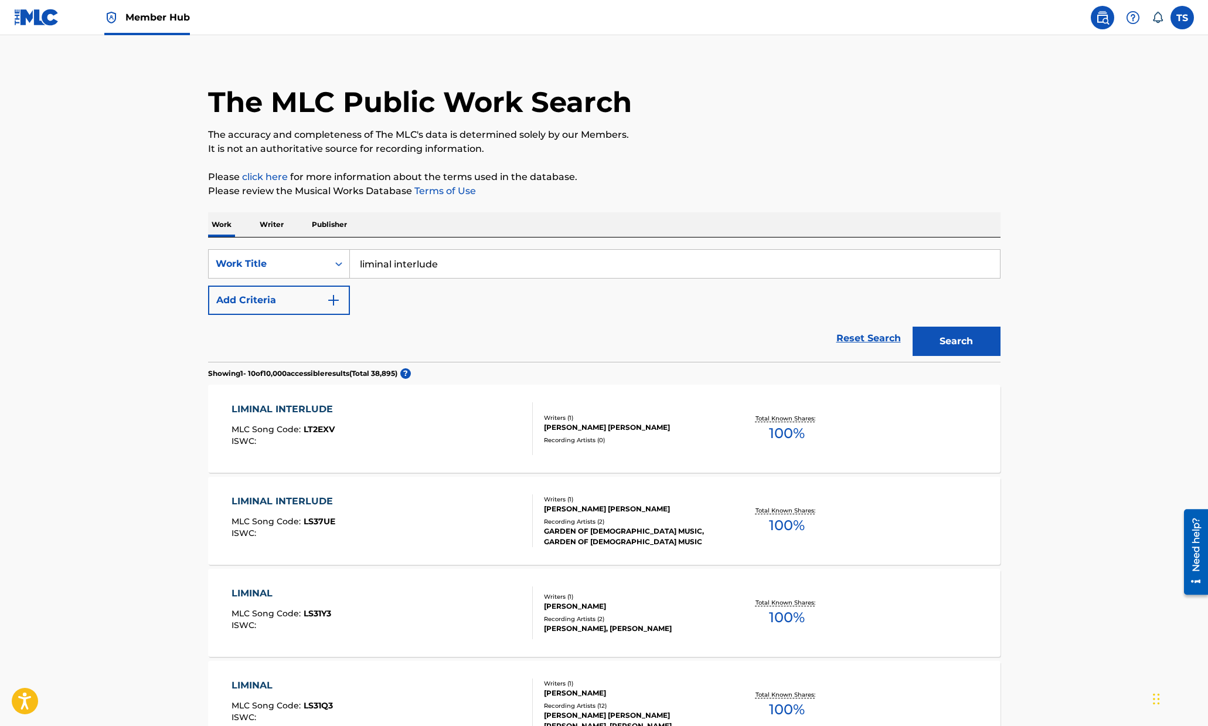
click at [301, 409] on div "LIMINAL INTERLUDE" at bounding box center [284, 409] width 107 height 14
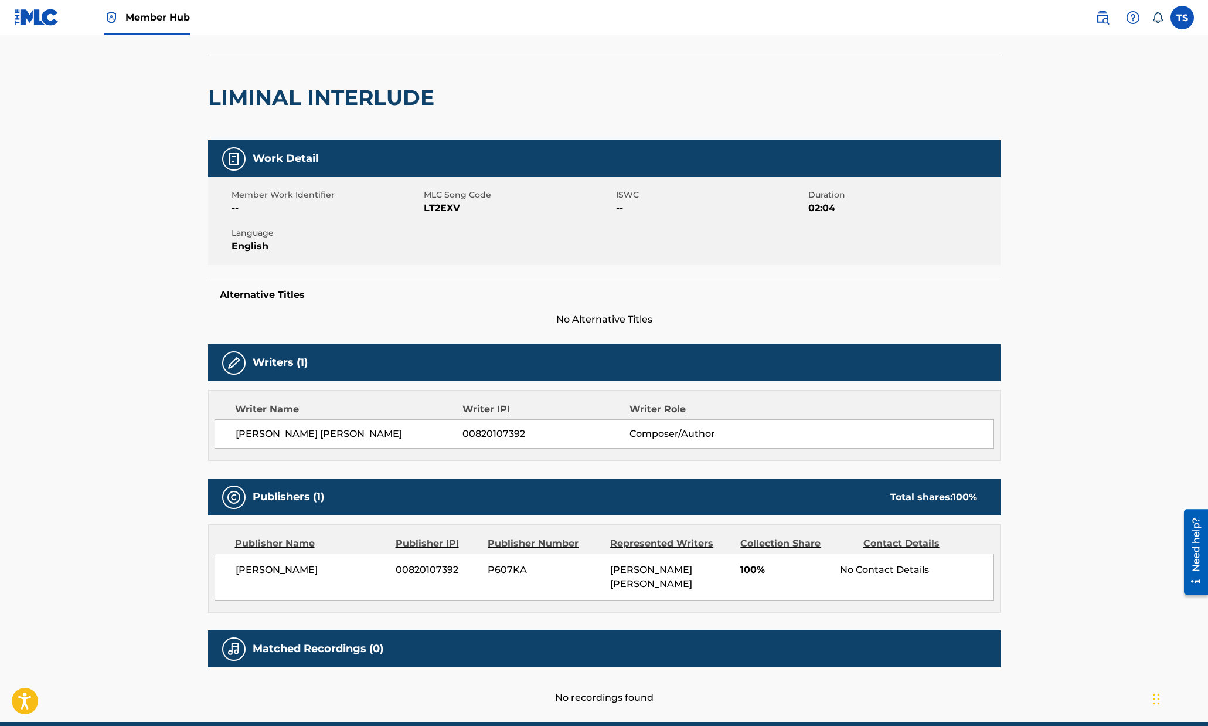
scroll to position [107, 0]
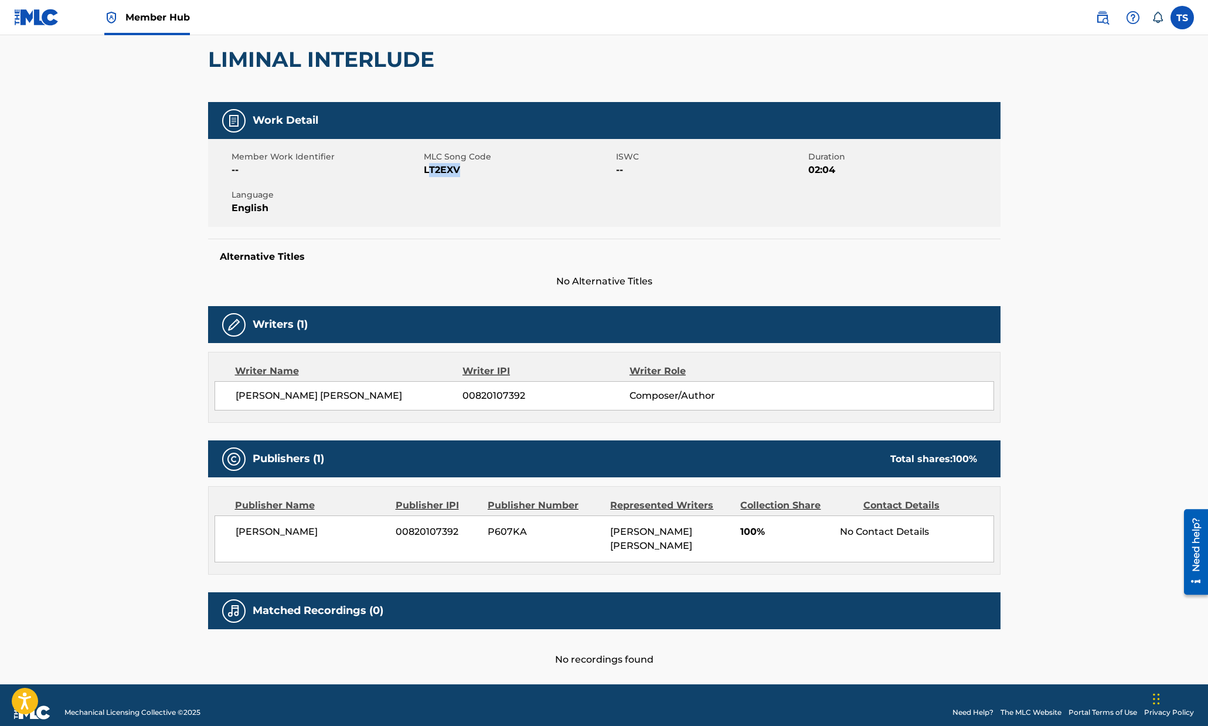
drag, startPoint x: 430, startPoint y: 166, endPoint x: 429, endPoint y: 176, distance: 9.4
click at [429, 176] on span "LT2EXV" at bounding box center [518, 170] width 189 height 14
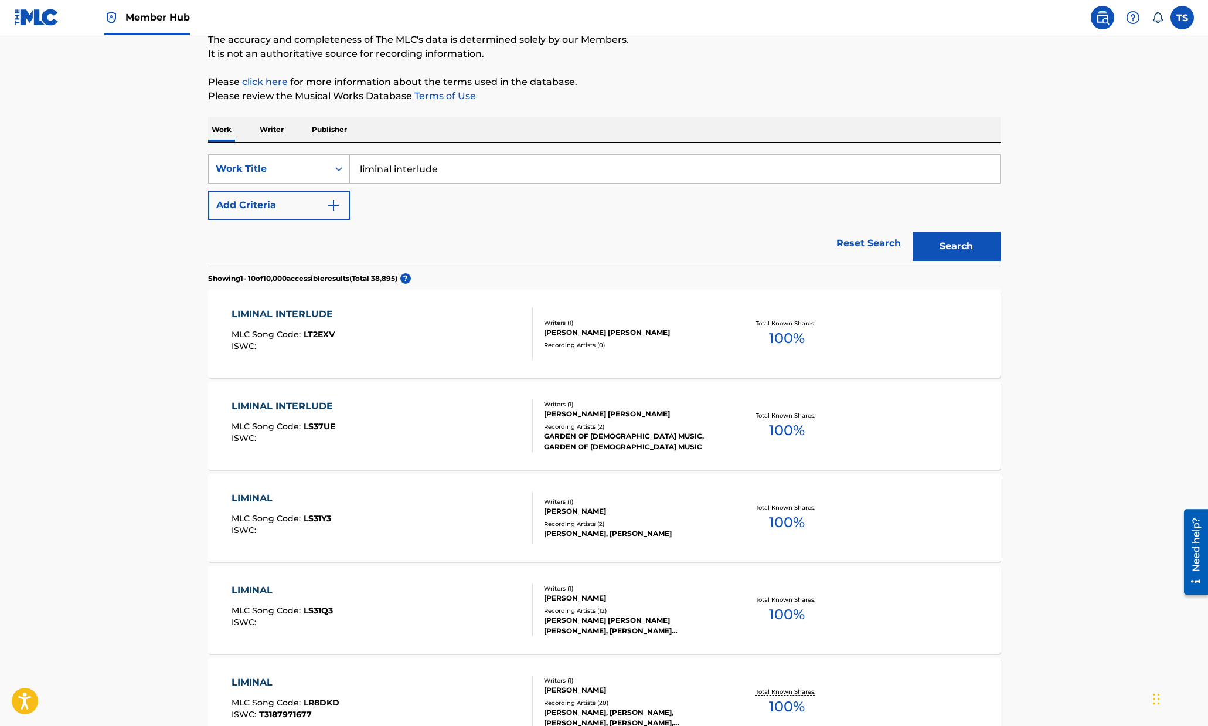
scroll to position [12, 0]
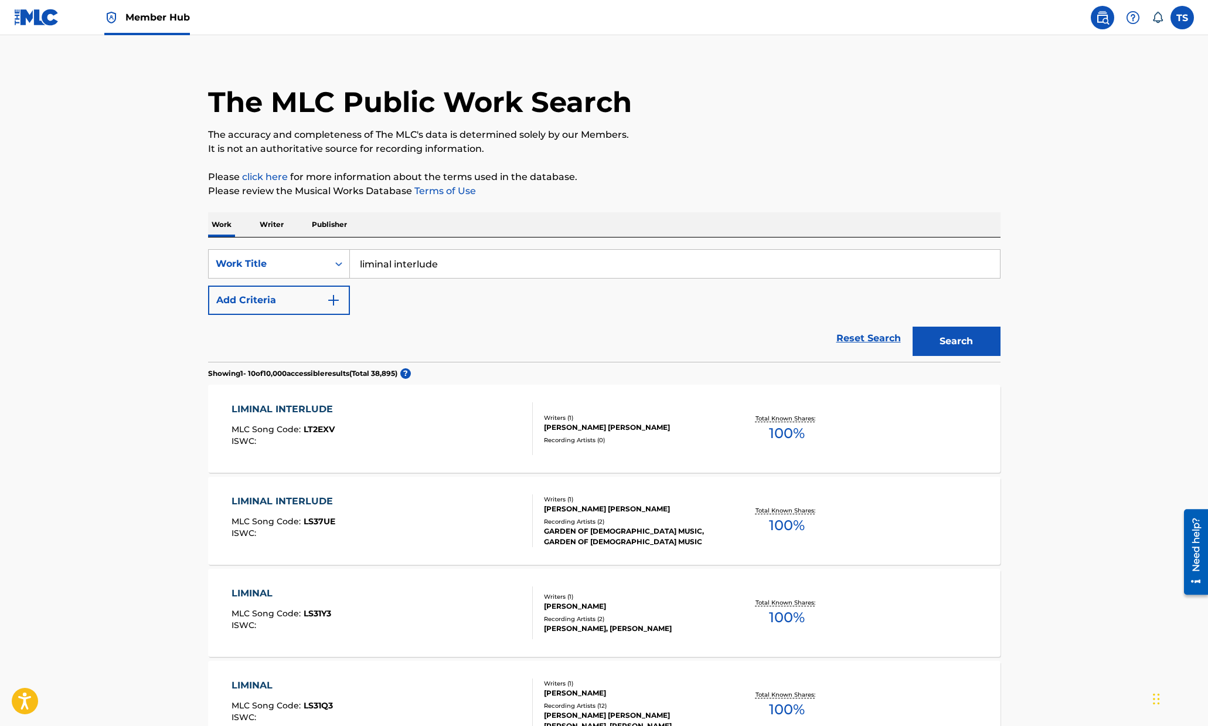
click at [164, 15] on span "Member Hub" at bounding box center [157, 17] width 64 height 13
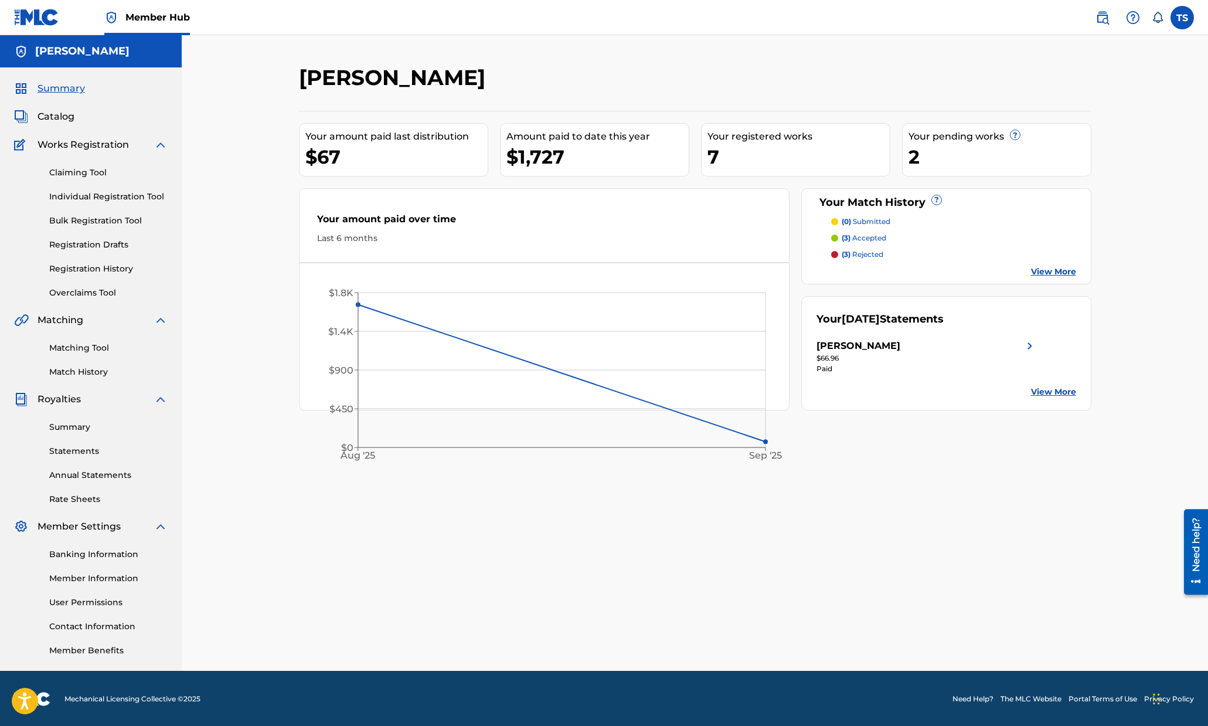
click at [869, 237] on p "(3) accepted" at bounding box center [864, 238] width 45 height 11
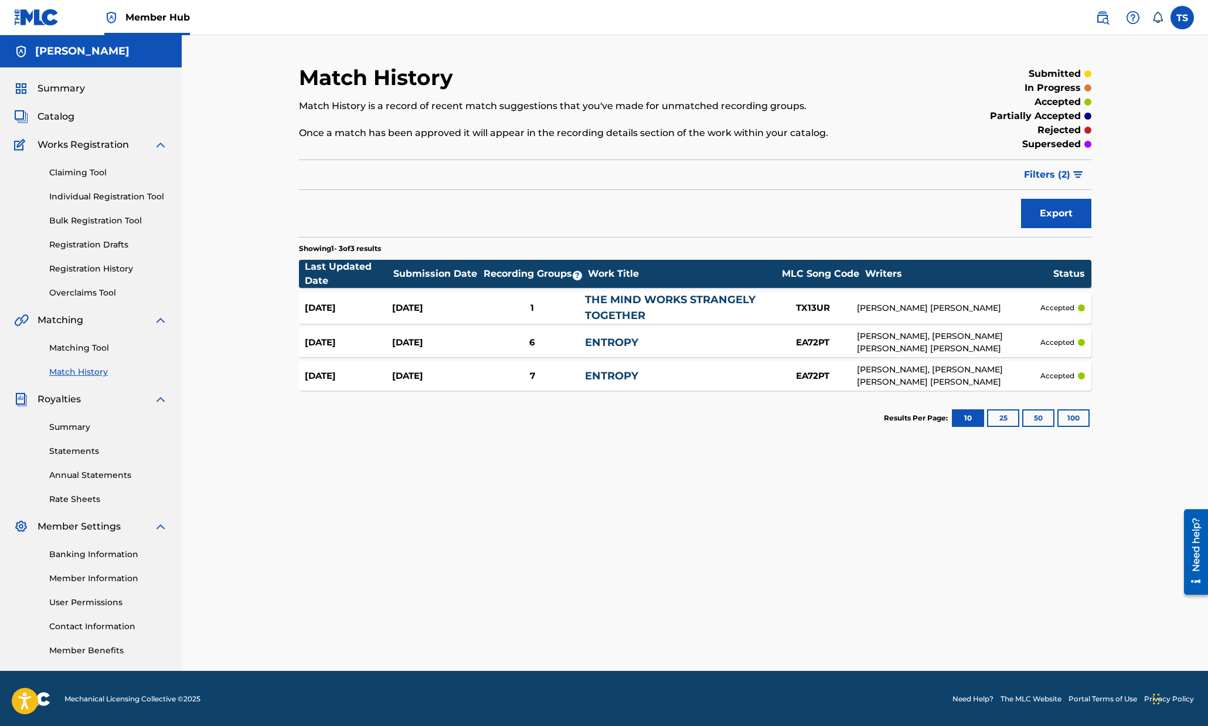
click at [731, 302] on link "THE MIND WORKS STRANGELY TOGETHER" at bounding box center [670, 307] width 171 height 29
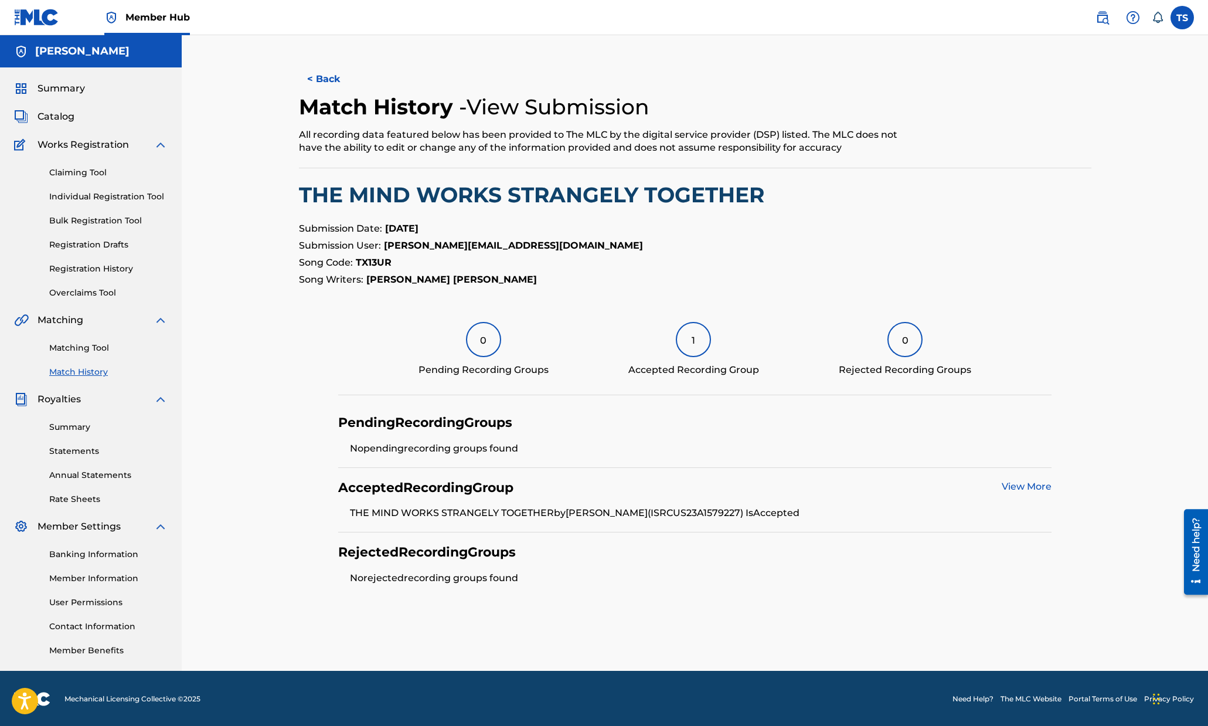
click at [687, 349] on div "1" at bounding box center [693, 339] width 35 height 35
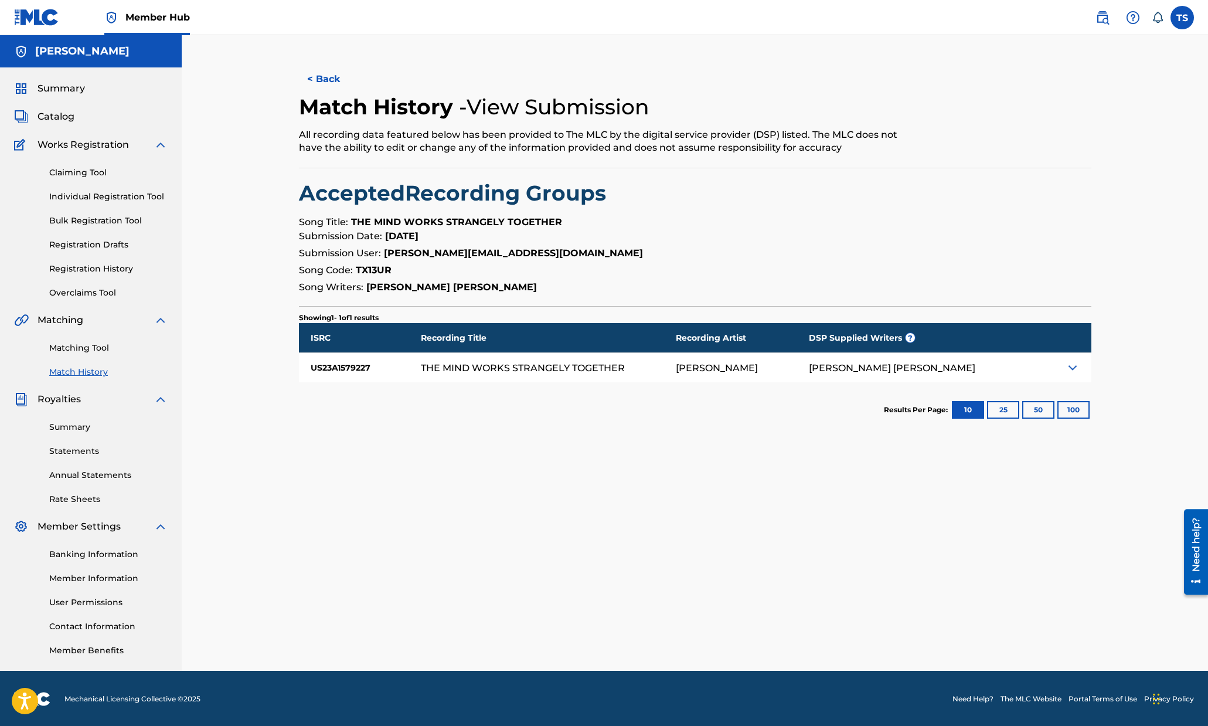
click at [646, 365] on div "THE MIND WORKS STRANGELY TOGETHER" at bounding box center [548, 367] width 255 height 29
click at [91, 165] on div "Claiming Tool Individual Registration Tool Bulk Registration Tool Registration …" at bounding box center [91, 225] width 154 height 147
click at [91, 176] on link "Claiming Tool" at bounding box center [108, 172] width 118 height 12
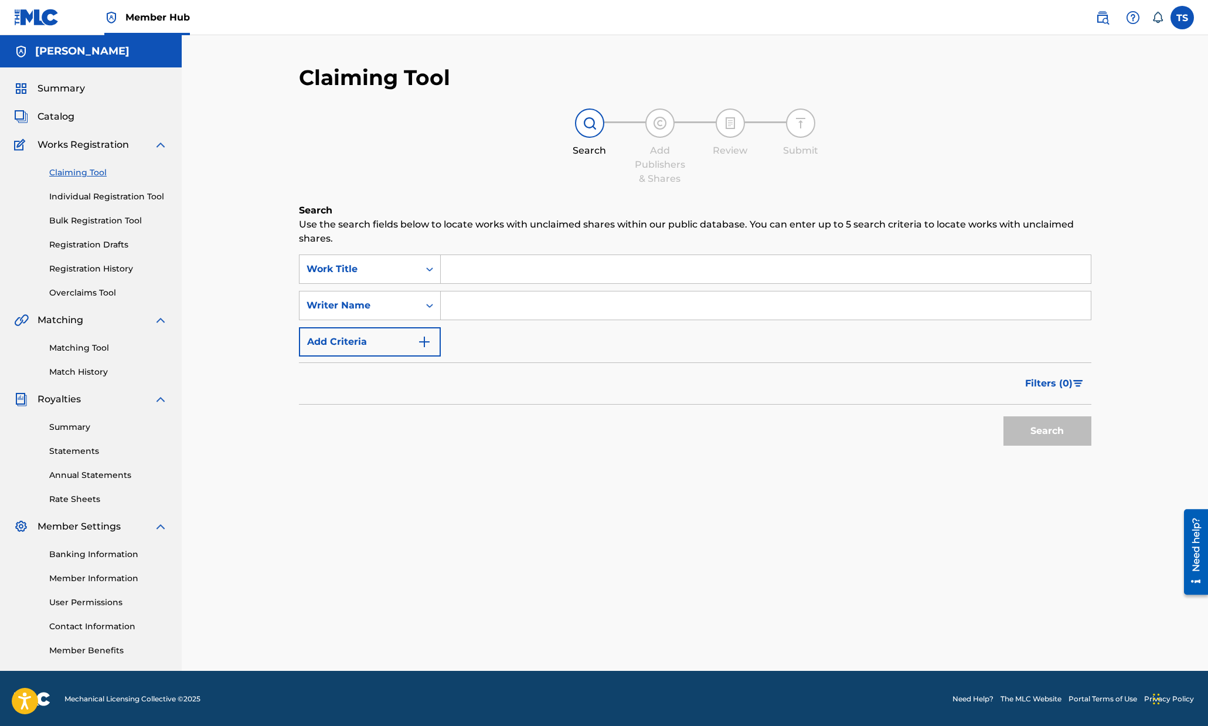
click at [498, 307] on input "Search Form" at bounding box center [766, 305] width 650 height 28
click at [1003, 416] on button "Search" at bounding box center [1047, 430] width 88 height 29
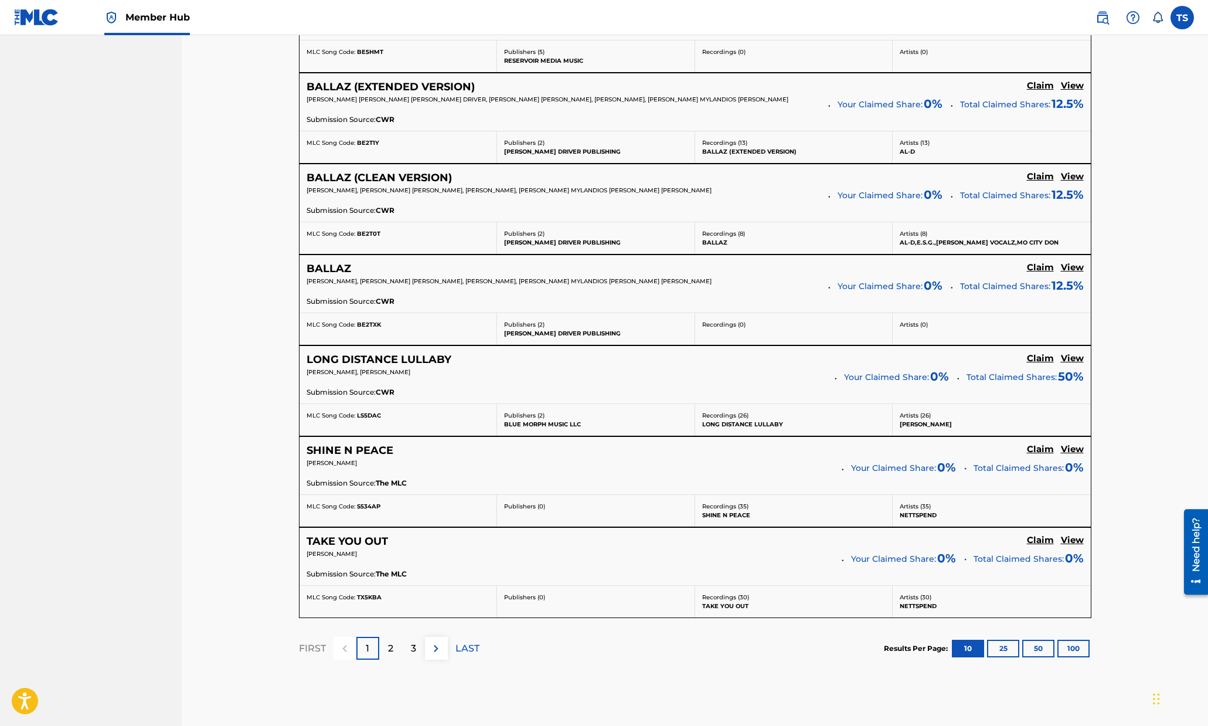
scroll to position [801, 0]
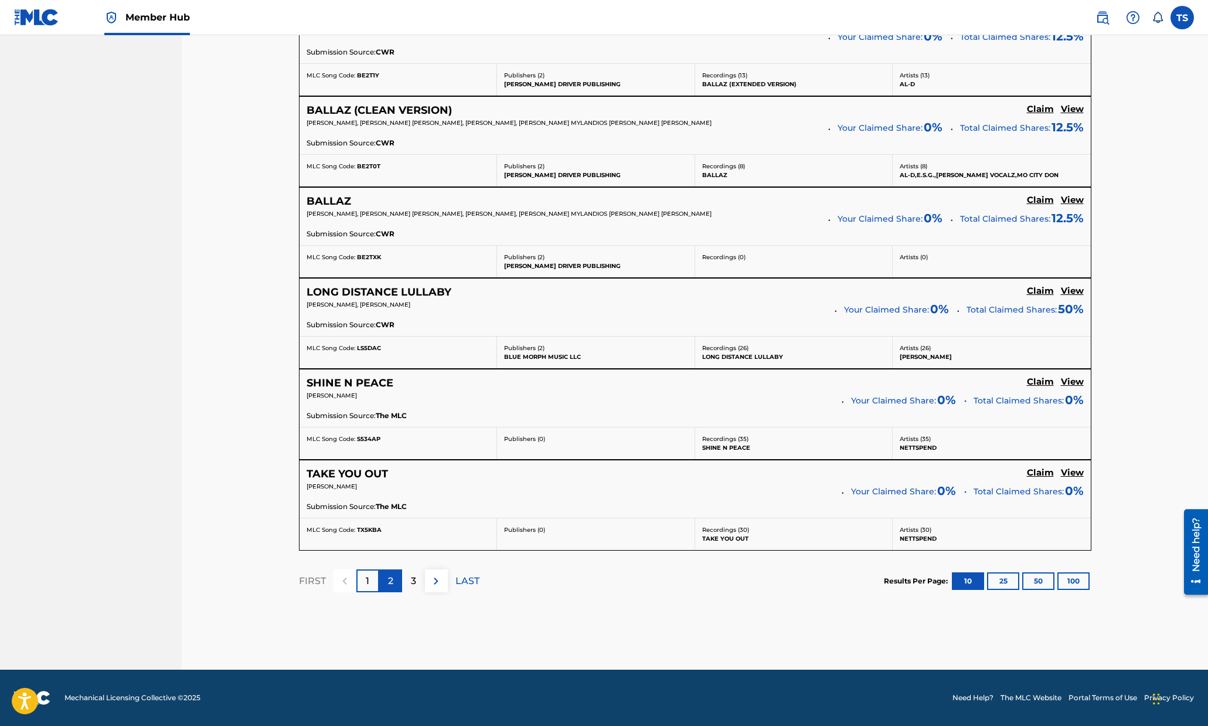
click at [392, 583] on p "2" at bounding box center [390, 581] width 5 height 14
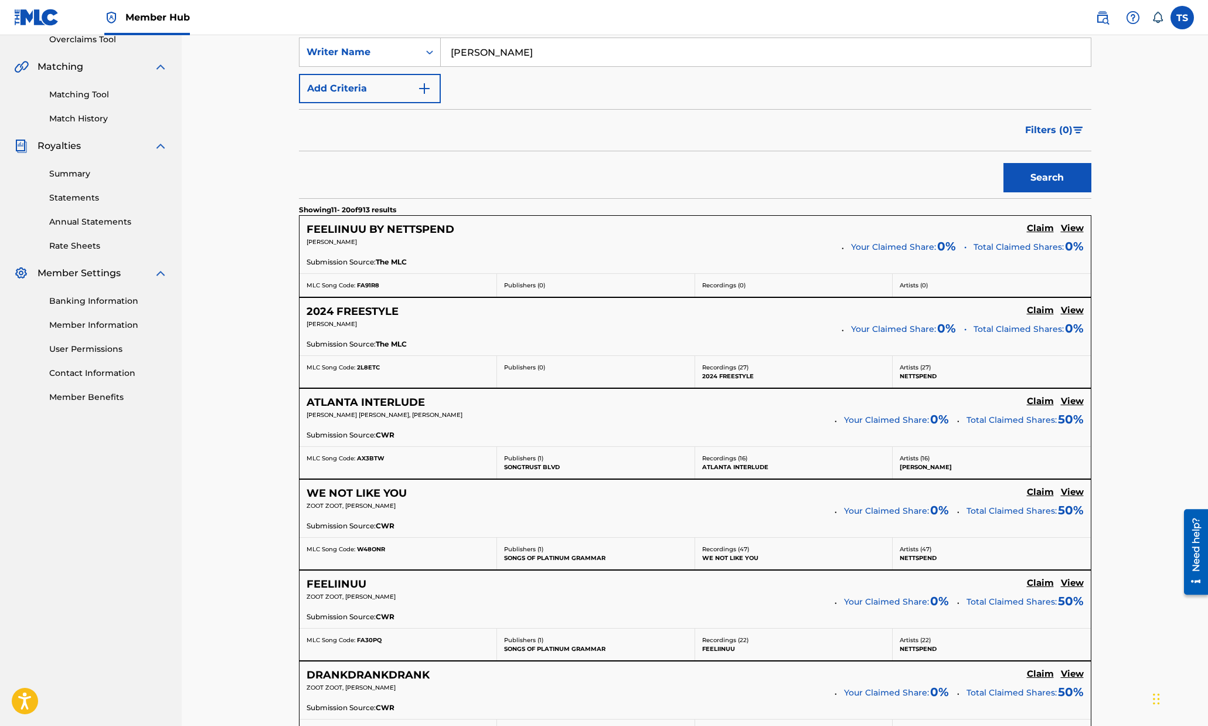
scroll to position [0, 0]
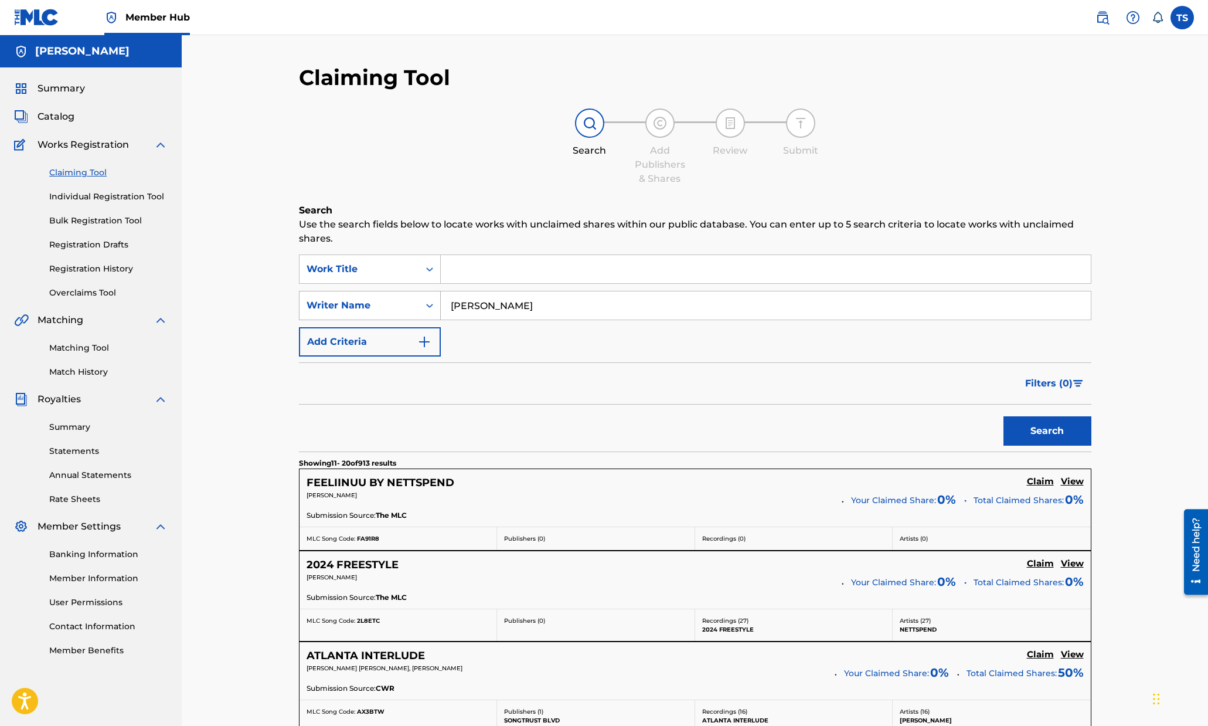
drag, startPoint x: 515, startPoint y: 300, endPoint x: 413, endPoint y: 296, distance: 102.6
click at [413, 296] on div "SearchWithCriteriad487082e-85f8-4d04-af76-d0ec83c94dc3 Writer Name Shepard" at bounding box center [695, 305] width 792 height 29
click at [1003, 416] on button "Search" at bounding box center [1047, 430] width 88 height 29
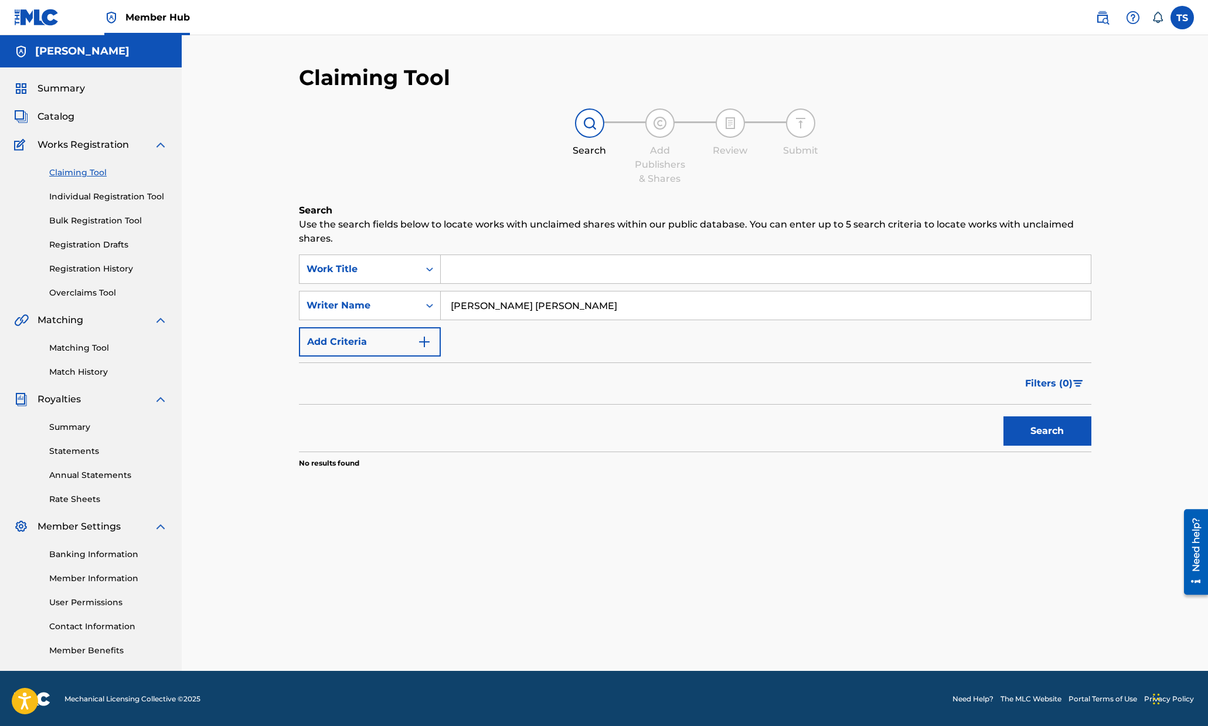
drag, startPoint x: 500, startPoint y: 307, endPoint x: 474, endPoint y: 306, distance: 26.4
click at [474, 306] on input "taylor jon shepard" at bounding box center [766, 305] width 650 height 28
type input "taylor shepard"
click at [1003, 416] on button "Search" at bounding box center [1047, 430] width 88 height 29
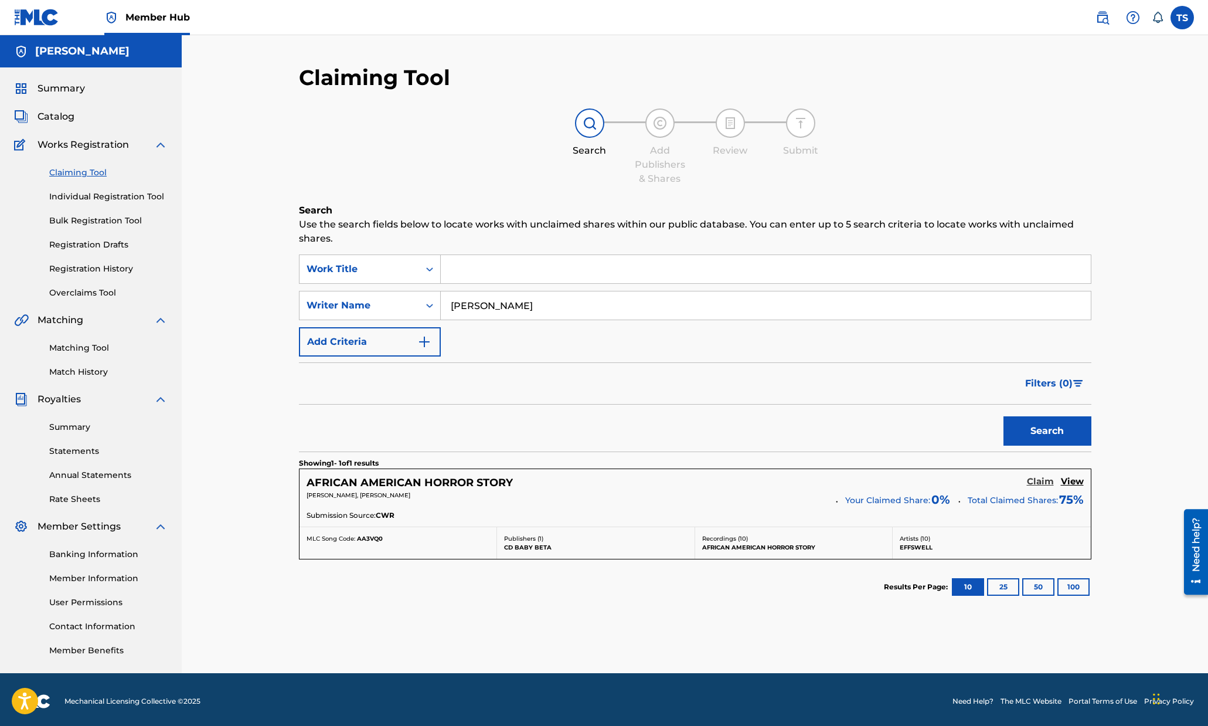
click at [1037, 480] on h5 "Claim" at bounding box center [1040, 481] width 27 height 11
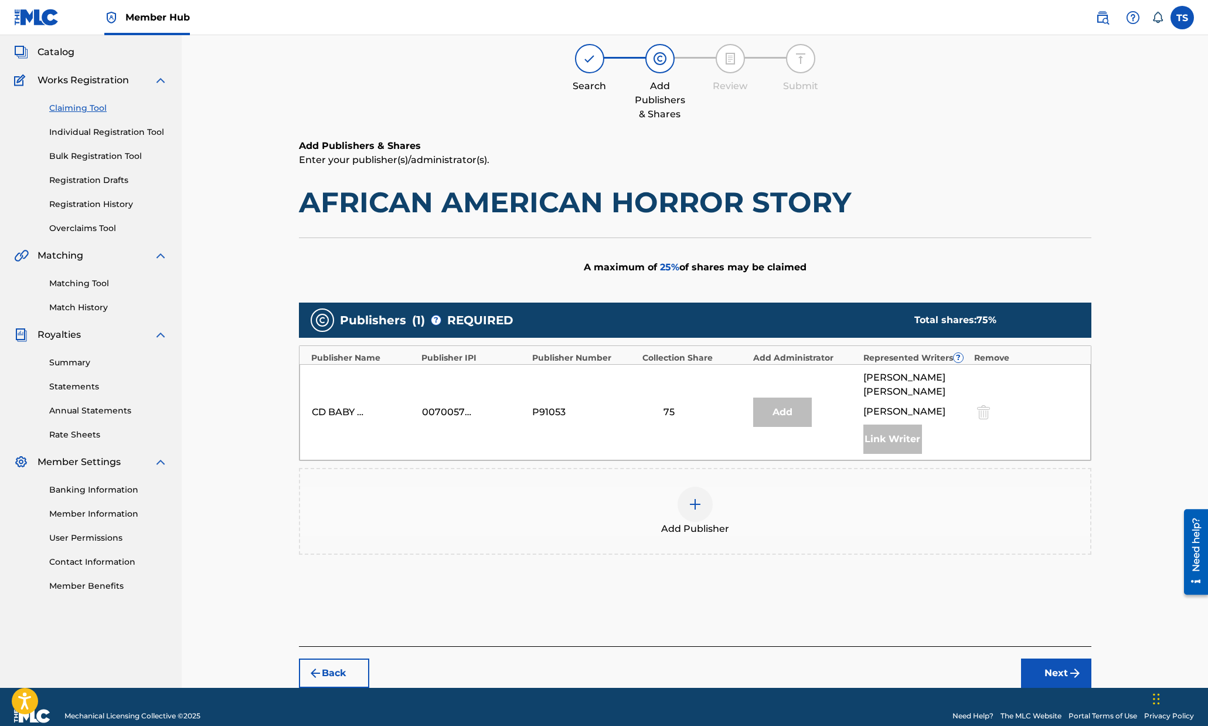
scroll to position [69, 0]
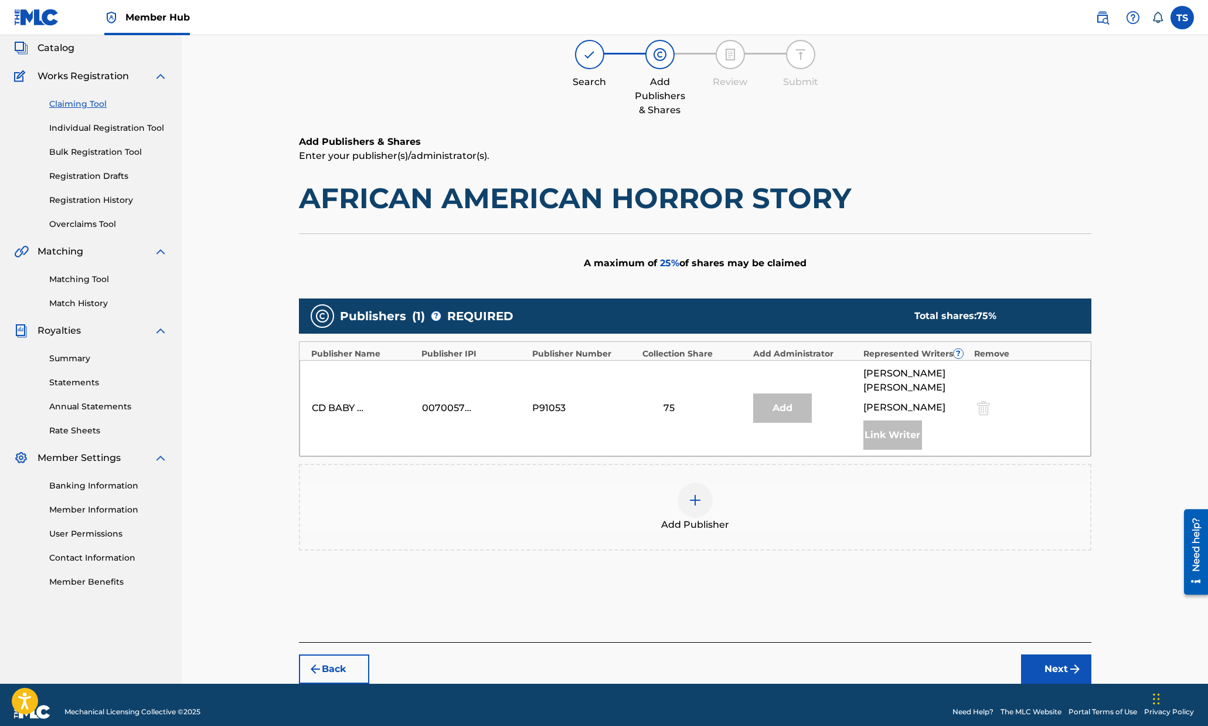
click at [698, 493] on img at bounding box center [695, 500] width 14 height 14
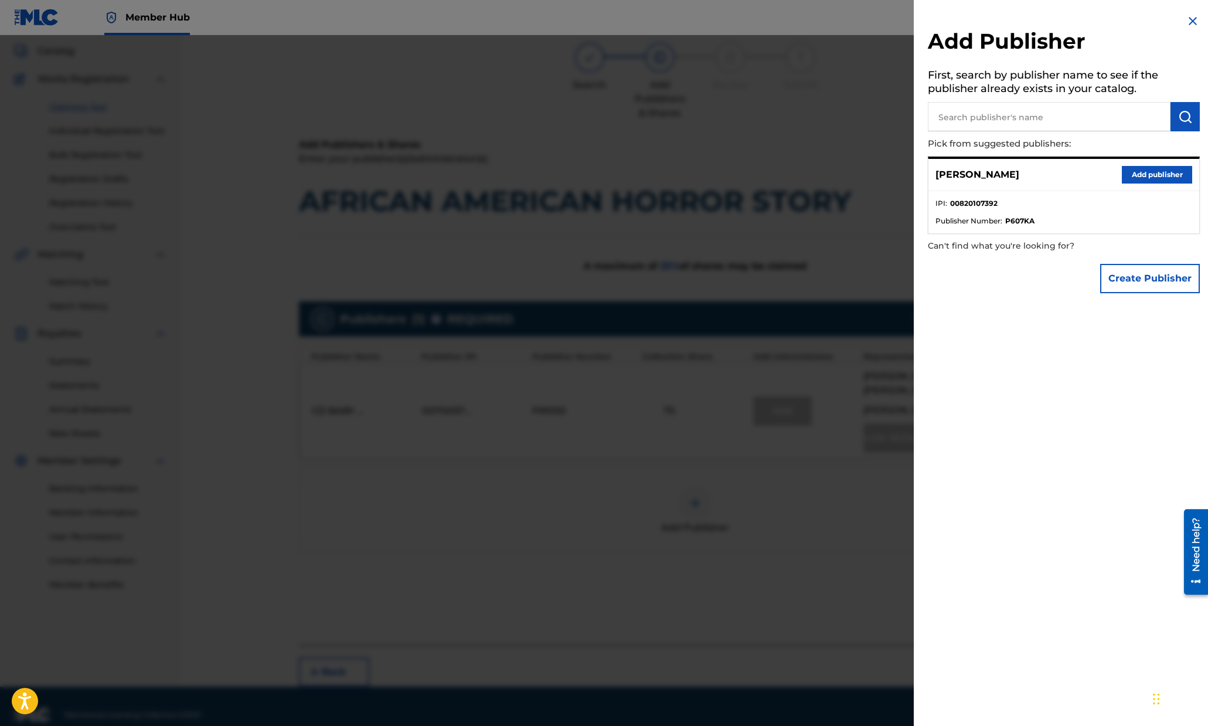
scroll to position [47, 0]
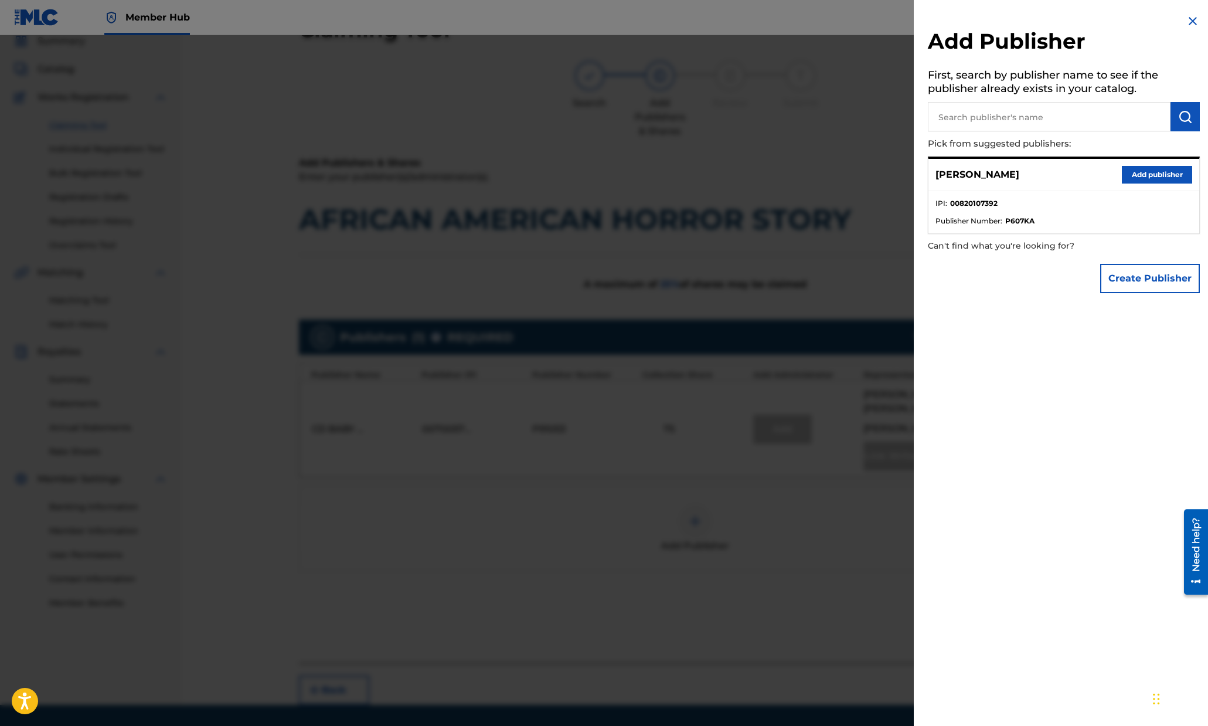
click at [1124, 28] on h2 "Add Publisher" at bounding box center [1064, 43] width 272 height 30
click at [1135, 172] on button "Add publisher" at bounding box center [1157, 175] width 70 height 18
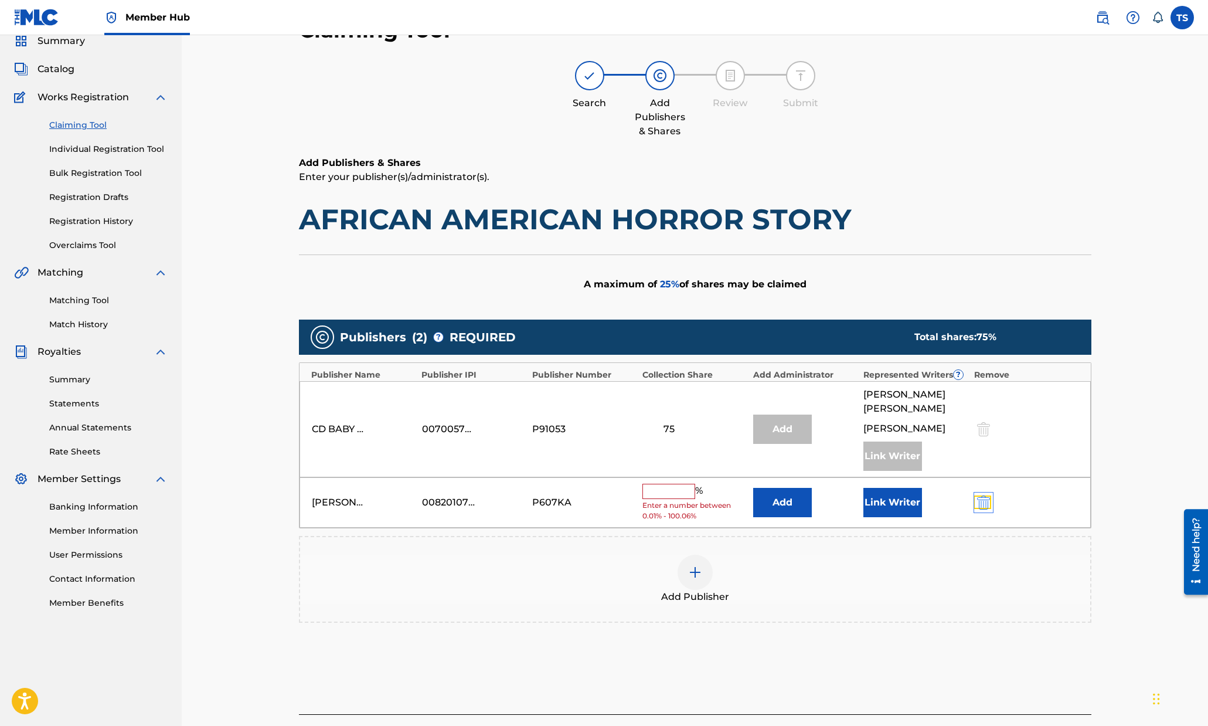
click at [988, 495] on img "submit" at bounding box center [983, 502] width 13 height 14
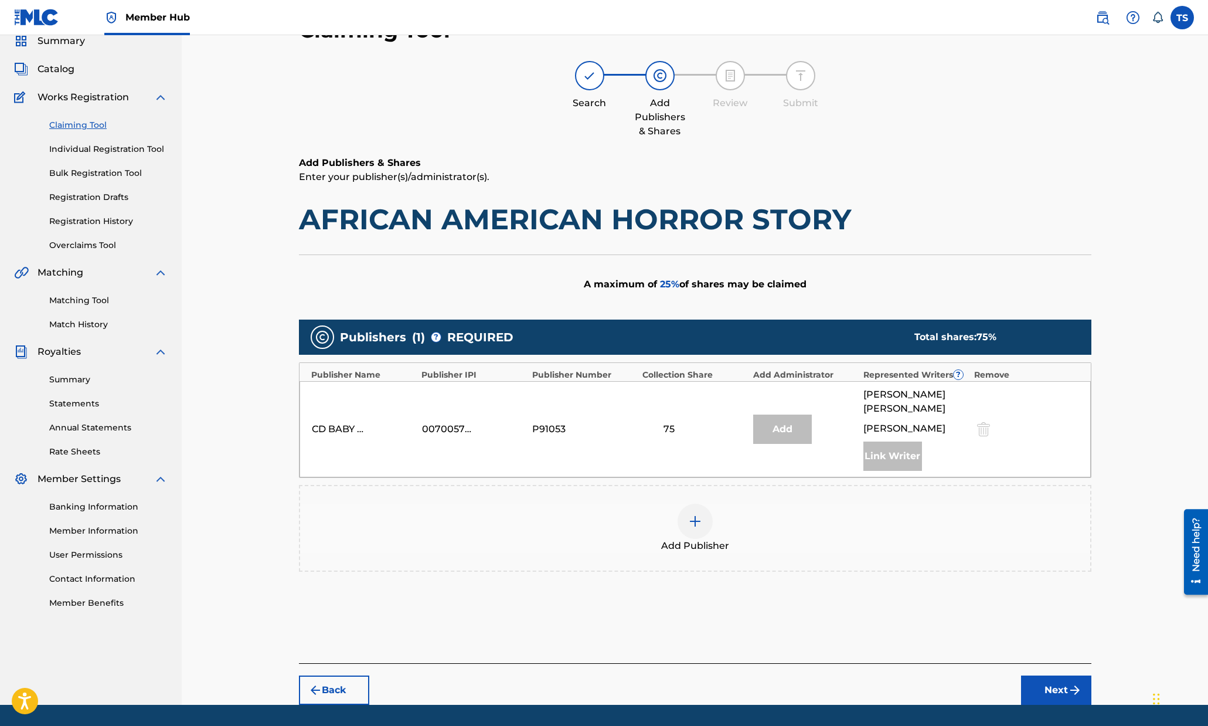
click at [693, 518] on div at bounding box center [694, 520] width 35 height 35
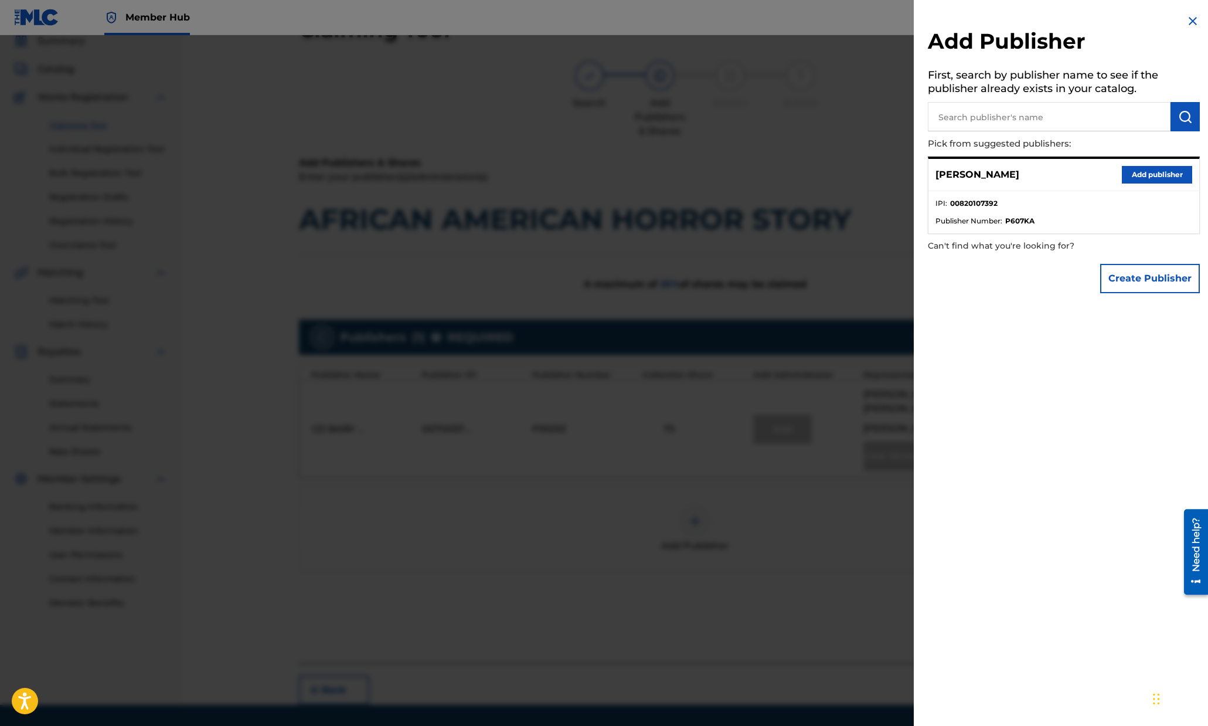
click at [1026, 120] on input "text" at bounding box center [1049, 116] width 243 height 29
paste input "#1297301054"
type input "#1297301054"
drag, startPoint x: 1013, startPoint y: 117, endPoint x: 801, endPoint y: 115, distance: 212.2
click at [810, 115] on div "Add Publisher First, search by publisher name to see if the publisher already e…" at bounding box center [604, 380] width 1208 height 690
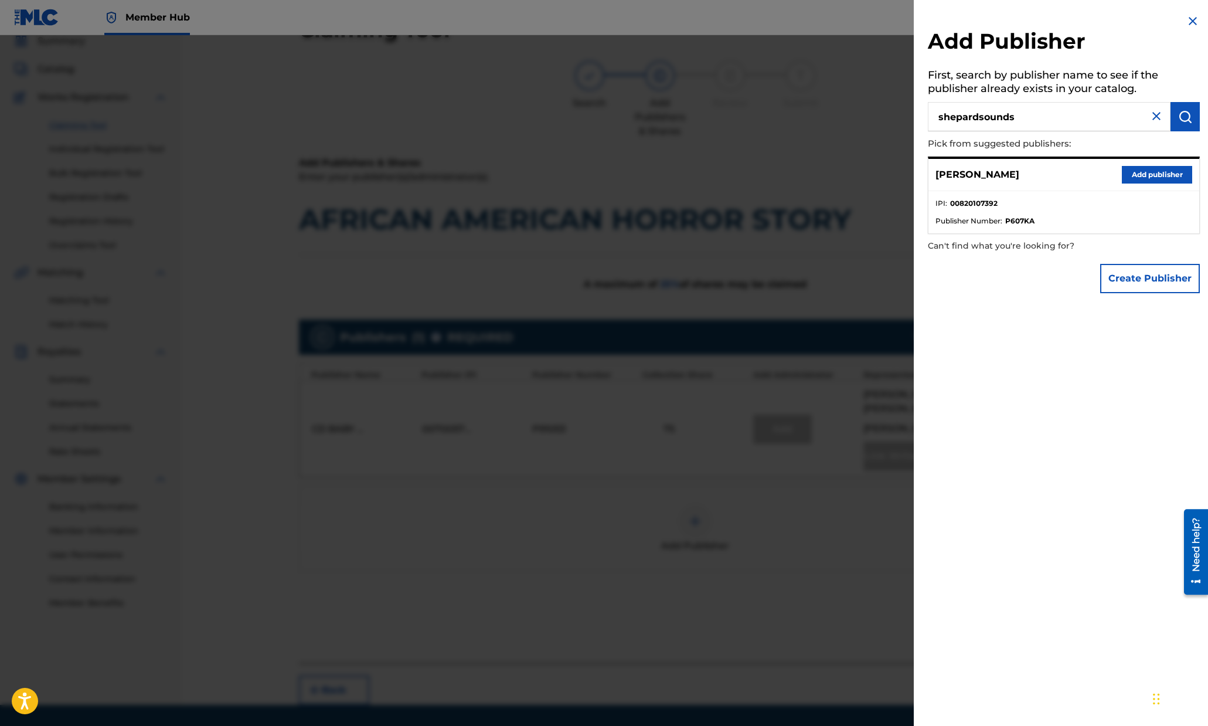
type input "shepardsounds"
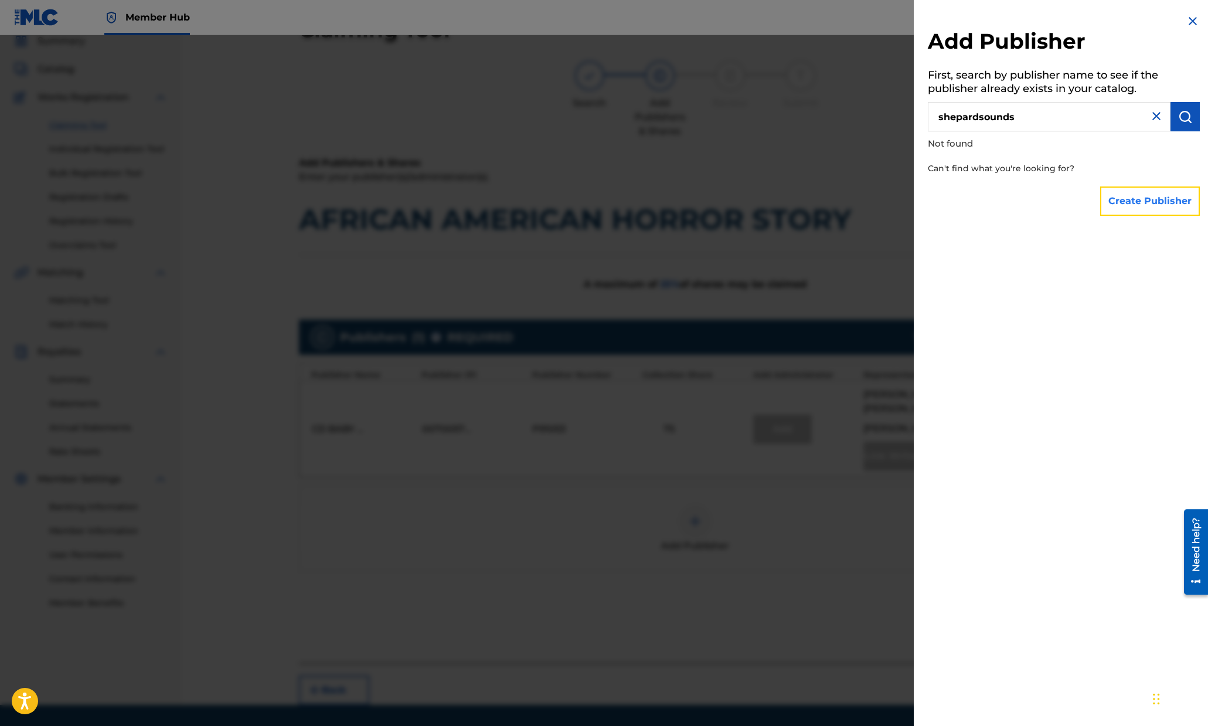
click at [1157, 201] on button "Create Publisher" at bounding box center [1150, 200] width 100 height 29
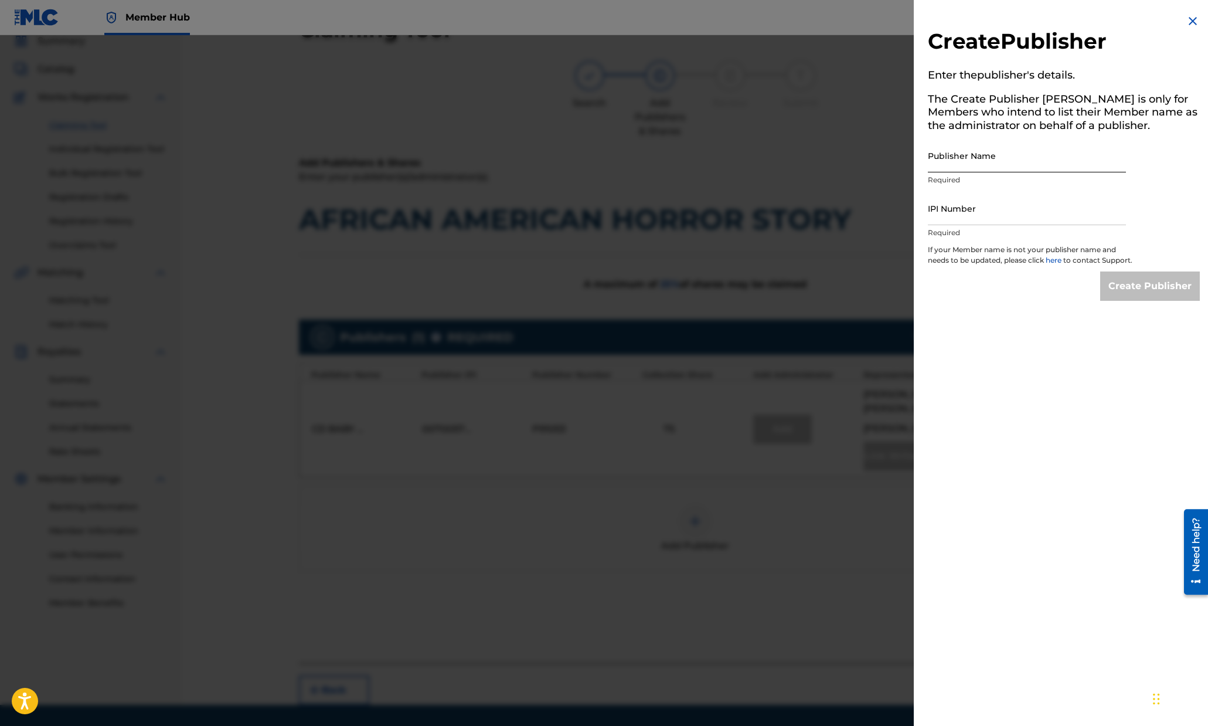
click at [988, 158] on input "Publisher Name" at bounding box center [1027, 155] width 198 height 33
type input "ShepardSounds"
click at [966, 217] on input "IPI Number" at bounding box center [1027, 208] width 198 height 33
paste input "#1297301054"
click at [932, 217] on input "#1297301054" at bounding box center [1027, 208] width 198 height 33
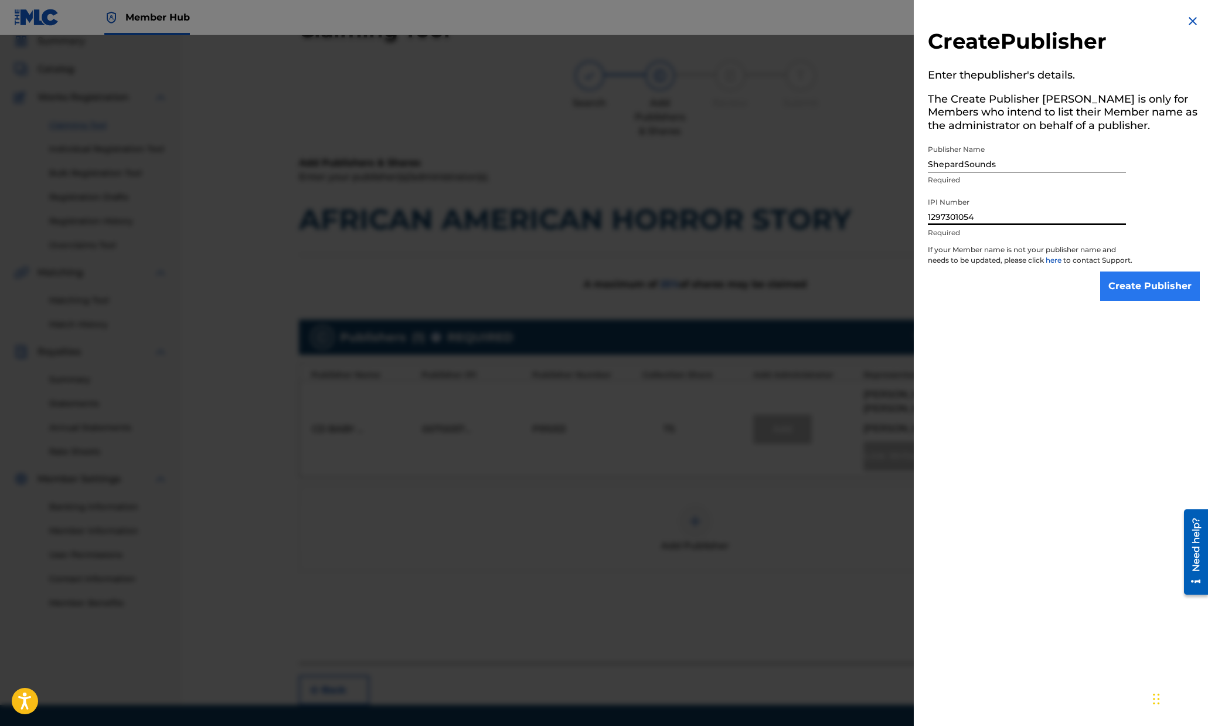
type input "1297301054"
click at [1151, 297] on input "Create Publisher" at bounding box center [1150, 285] width 100 height 29
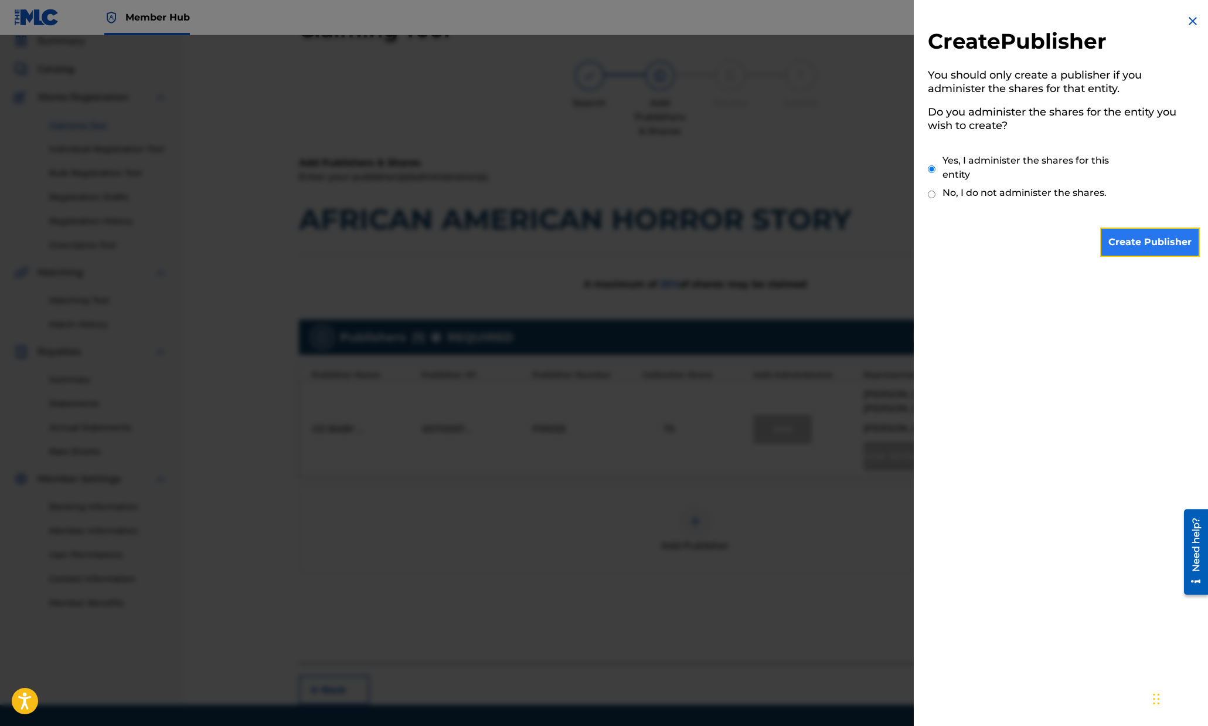
click at [1109, 239] on input "Create Publisher" at bounding box center [1150, 241] width 100 height 29
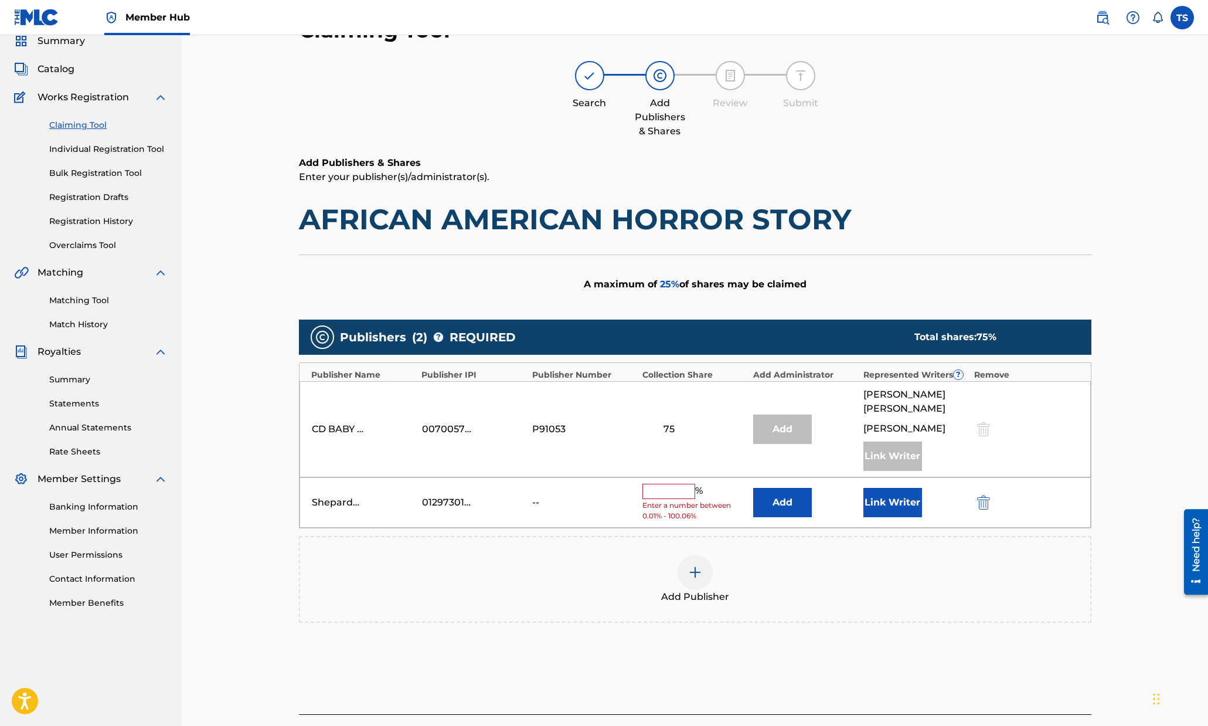
click at [679, 483] on input "text" at bounding box center [668, 490] width 53 height 15
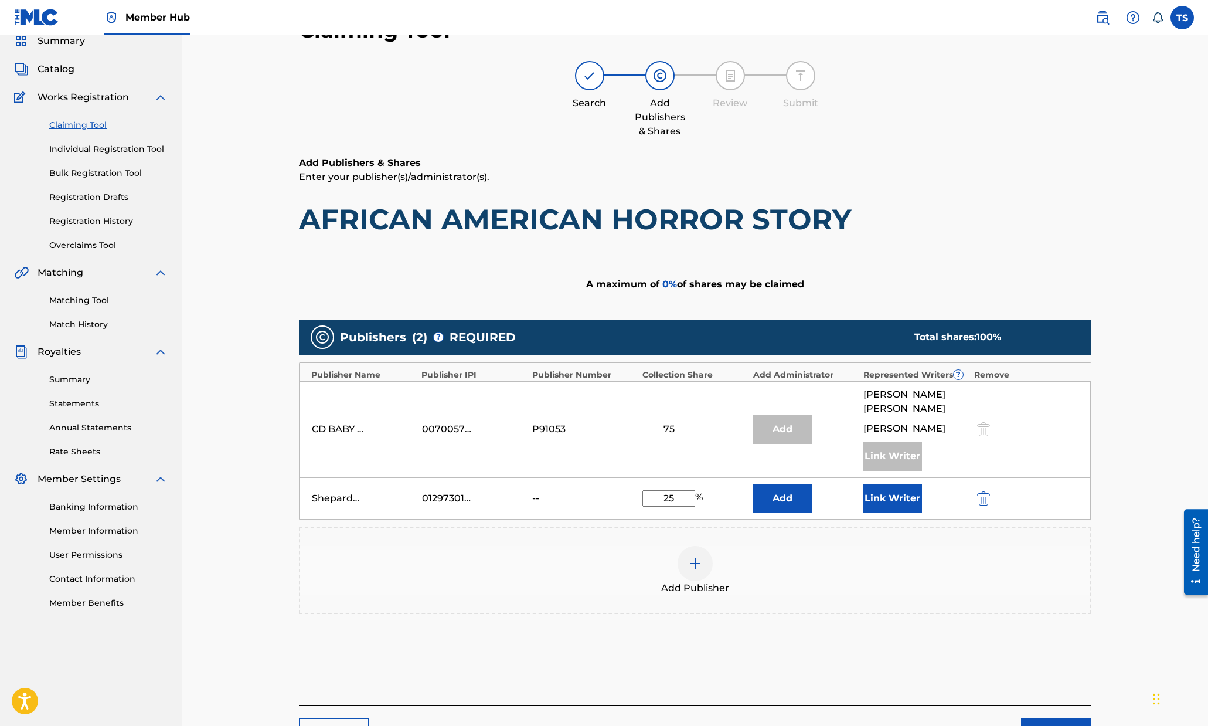
type input "25"
click at [887, 485] on button "Link Writer" at bounding box center [892, 497] width 59 height 29
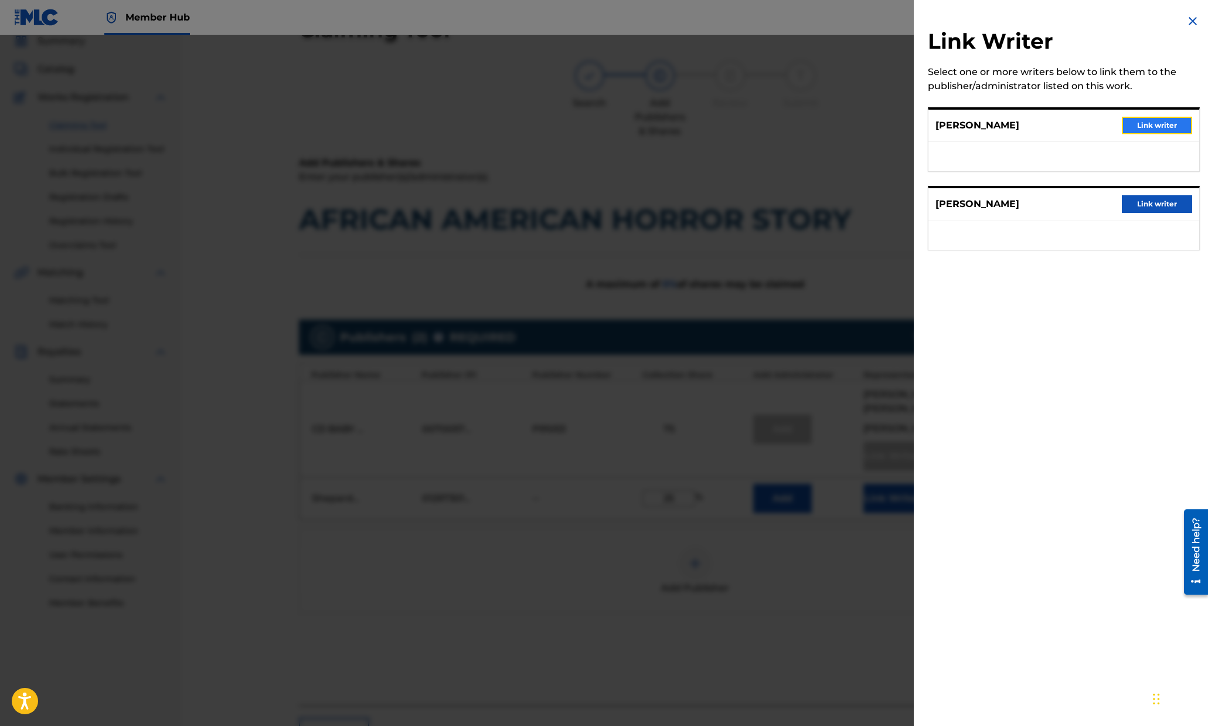
click at [1171, 128] on button "Link writer" at bounding box center [1157, 126] width 70 height 18
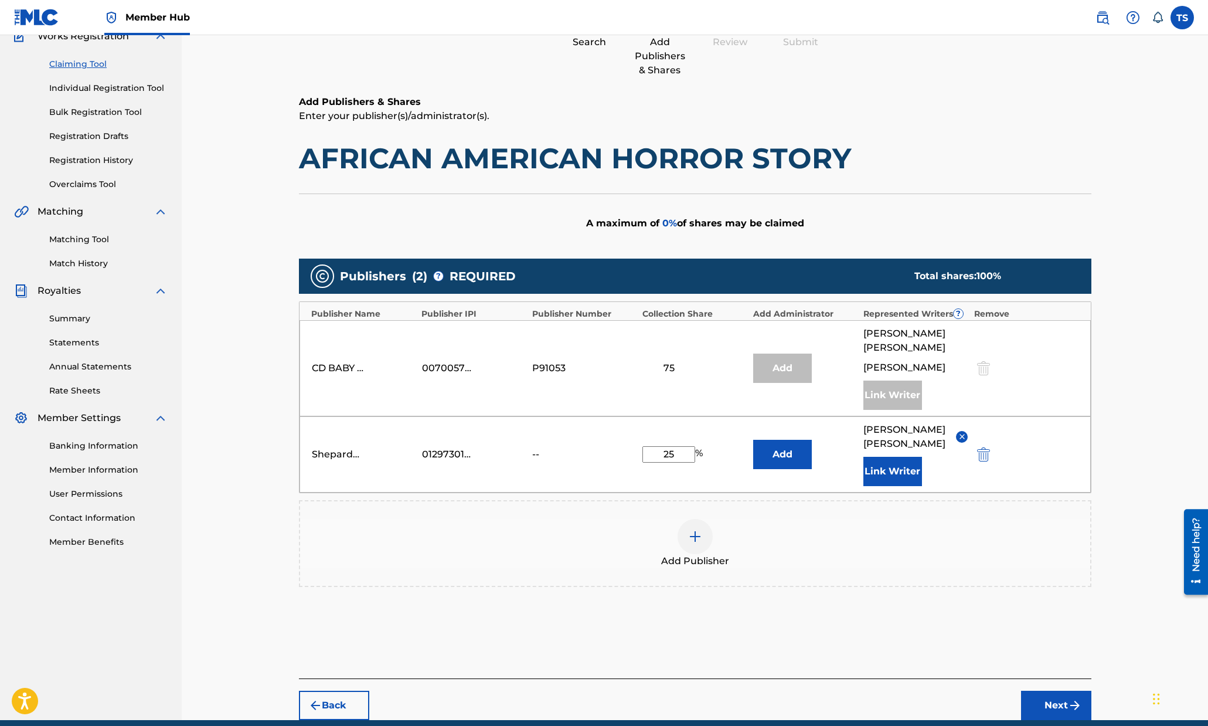
scroll to position [145, 0]
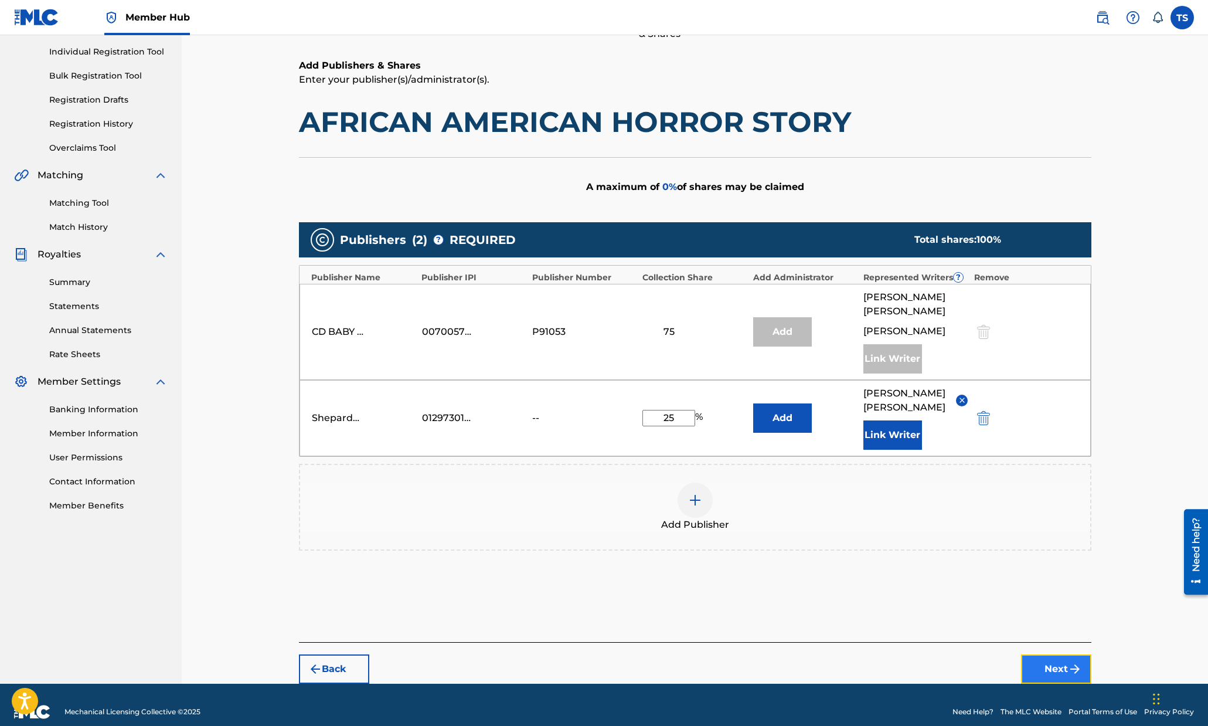
click at [1056, 654] on button "Next" at bounding box center [1056, 668] width 70 height 29
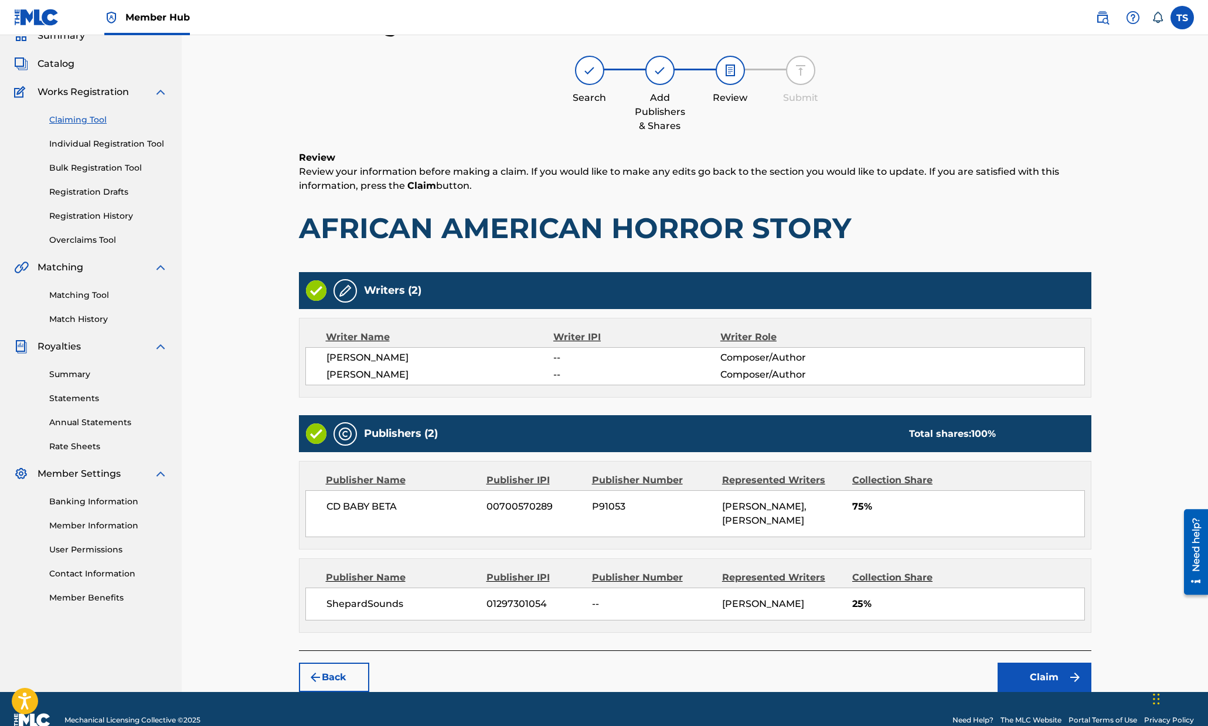
scroll to position [73, 0]
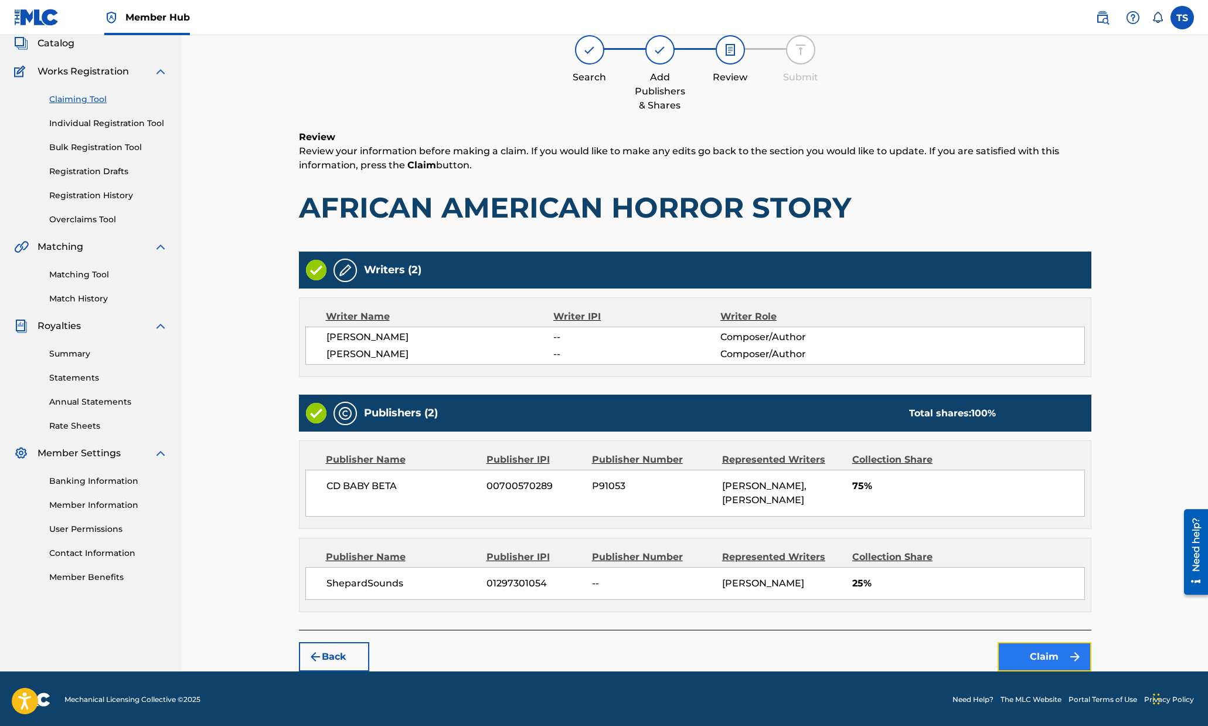
click at [1040, 654] on button "Claim" at bounding box center [1044, 656] width 94 height 29
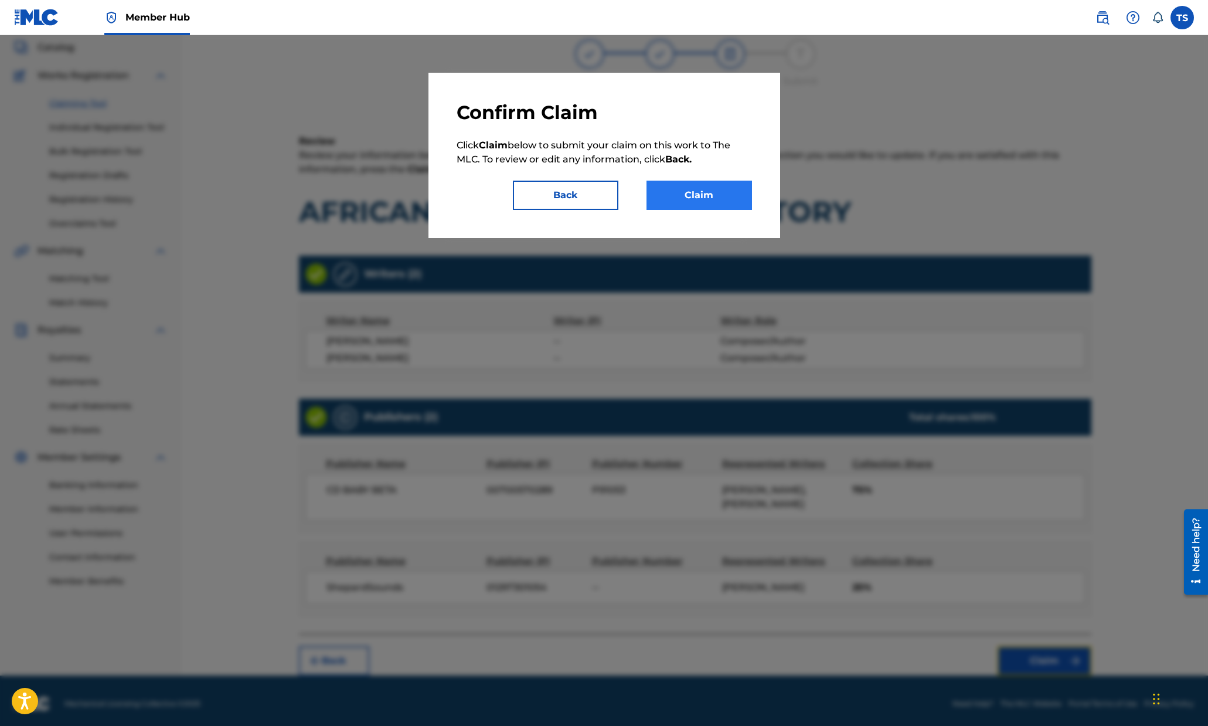
scroll to position [66, 0]
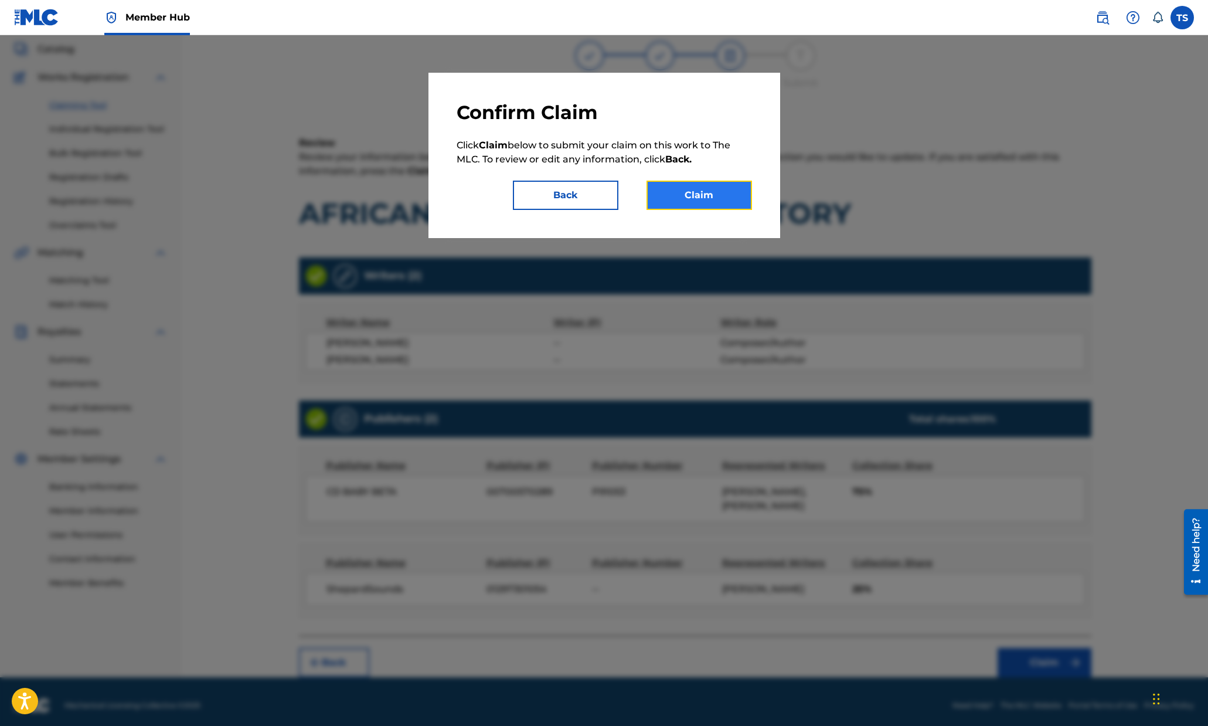
click at [719, 193] on button "Claim" at bounding box center [698, 195] width 105 height 29
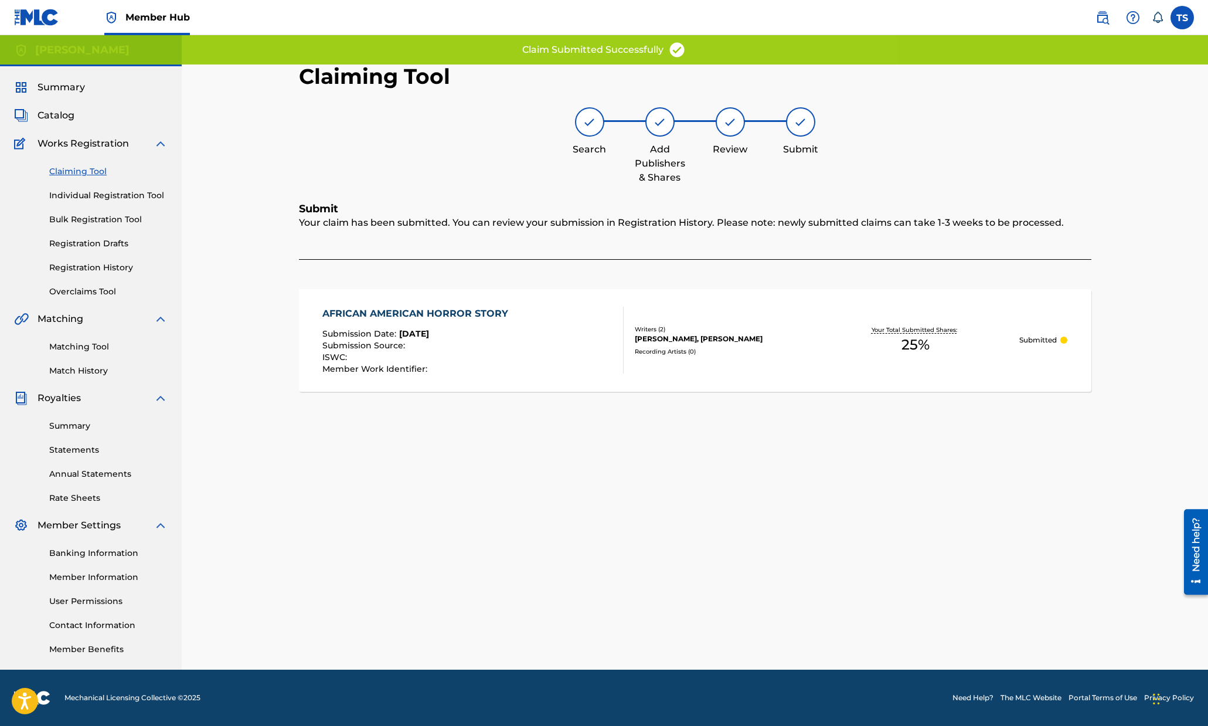
scroll to position [0, 0]
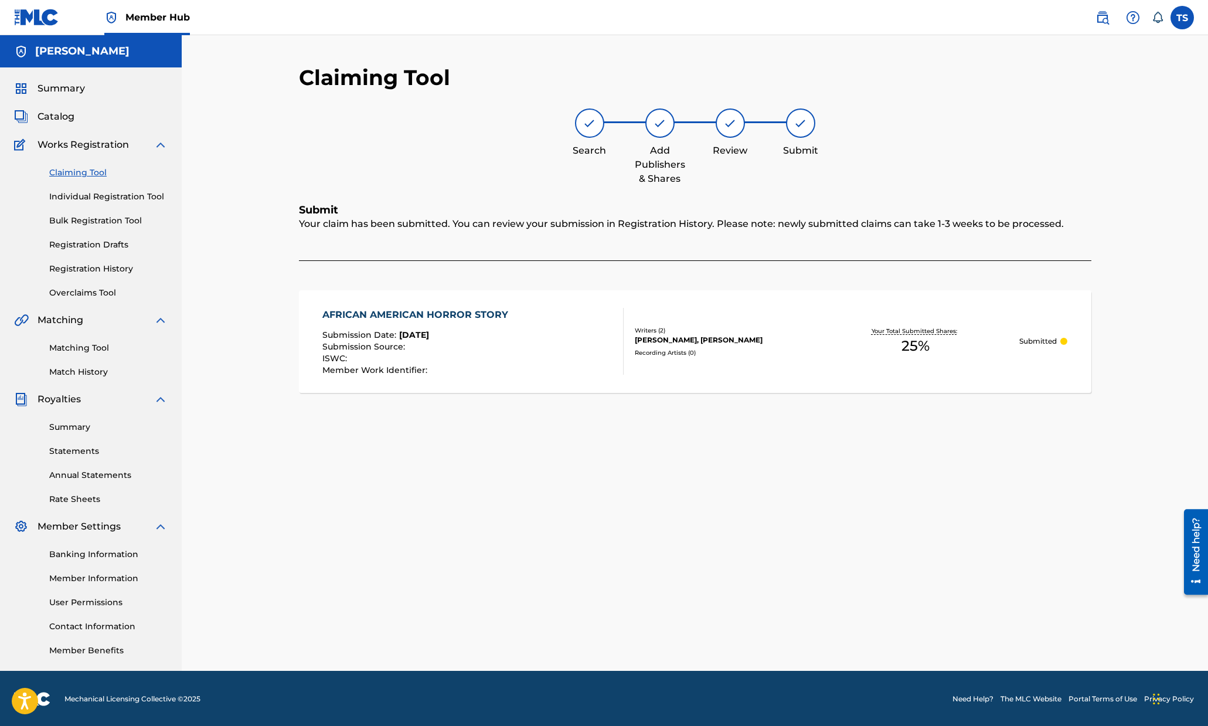
click at [80, 166] on link "Claiming Tool" at bounding box center [108, 172] width 118 height 12
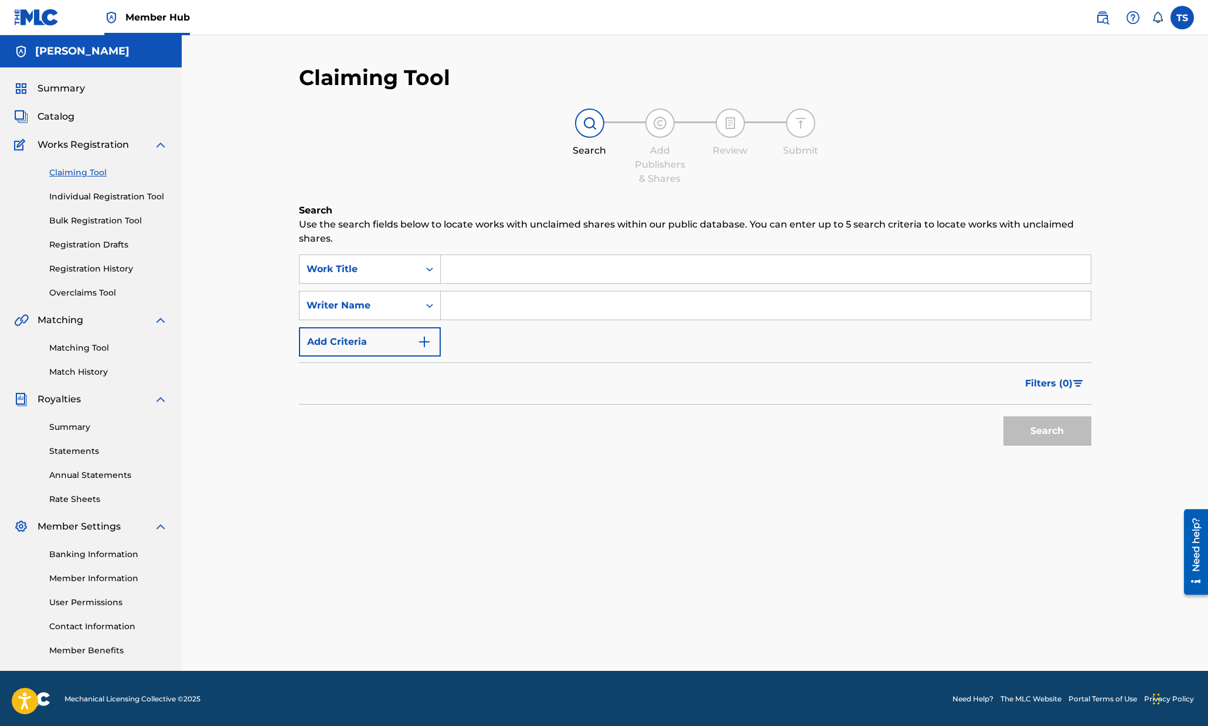
click at [495, 307] on input "Search Form" at bounding box center [766, 305] width 650 height 28
type input "shepard sounds"
click at [1003, 416] on button "Search" at bounding box center [1047, 430] width 88 height 29
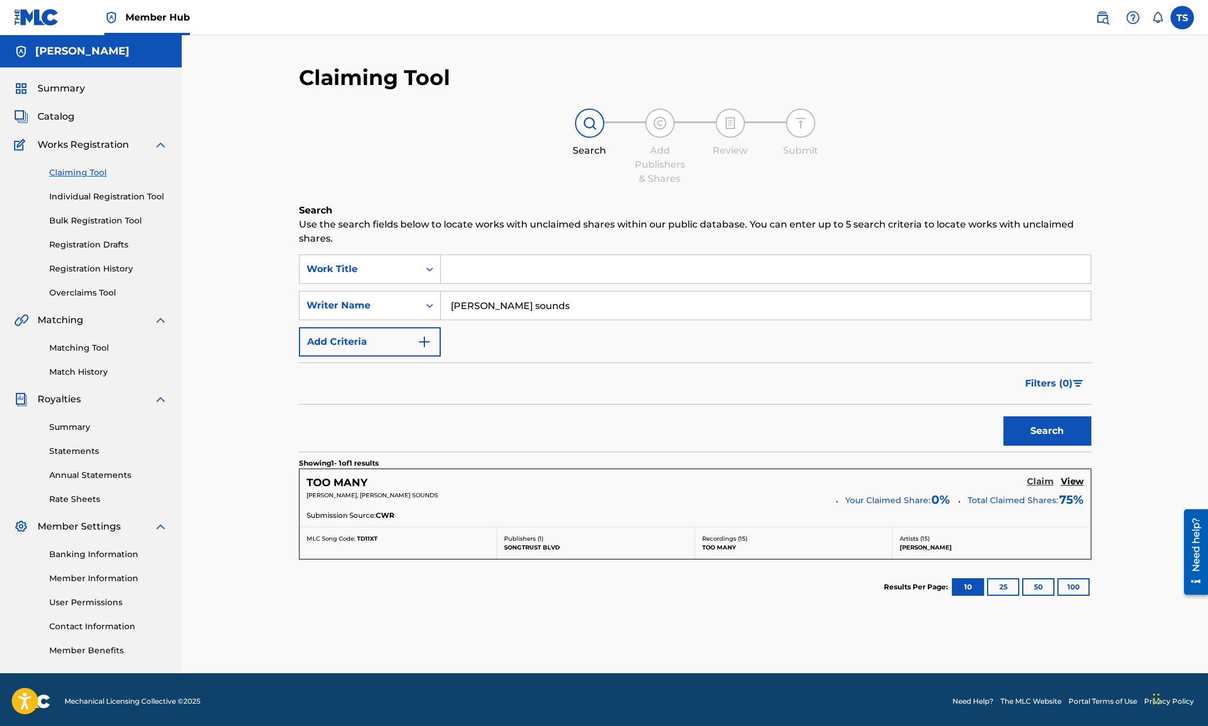
click at [1041, 482] on h5 "Claim" at bounding box center [1040, 481] width 27 height 11
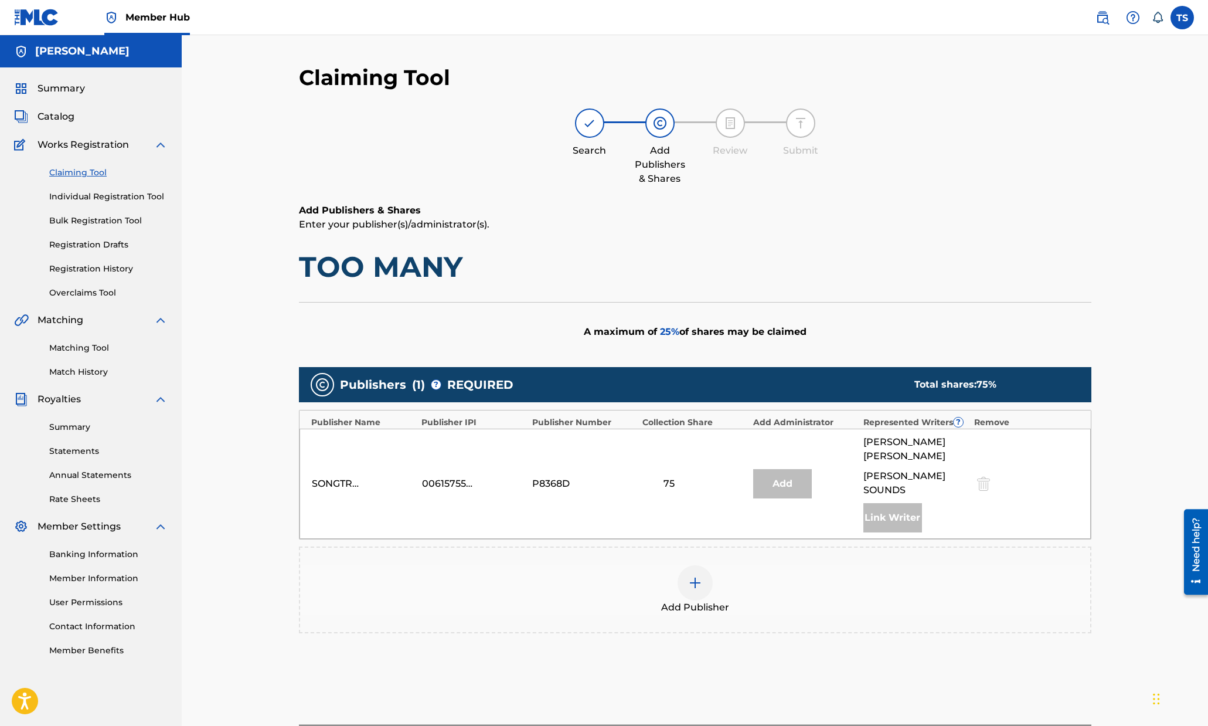
click at [702, 566] on div at bounding box center [694, 582] width 35 height 35
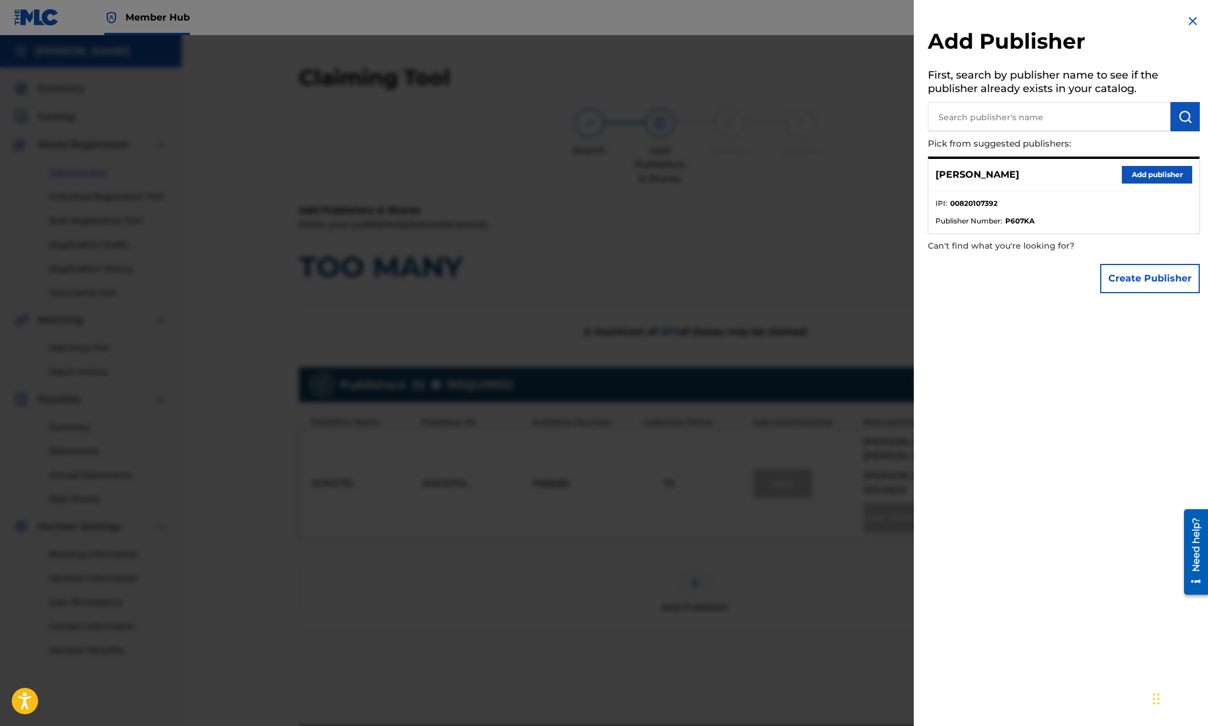
click at [1100, 117] on input "text" at bounding box center [1049, 116] width 243 height 29
type input "shepardsounds"
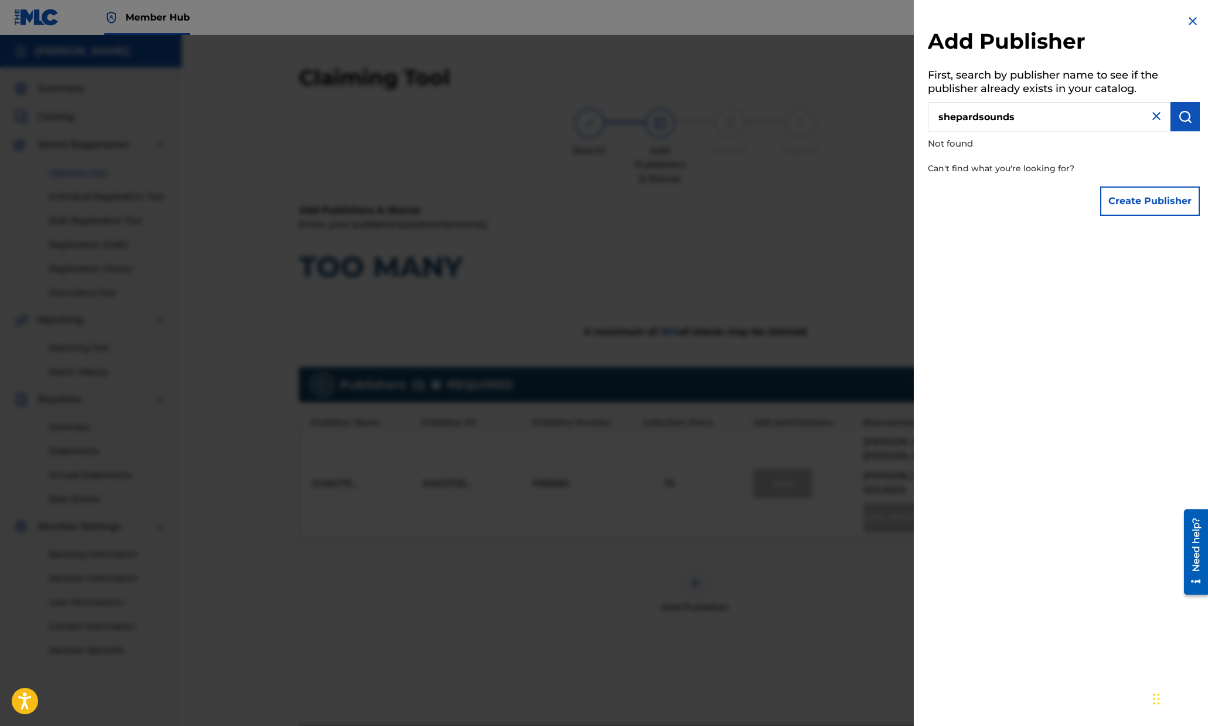
click at [1152, 118] on img at bounding box center [1156, 116] width 14 height 14
click at [1186, 19] on img at bounding box center [1193, 21] width 14 height 14
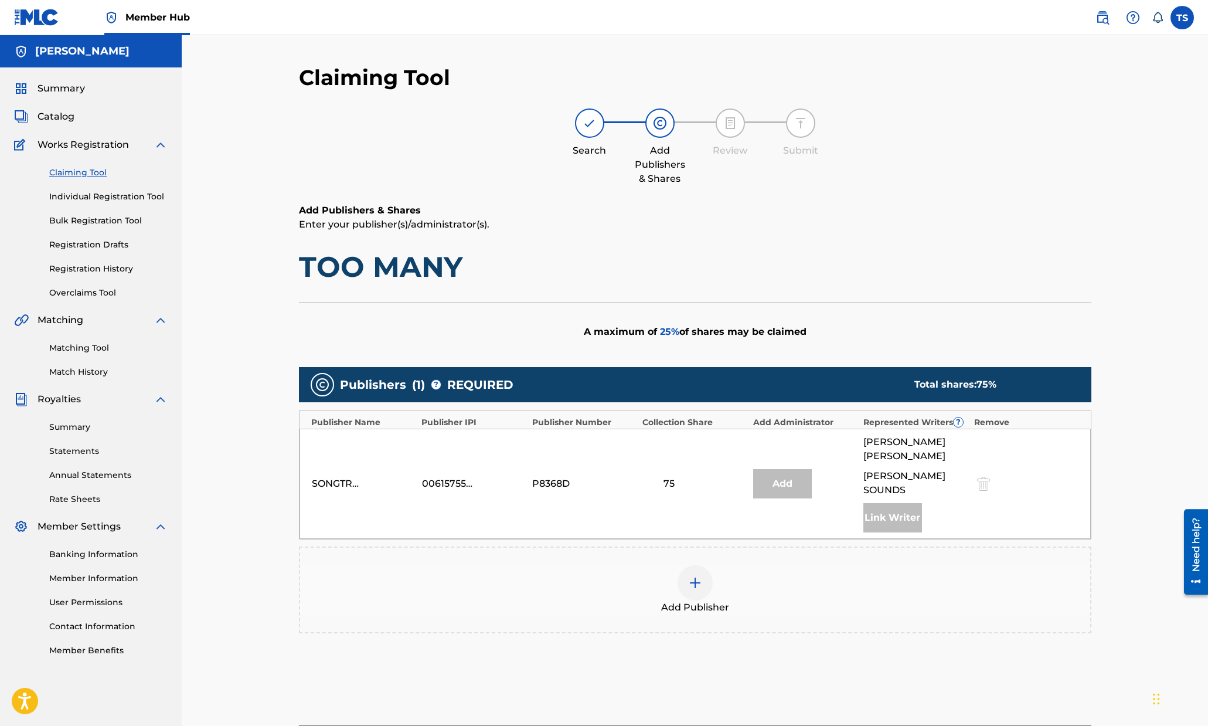
click at [693, 576] on img at bounding box center [695, 583] width 14 height 14
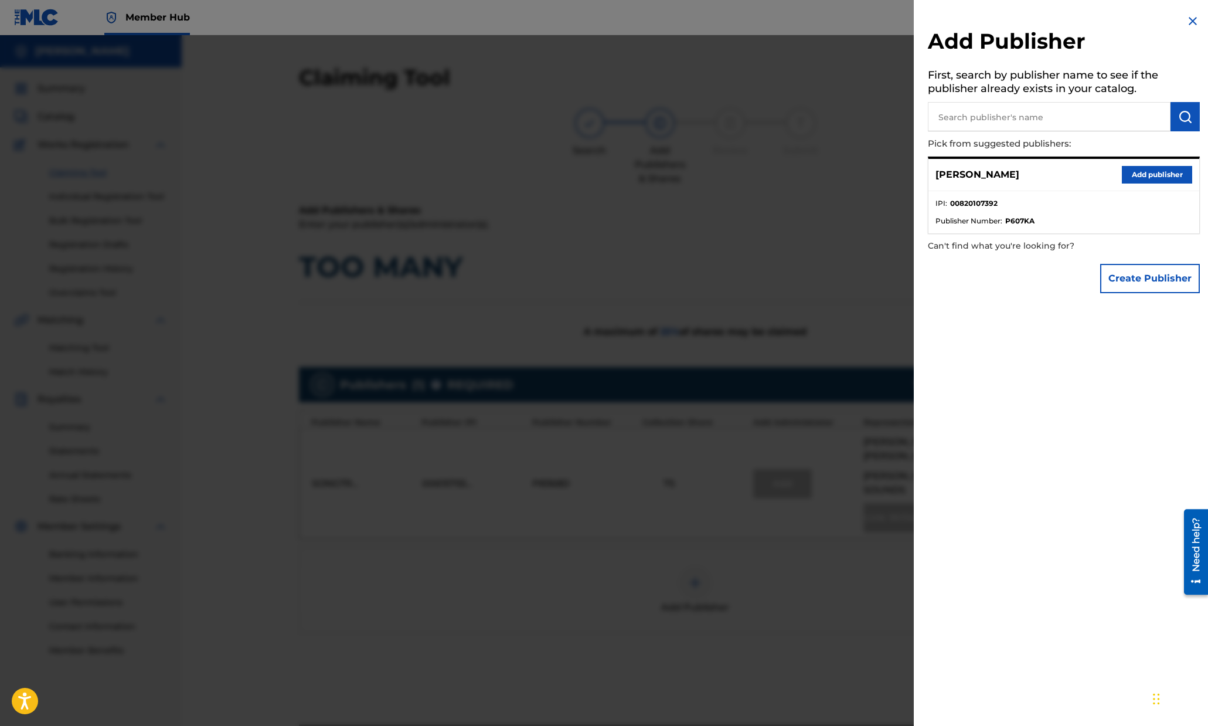
click at [1107, 117] on input "text" at bounding box center [1049, 116] width 243 height 29
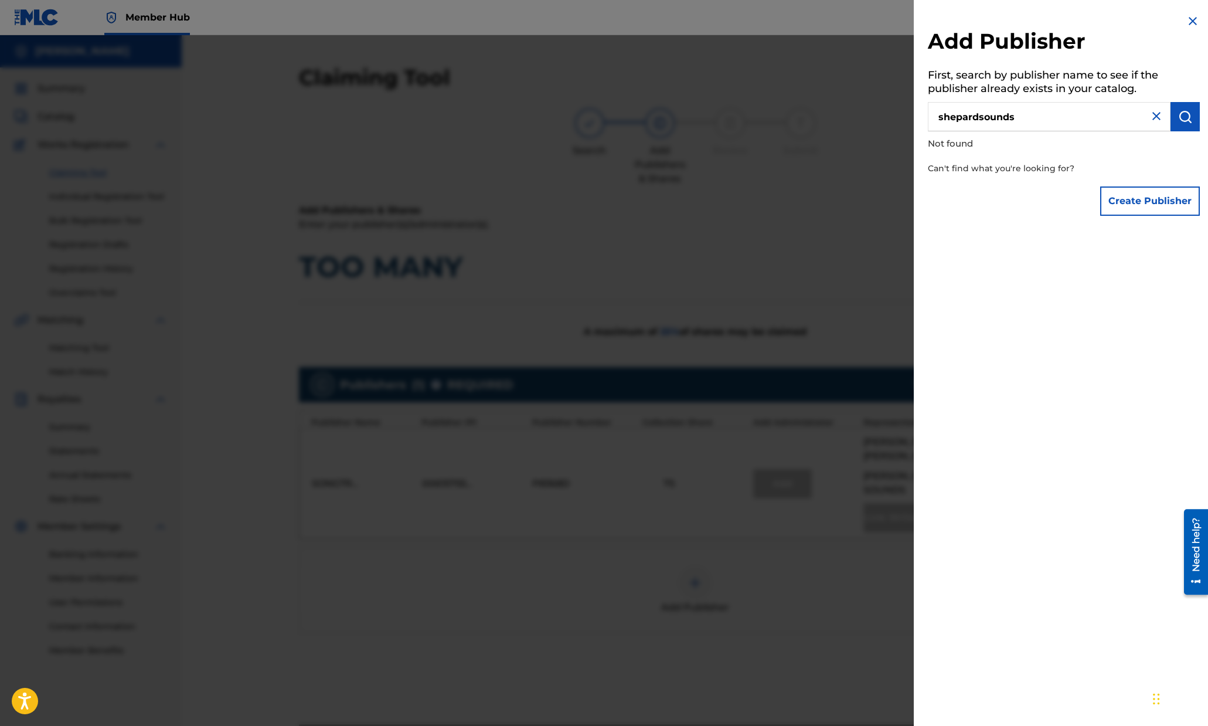
drag, startPoint x: 1077, startPoint y: 113, endPoint x: 903, endPoint y: 127, distance: 174.0
click at [903, 127] on div "Add Publisher First, search by publisher name to see if the publisher already e…" at bounding box center [604, 380] width 1208 height 690
type input "s"
click at [1178, 115] on img "submit" at bounding box center [1185, 117] width 14 height 14
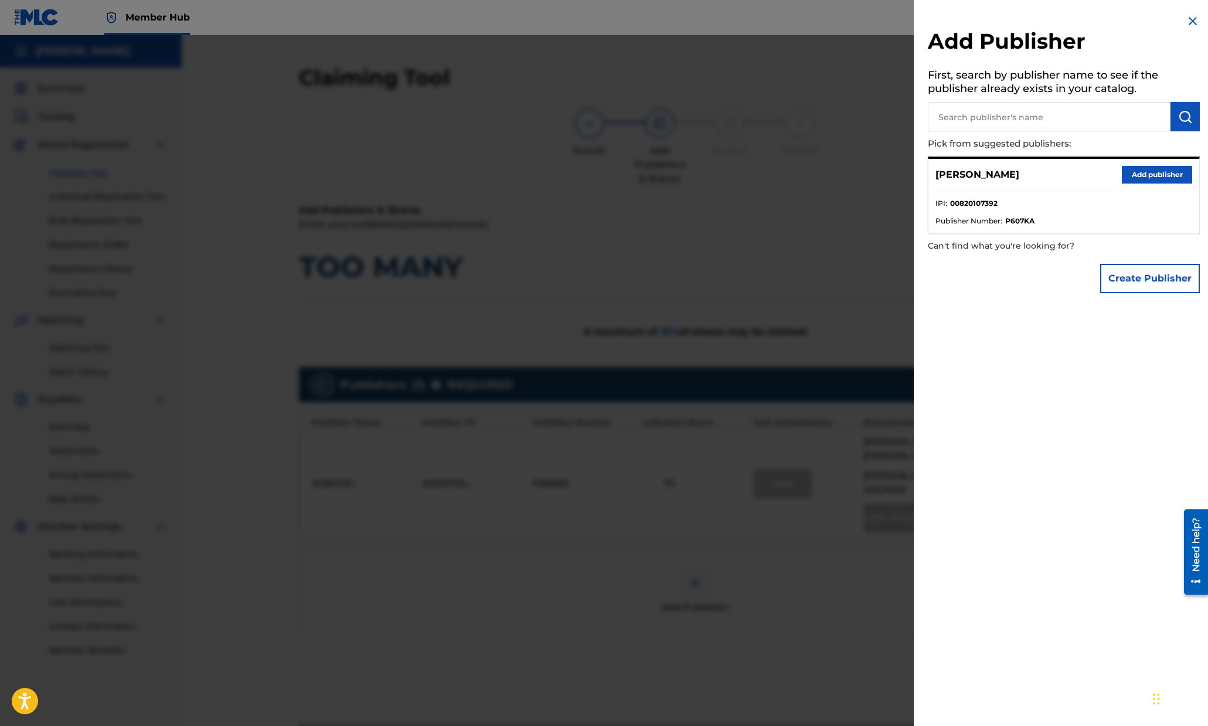
click at [1043, 111] on input "text" at bounding box center [1049, 116] width 243 height 29
click at [1125, 281] on button "Create Publisher" at bounding box center [1150, 278] width 100 height 29
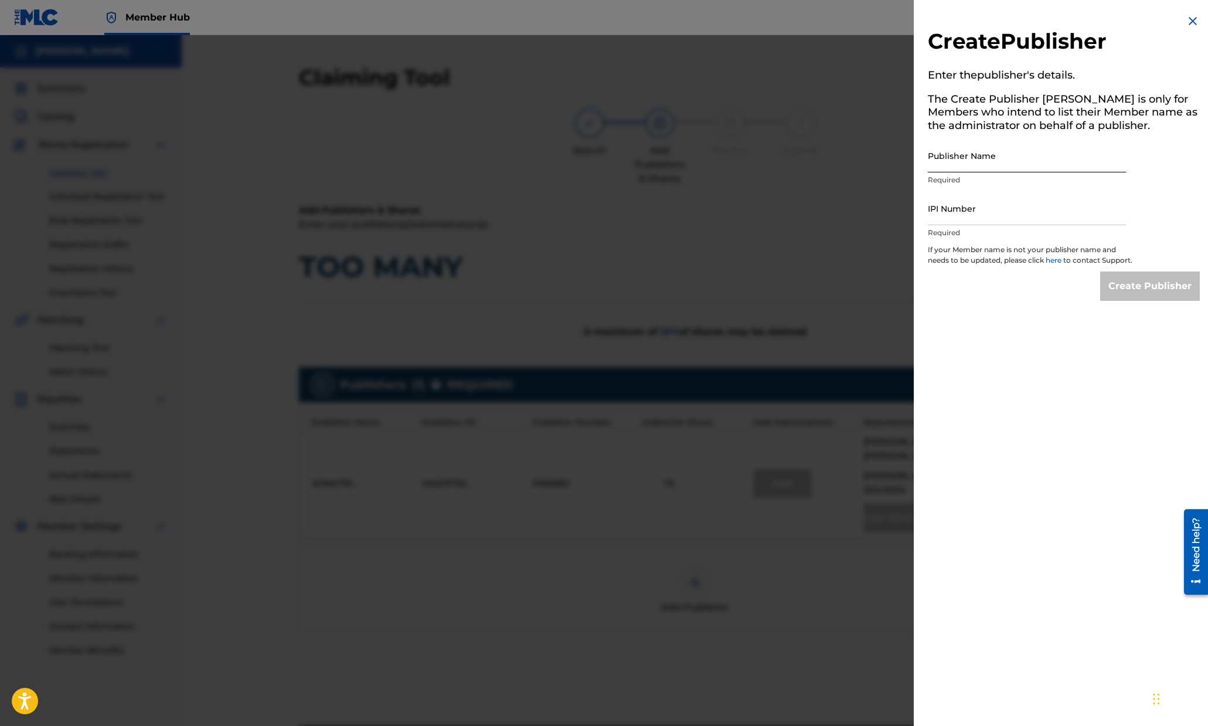
click at [968, 156] on input "Publisher Name" at bounding box center [1027, 155] width 198 height 33
type input "ShepardSounds"
click at [1126, 37] on h2 "Create Publisher" at bounding box center [1064, 43] width 272 height 30
click at [981, 207] on input "IPI Number" at bounding box center [1027, 208] width 198 height 33
paste input "1297301054"
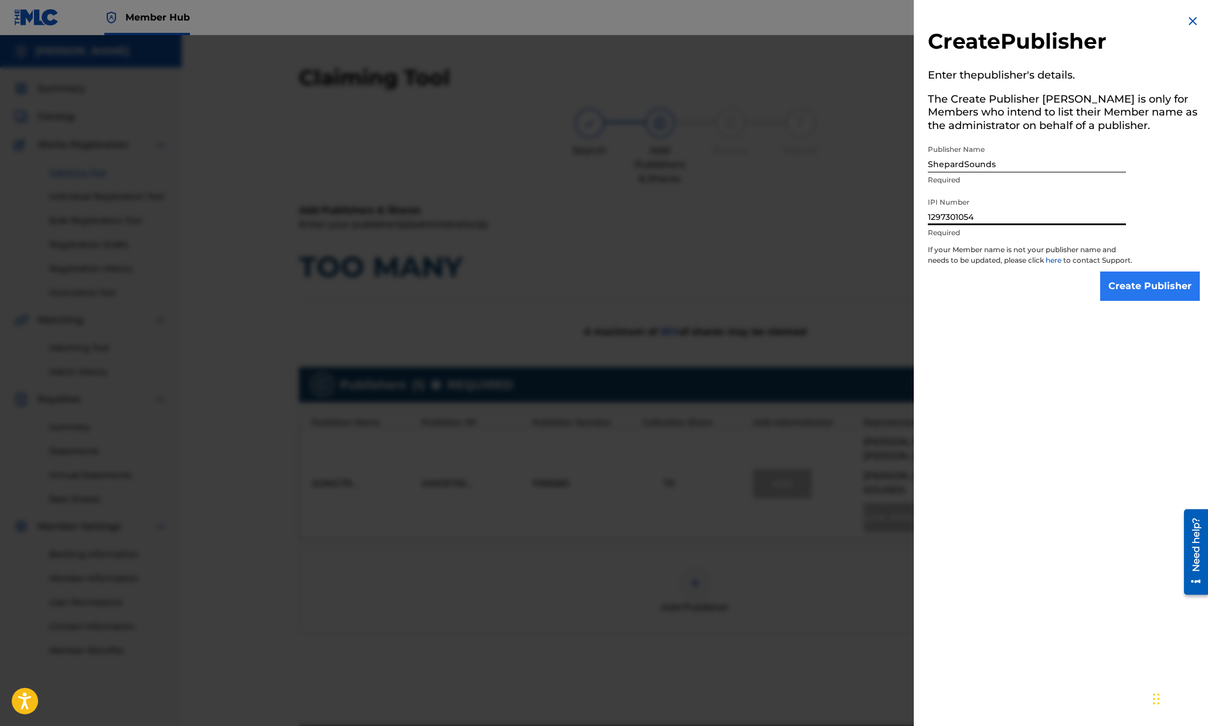
type input "1297301054"
click at [1122, 284] on input "Create Publisher" at bounding box center [1150, 285] width 100 height 29
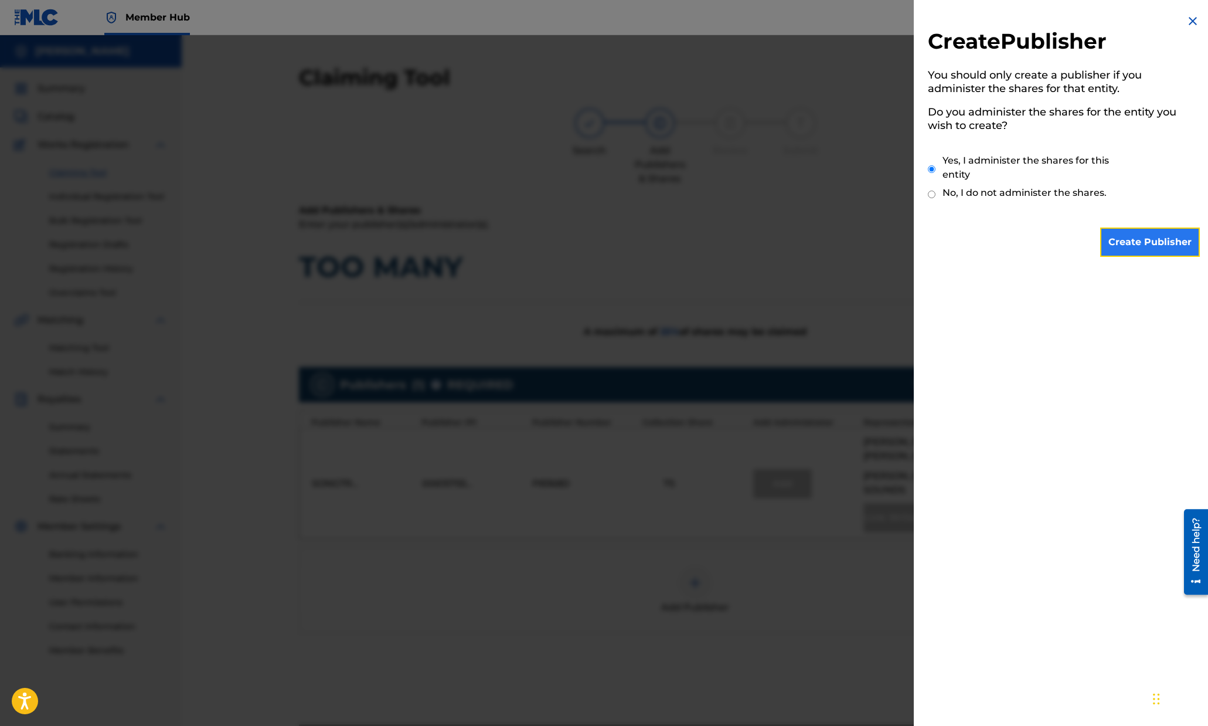
click at [1119, 238] on input "Create Publisher" at bounding box center [1150, 241] width 100 height 29
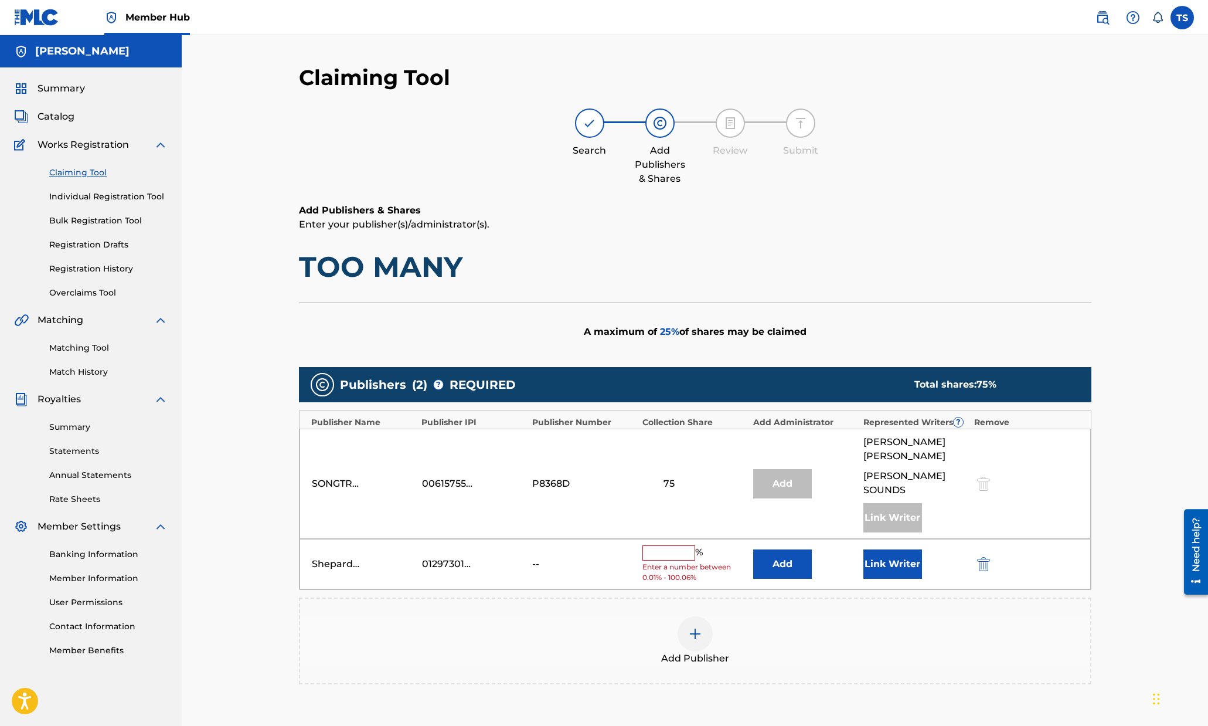
click at [679, 545] on input "text" at bounding box center [668, 552] width 53 height 15
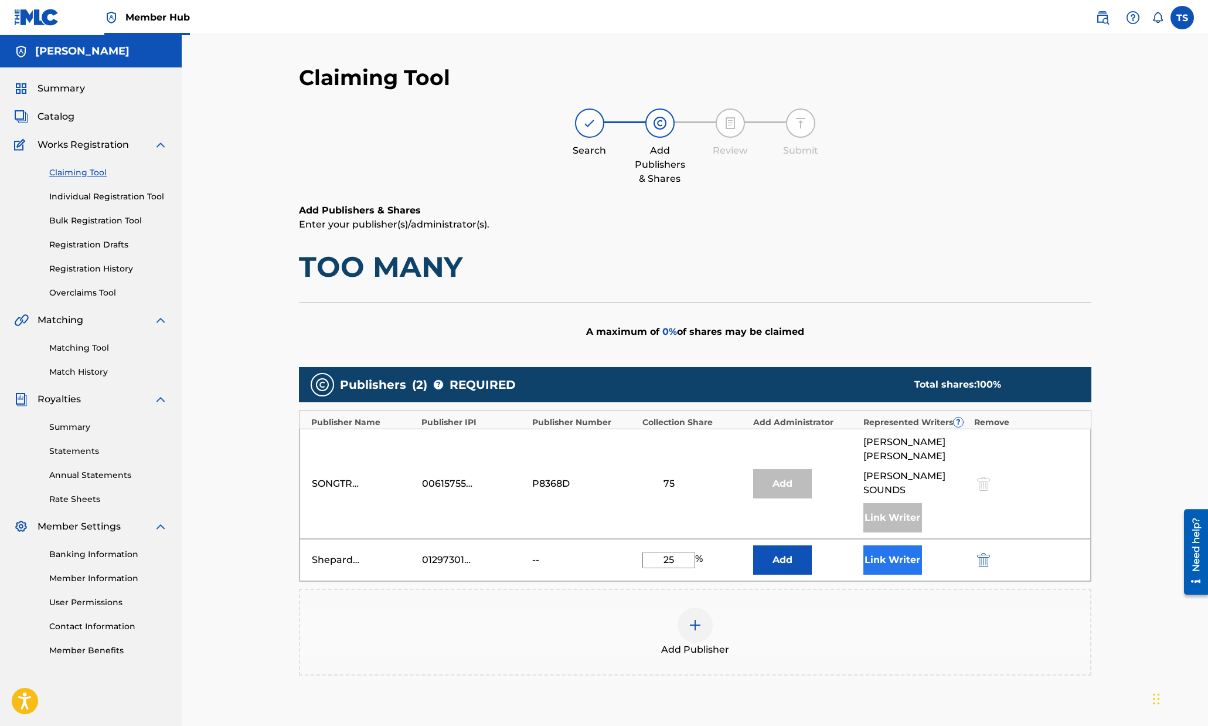
type input "25"
click at [883, 545] on button "Link Writer" at bounding box center [892, 559] width 59 height 29
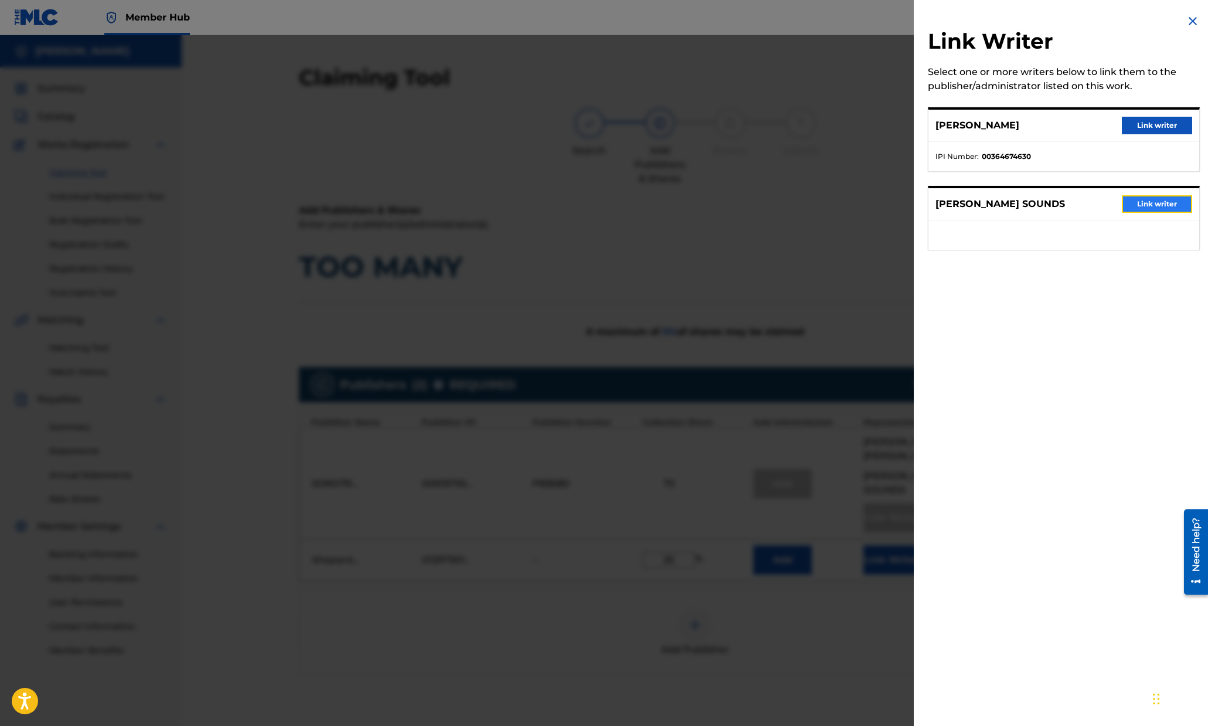
click at [1140, 204] on button "Link writer" at bounding box center [1157, 204] width 70 height 18
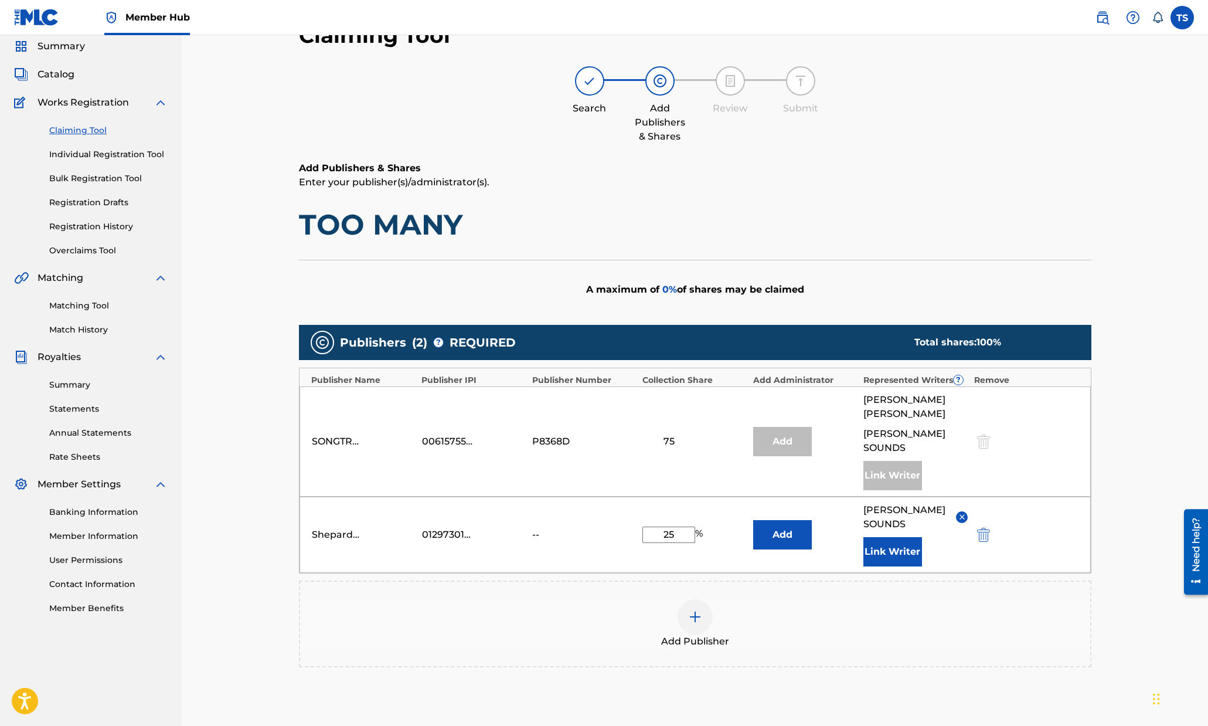
scroll to position [145, 0]
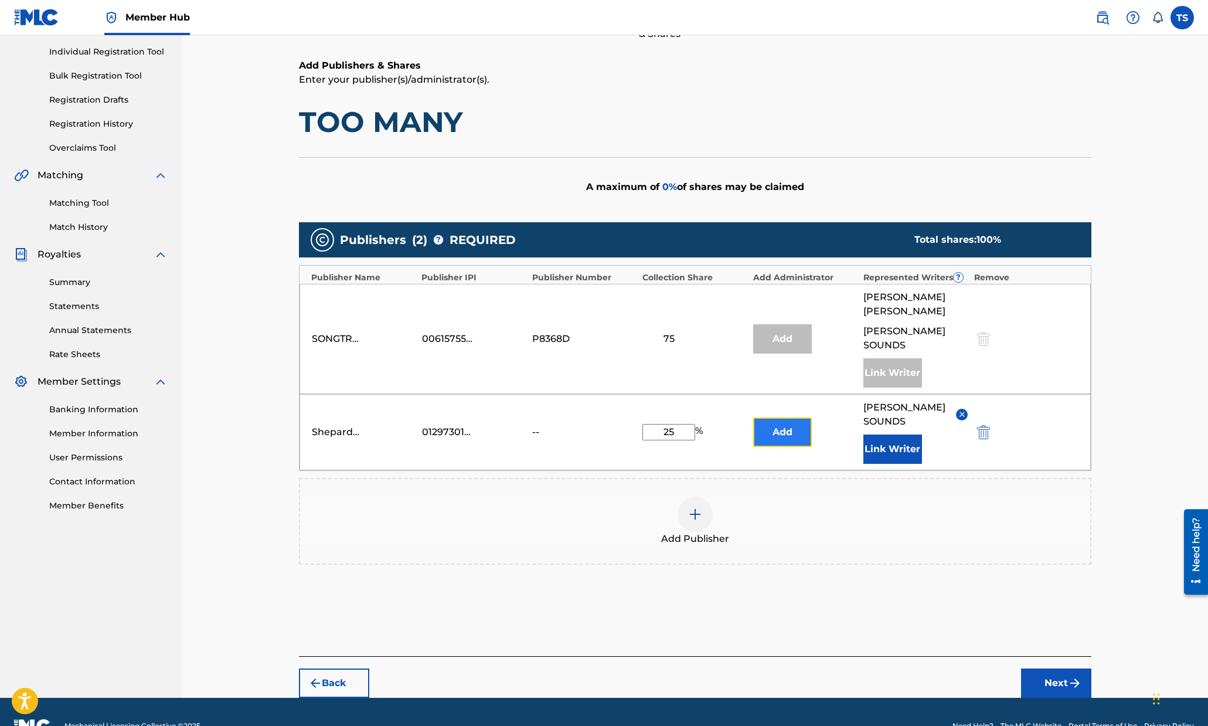
click at [794, 417] on button "Add" at bounding box center [782, 431] width 59 height 29
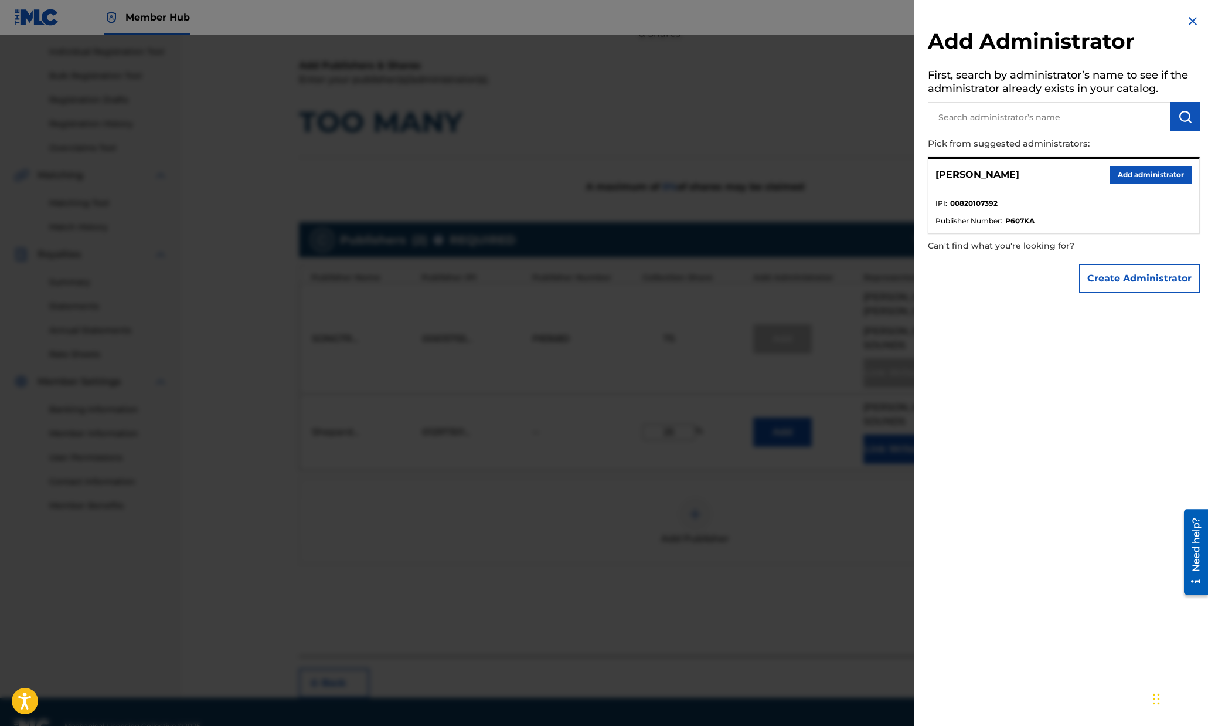
click at [981, 174] on p "[PERSON_NAME]" at bounding box center [977, 175] width 84 height 14
click at [790, 488] on div at bounding box center [604, 398] width 1208 height 726
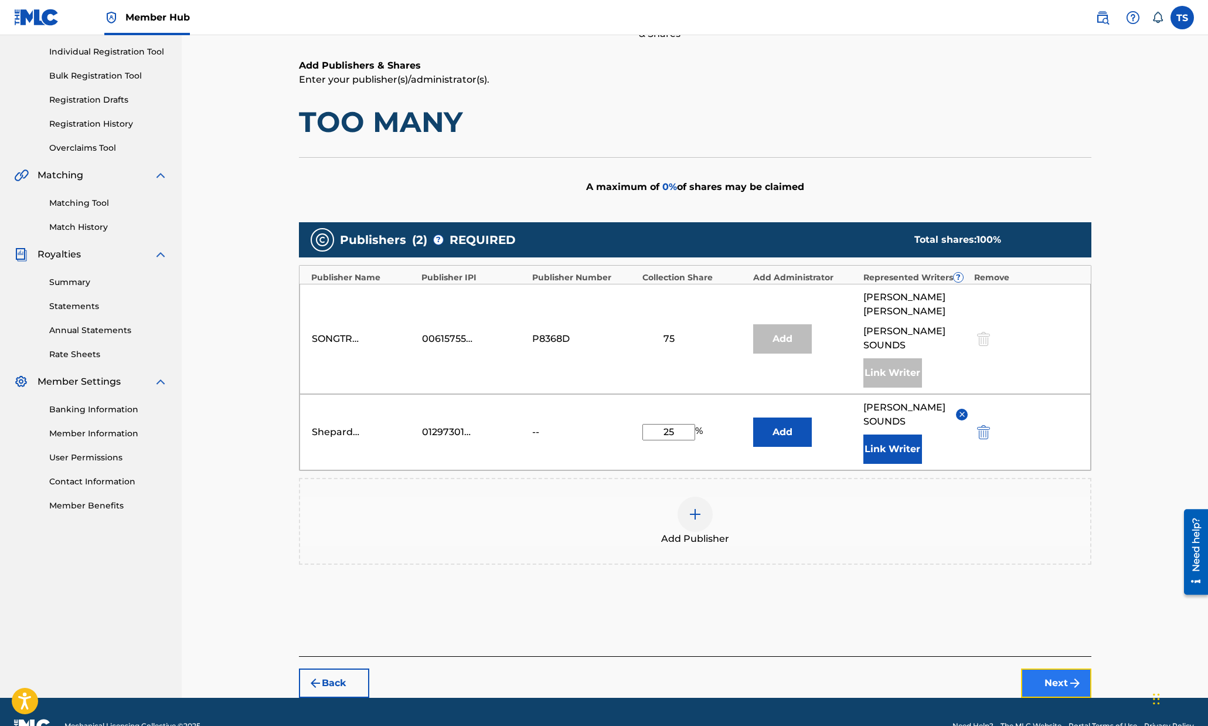
click at [1050, 668] on button "Next" at bounding box center [1056, 682] width 70 height 29
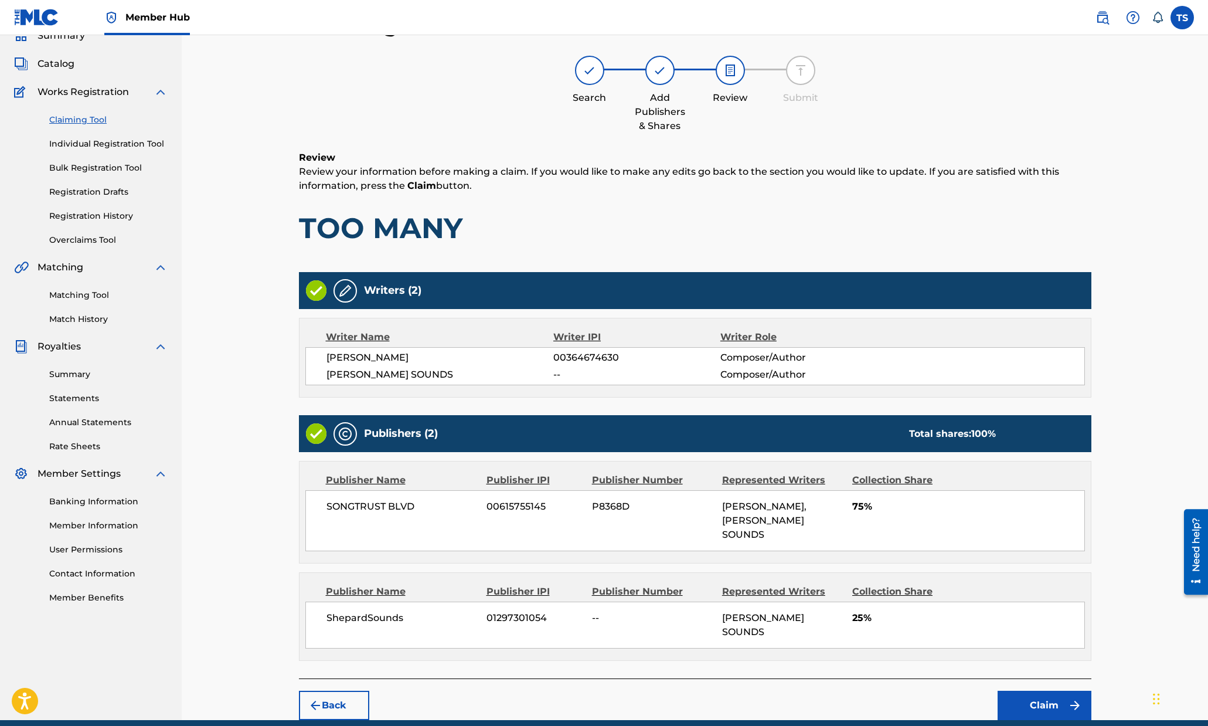
scroll to position [73, 0]
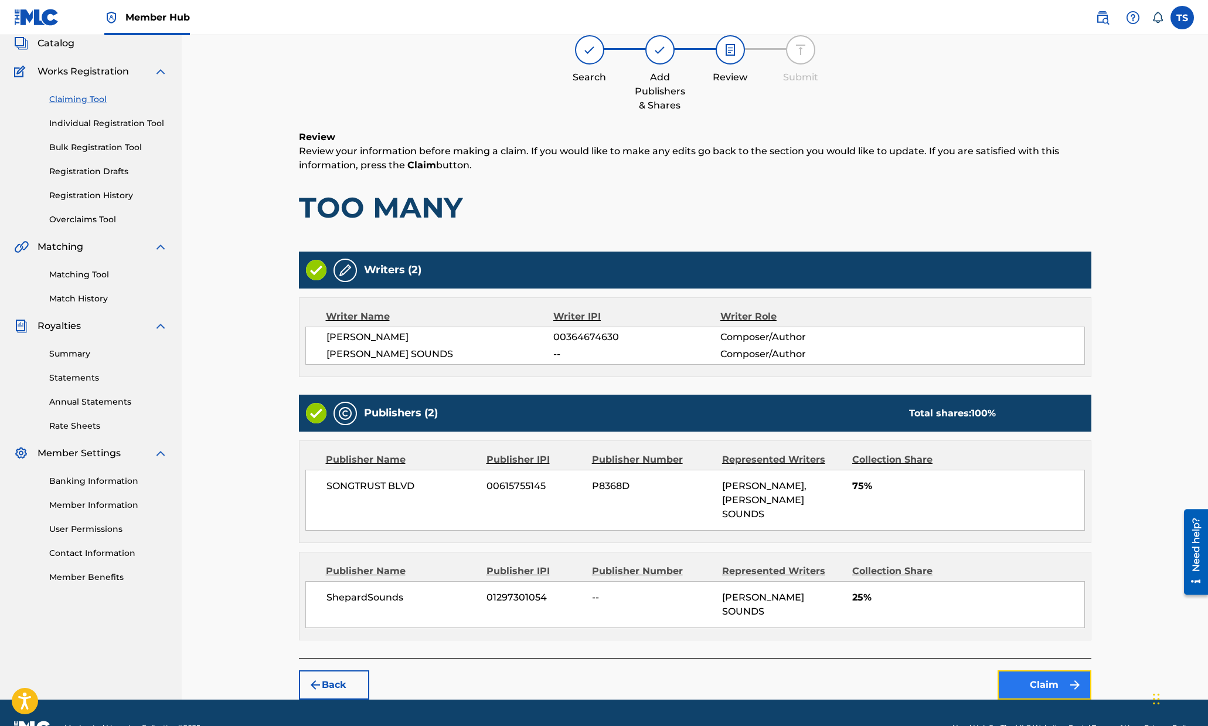
click at [1040, 670] on button "Claim" at bounding box center [1044, 684] width 94 height 29
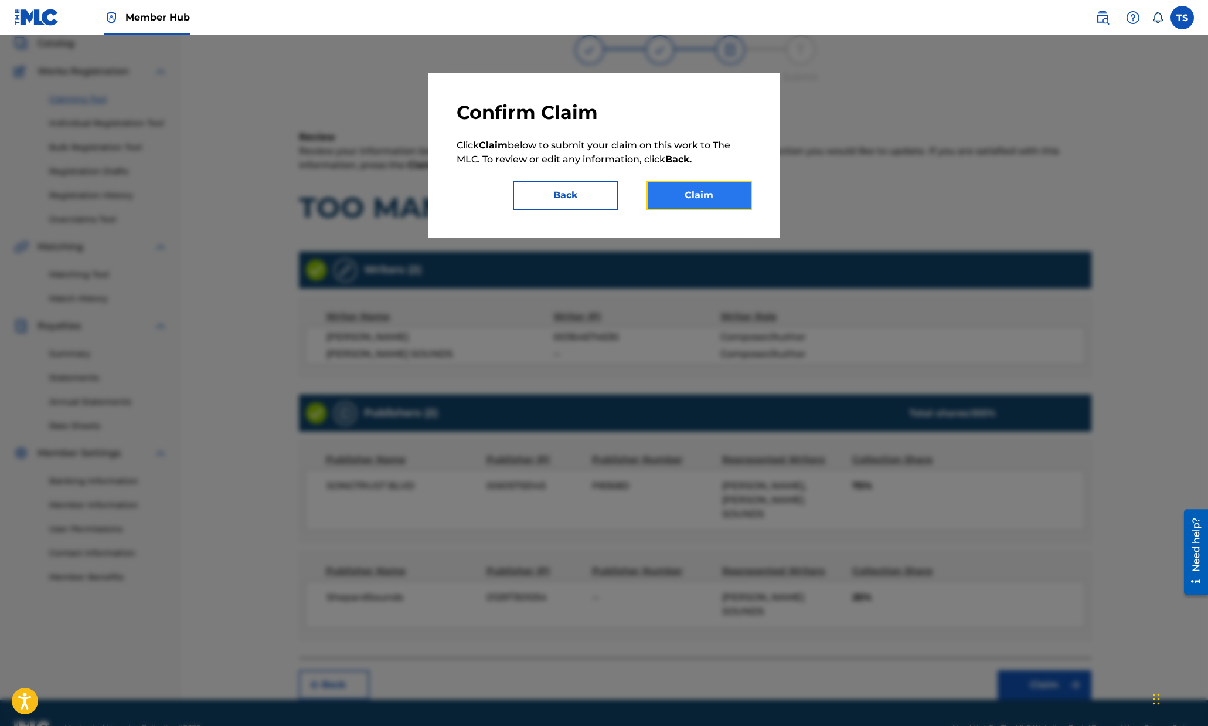
click at [740, 193] on button "Claim" at bounding box center [698, 195] width 105 height 29
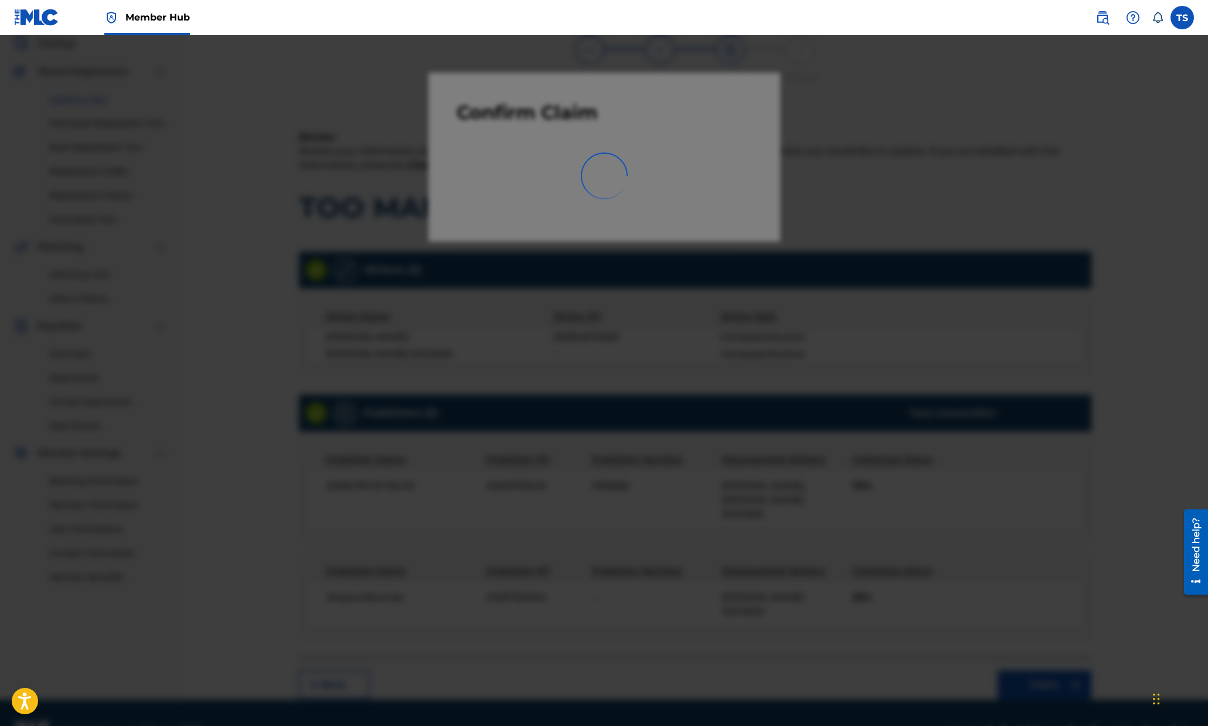
scroll to position [1, 0]
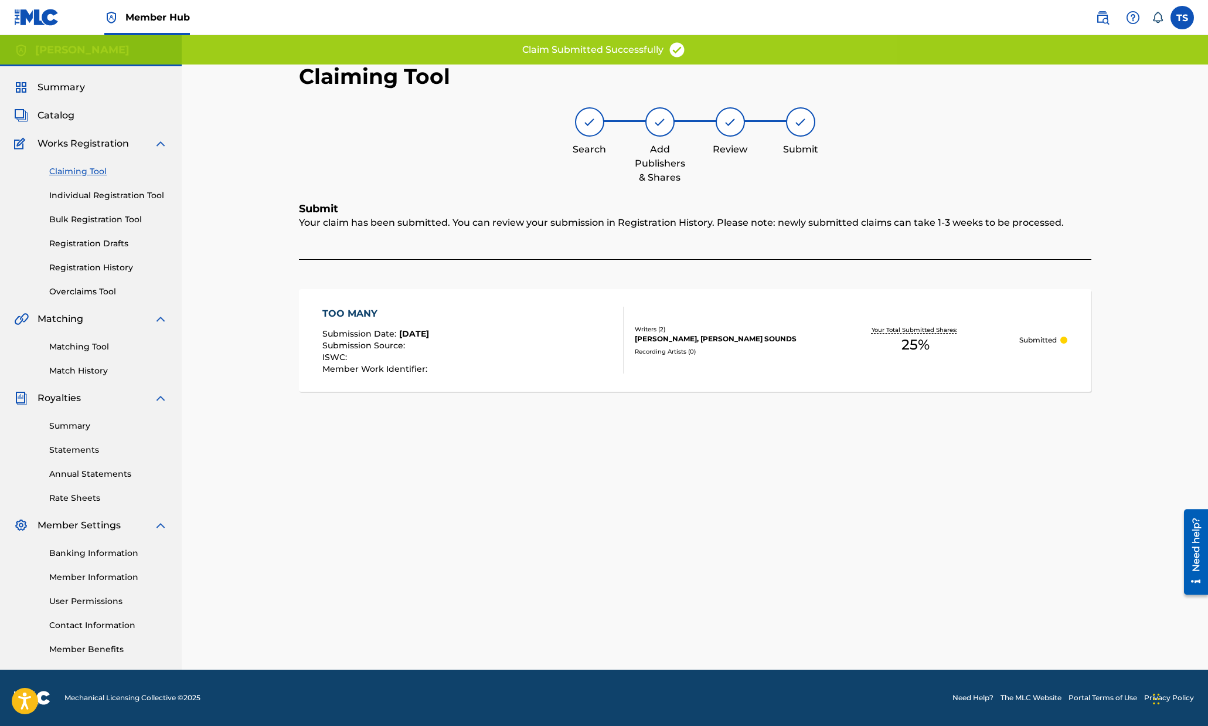
click at [357, 313] on div "TOO MANY" at bounding box center [376, 314] width 108 height 14
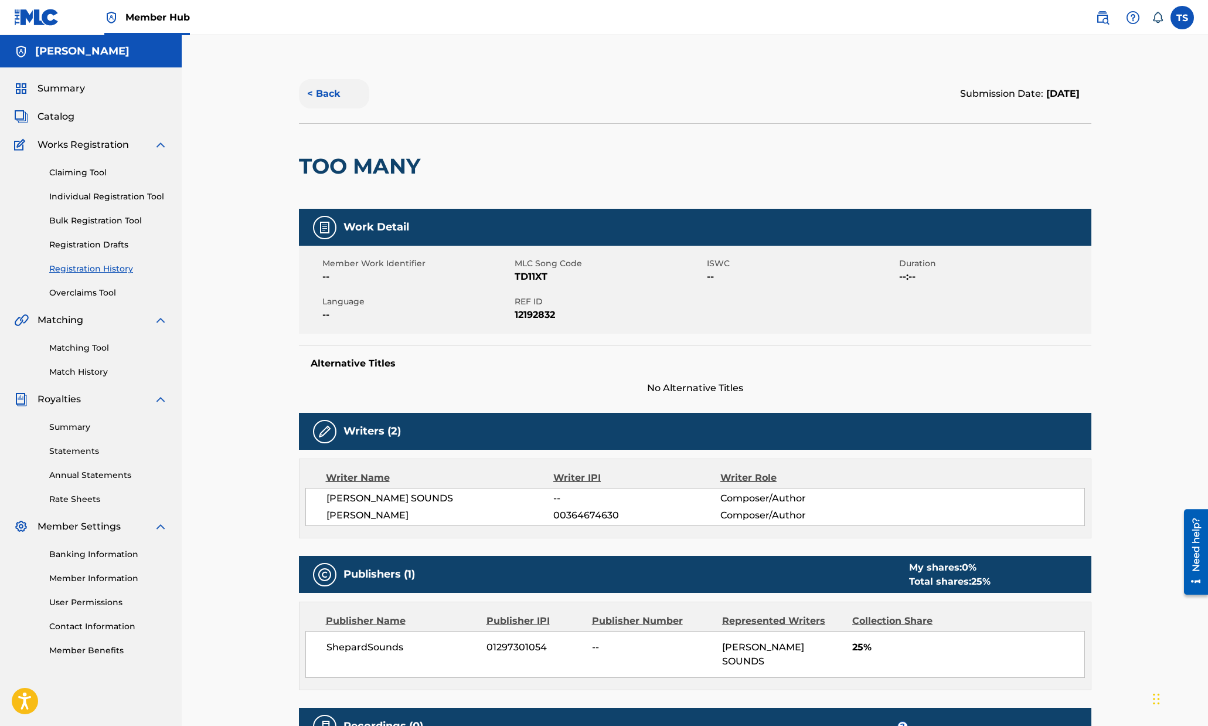
click at [310, 91] on button "< Back" at bounding box center [334, 93] width 70 height 29
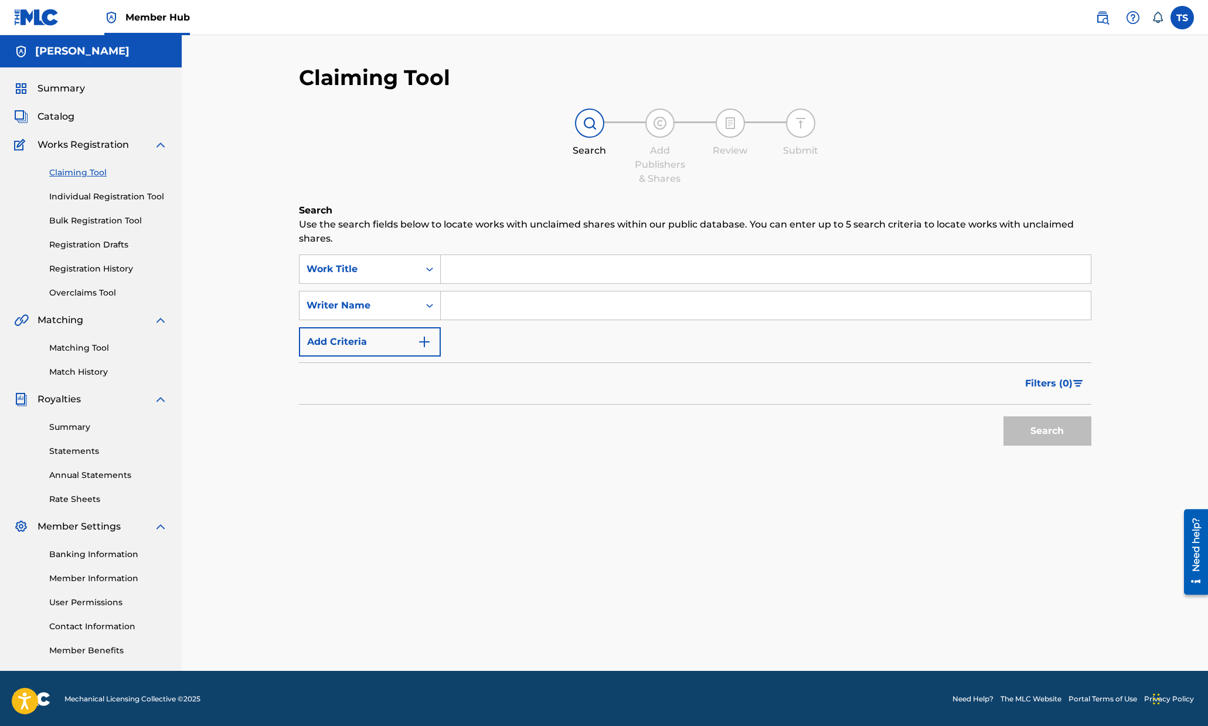
scroll to position [1, 0]
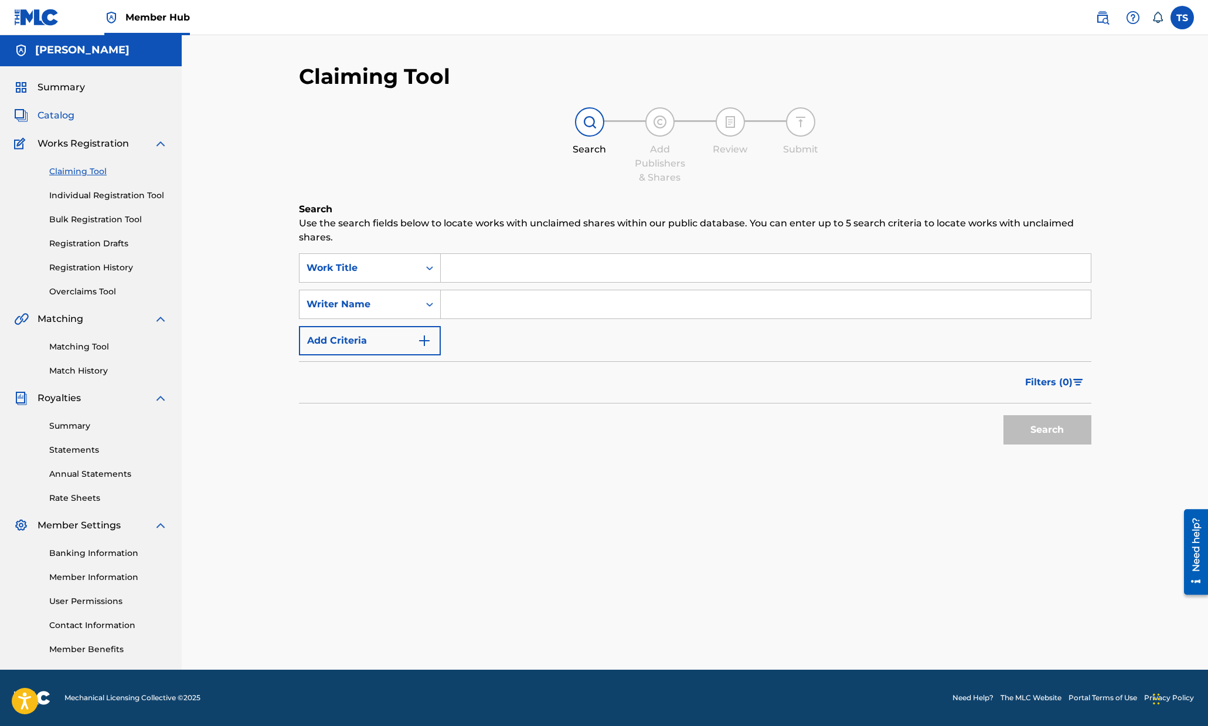
click at [48, 120] on span "Catalog" at bounding box center [56, 115] width 37 height 14
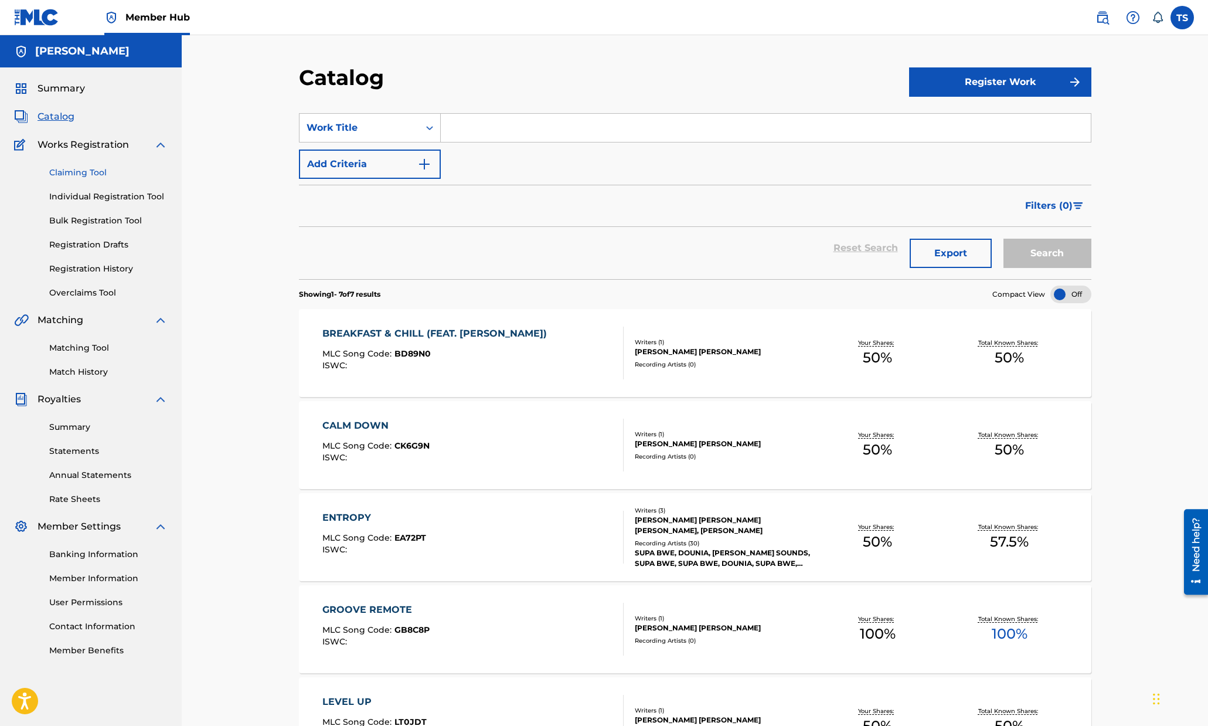
click at [79, 173] on link "Claiming Tool" at bounding box center [108, 172] width 118 height 12
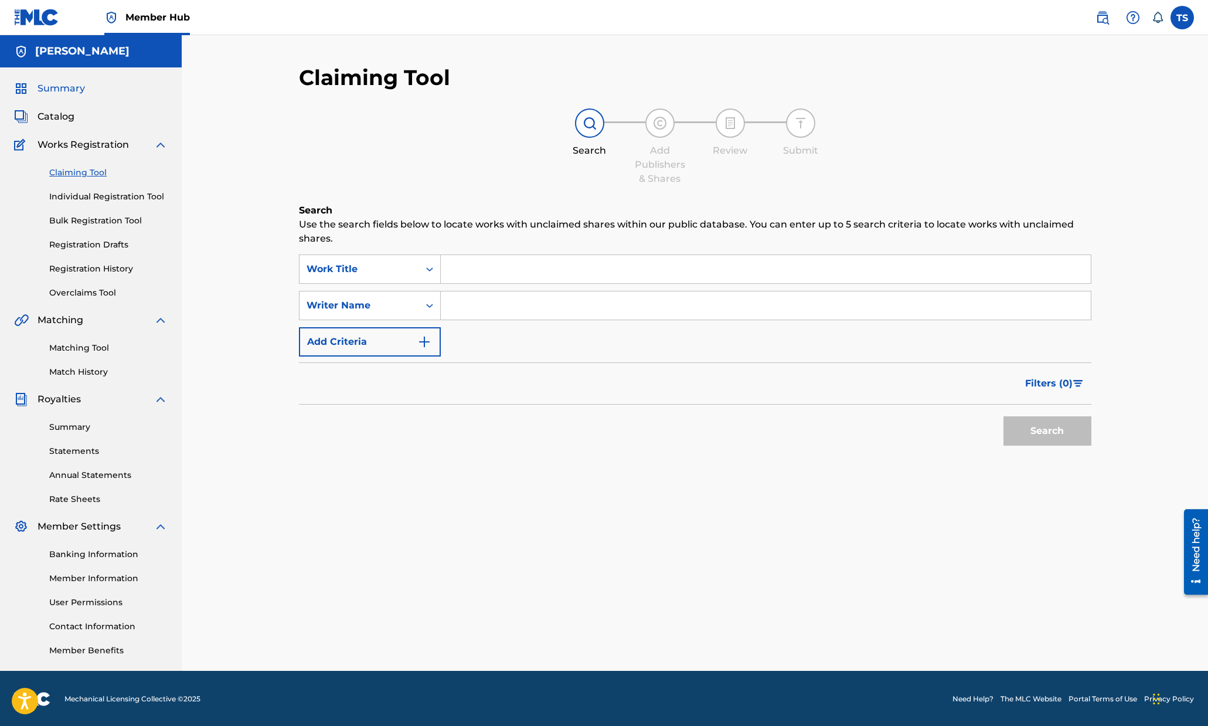
click at [68, 86] on span "Summary" at bounding box center [61, 88] width 47 height 14
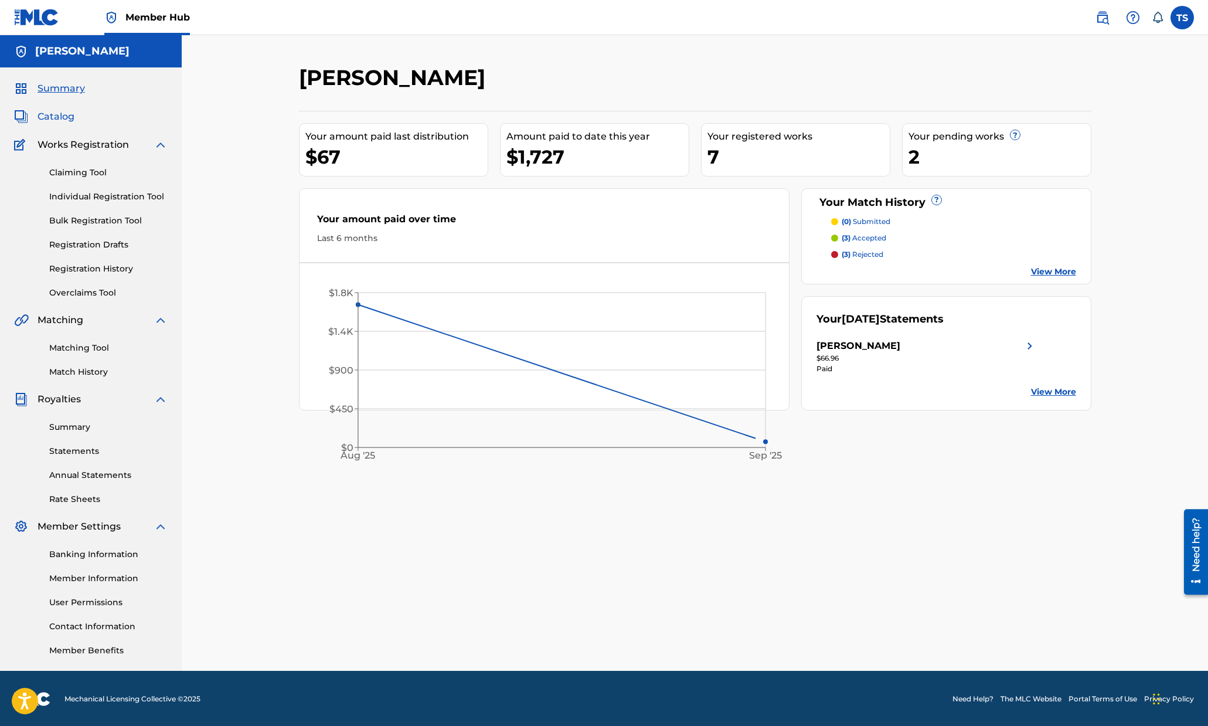
click at [69, 115] on span "Catalog" at bounding box center [56, 117] width 37 height 14
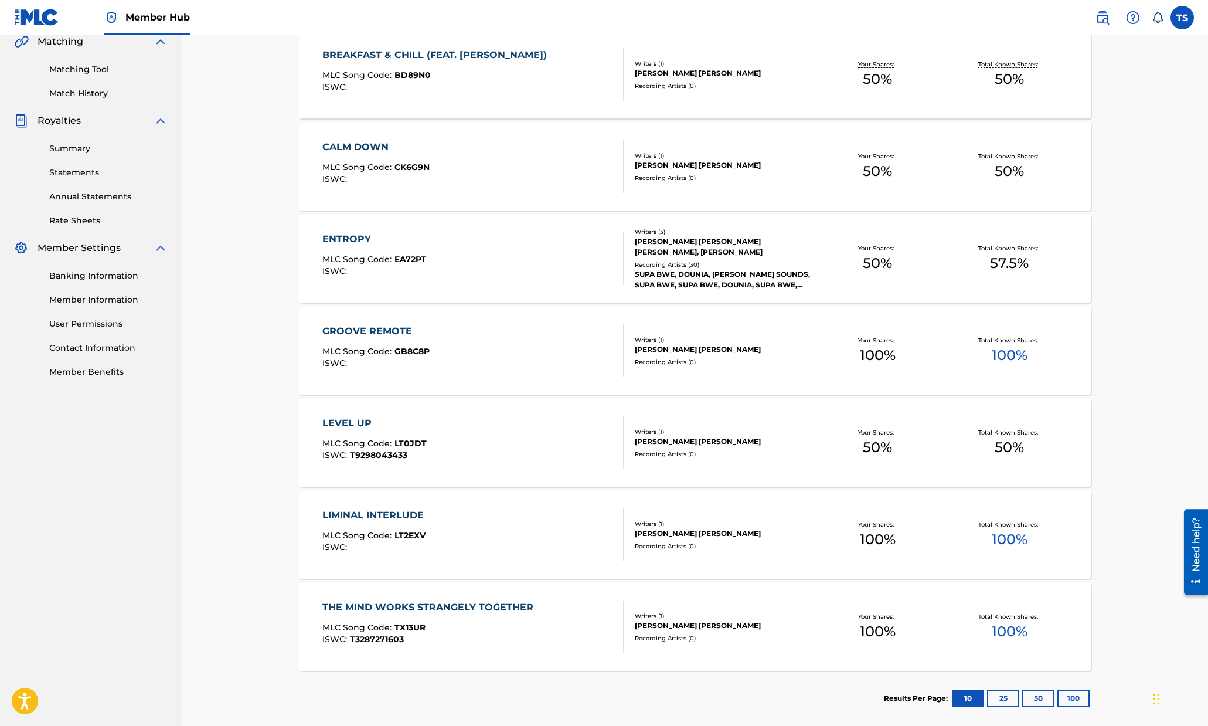
scroll to position [335, 0]
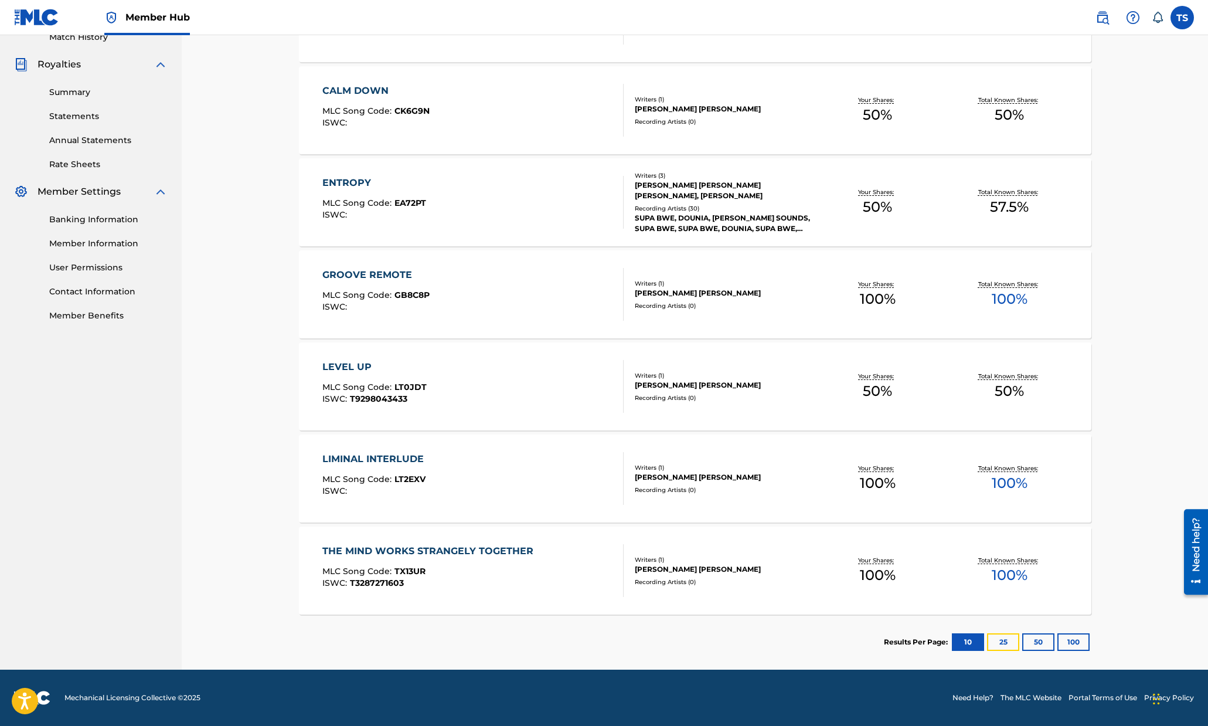
click at [1012, 644] on button "25" at bounding box center [1003, 642] width 32 height 18
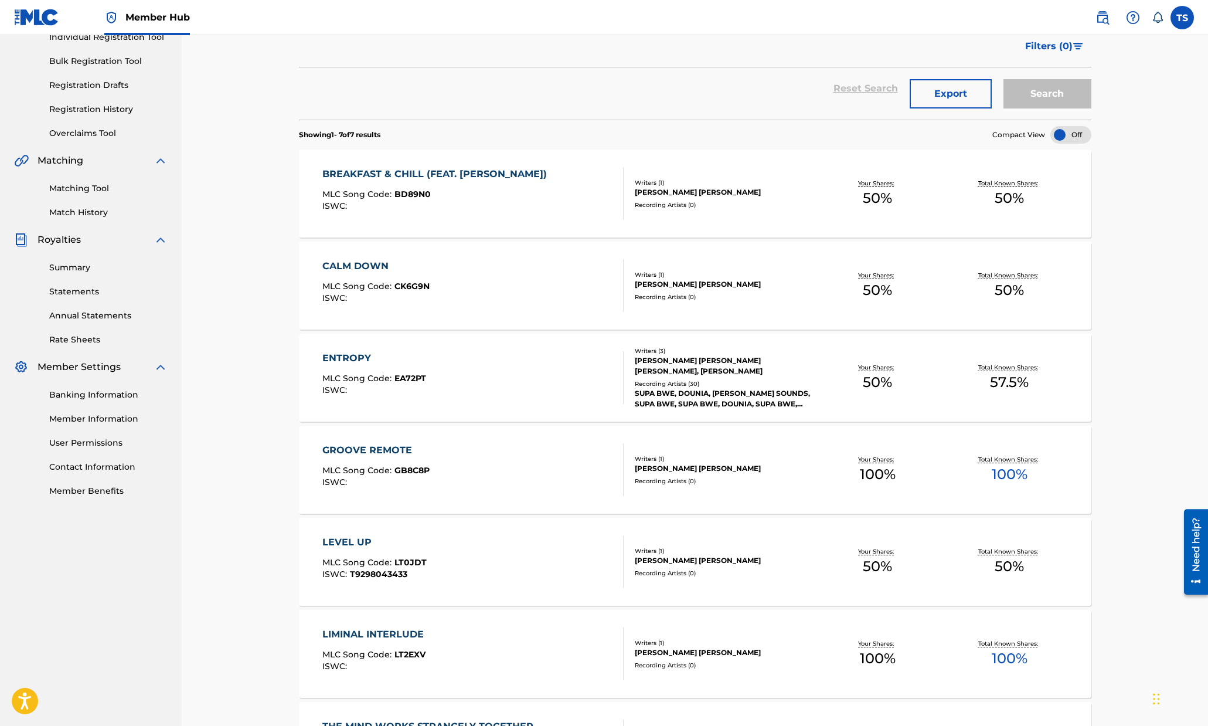
scroll to position [169, 0]
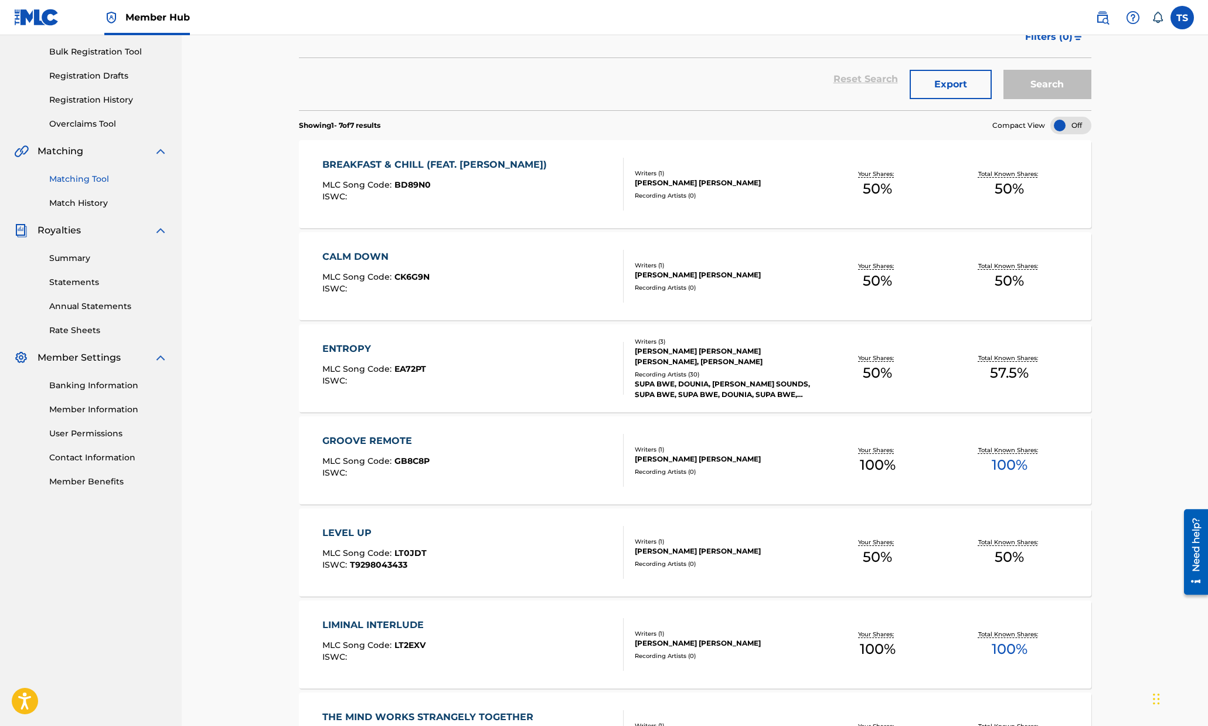
click at [92, 180] on link "Matching Tool" at bounding box center [108, 179] width 118 height 12
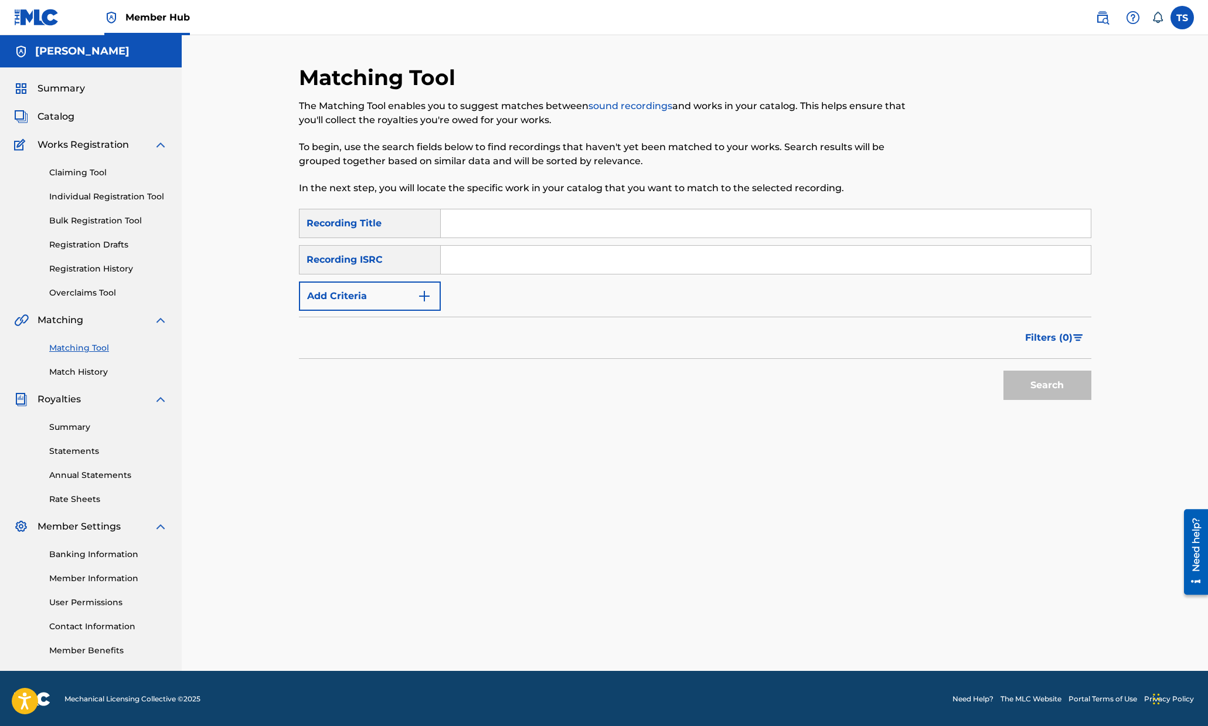
click at [519, 223] on input "Search Form" at bounding box center [766, 223] width 650 height 28
click at [86, 82] on div "Summary" at bounding box center [91, 88] width 154 height 14
click at [75, 90] on span "Summary" at bounding box center [61, 88] width 47 height 14
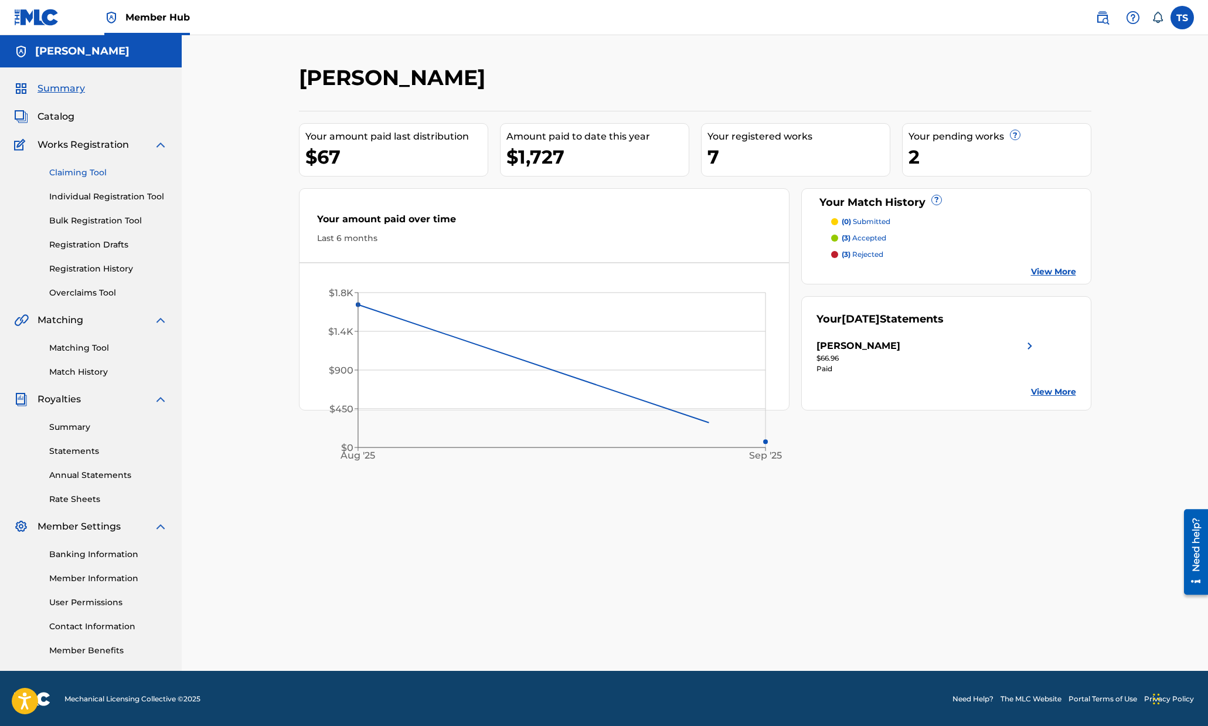
click at [107, 169] on link "Claiming Tool" at bounding box center [108, 172] width 118 height 12
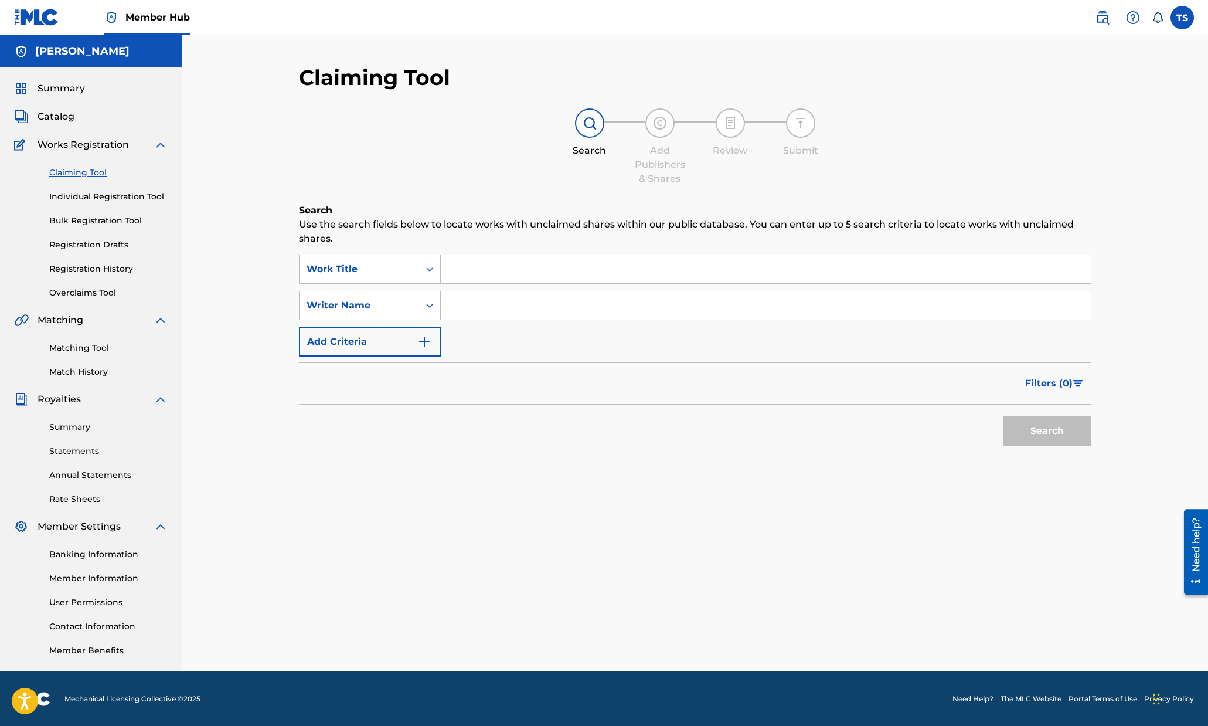
click at [511, 273] on input "Search Form" at bounding box center [766, 269] width 650 height 28
click at [483, 298] on input "Search Form" at bounding box center [766, 305] width 650 height 28
type input "[PERSON_NAME]"
click at [1003, 416] on button "Search" at bounding box center [1047, 430] width 88 height 29
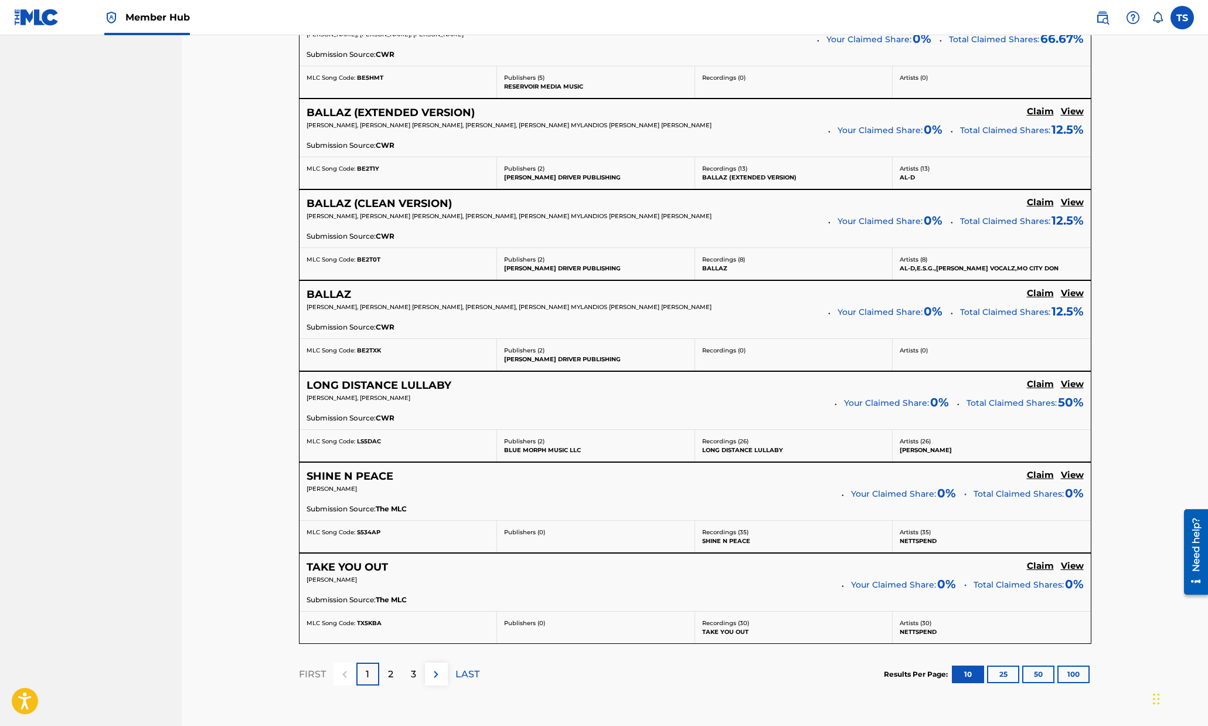
scroll to position [801, 0]
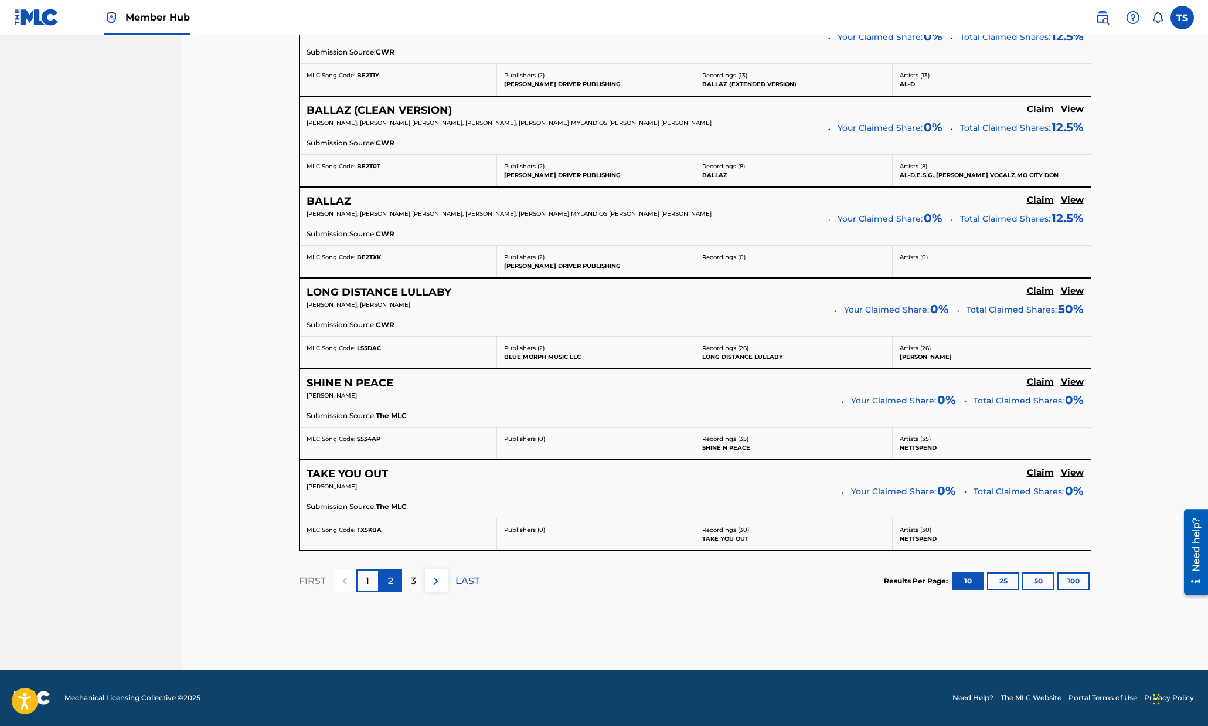
click at [398, 583] on div "2" at bounding box center [390, 580] width 23 height 23
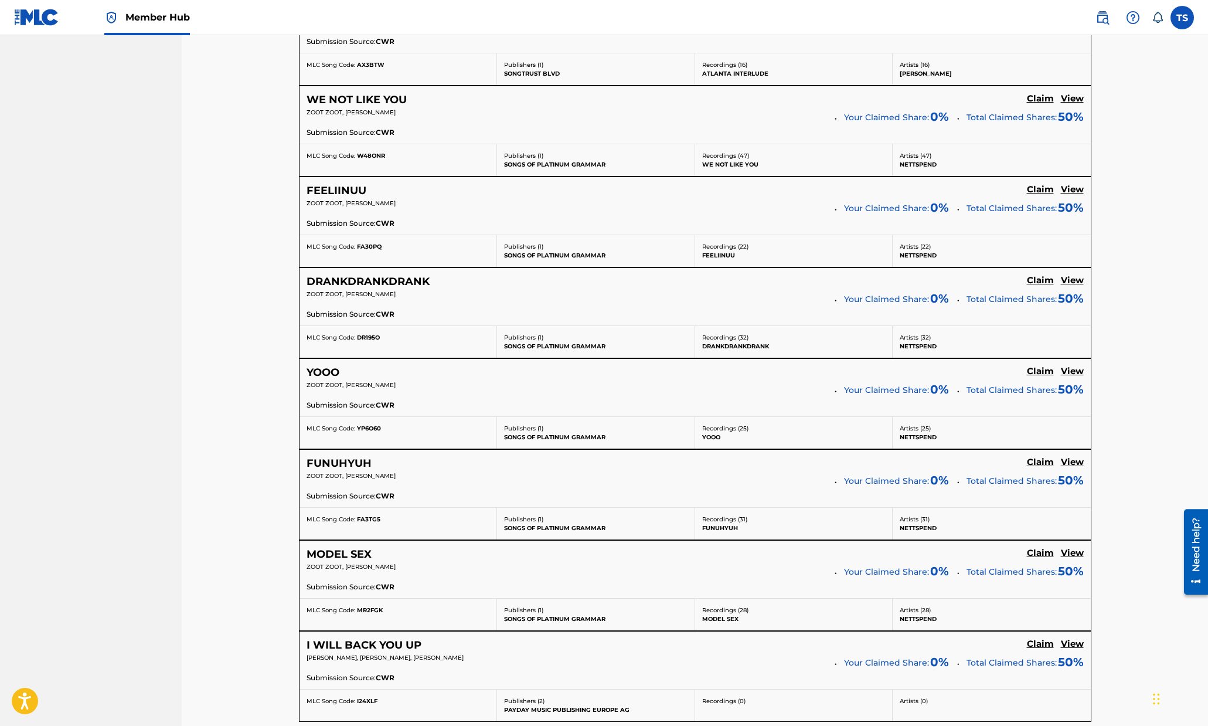
scroll to position [818, 0]
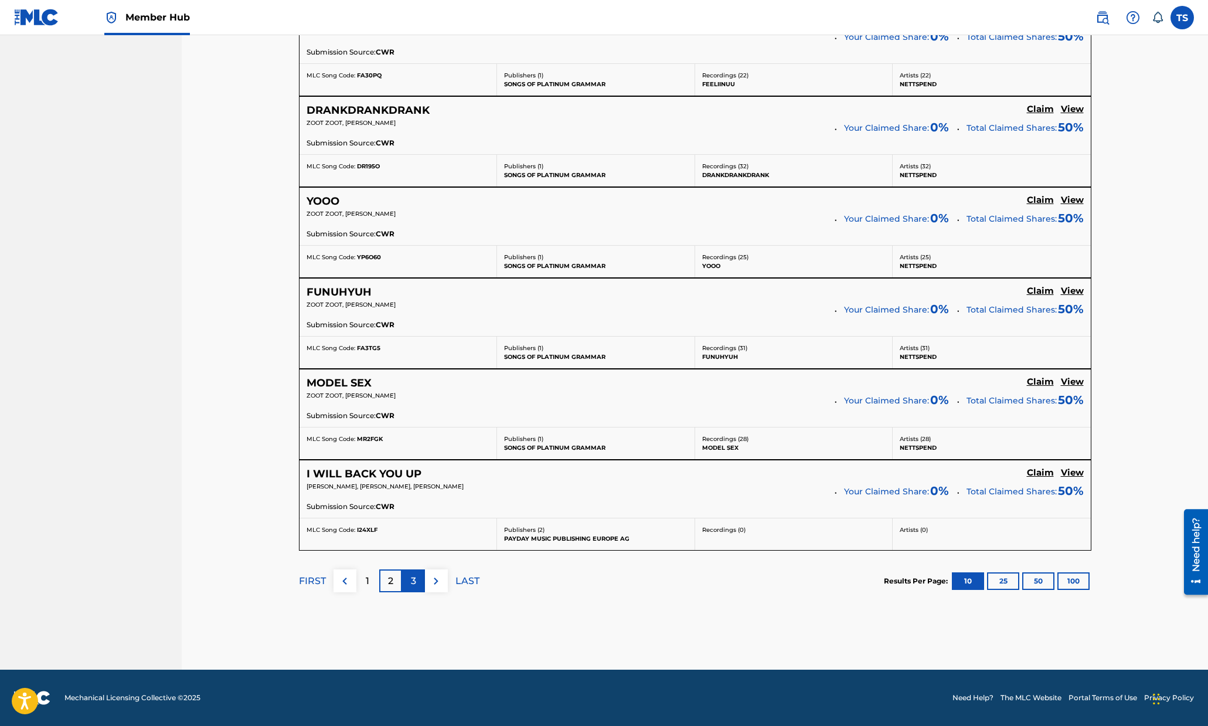
click at [414, 582] on p "3" at bounding box center [413, 581] width 5 height 14
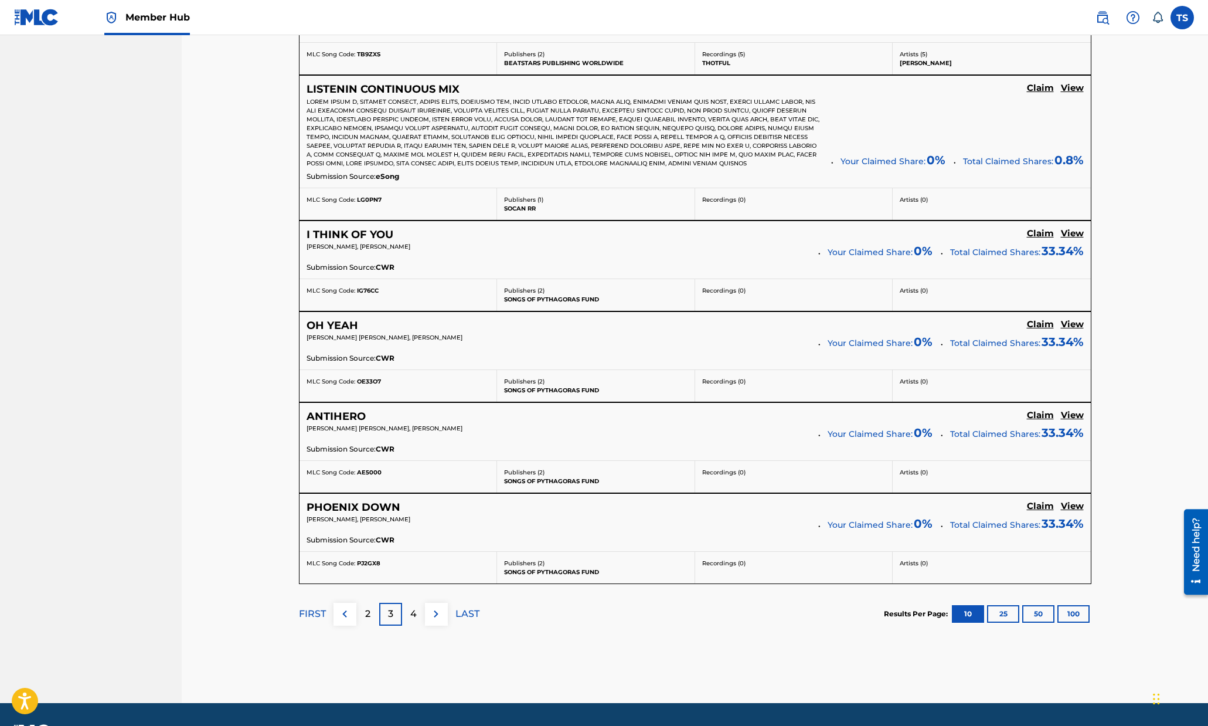
scroll to position [880, 0]
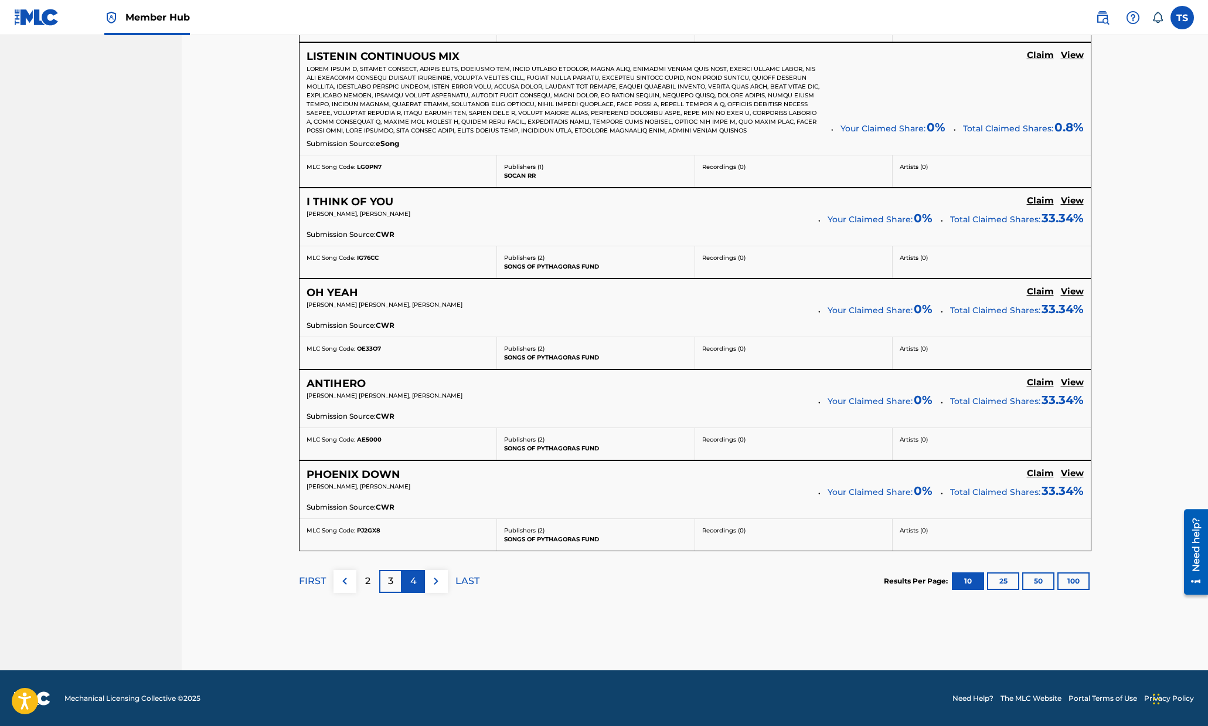
click at [413, 580] on p "4" at bounding box center [413, 581] width 6 height 14
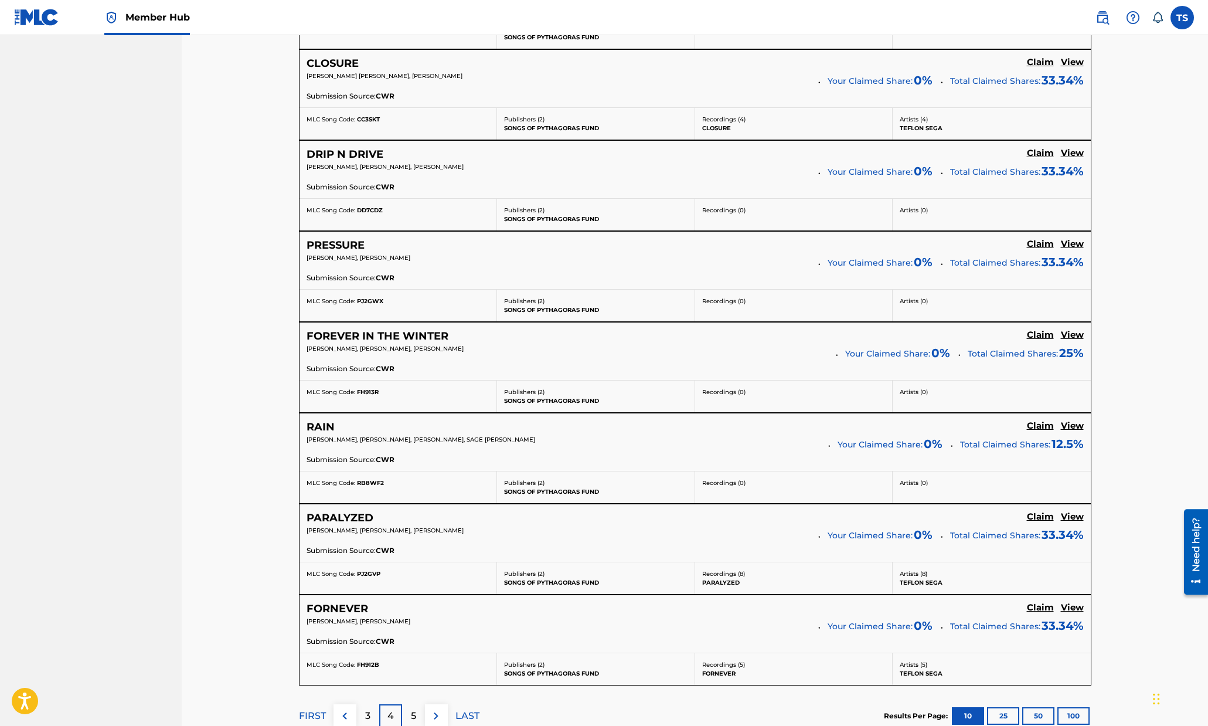
scroll to position [749, 0]
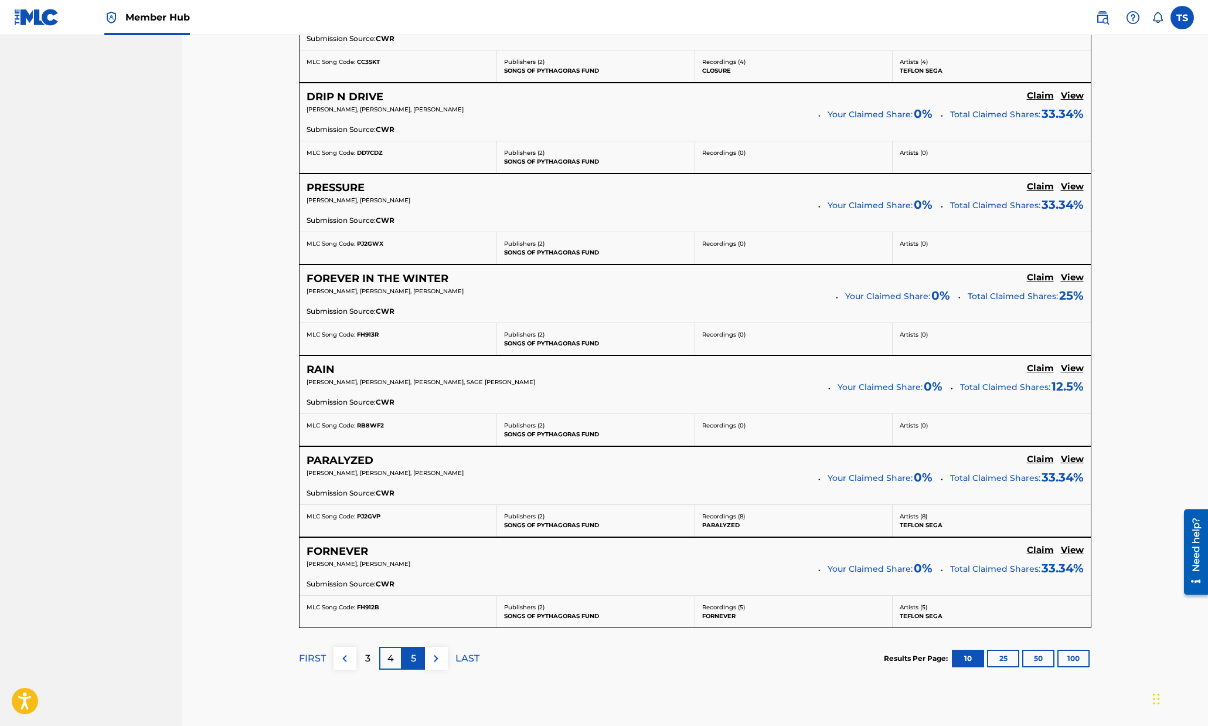
click at [414, 659] on p "5" at bounding box center [413, 658] width 5 height 14
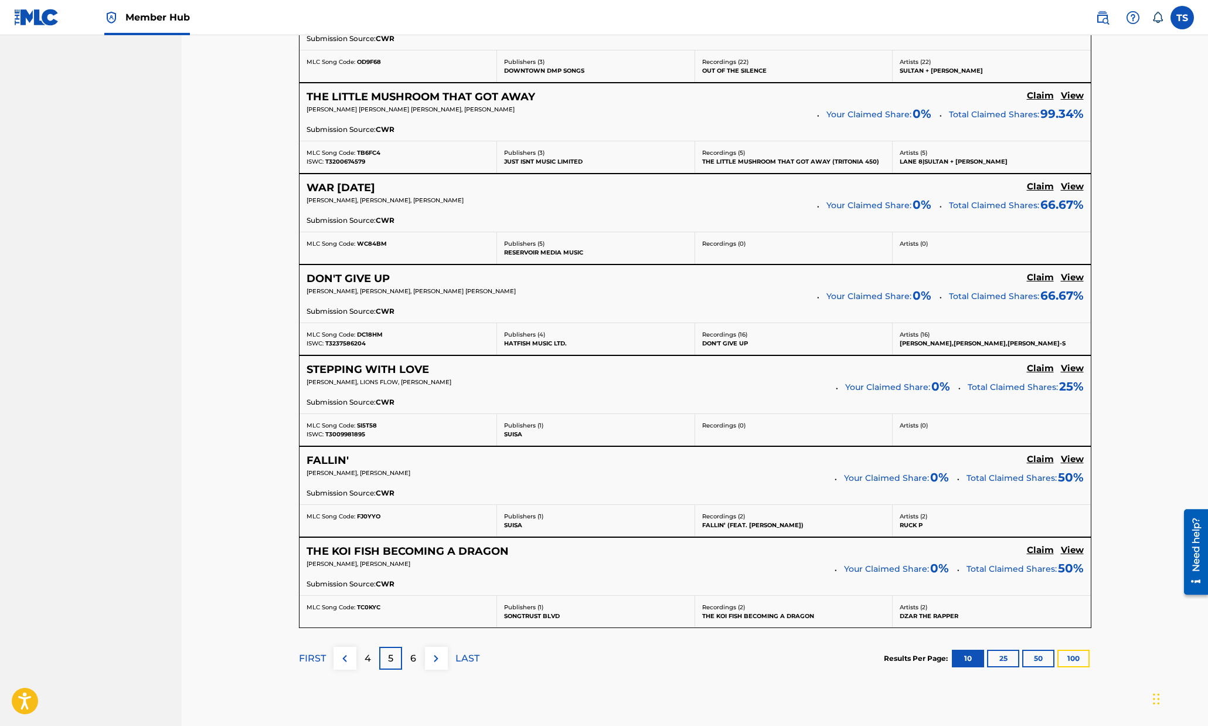
click at [1072, 655] on button "100" at bounding box center [1073, 658] width 32 height 18
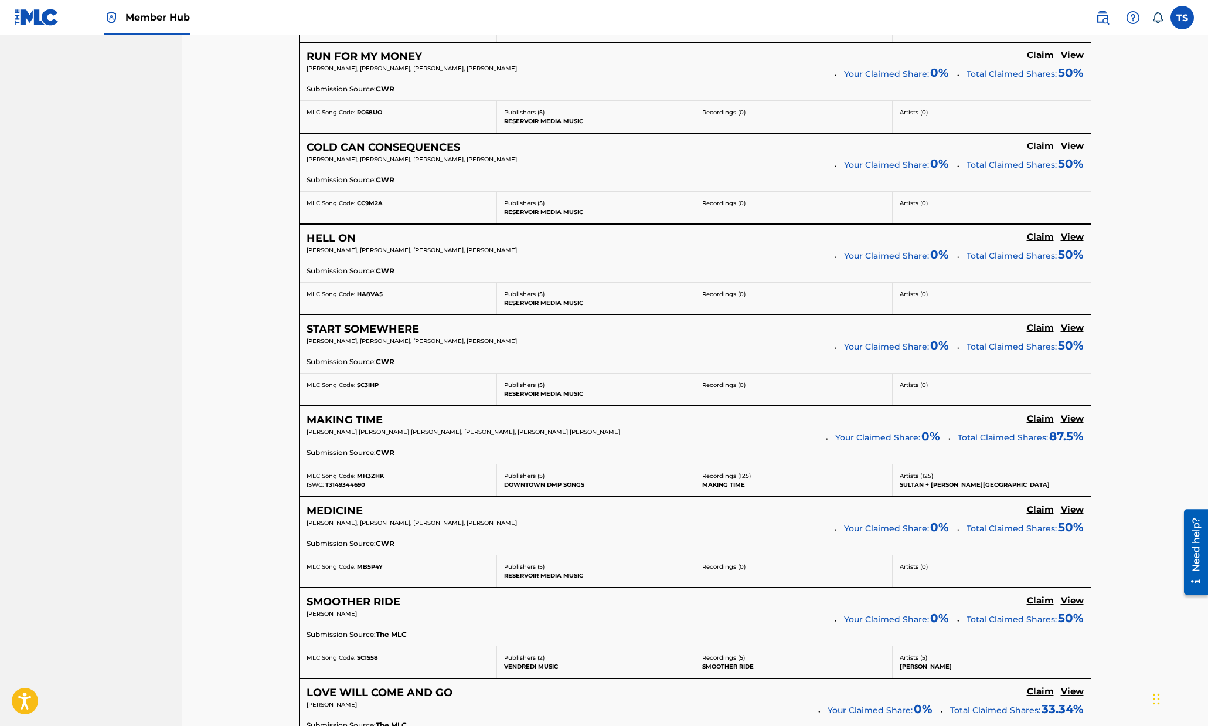
scroll to position [8987, 0]
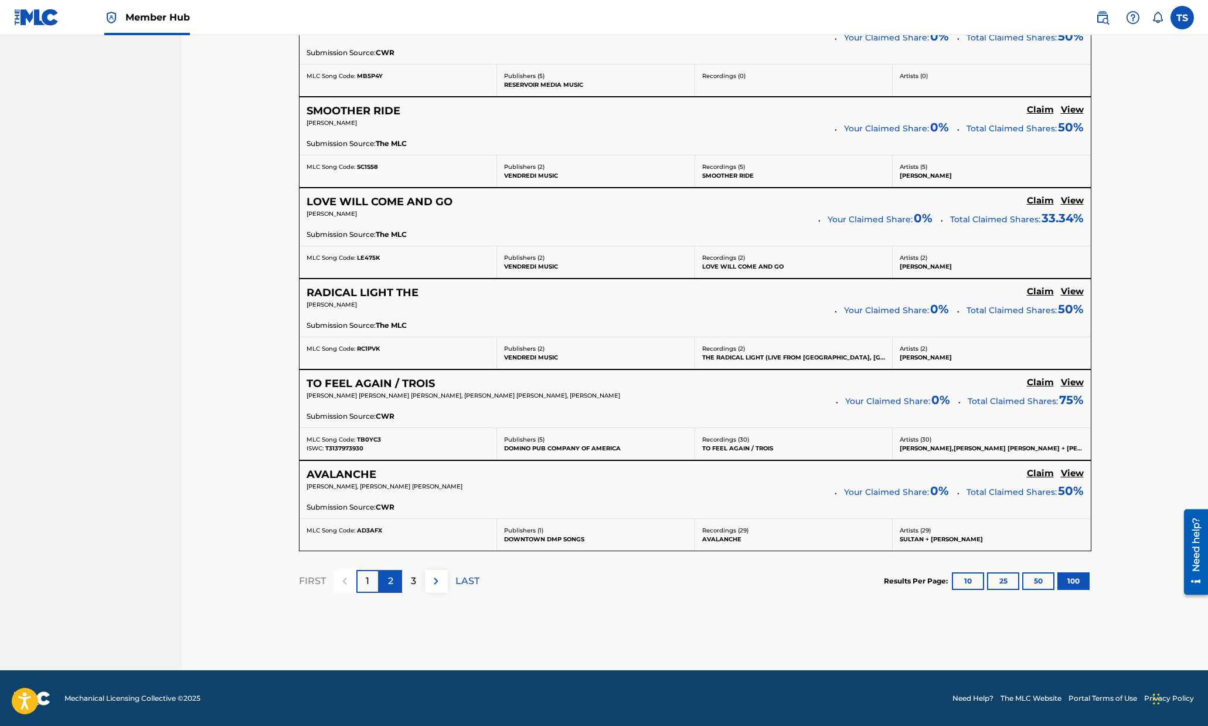
click at [385, 577] on div "2" at bounding box center [390, 581] width 23 height 23
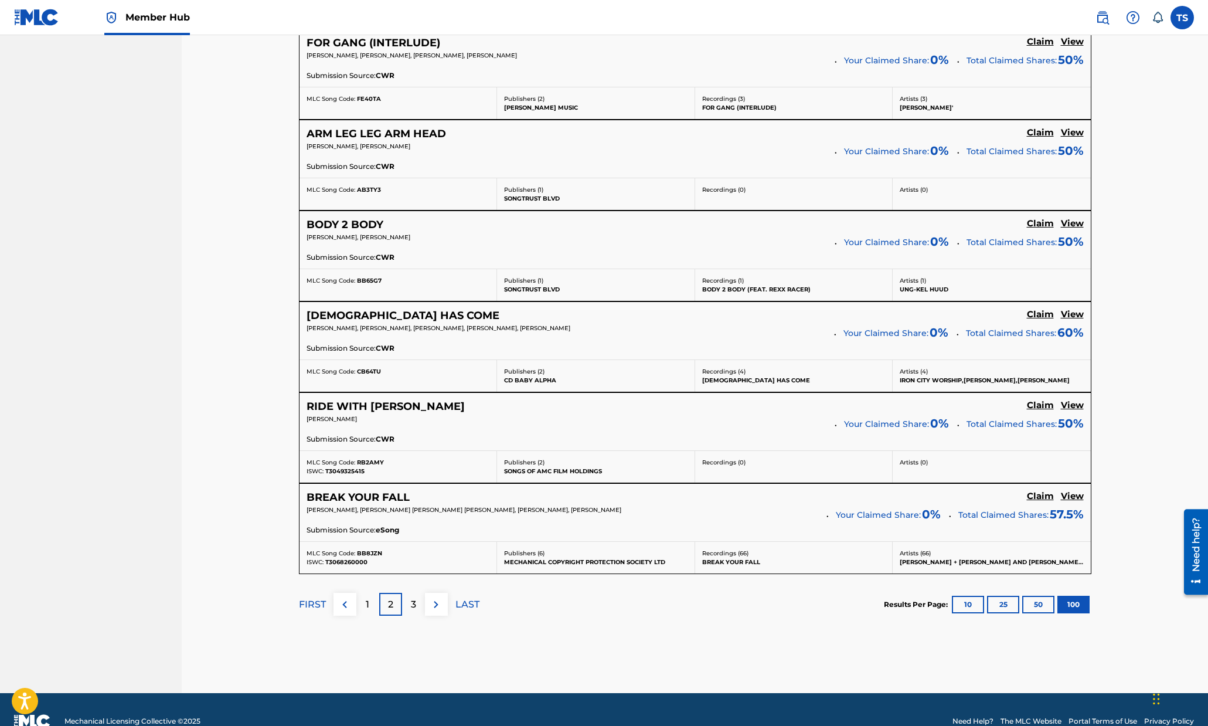
scroll to position [8938, 0]
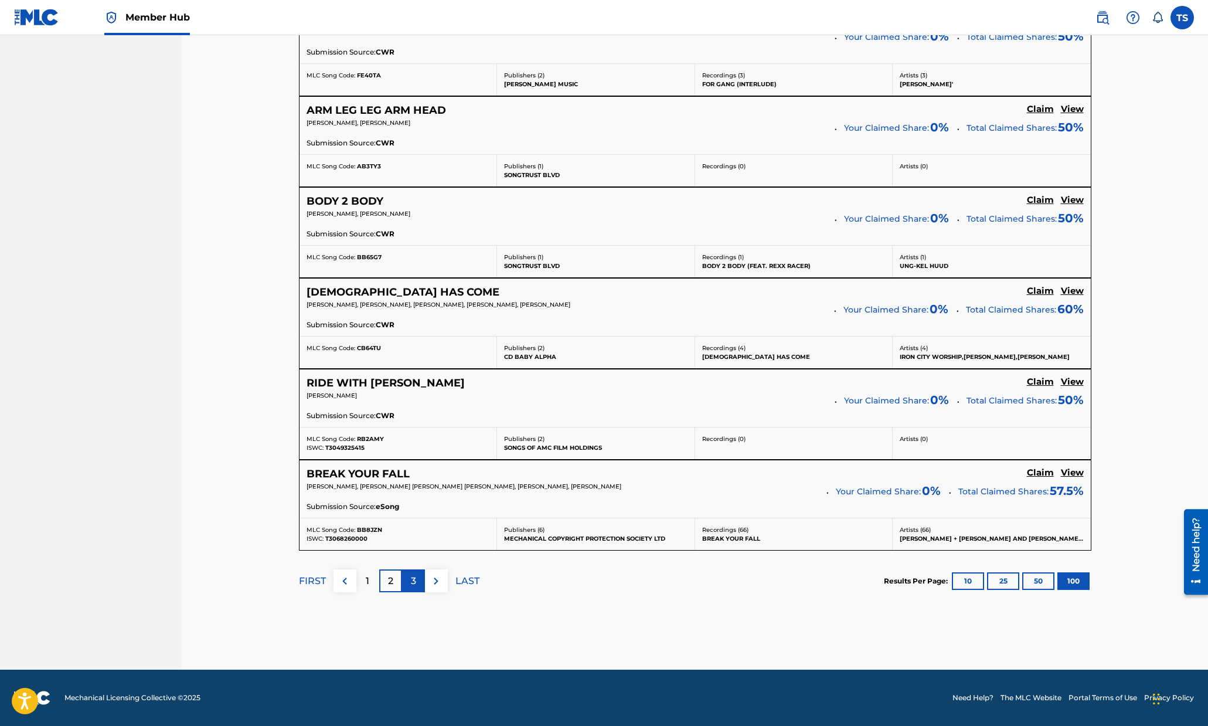
click at [415, 584] on p "3" at bounding box center [413, 581] width 5 height 14
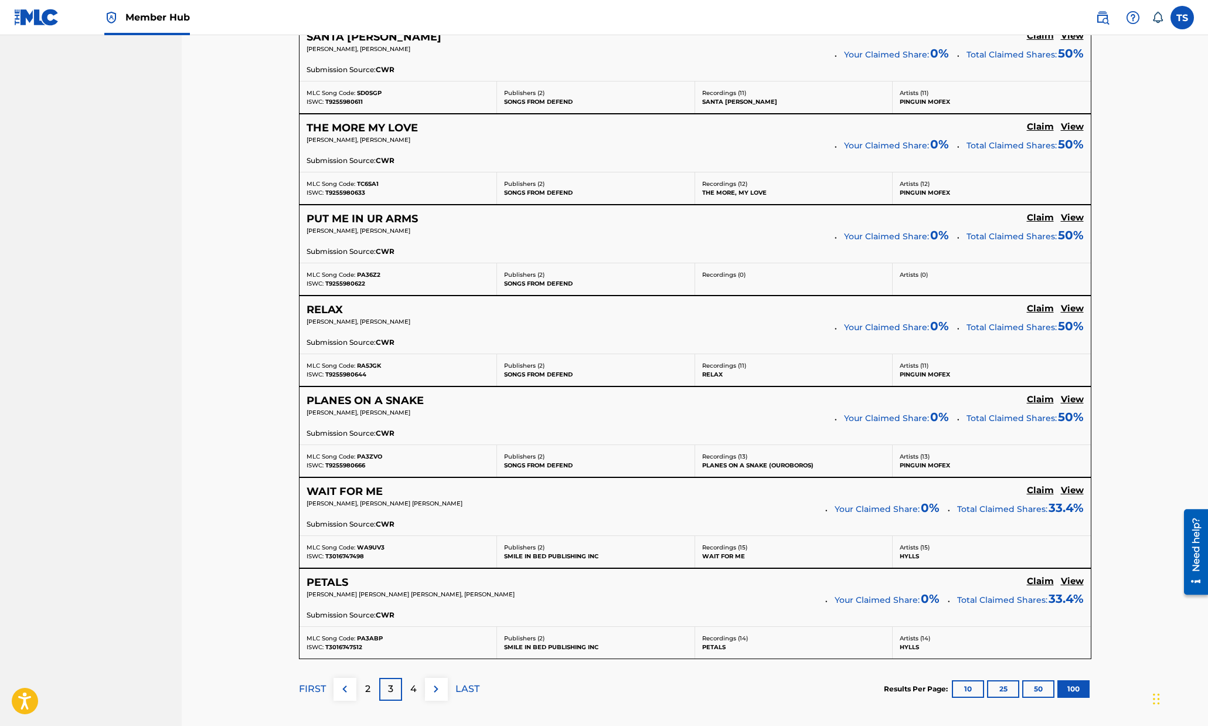
scroll to position [3625, 0]
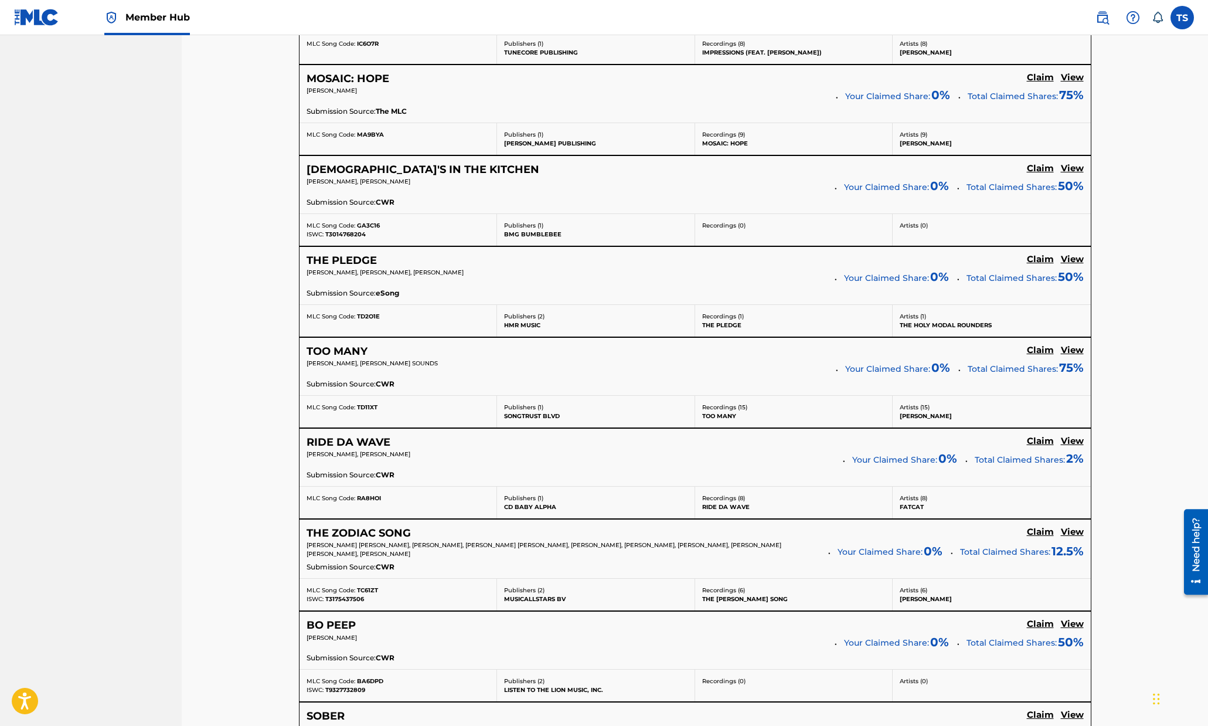
click at [1036, 349] on h5 "Claim" at bounding box center [1040, 350] width 27 height 11
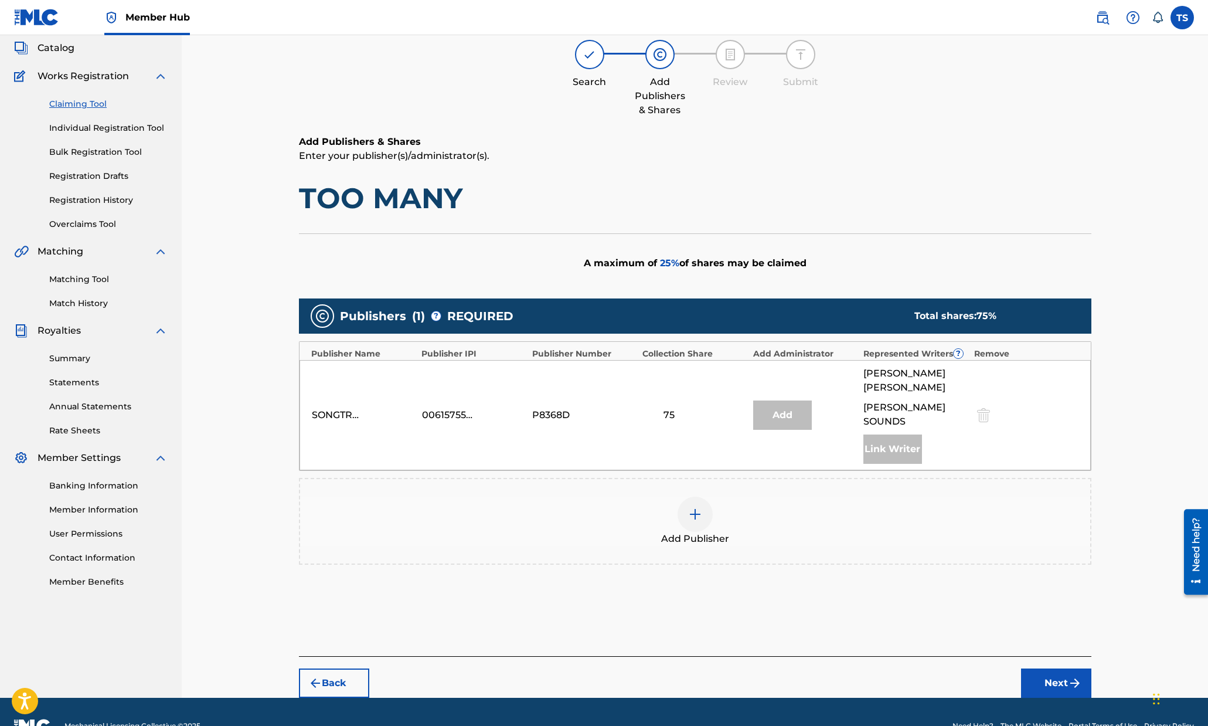
click at [704, 496] on div at bounding box center [694, 513] width 35 height 35
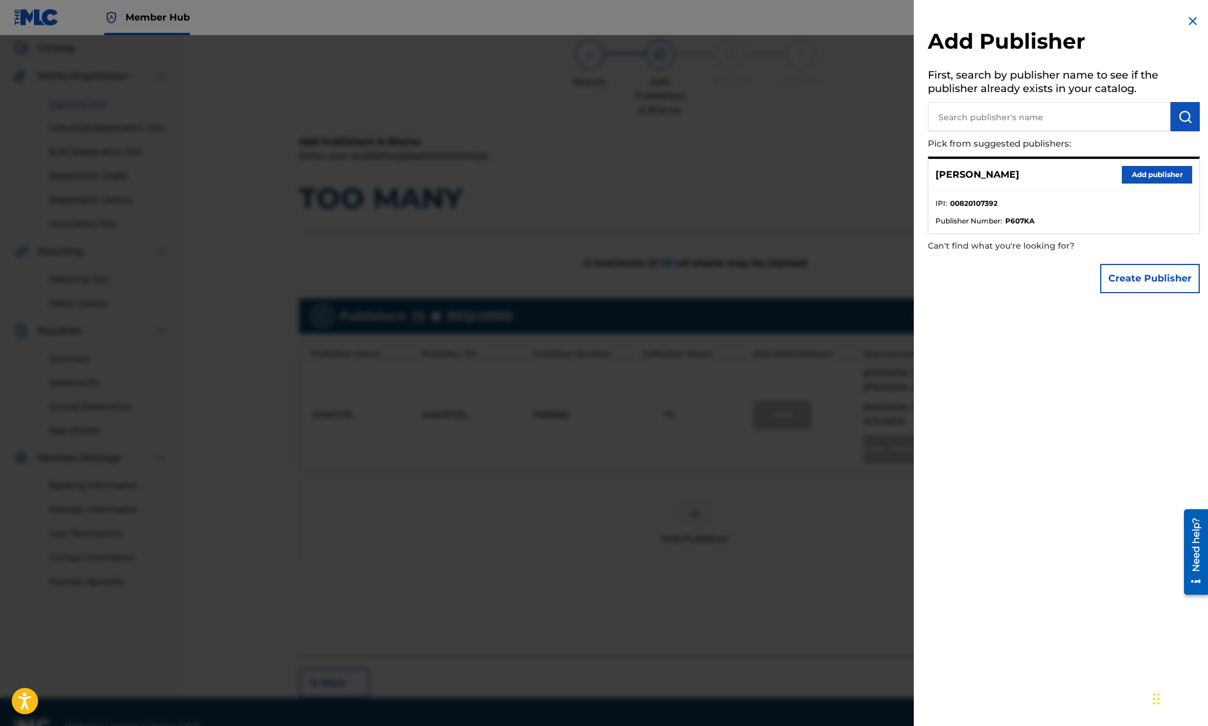
click at [1056, 105] on input "text" at bounding box center [1049, 116] width 243 height 29
click at [1129, 172] on button "Add publisher" at bounding box center [1157, 175] width 70 height 18
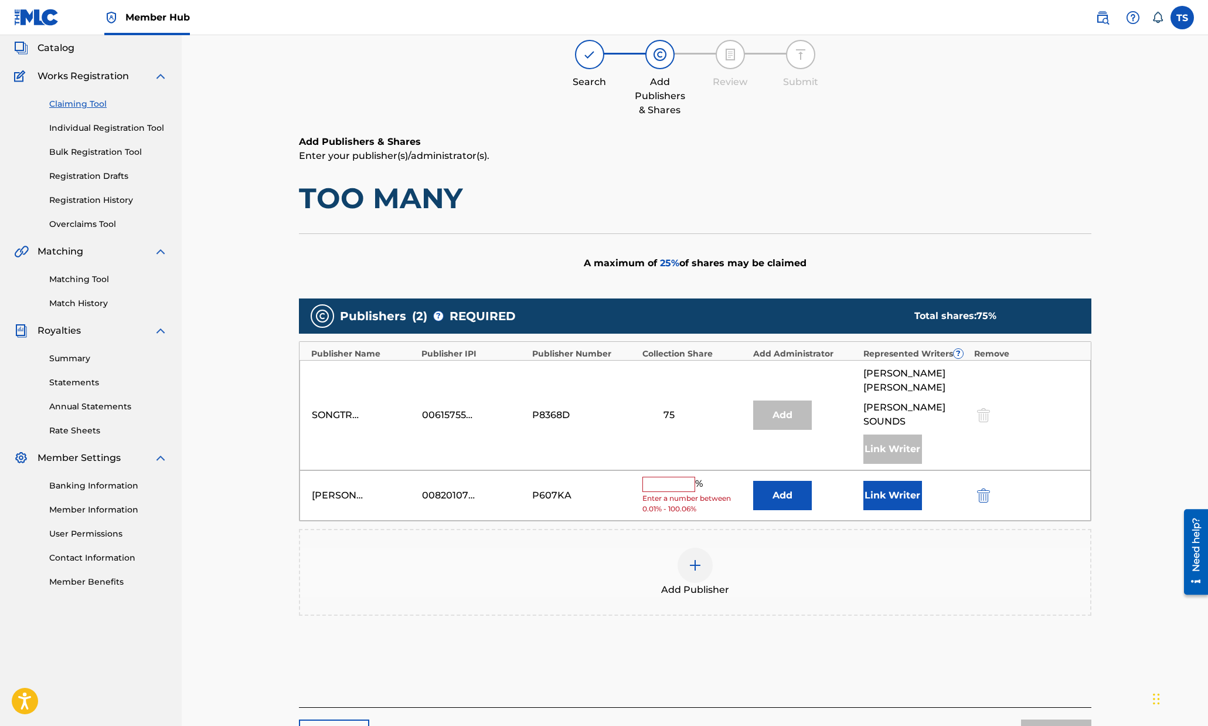
drag, startPoint x: 660, startPoint y: 453, endPoint x: 655, endPoint y: 457, distance: 7.2
click at [658, 476] on input "text" at bounding box center [668, 483] width 53 height 15
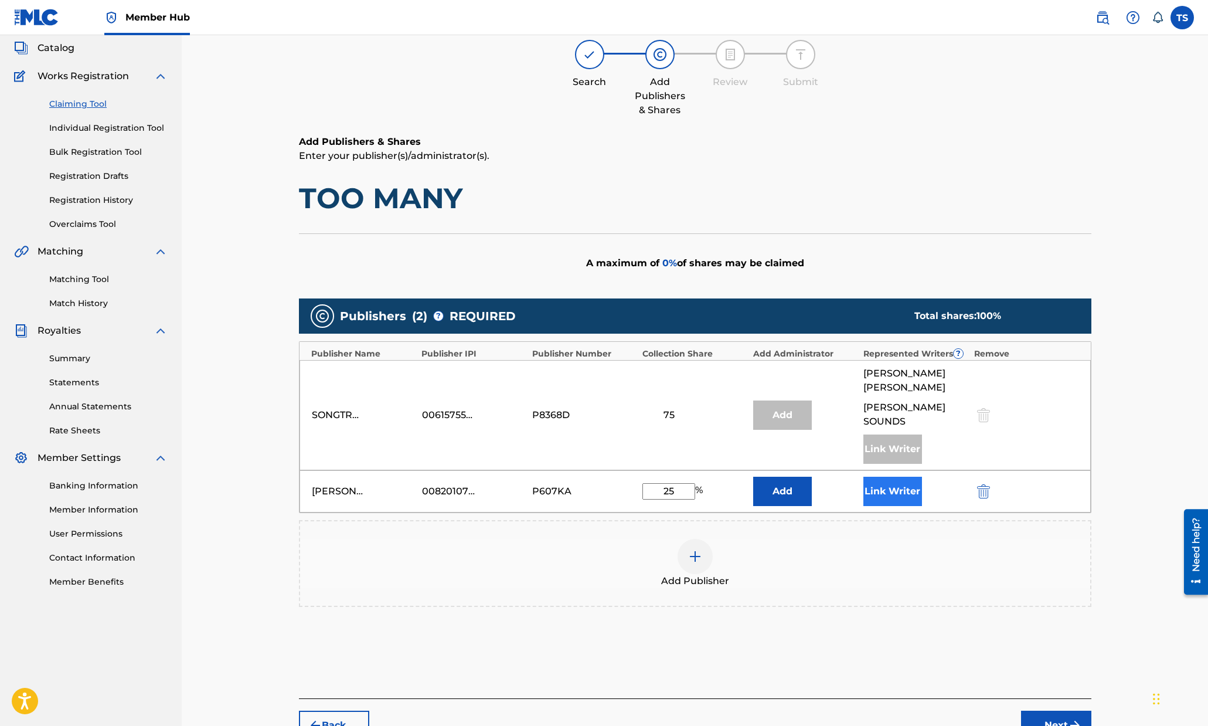
type input "25"
click at [889, 476] on button "Link Writer" at bounding box center [892, 490] width 59 height 29
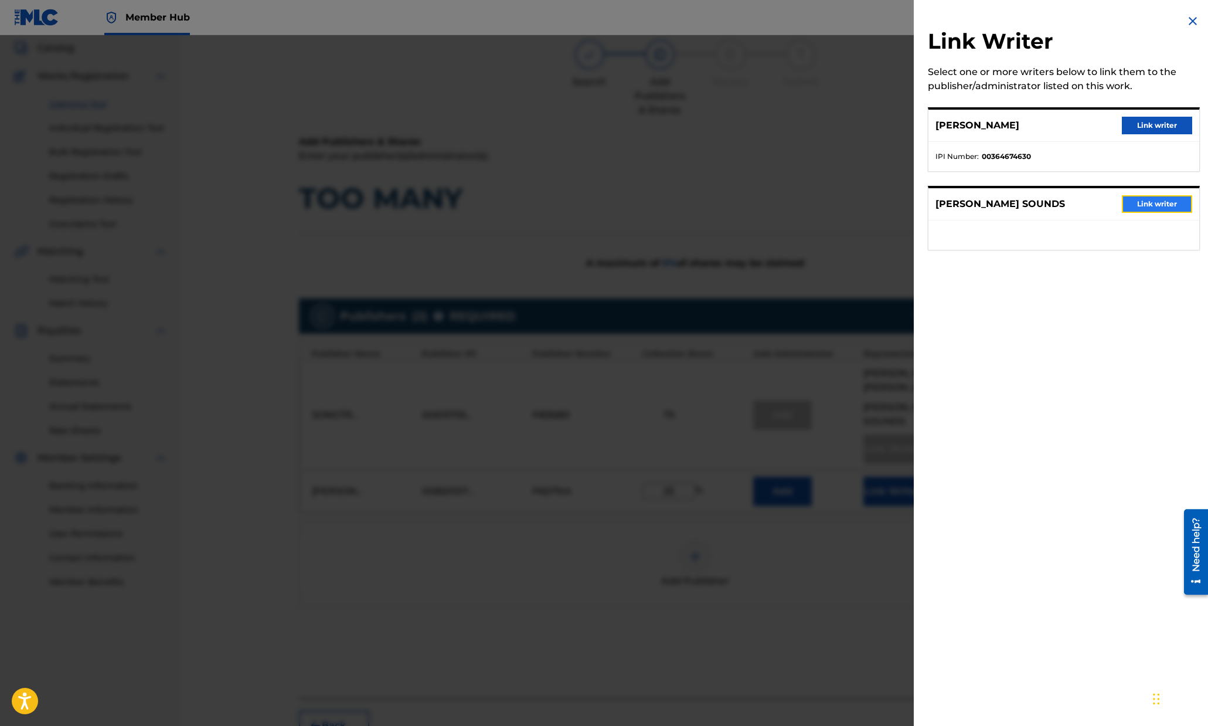
click at [1139, 199] on button "Link writer" at bounding box center [1157, 204] width 70 height 18
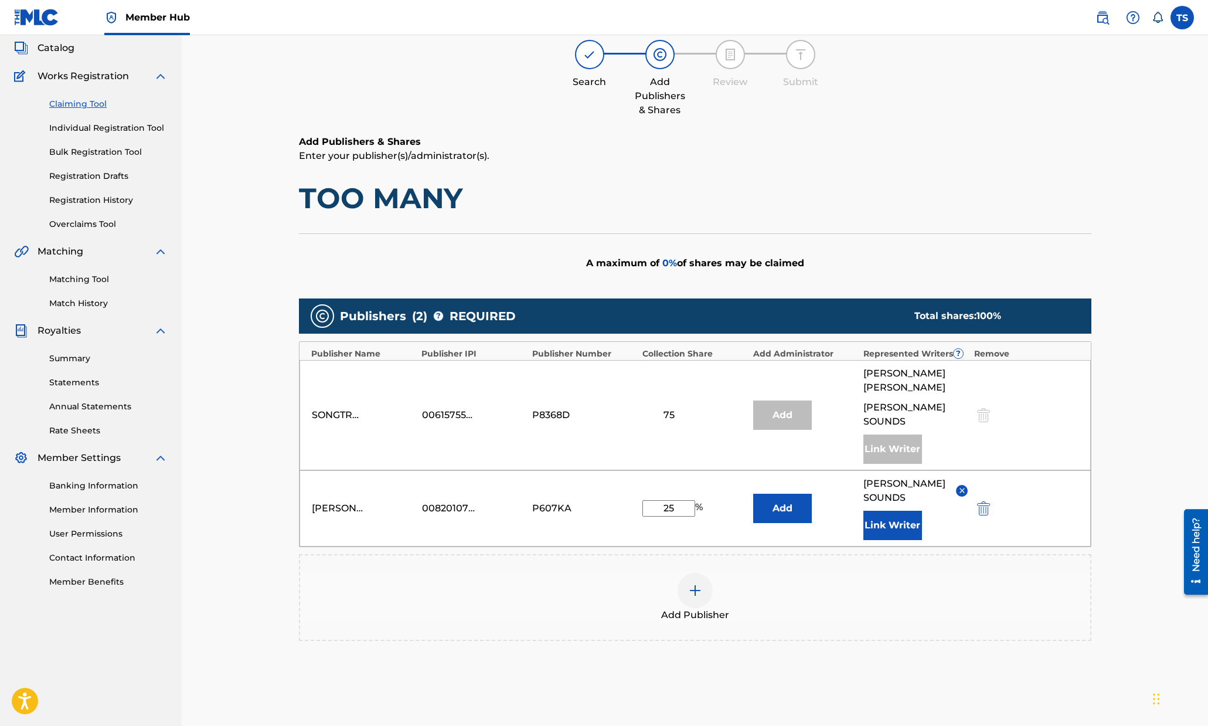
drag, startPoint x: 951, startPoint y: 461, endPoint x: 964, endPoint y: 457, distance: 13.5
click at [959, 476] on div "SHEPARD SOUNDS" at bounding box center [915, 490] width 104 height 28
click at [964, 486] on img at bounding box center [962, 490] width 9 height 9
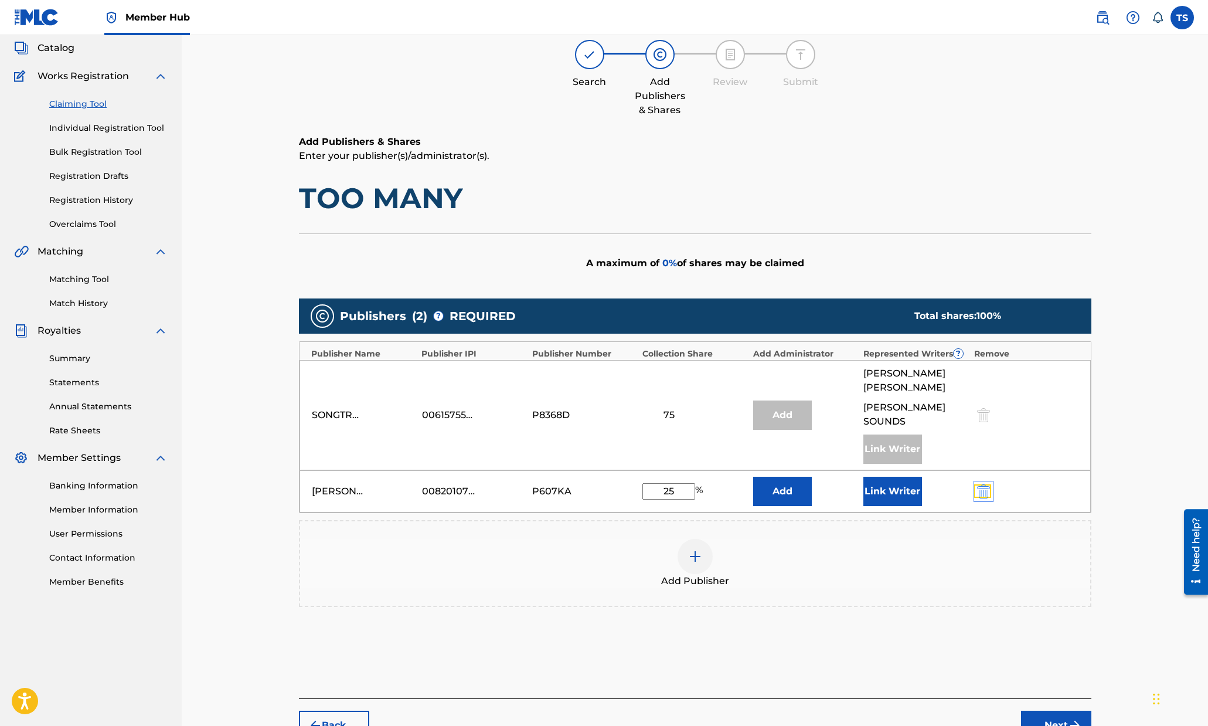
click at [980, 484] on img "submit" at bounding box center [983, 491] width 13 height 14
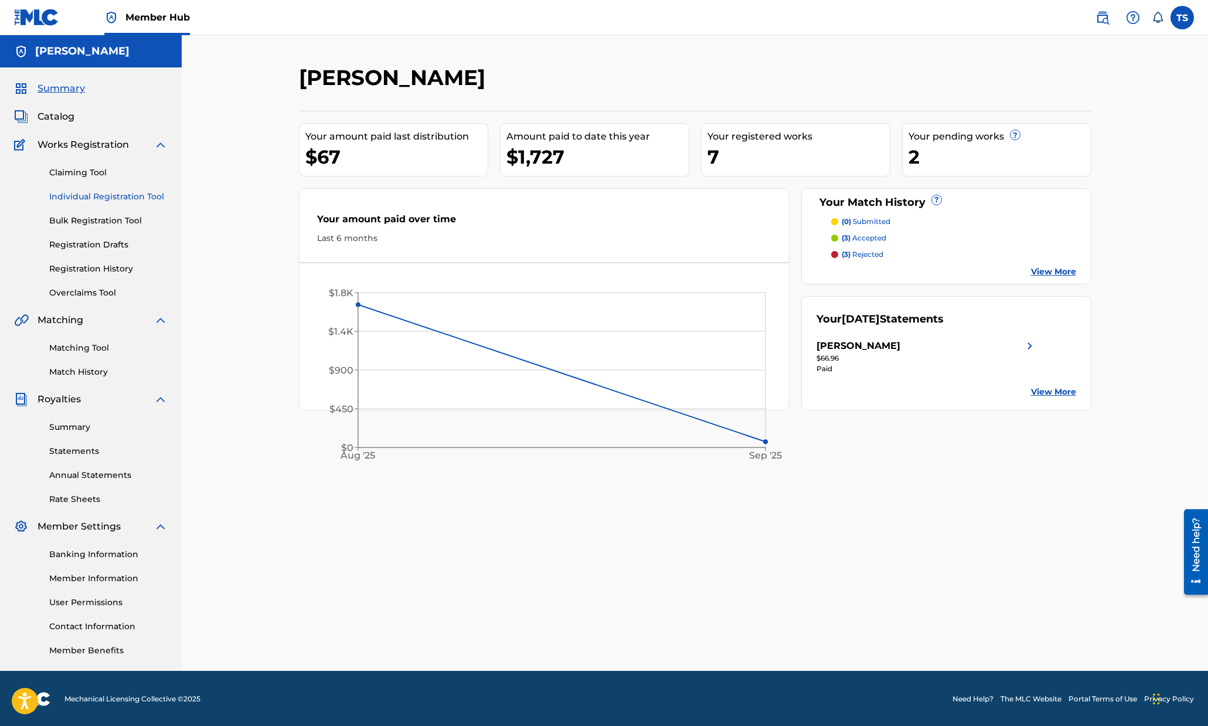
click at [118, 192] on link "Individual Registration Tool" at bounding box center [108, 196] width 118 height 12
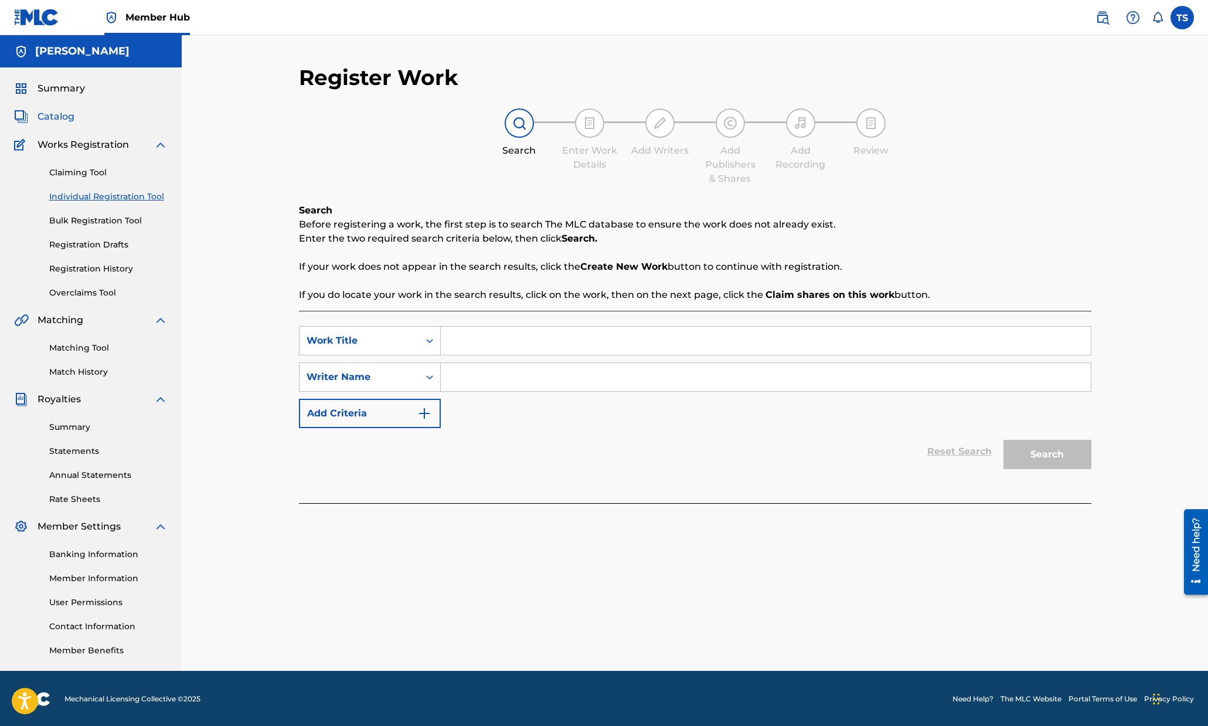
click at [59, 116] on span "Catalog" at bounding box center [56, 117] width 37 height 14
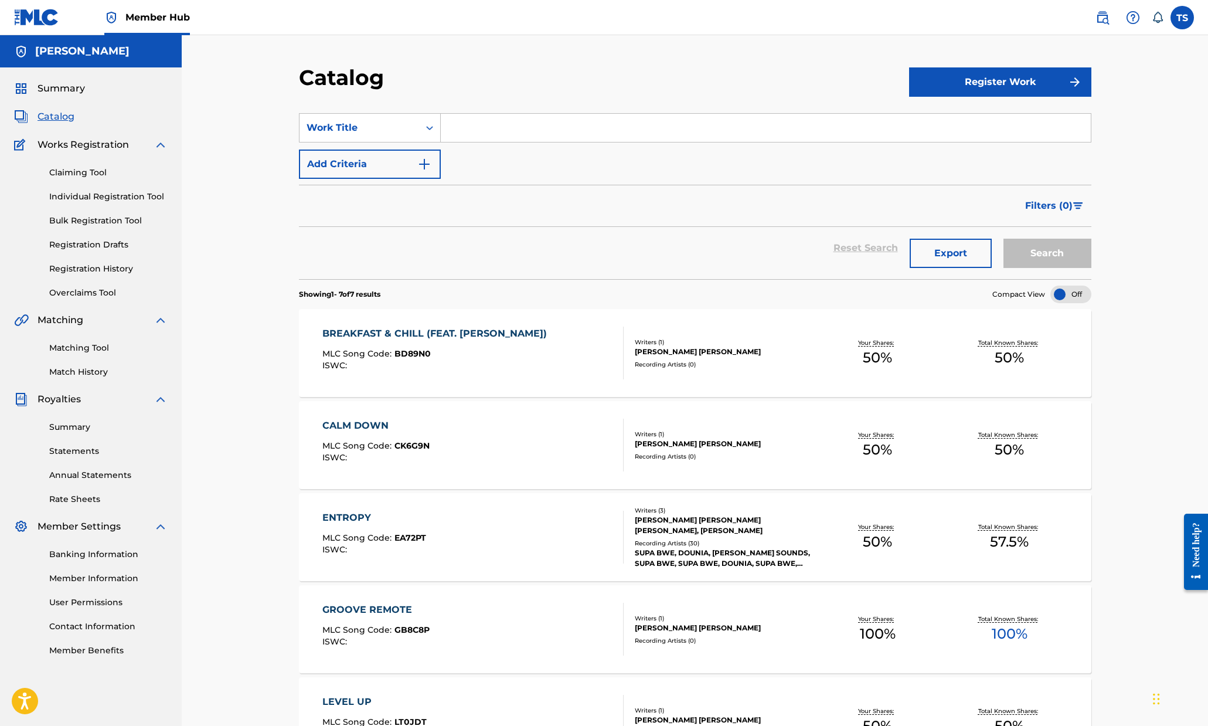
scroll to position [17, 0]
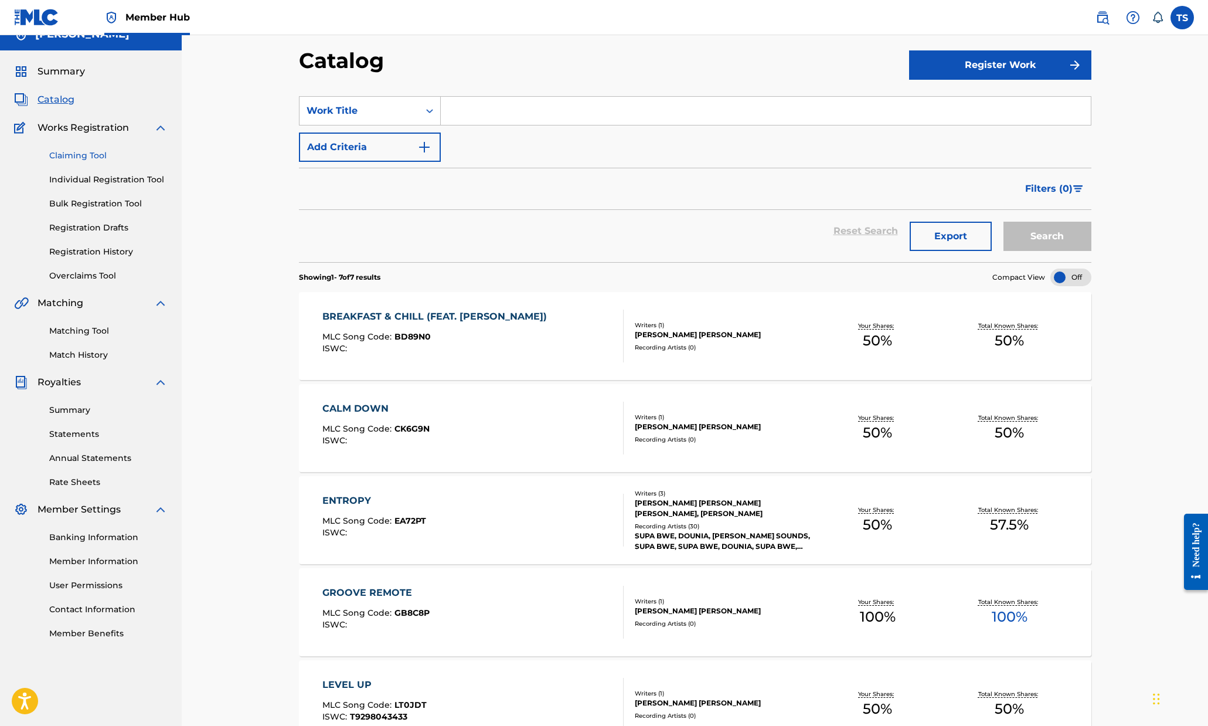
click at [97, 161] on link "Claiming Tool" at bounding box center [108, 155] width 118 height 12
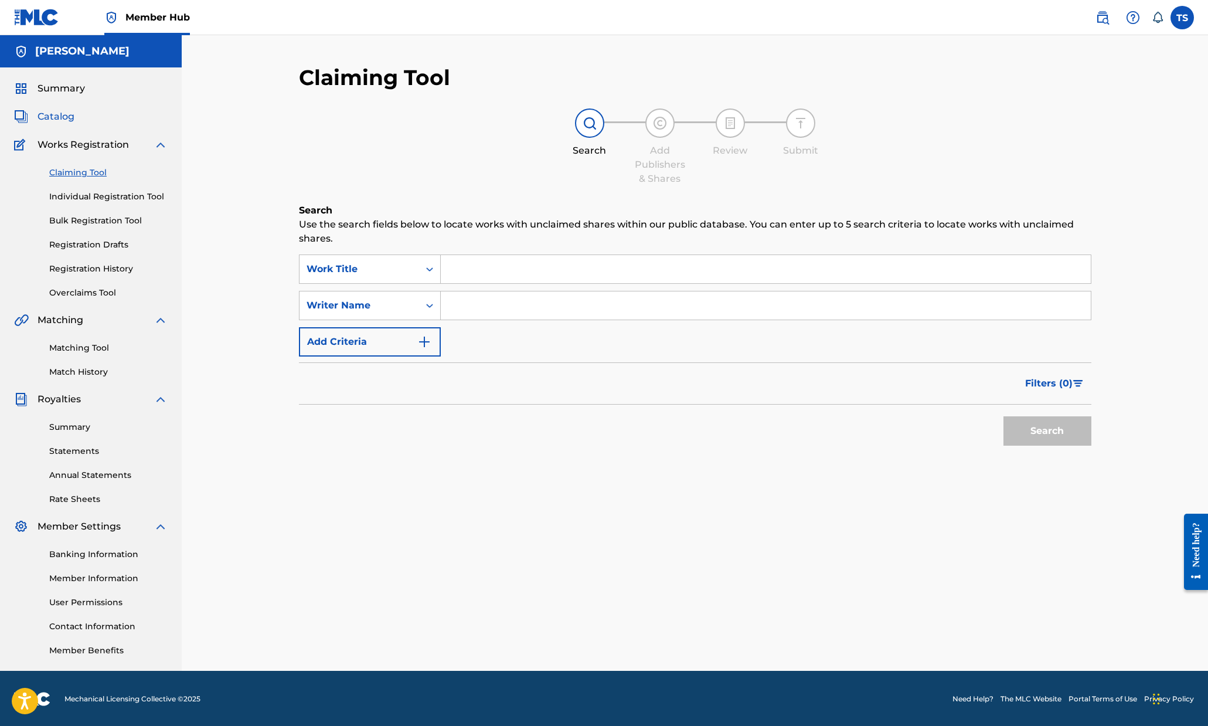
click at [63, 115] on span "Catalog" at bounding box center [56, 117] width 37 height 14
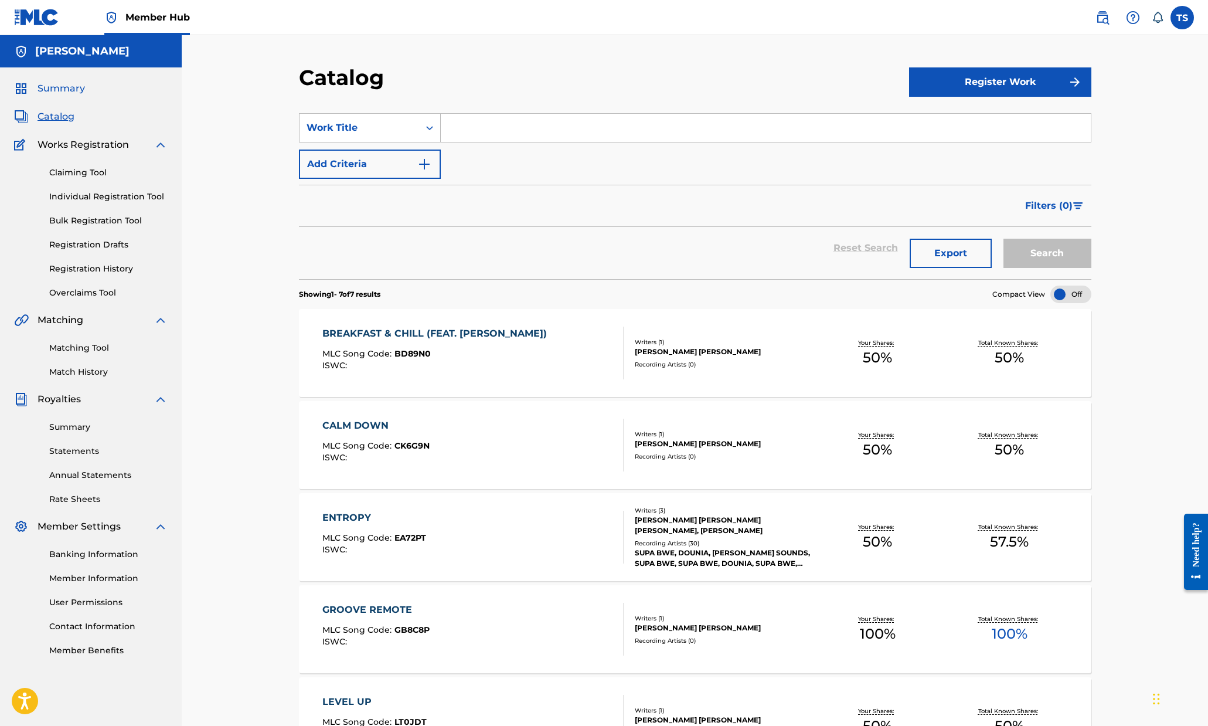
click at [63, 85] on span "Summary" at bounding box center [61, 88] width 47 height 14
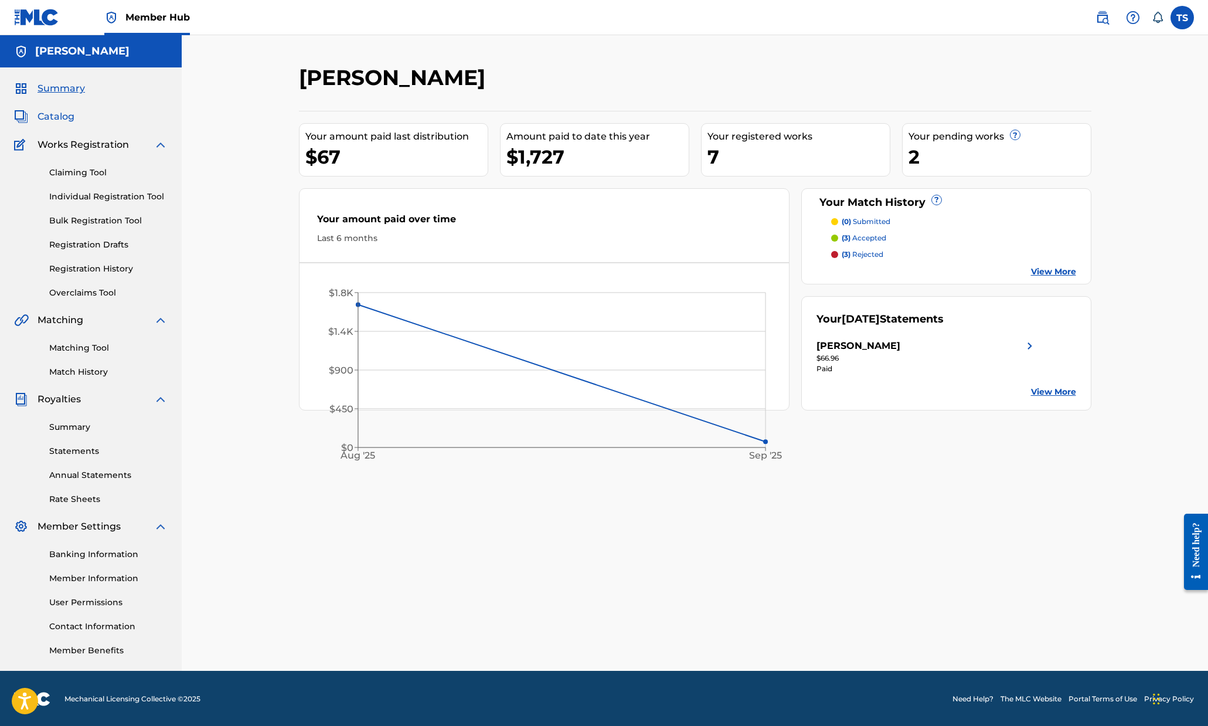
click at [60, 121] on span "Catalog" at bounding box center [56, 117] width 37 height 14
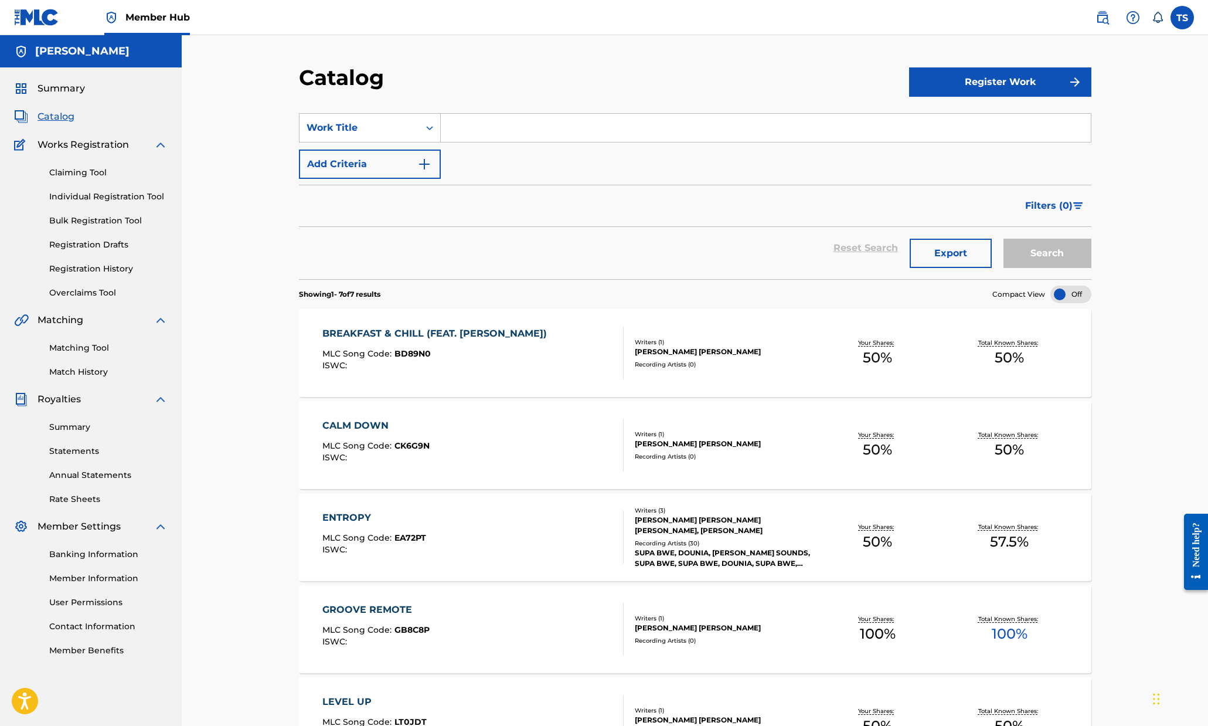
click at [71, 149] on span "Works Registration" at bounding box center [83, 145] width 91 height 14
click at [72, 169] on link "Claiming Tool" at bounding box center [108, 172] width 118 height 12
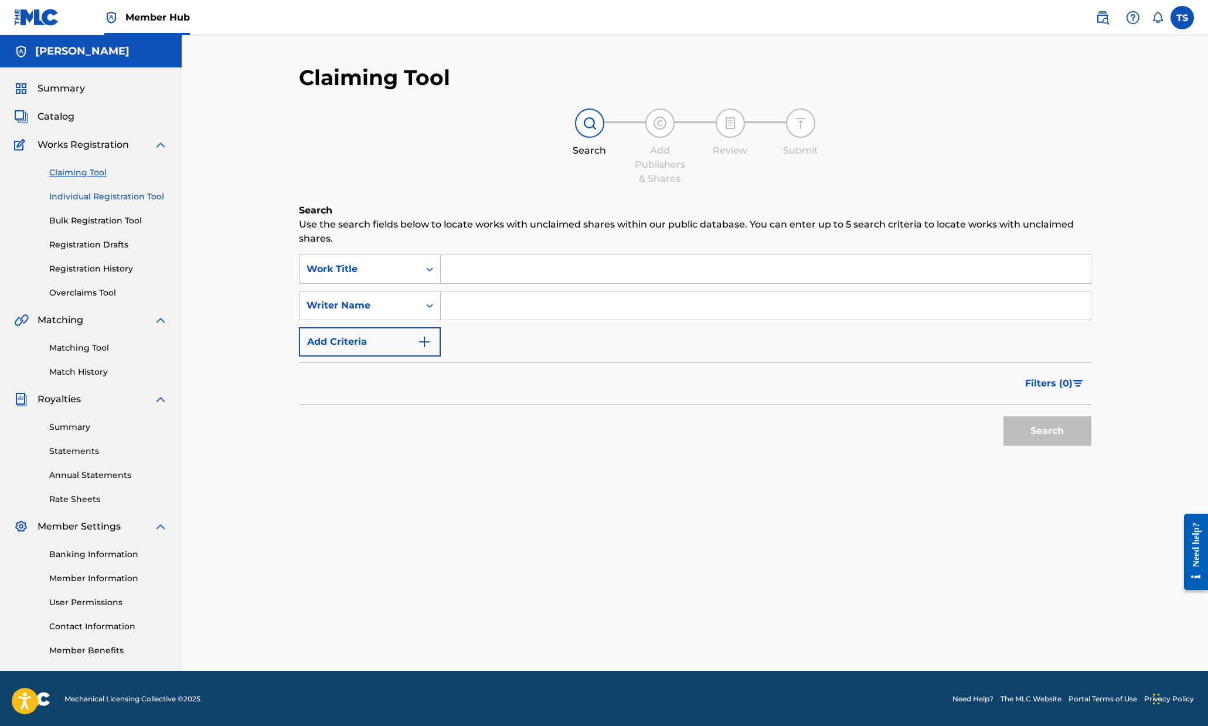
click at [94, 195] on link "Individual Registration Tool" at bounding box center [108, 196] width 118 height 12
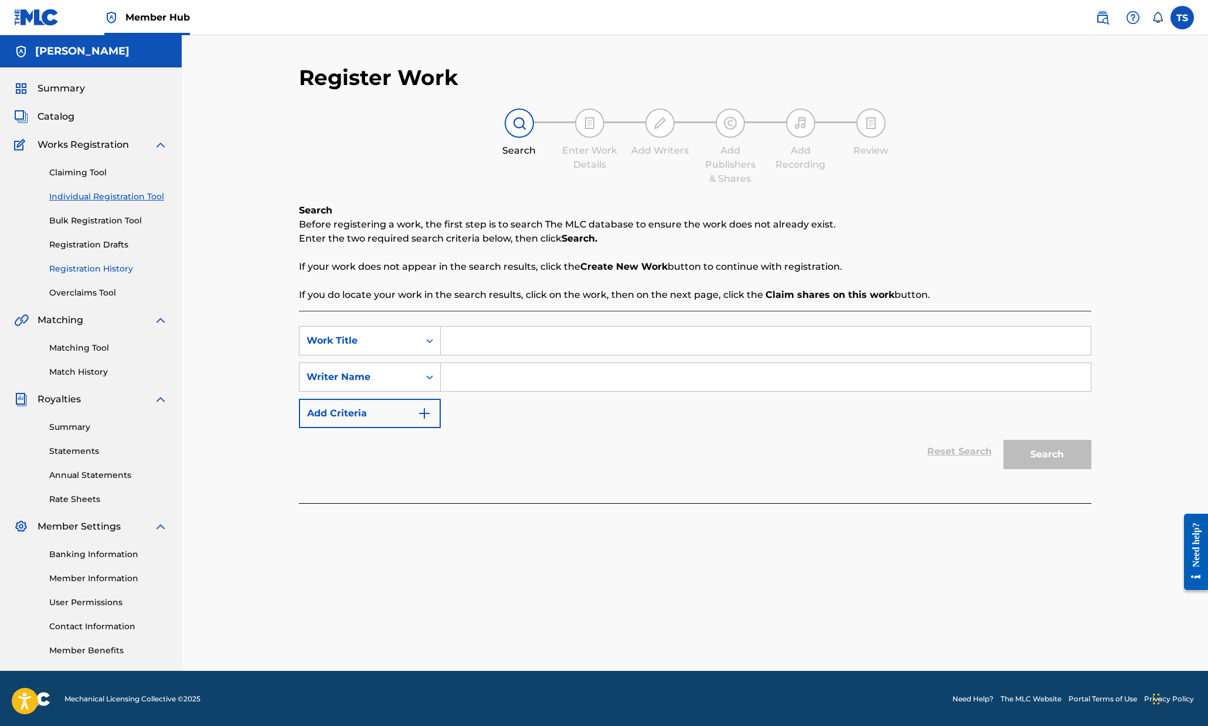
click at [111, 270] on link "Registration History" at bounding box center [108, 269] width 118 height 12
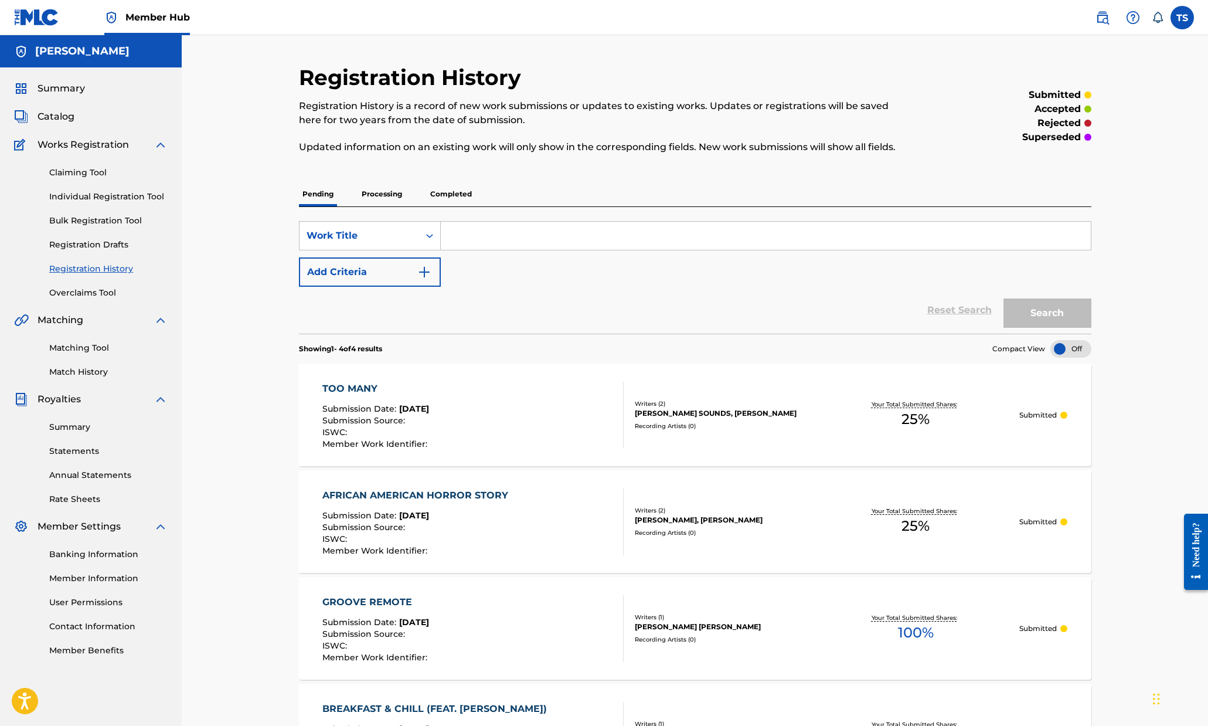
click at [376, 200] on p "Processing" at bounding box center [381, 194] width 47 height 25
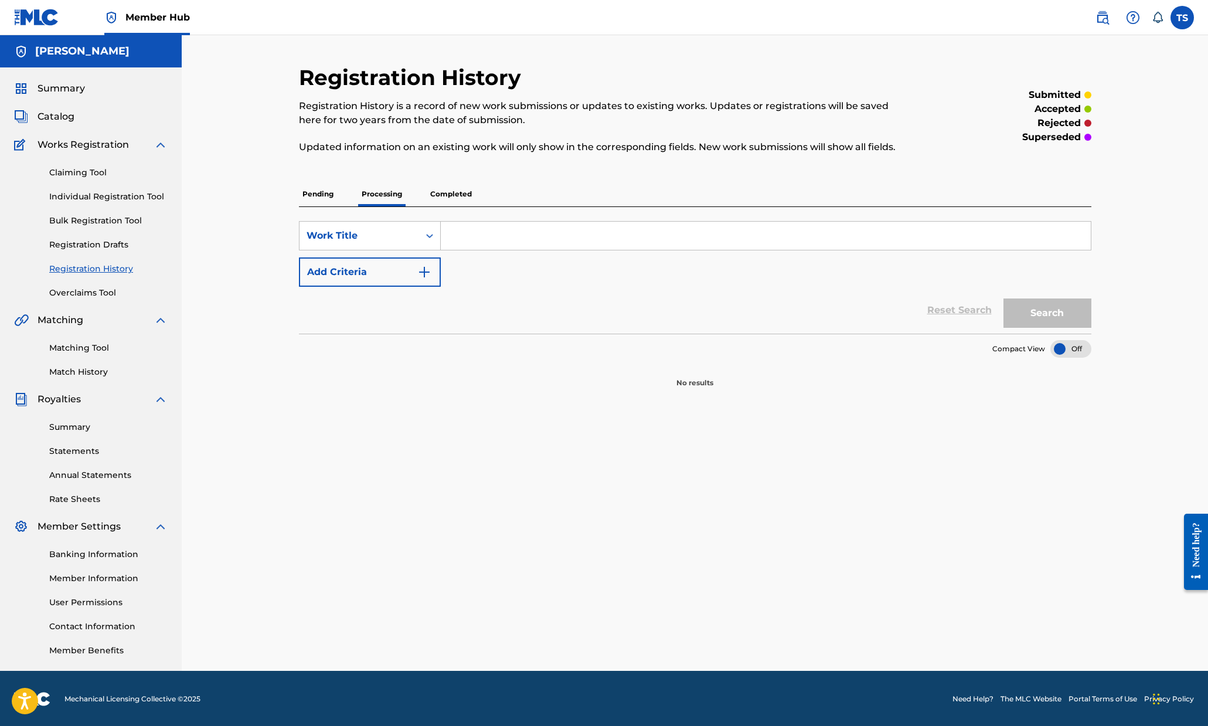
click at [434, 190] on p "Completed" at bounding box center [451, 194] width 49 height 25
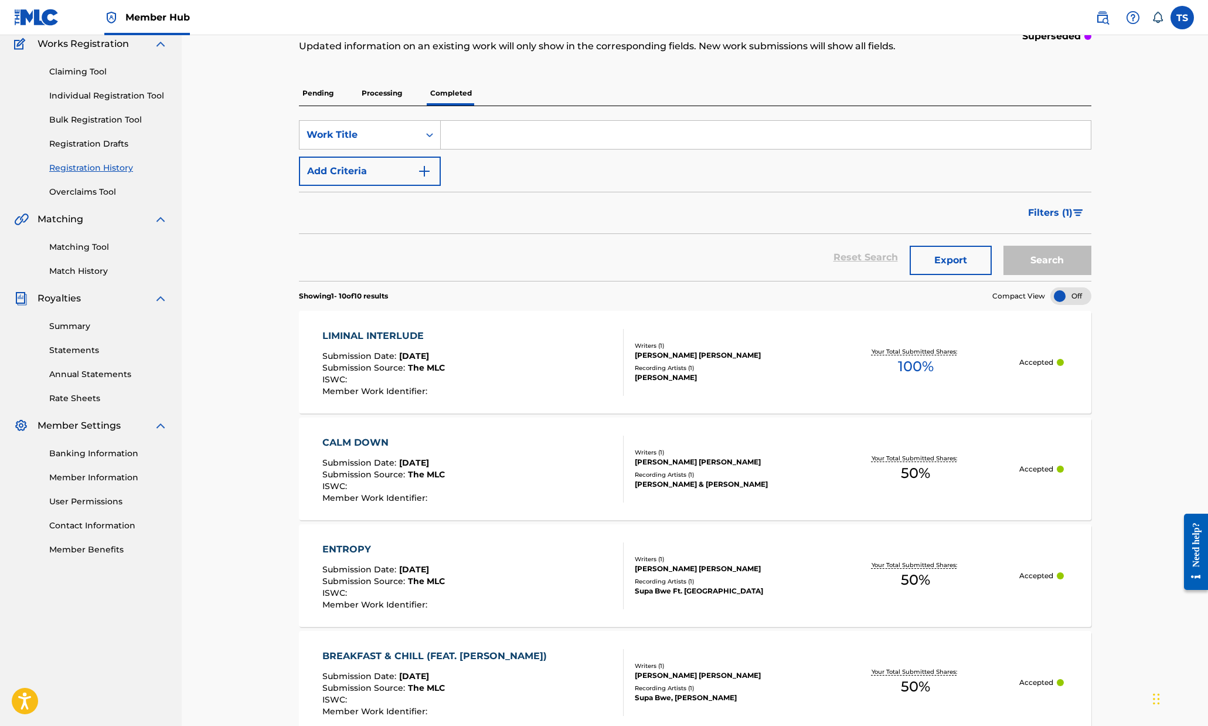
scroll to position [98, 0]
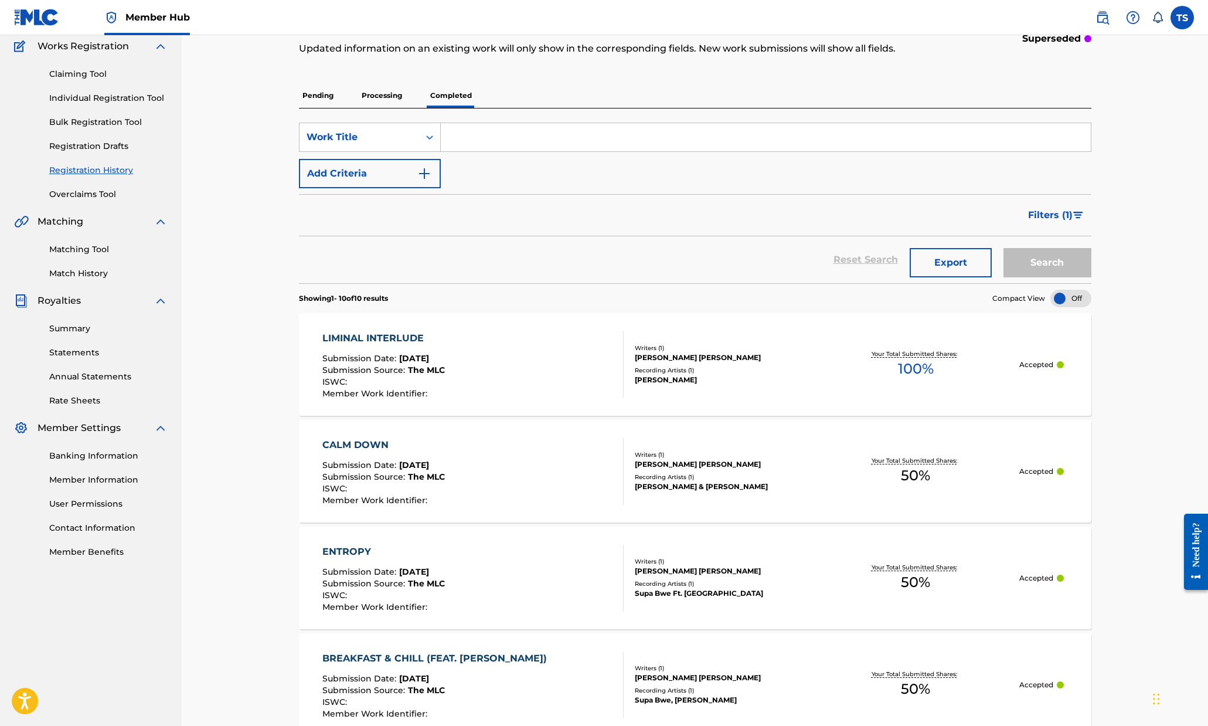
click at [311, 97] on p "Pending" at bounding box center [318, 95] width 38 height 25
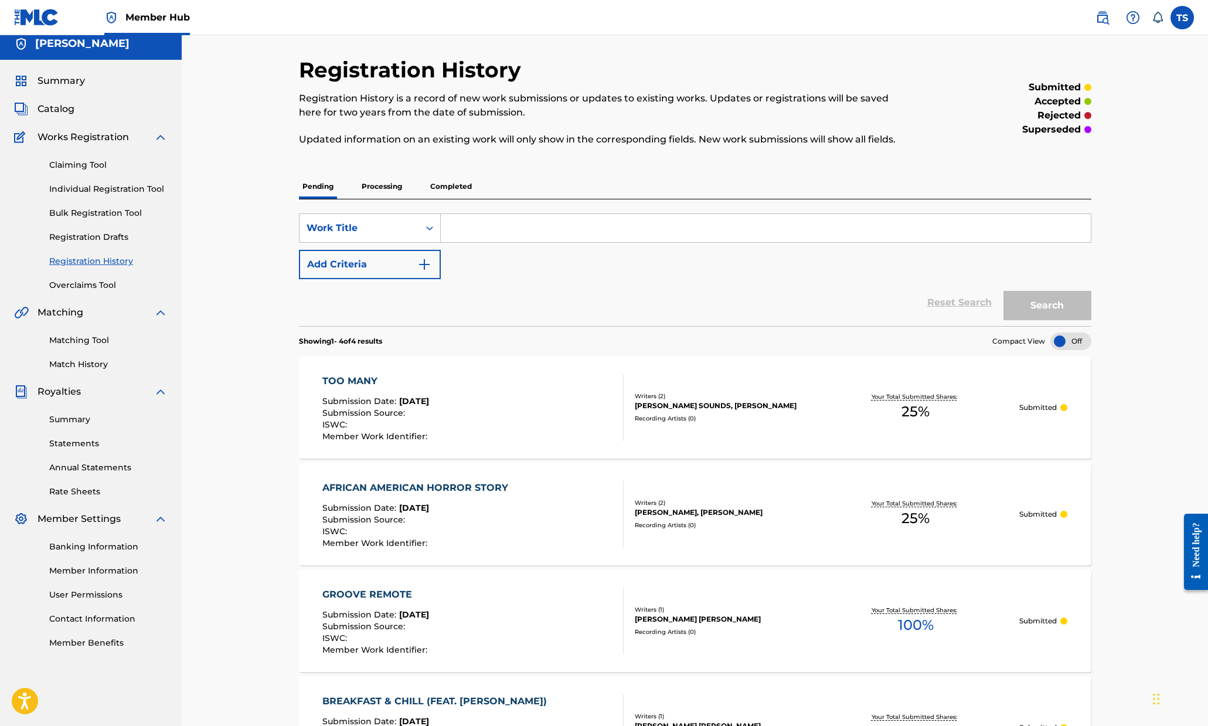
scroll to position [19, 0]
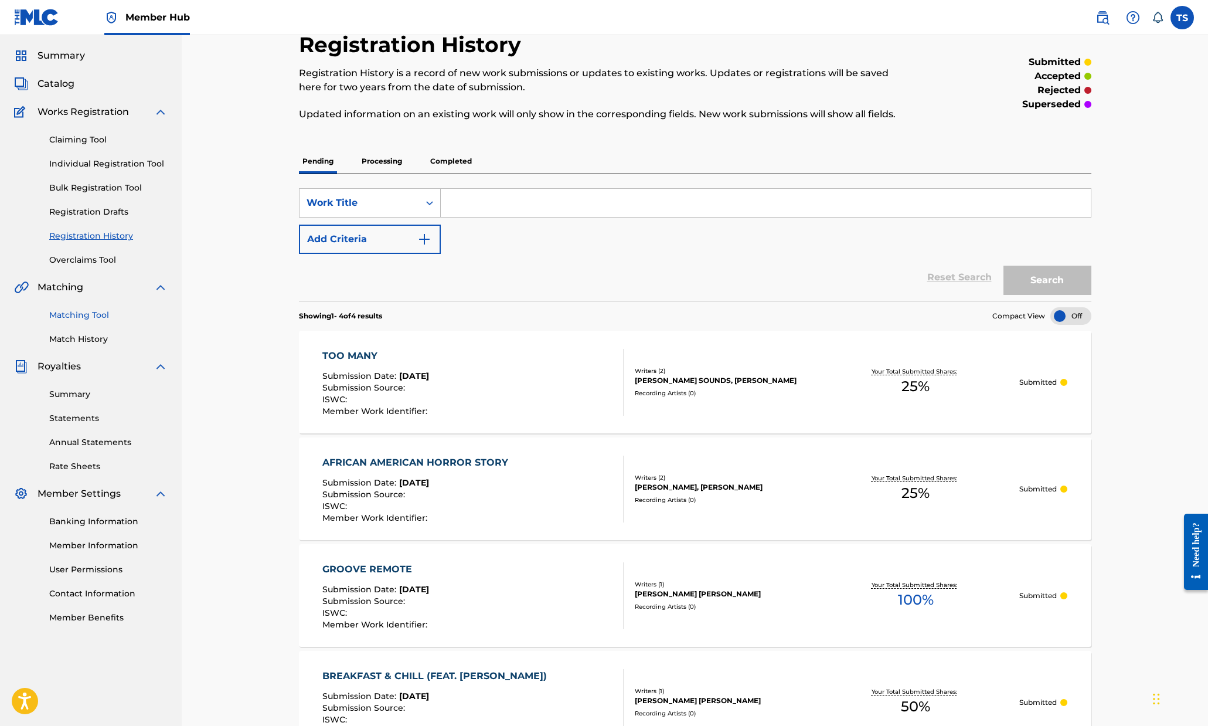
click at [88, 323] on div "Matching Tool Match History" at bounding box center [91, 319] width 154 height 51
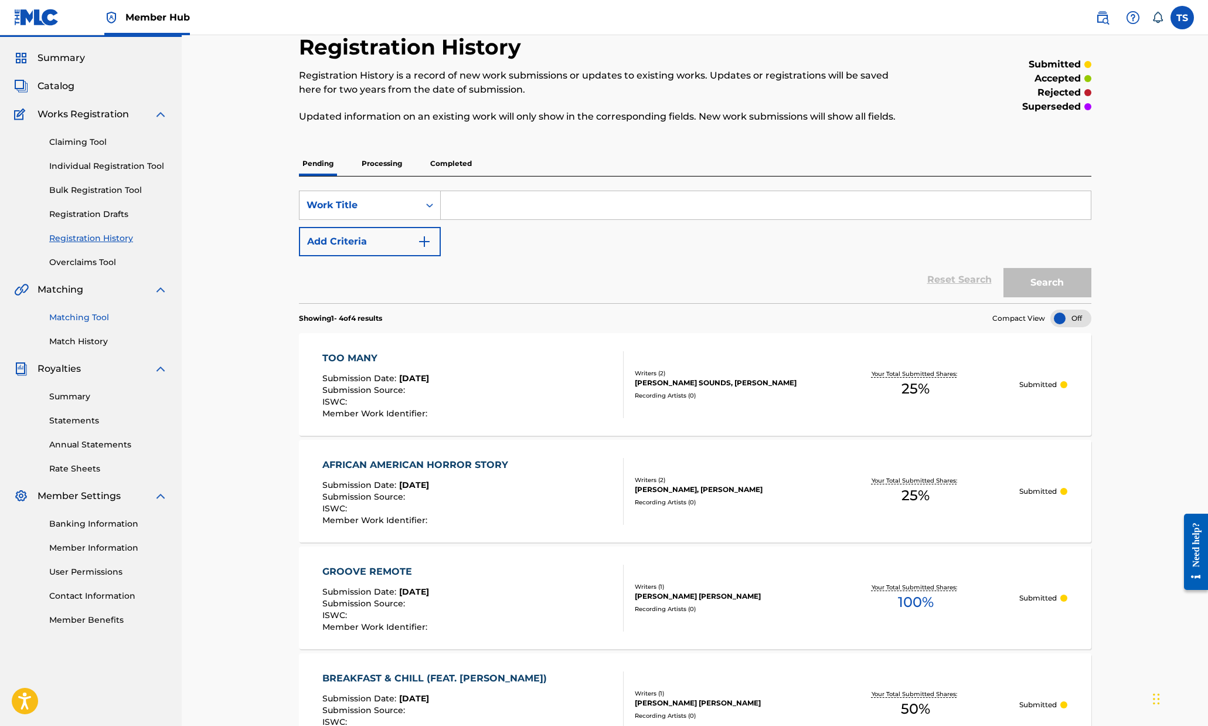
click at [81, 318] on link "Matching Tool" at bounding box center [108, 317] width 118 height 12
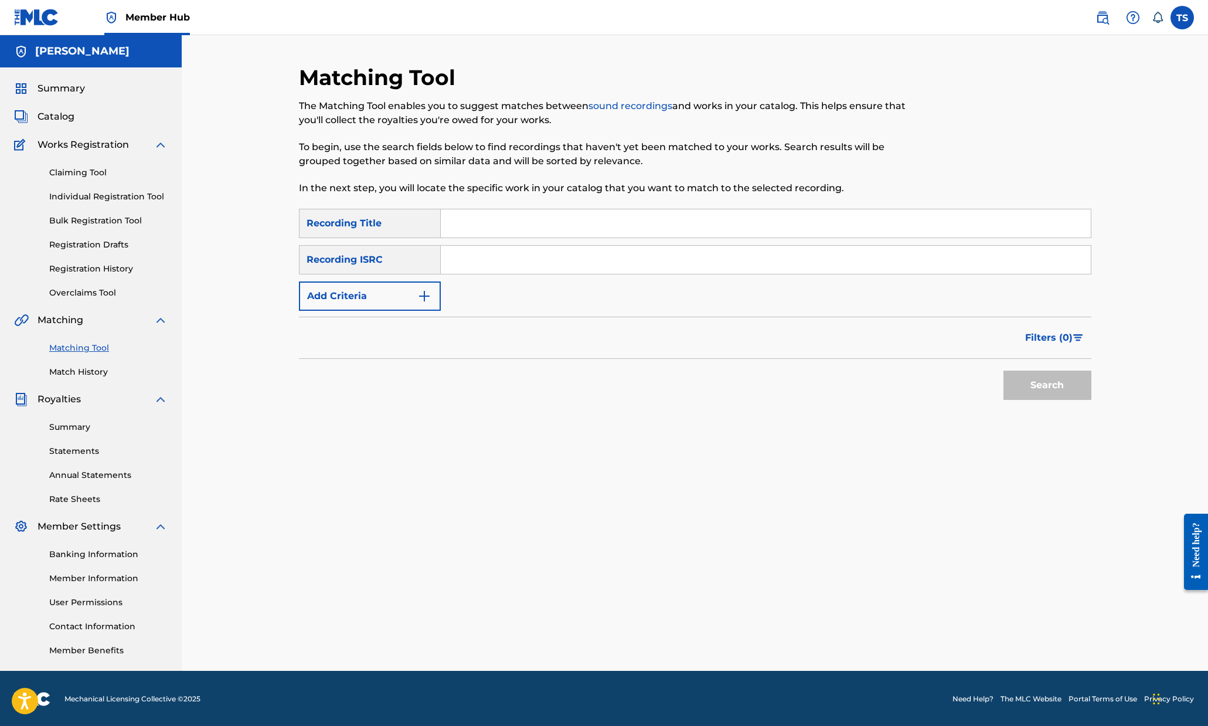
scroll to position [1, 0]
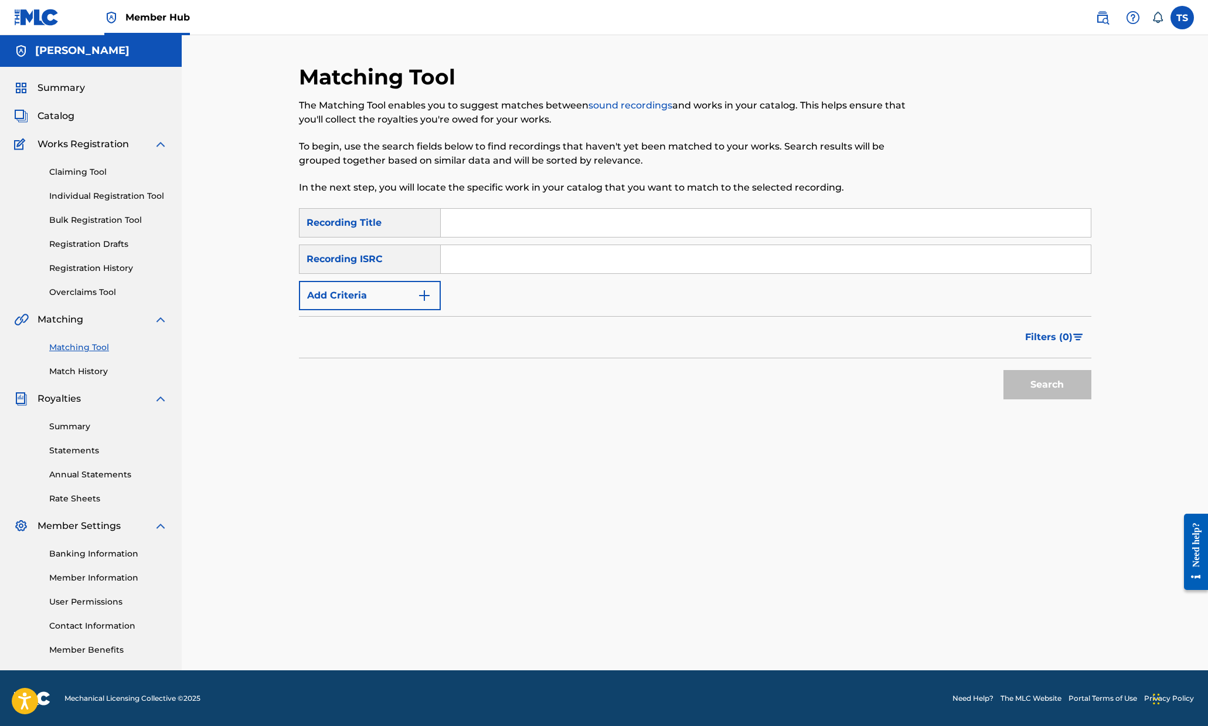
click at [496, 226] on input "Search Form" at bounding box center [766, 223] width 650 height 28
type input "too many"
click at [393, 288] on button "Add Criteria" at bounding box center [370, 295] width 142 height 29
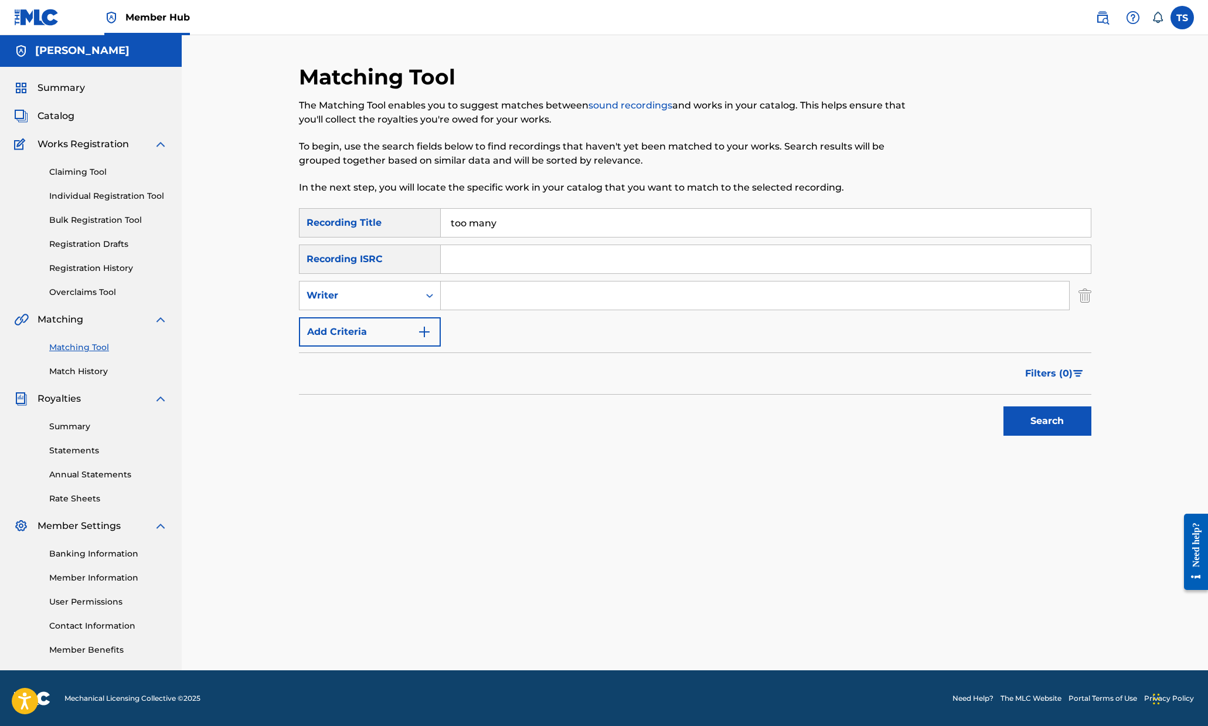
click at [466, 292] on input "Search Form" at bounding box center [755, 295] width 628 height 28
click at [1003, 406] on button "Search" at bounding box center [1047, 420] width 88 height 29
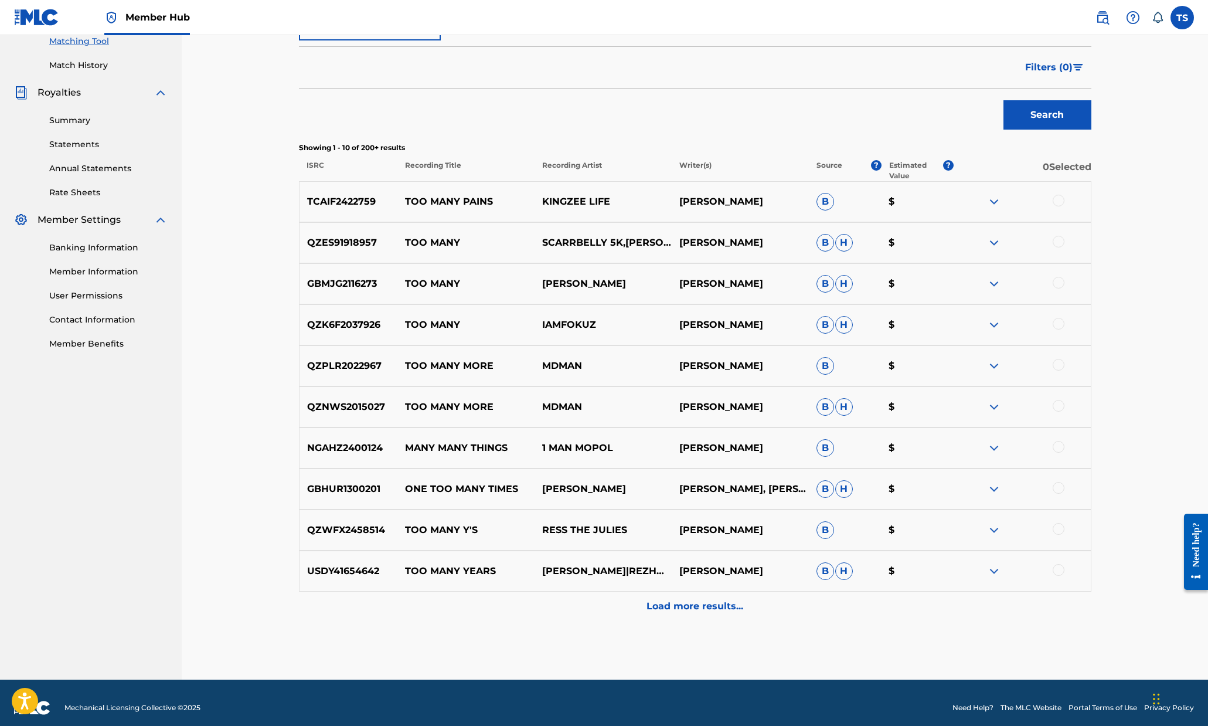
scroll to position [316, 0]
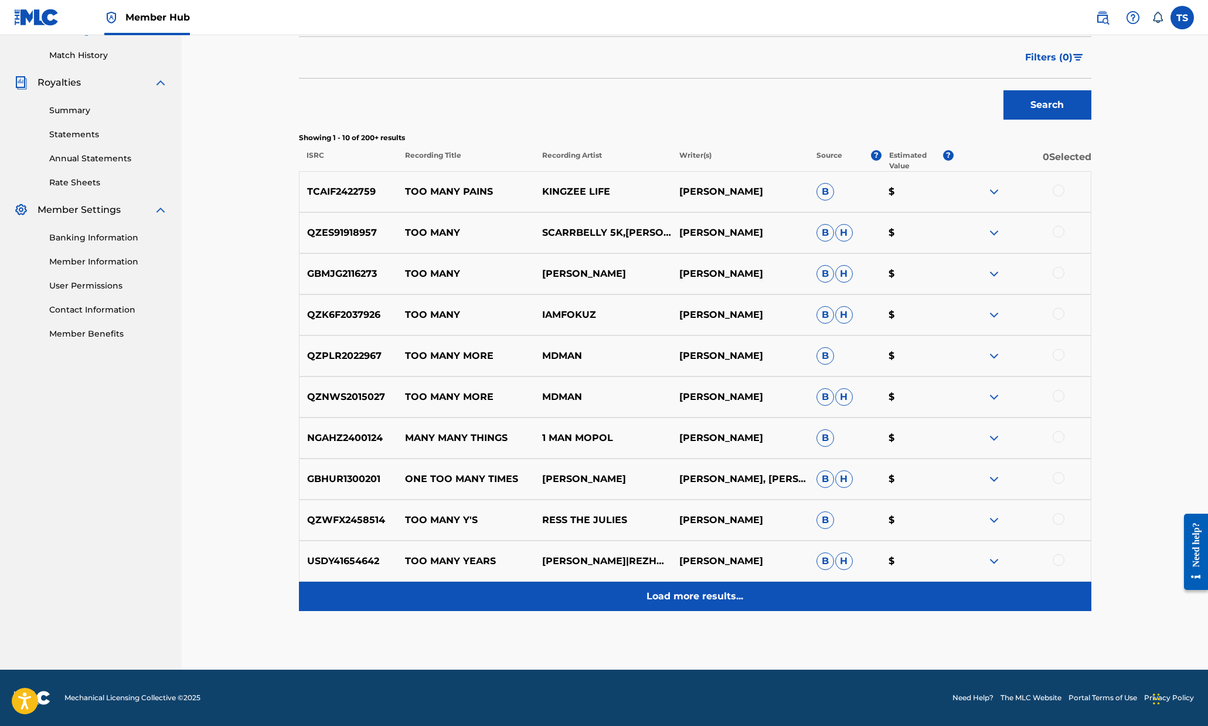
click at [655, 601] on p "Load more results..." at bounding box center [694, 596] width 97 height 14
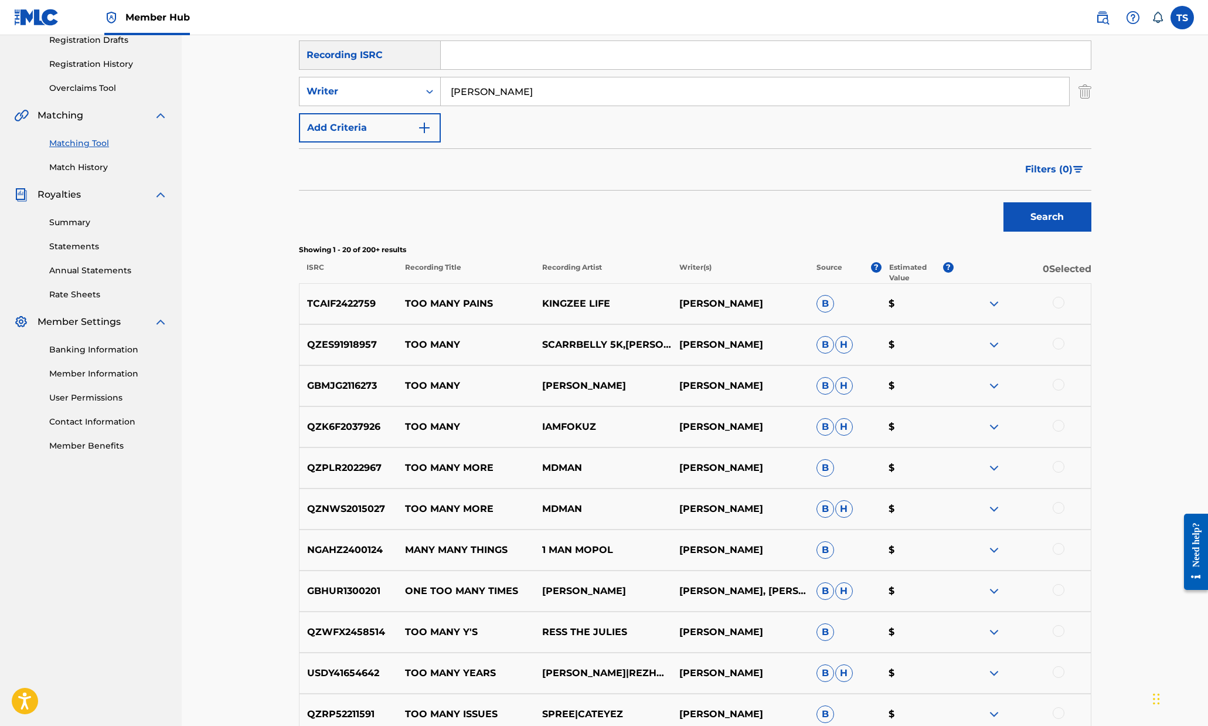
scroll to position [0, 0]
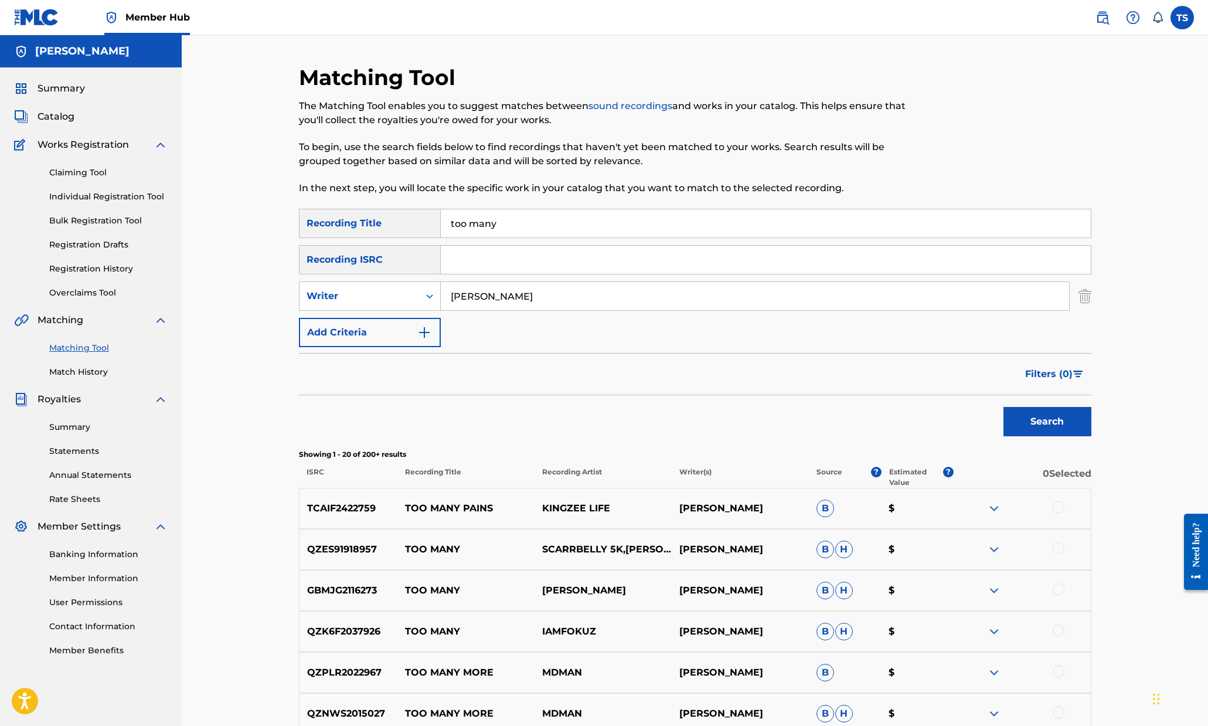
drag, startPoint x: 488, startPoint y: 294, endPoint x: 634, endPoint y: 325, distance: 149.1
click at [636, 326] on div "SearchWithCriteria9772abca-bf9d-43a8-8883-bd7985f5cab5 Recording Title too many…" at bounding box center [695, 278] width 792 height 138
click at [1003, 407] on button "Search" at bounding box center [1047, 421] width 88 height 29
drag, startPoint x: 489, startPoint y: 288, endPoint x: 393, endPoint y: 268, distance: 98.2
click at [394, 270] on div "SearchWithCriteria9772abca-bf9d-43a8-8883-bd7985f5cab5 Recording Title too many…" at bounding box center [695, 278] width 792 height 138
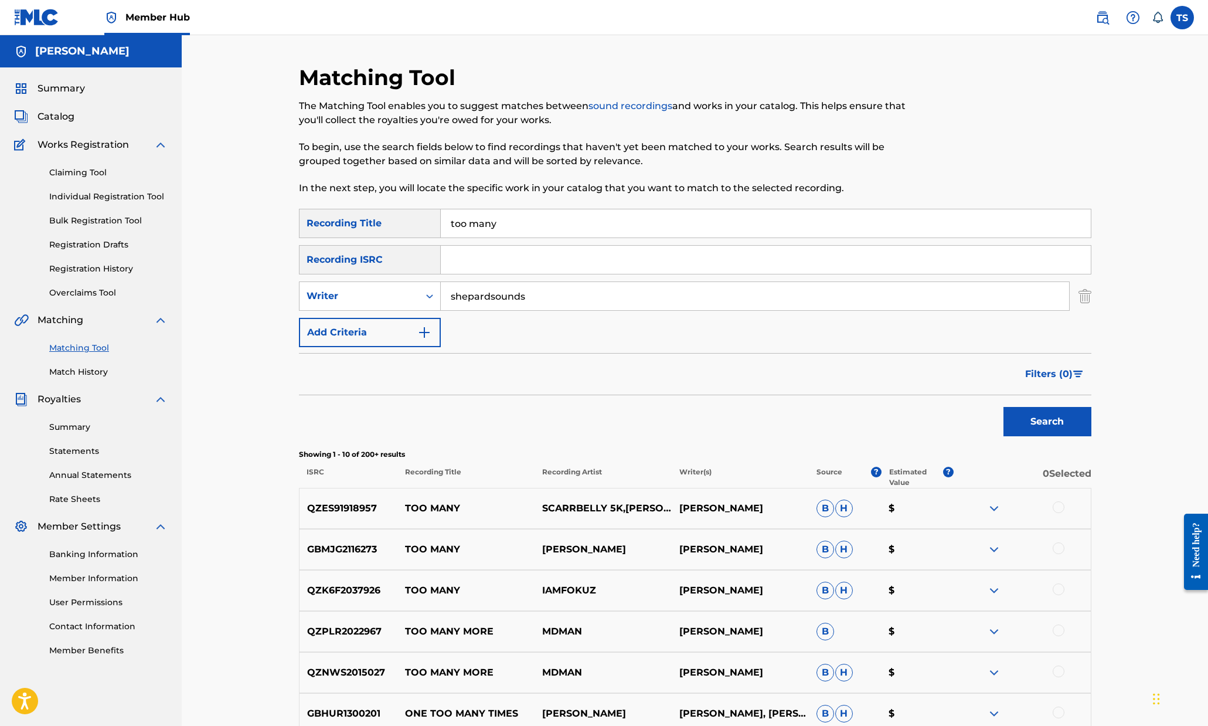
type input "shepardsounds"
click at [1003, 407] on button "Search" at bounding box center [1047, 421] width 88 height 29
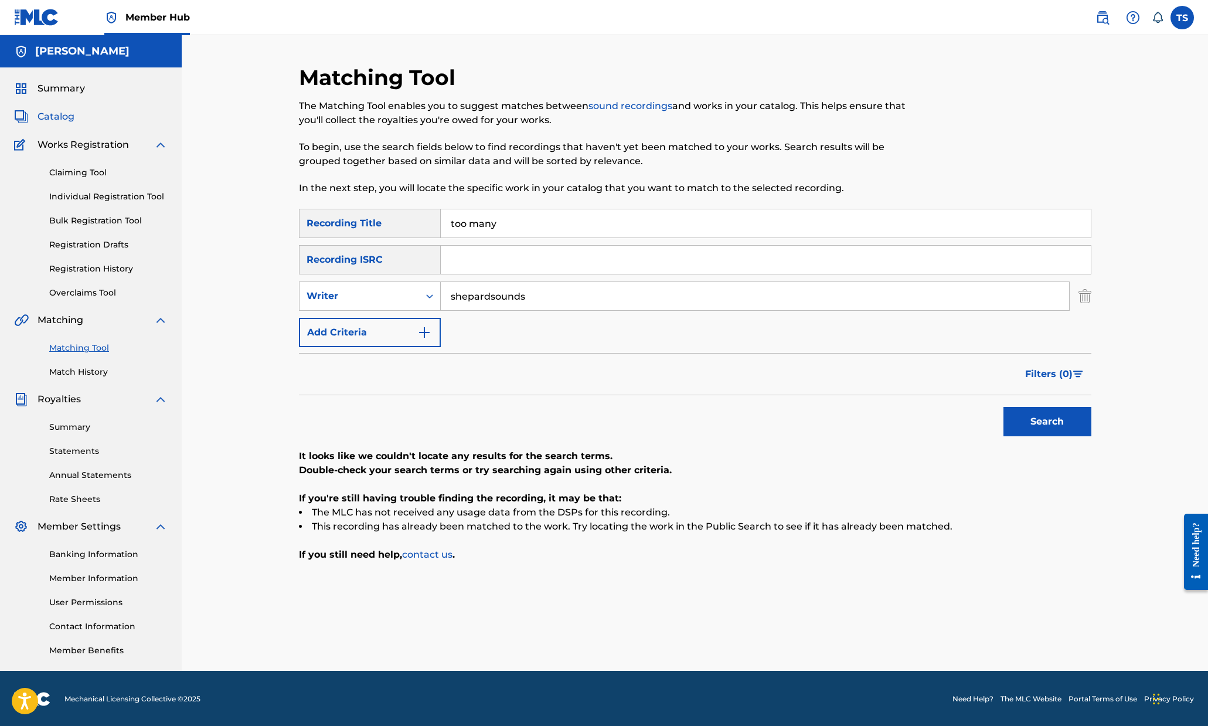
click at [61, 111] on span "Catalog" at bounding box center [56, 117] width 37 height 14
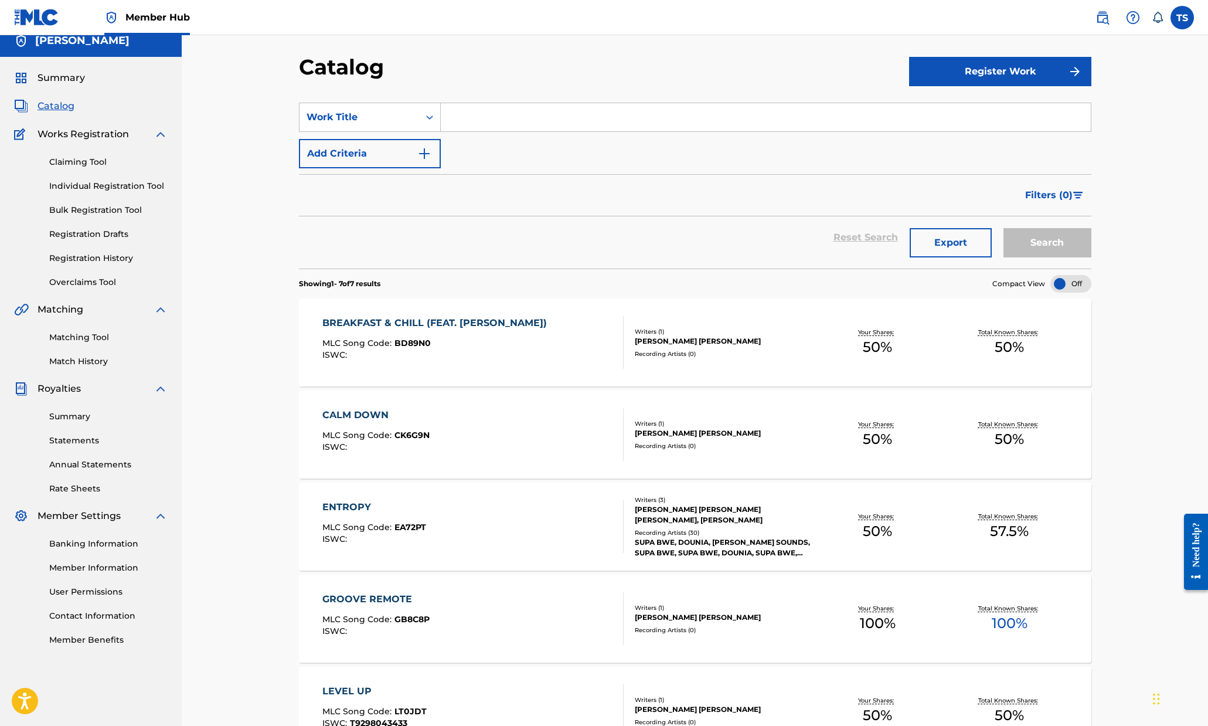
scroll to position [5, 0]
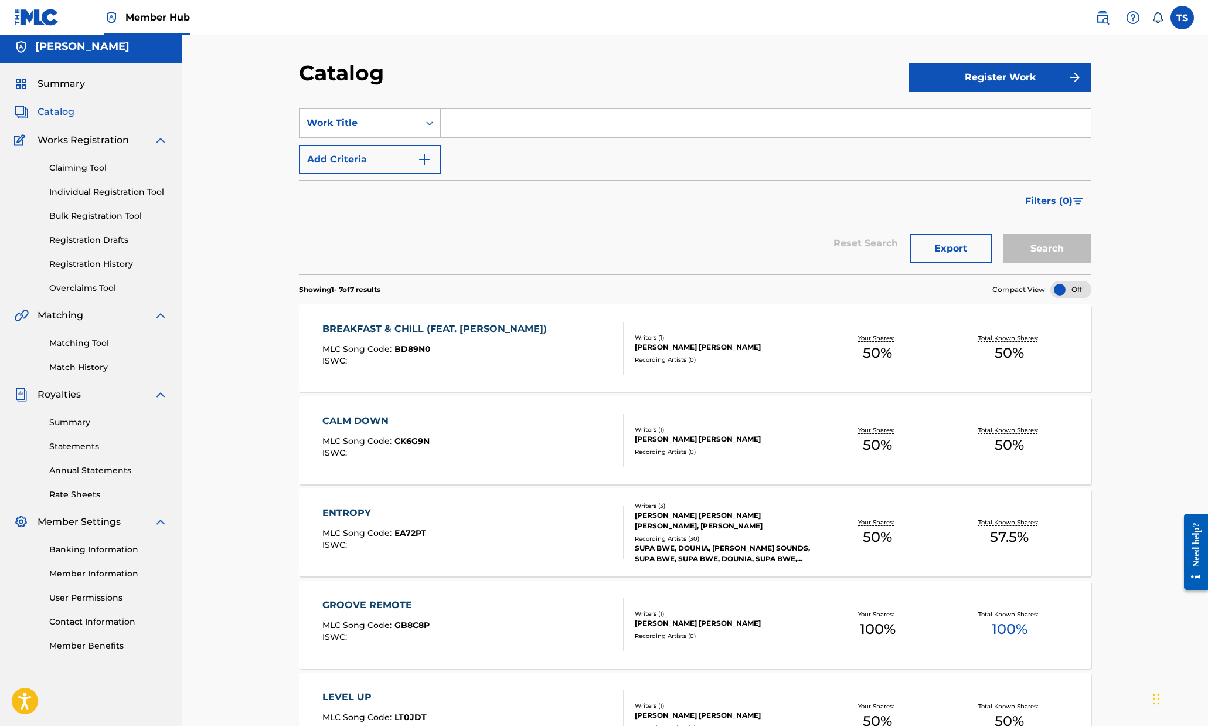
click at [64, 80] on span "Summary" at bounding box center [61, 84] width 47 height 14
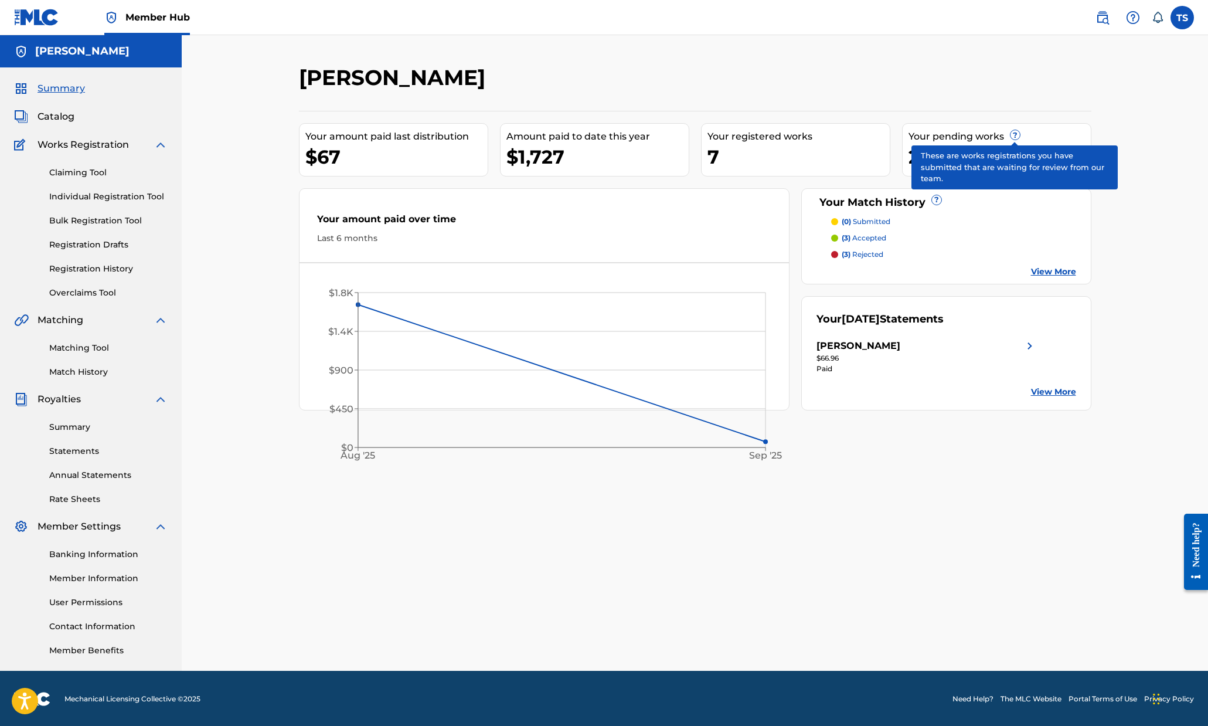
click at [1012, 134] on span "?" at bounding box center [1014, 134] width 9 height 9
click at [1013, 133] on span "?" at bounding box center [1014, 134] width 9 height 9
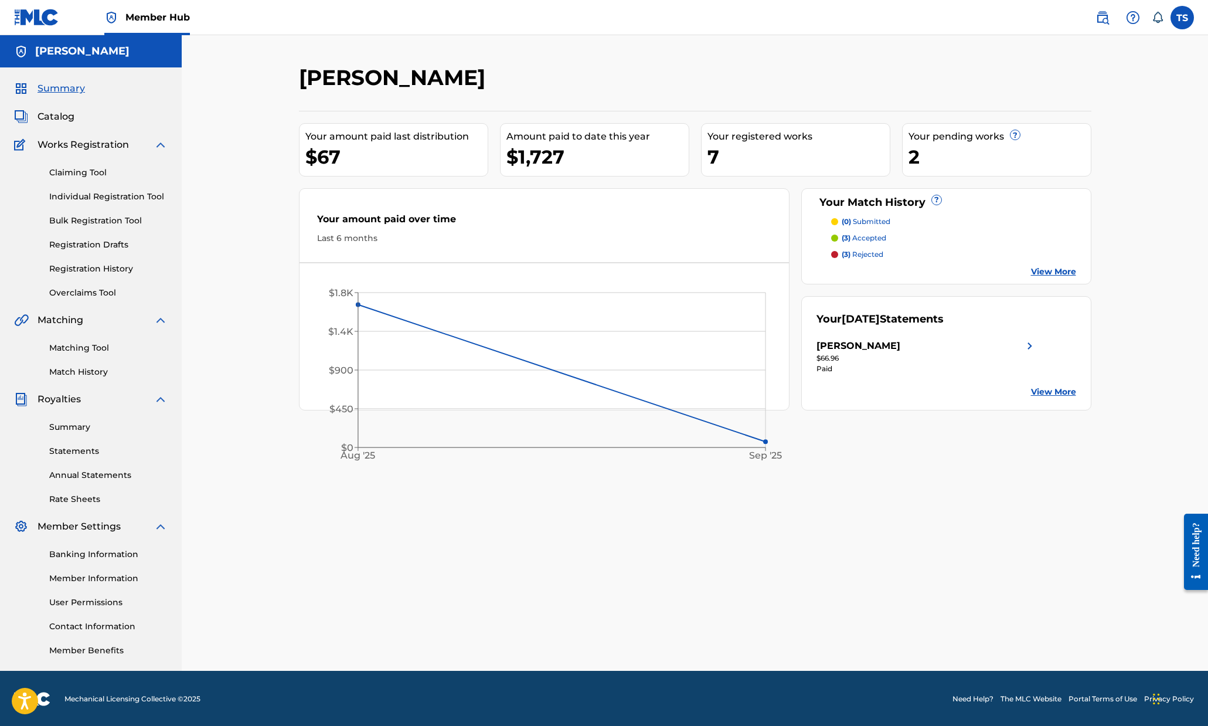
click at [1054, 267] on link "View More" at bounding box center [1053, 271] width 45 height 12
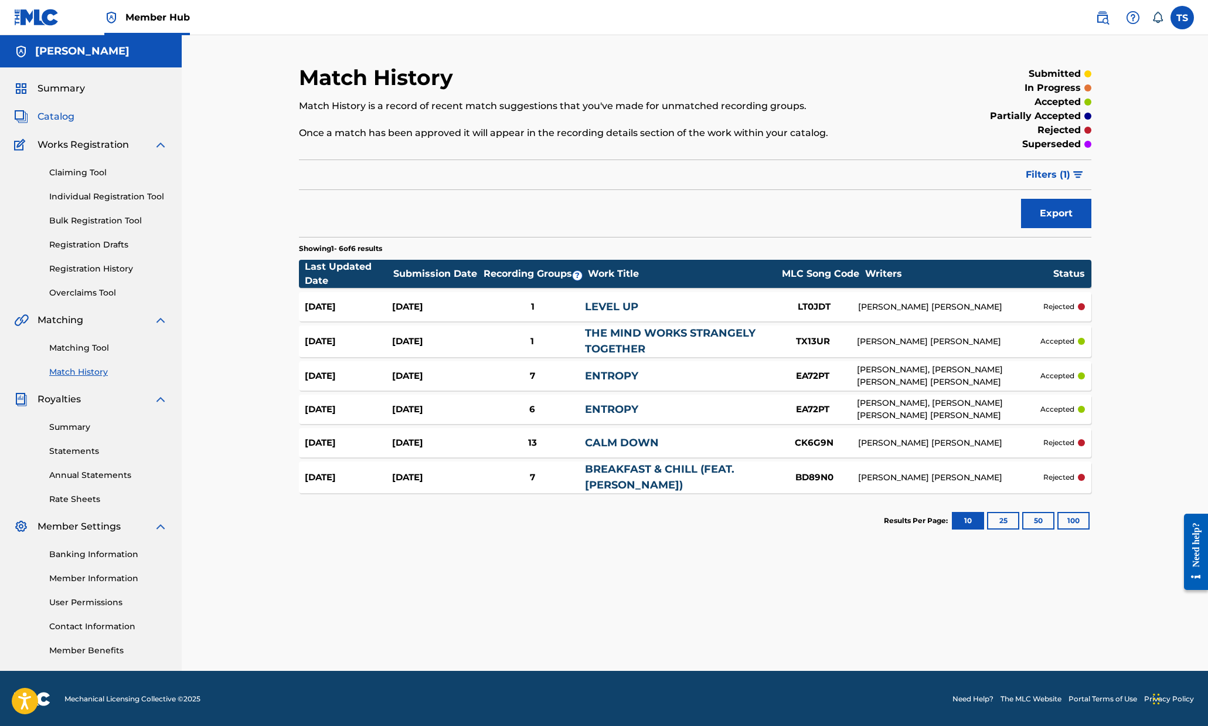
click at [54, 115] on span "Catalog" at bounding box center [56, 117] width 37 height 14
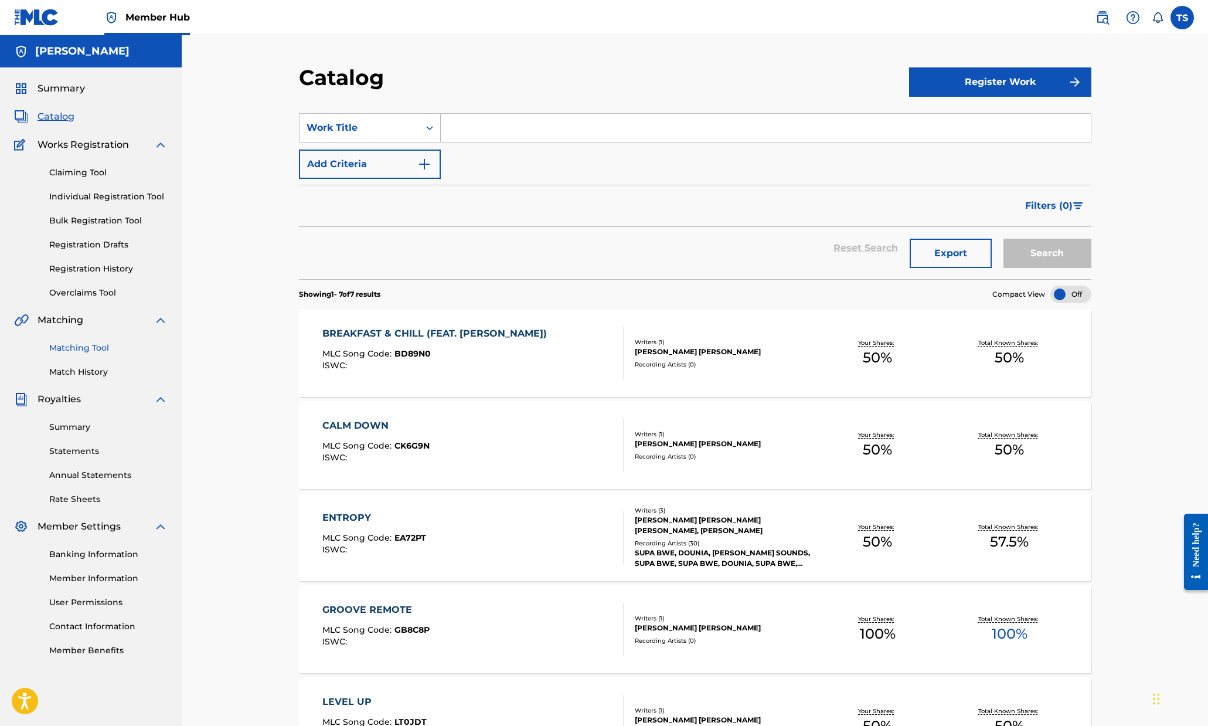
click at [98, 353] on link "Matching Tool" at bounding box center [108, 348] width 118 height 12
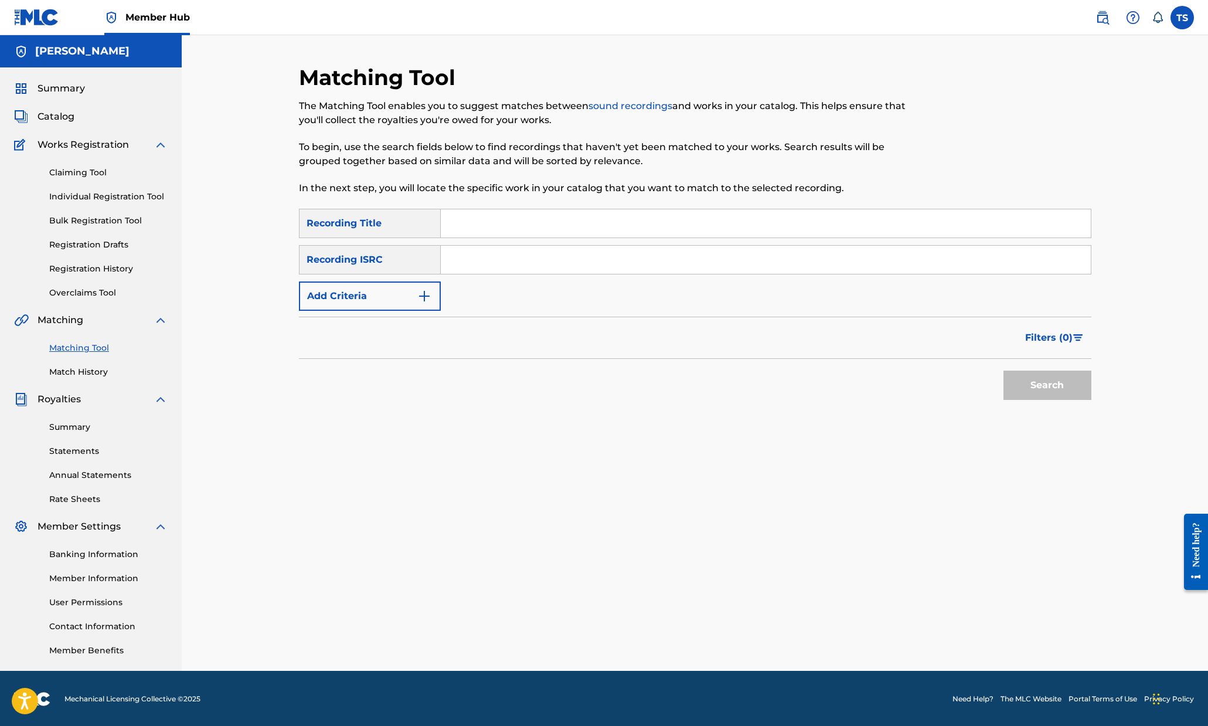
click at [523, 225] on input "Search Form" at bounding box center [766, 223] width 650 height 28
type input "the mind works strangely"
click at [1003, 370] on button "Search" at bounding box center [1047, 384] width 88 height 29
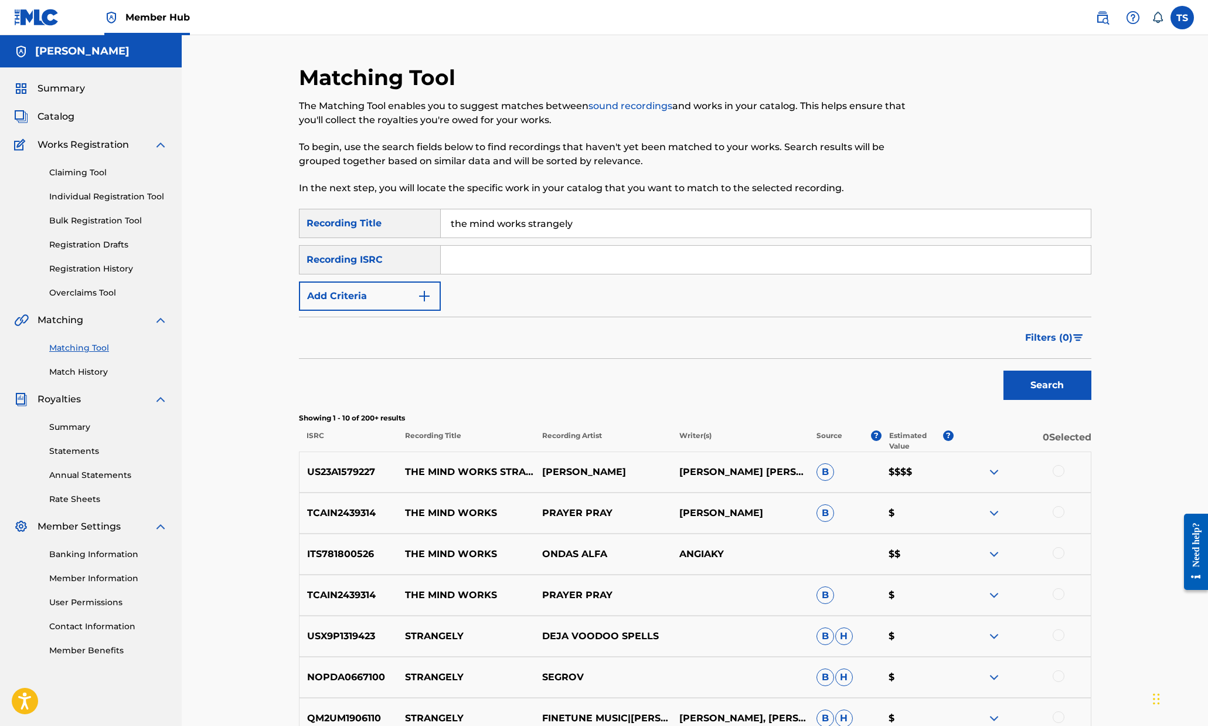
drag, startPoint x: 599, startPoint y: 224, endPoint x: 268, endPoint y: 188, distance: 333.2
click at [269, 188] on div "Matching Tool The Matching Tool enables you to suggest matches between sound re…" at bounding box center [695, 492] width 1026 height 914
type input "in dire need"
click at [1003, 370] on button "Search" at bounding box center [1047, 384] width 88 height 29
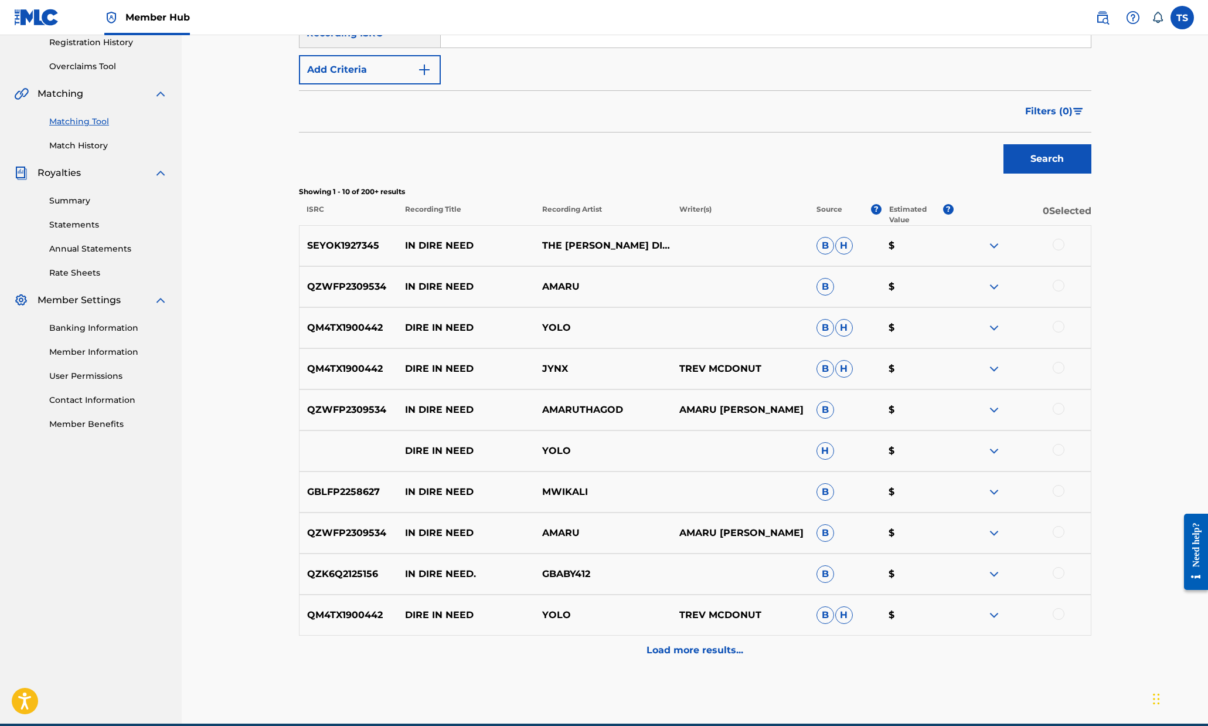
scroll to position [280, 0]
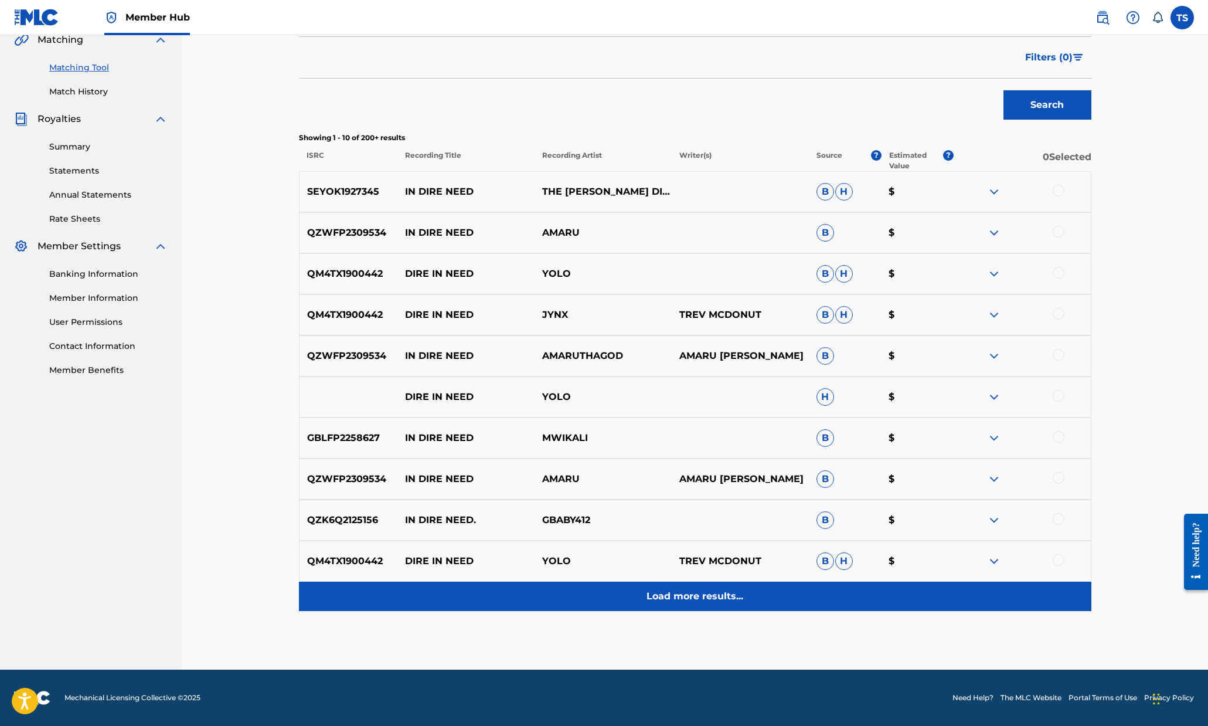
click at [712, 597] on p "Load more results..." at bounding box center [694, 596] width 97 height 14
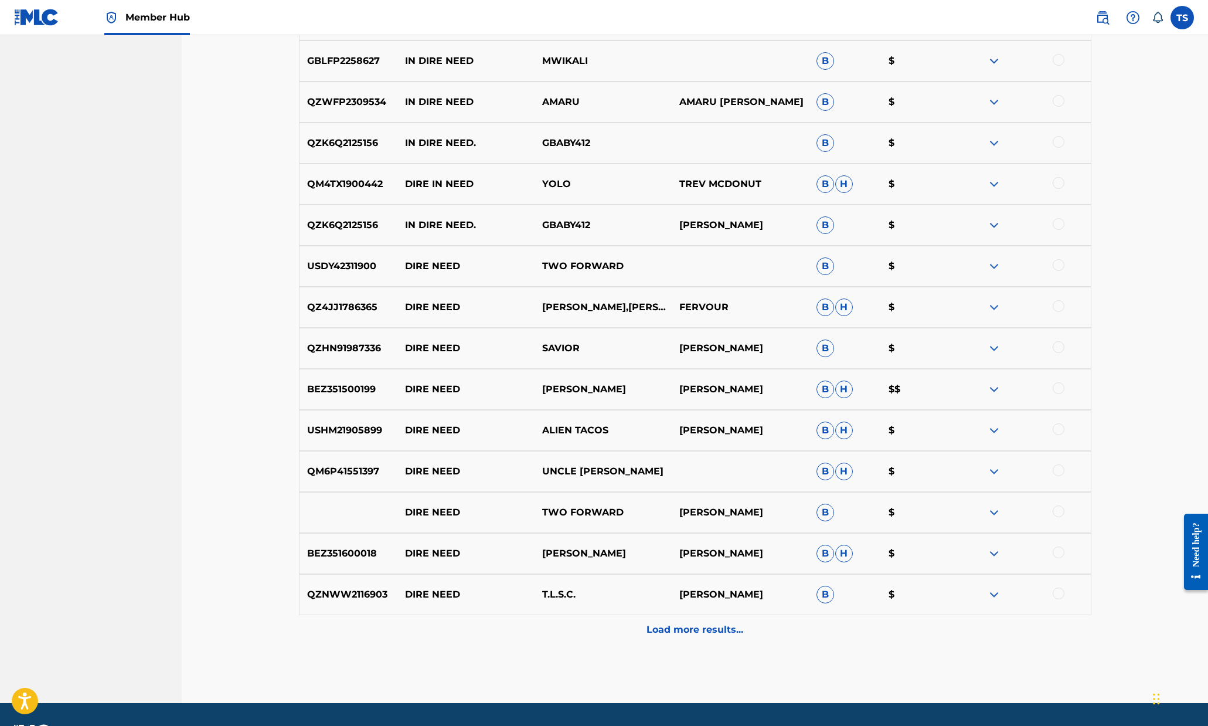
scroll to position [658, 0]
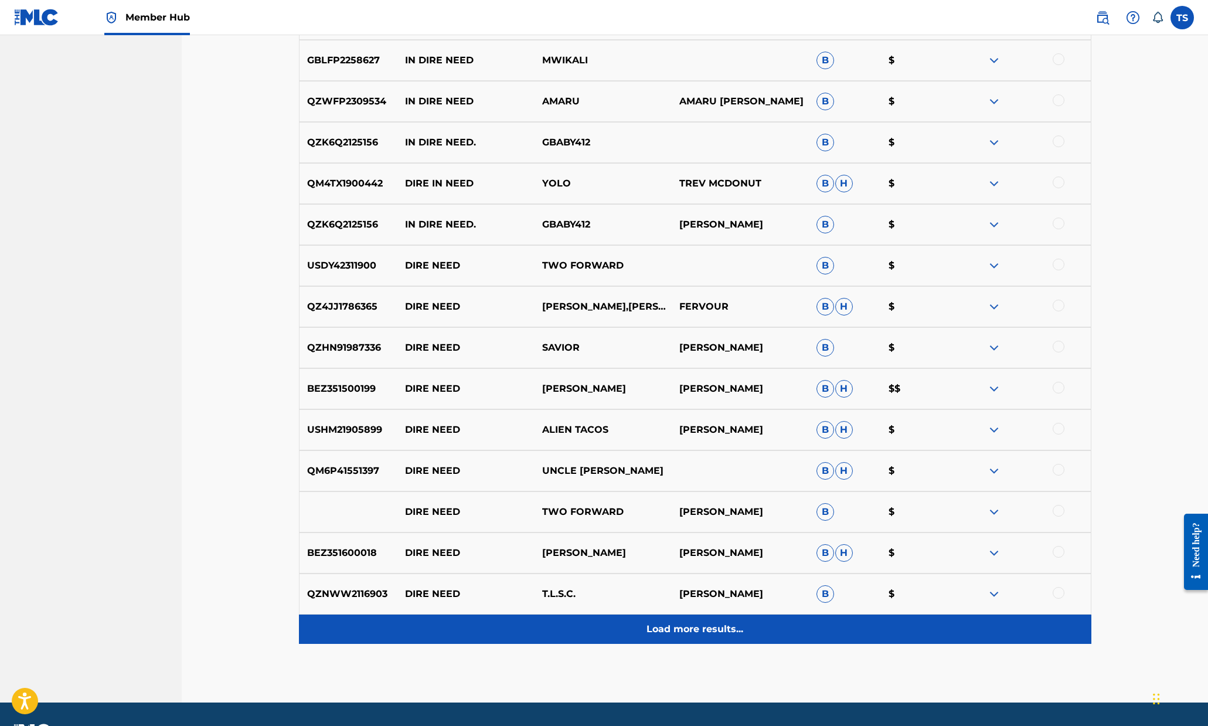
click at [707, 629] on p "Load more results..." at bounding box center [694, 629] width 97 height 14
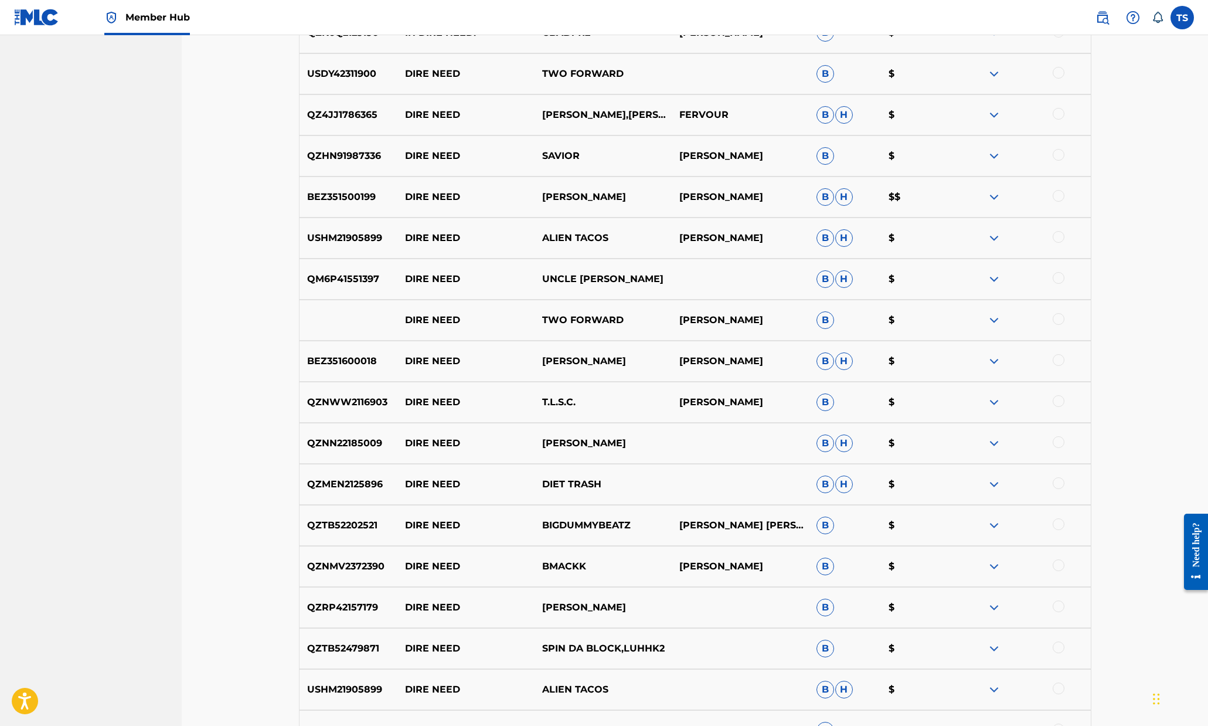
scroll to position [1101, 0]
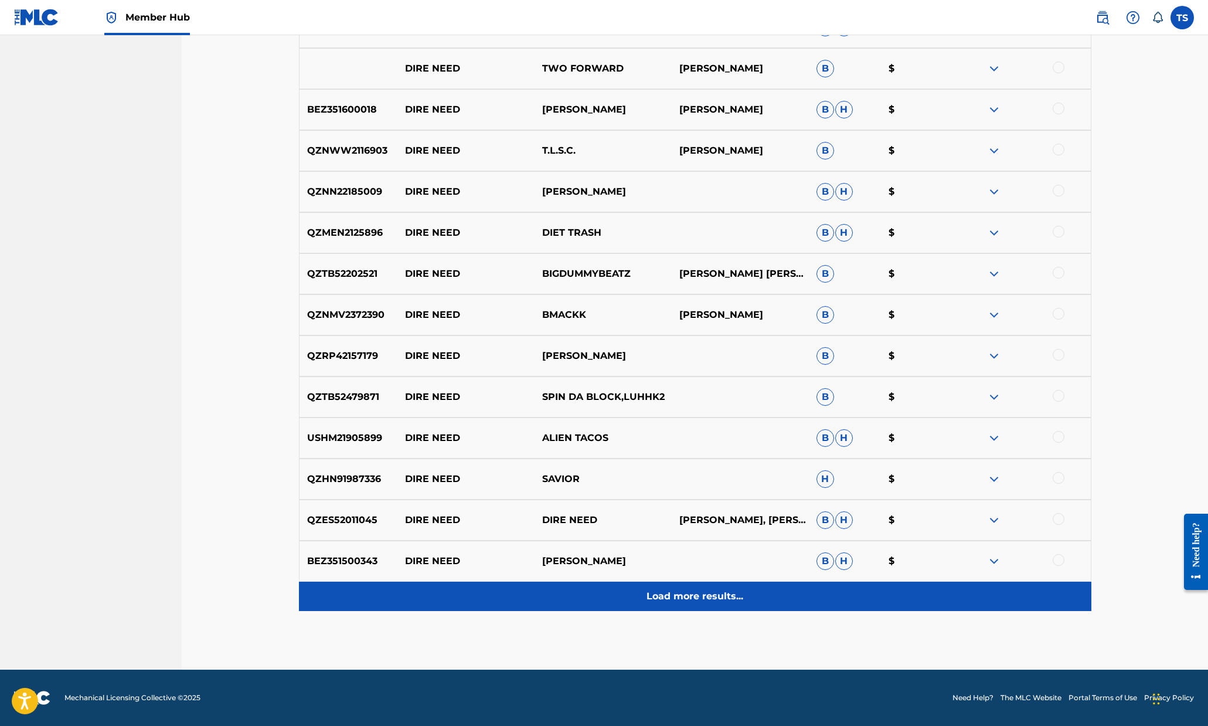
click at [694, 604] on div "Load more results..." at bounding box center [695, 595] width 792 height 29
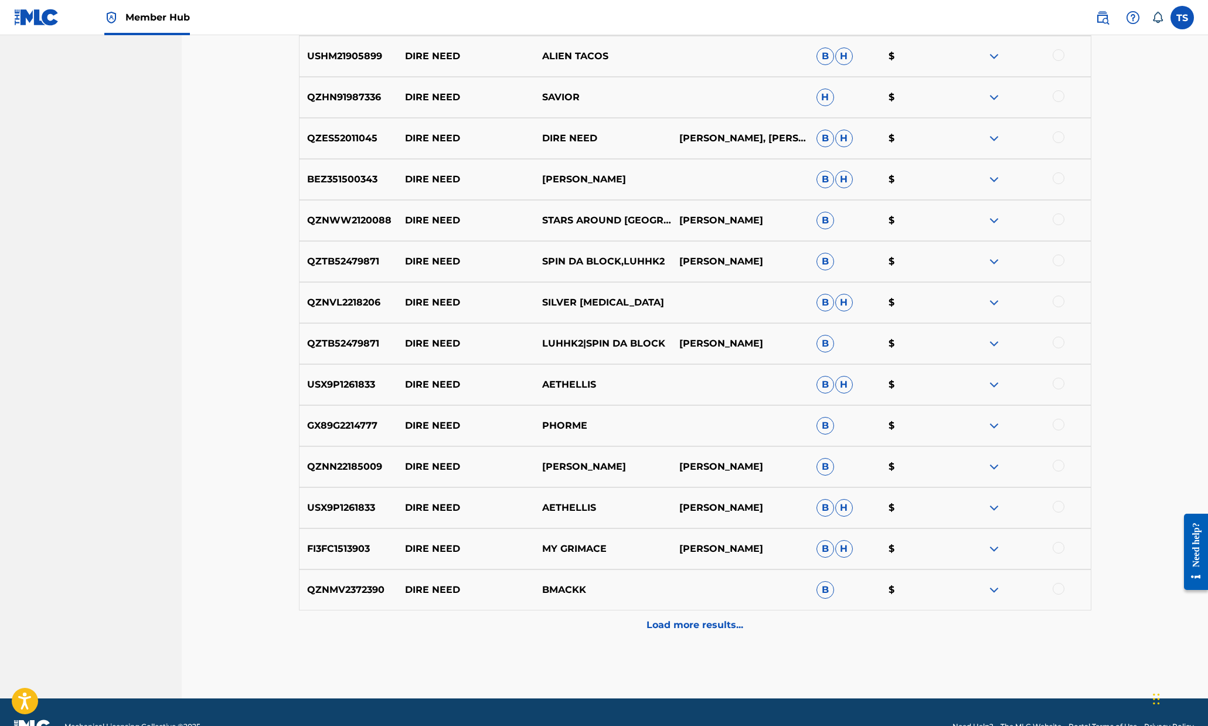
scroll to position [1511, 0]
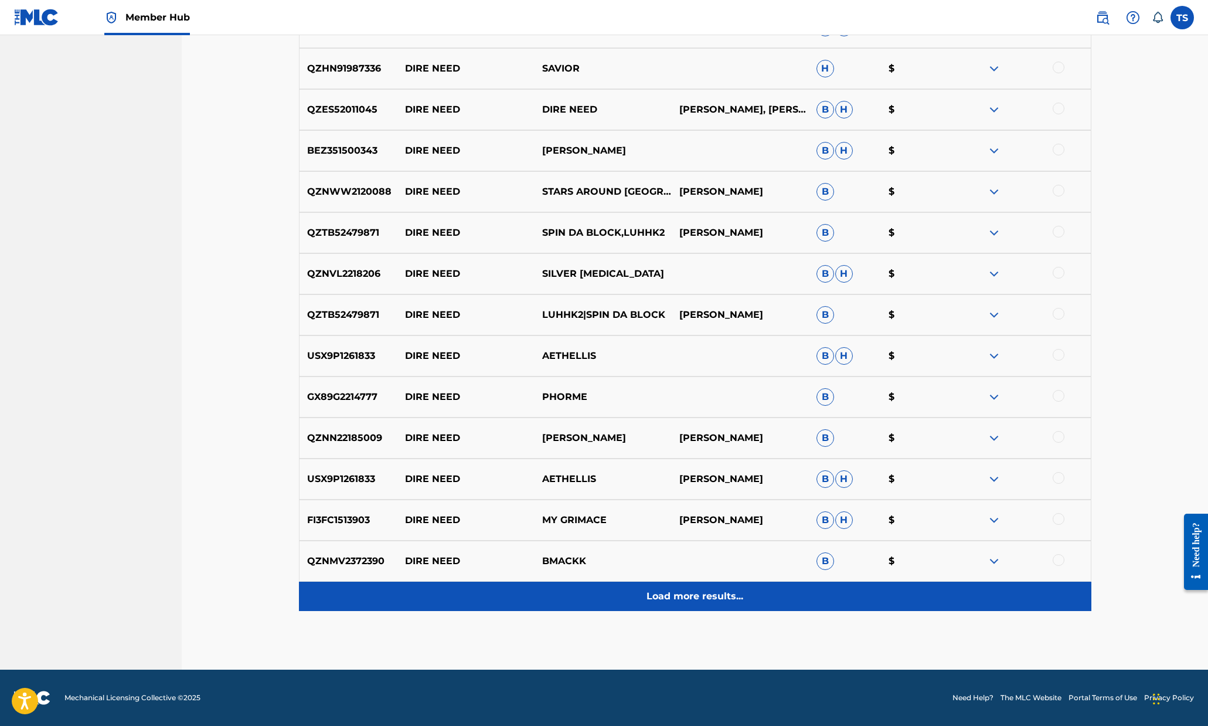
click at [690, 599] on p "Load more results..." at bounding box center [694, 596] width 97 height 14
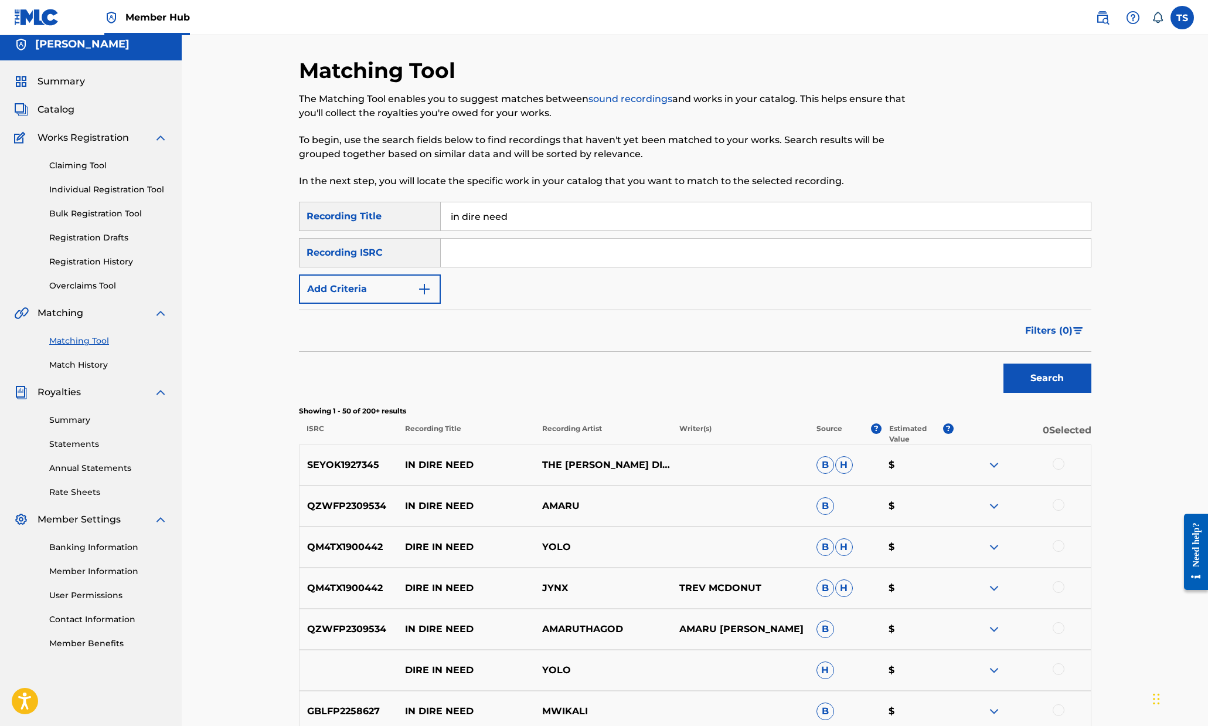
scroll to position [8, 0]
click at [481, 249] on input "Search Form" at bounding box center [766, 251] width 650 height 28
paste input "US23A1597452"
type input "US23A1597452"
click at [1003, 362] on button "Search" at bounding box center [1047, 376] width 88 height 29
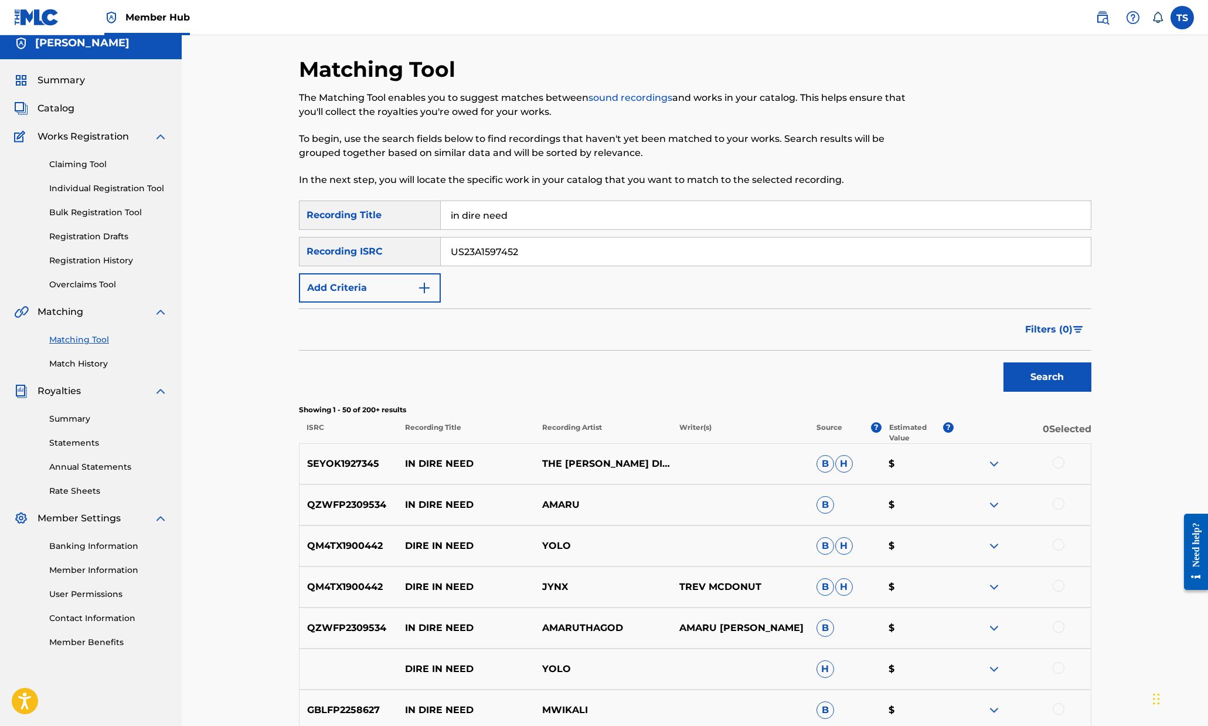
scroll to position [1, 0]
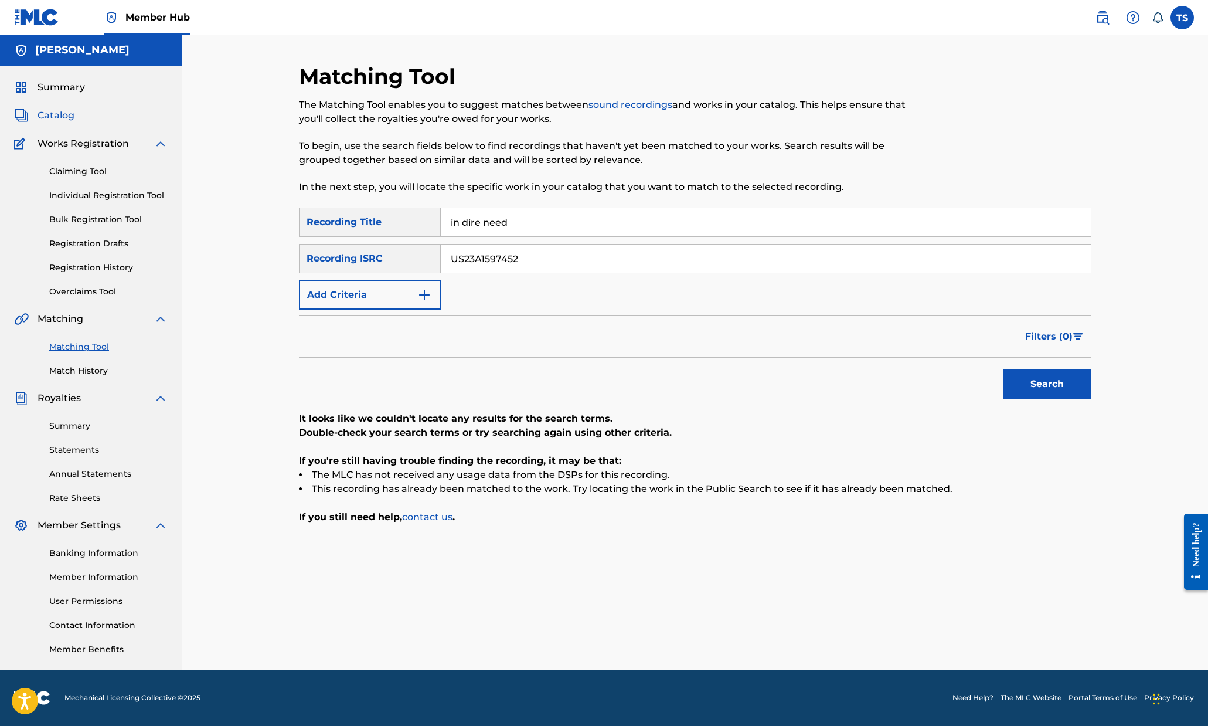
click at [63, 113] on span "Catalog" at bounding box center [56, 115] width 37 height 14
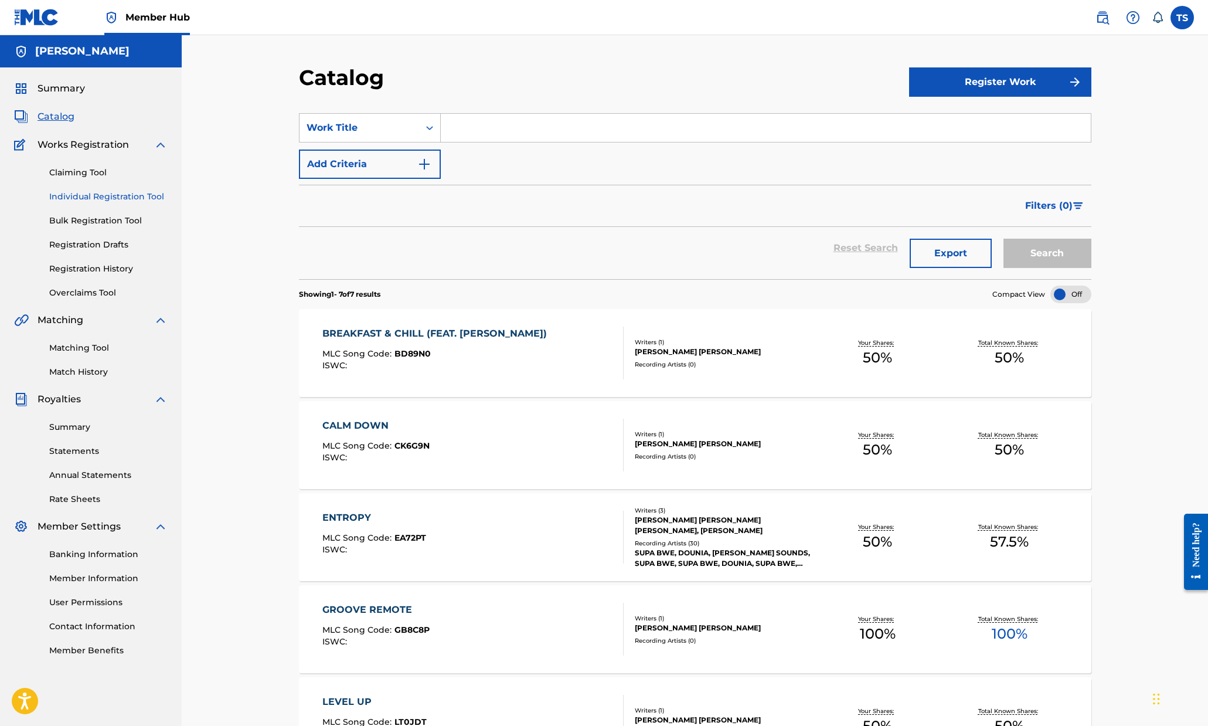
click at [105, 193] on link "Individual Registration Tool" at bounding box center [108, 196] width 118 height 12
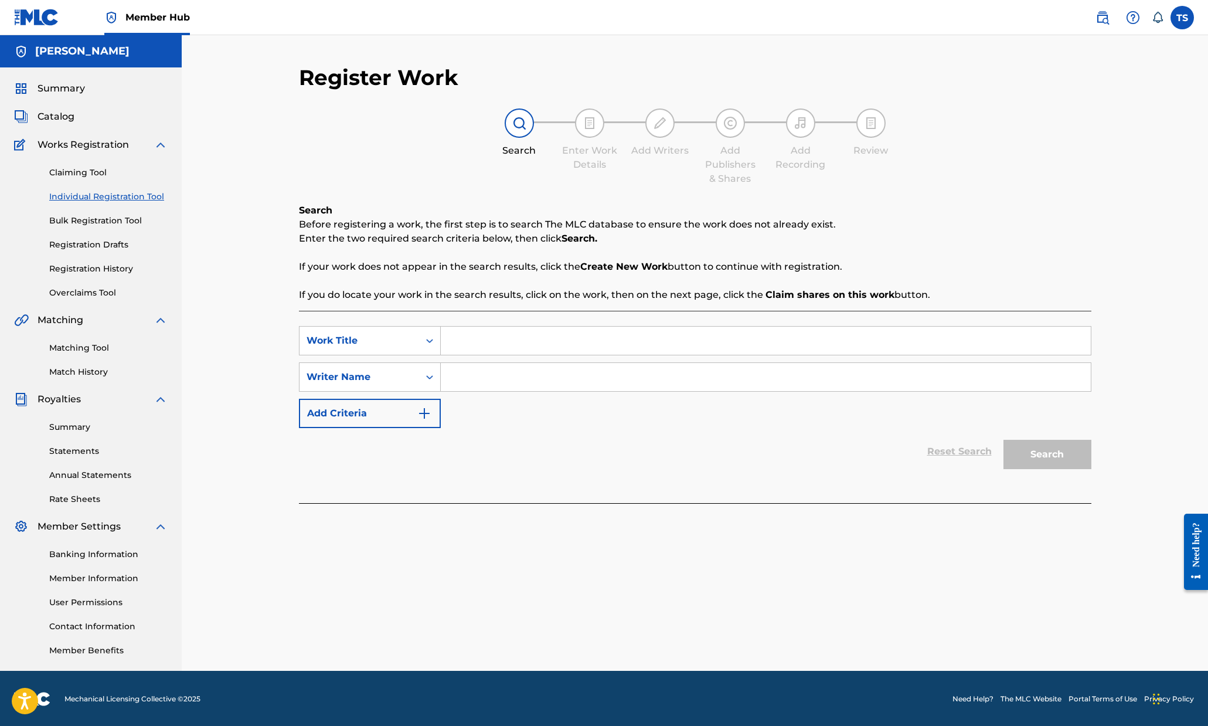
click at [534, 349] on input "Search Form" at bounding box center [766, 340] width 650 height 28
click at [429, 377] on icon "Search Form" at bounding box center [430, 377] width 12 height 12
click at [379, 401] on div "Writer IPI" at bounding box center [369, 405] width 141 height 29
click at [458, 343] on input "Search Form" at bounding box center [766, 340] width 650 height 28
type input "In Dire Need"
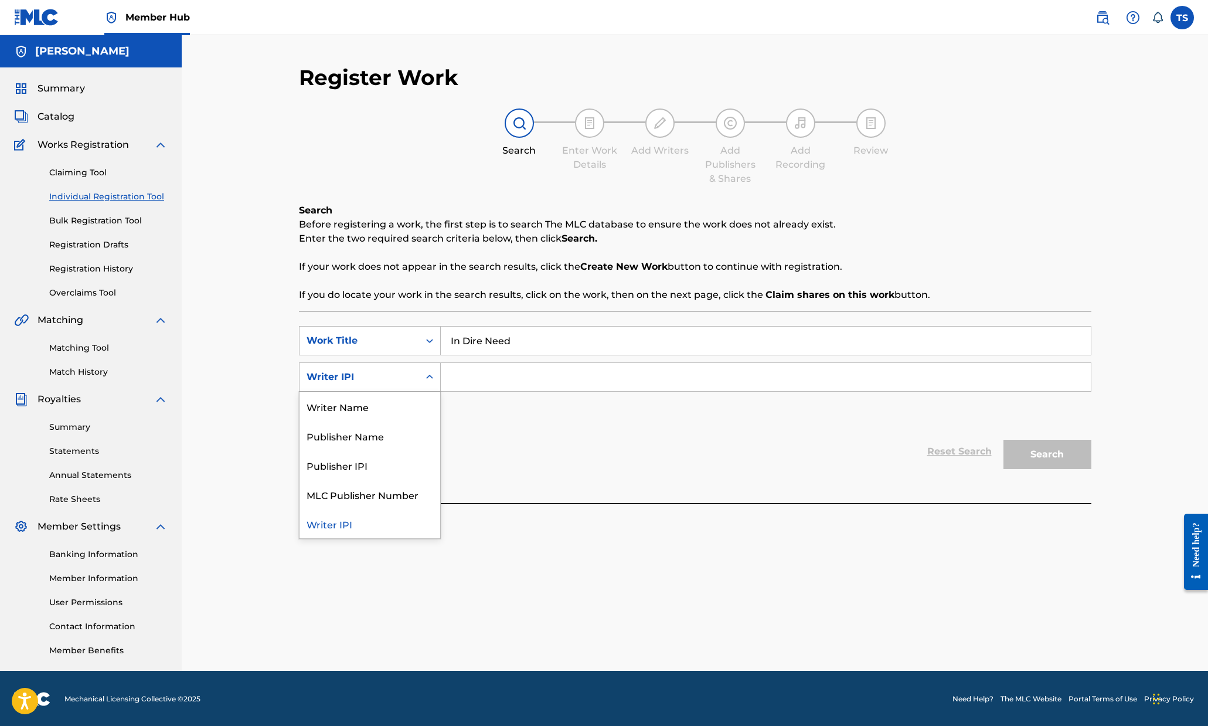
click at [435, 369] on div "Search Form" at bounding box center [429, 376] width 21 height 21
click at [389, 407] on div "Writer Name" at bounding box center [369, 405] width 141 height 29
